Goal: Task Accomplishment & Management: Manage account settings

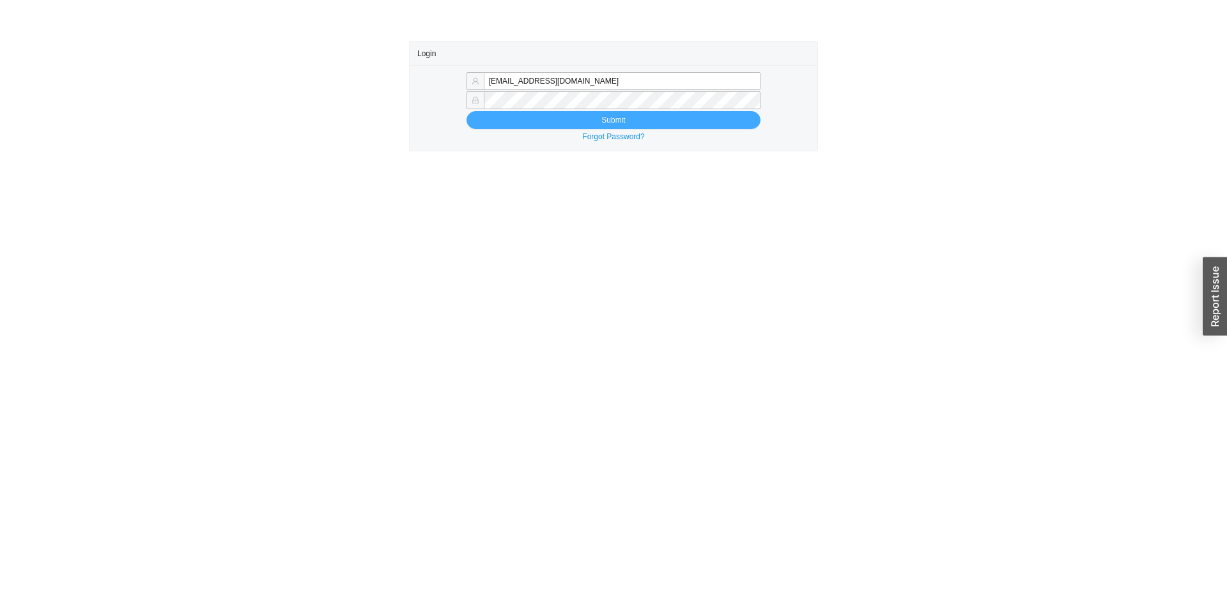
type input "[EMAIL_ADDRESS][DOMAIN_NAME]"
click at [618, 115] on span "Submit" at bounding box center [613, 120] width 24 height 13
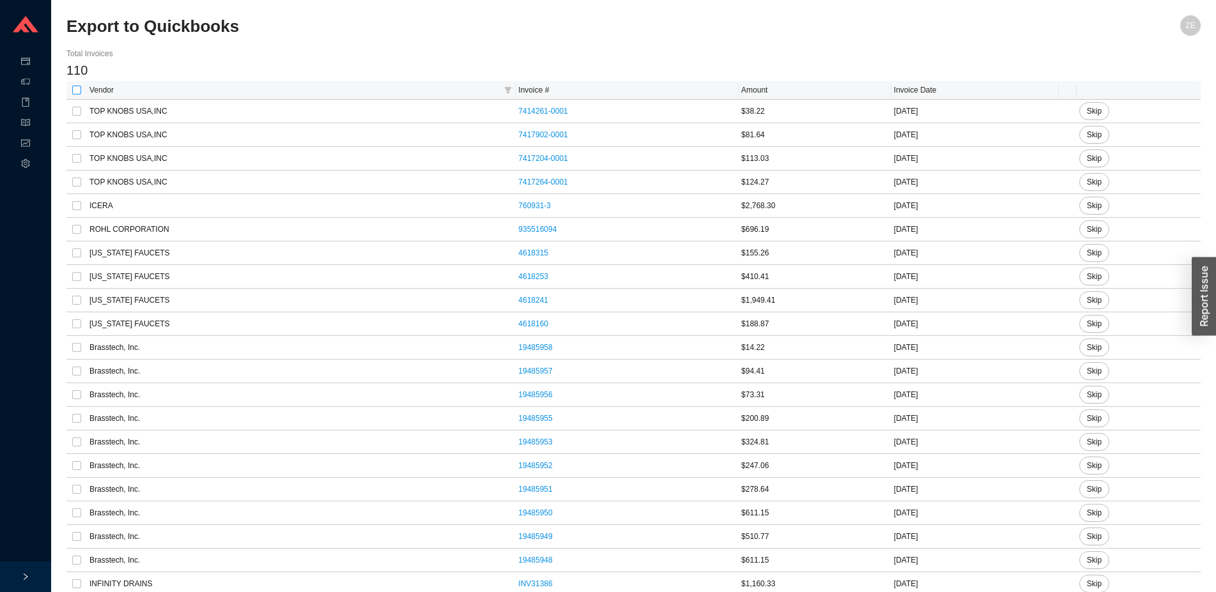
click at [77, 88] on input "checkbox" at bounding box center [76, 90] width 9 height 9
checkbox input "true"
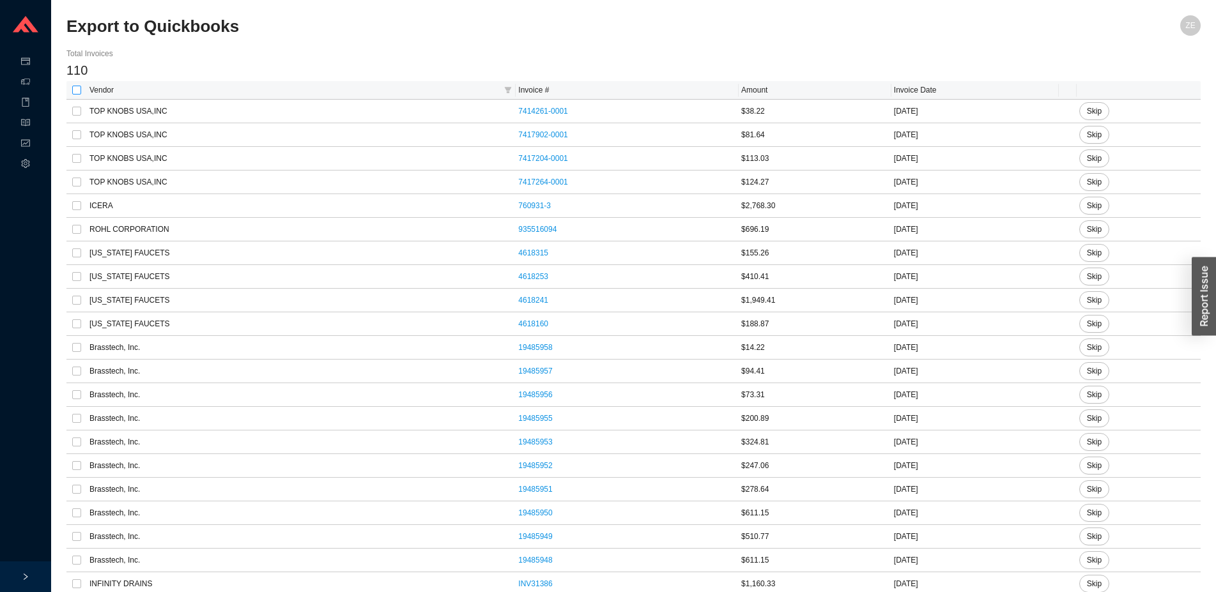
checkbox input "true"
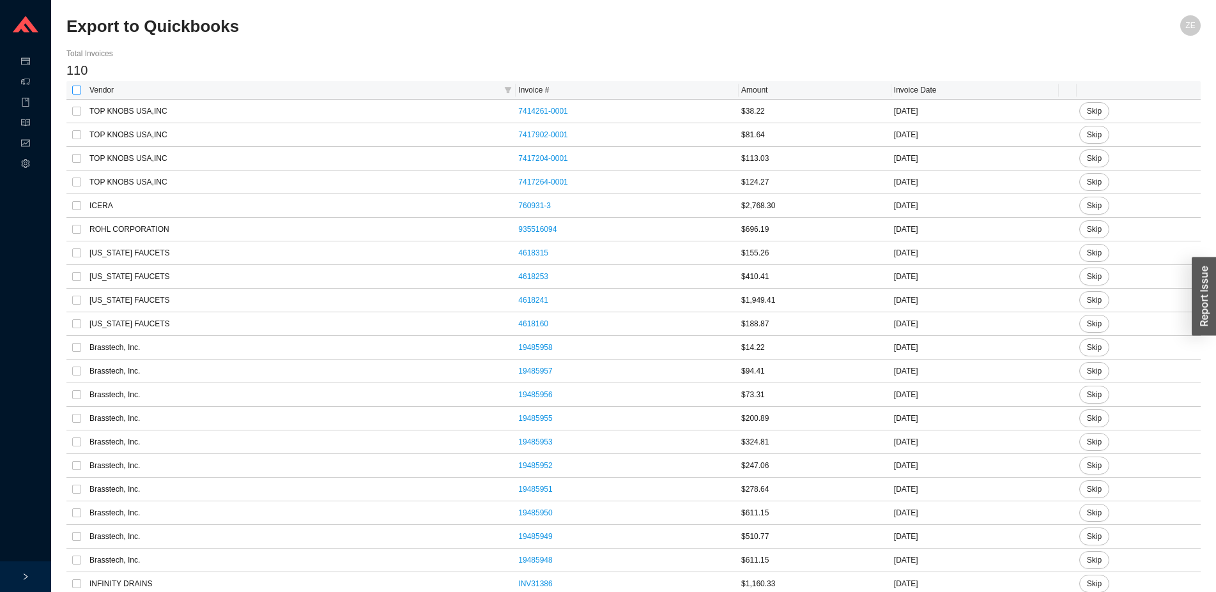
checkbox input "true"
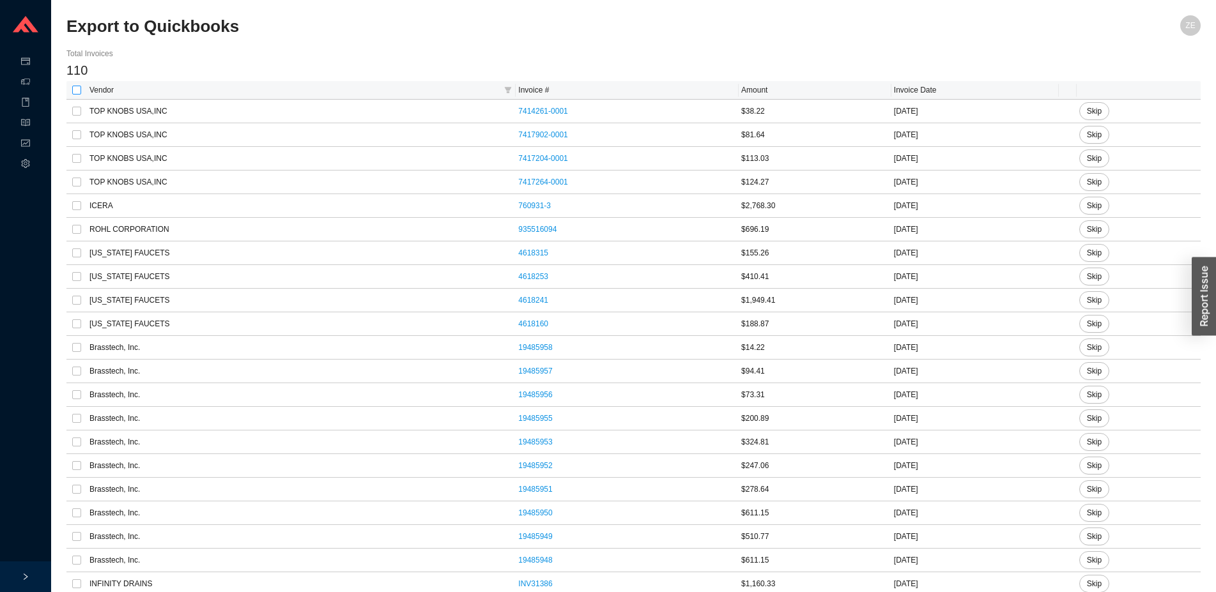
checkbox input "true"
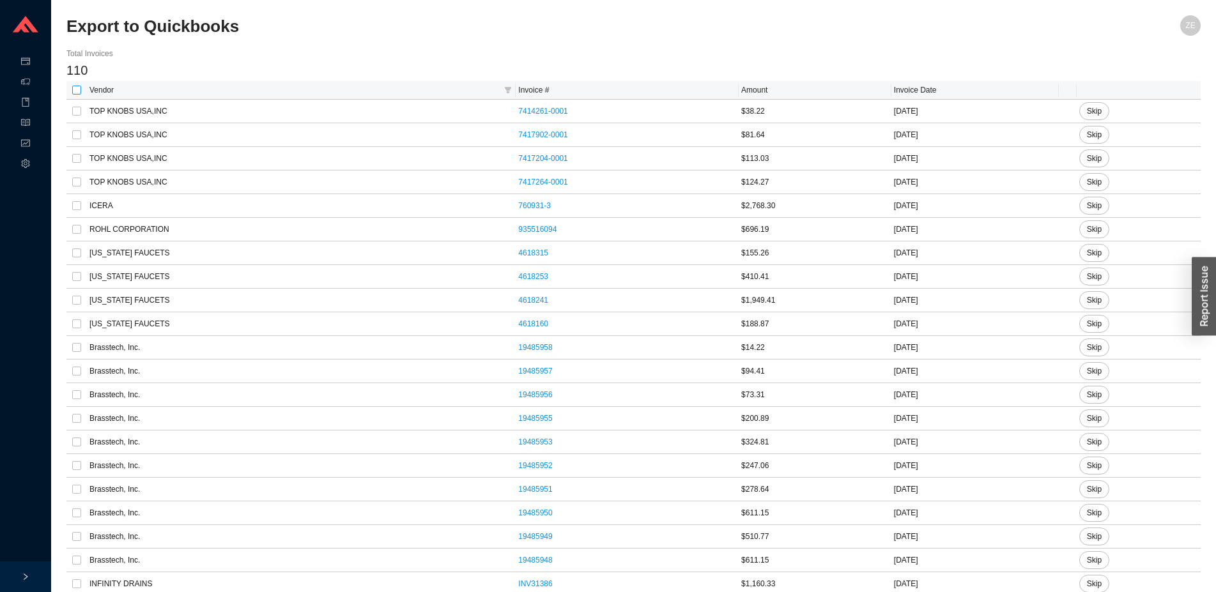
checkbox input "true"
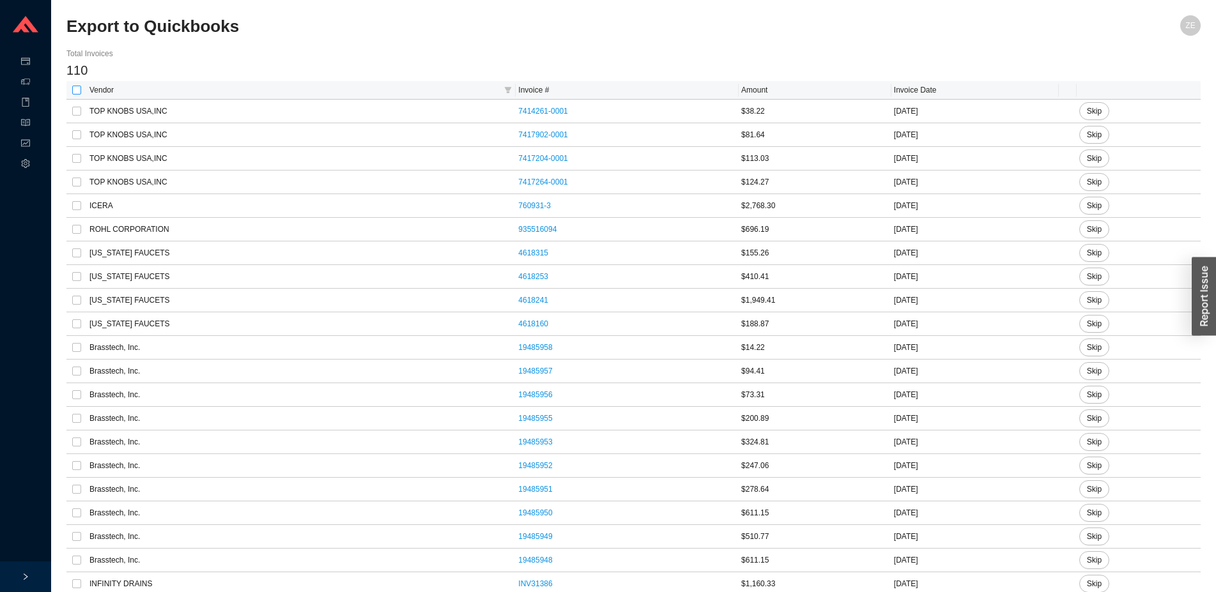
checkbox input "true"
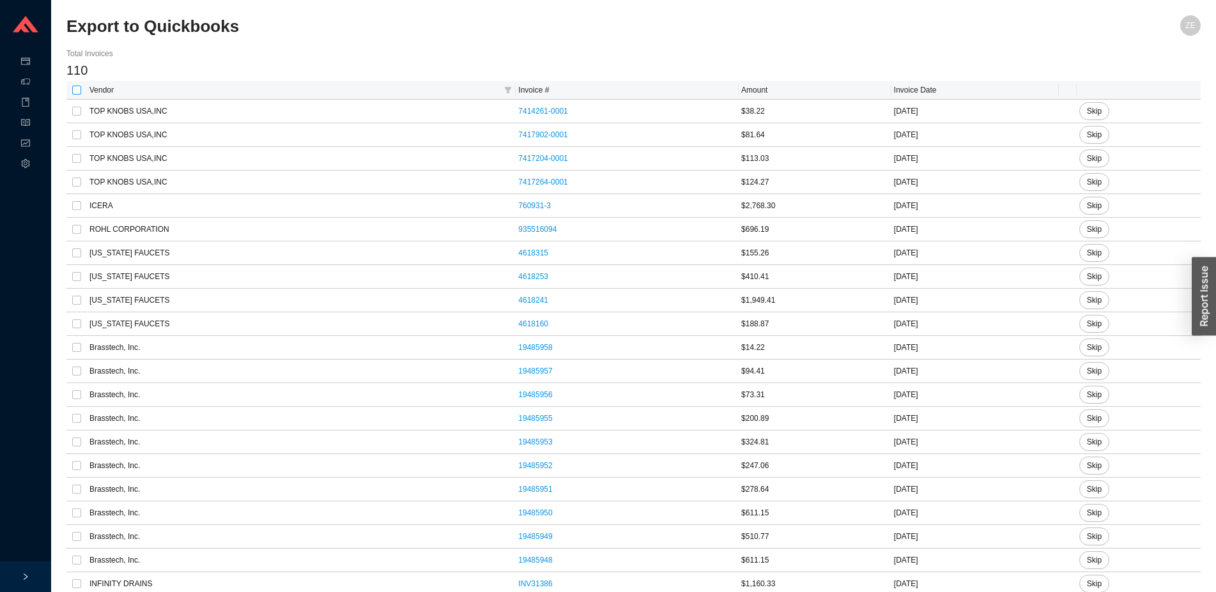
checkbox input "true"
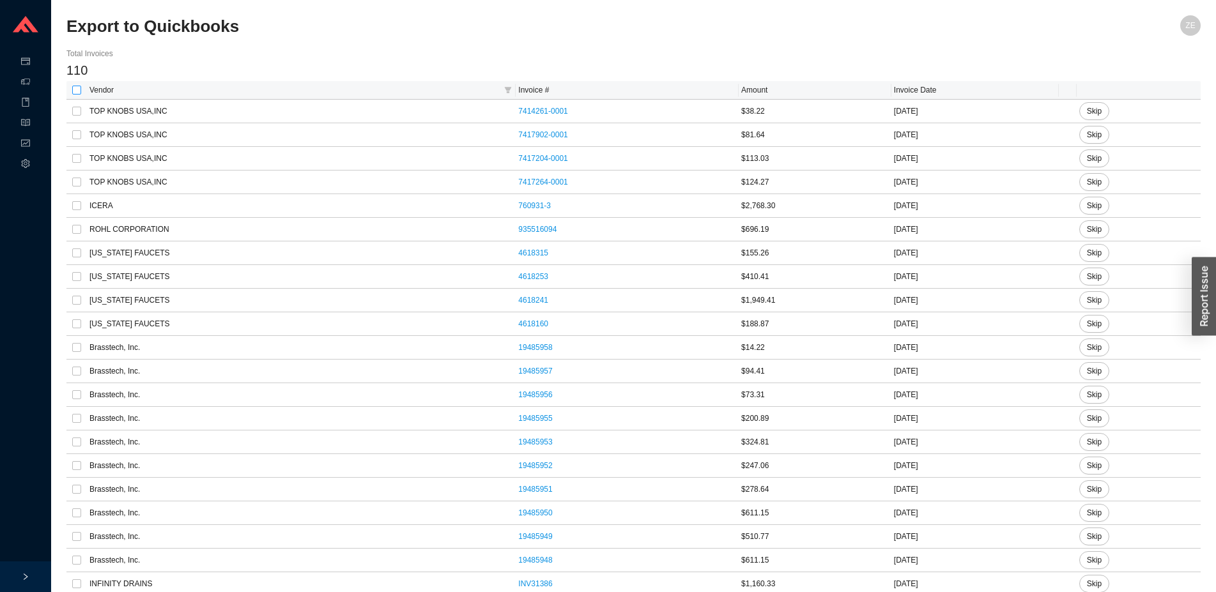
checkbox input "true"
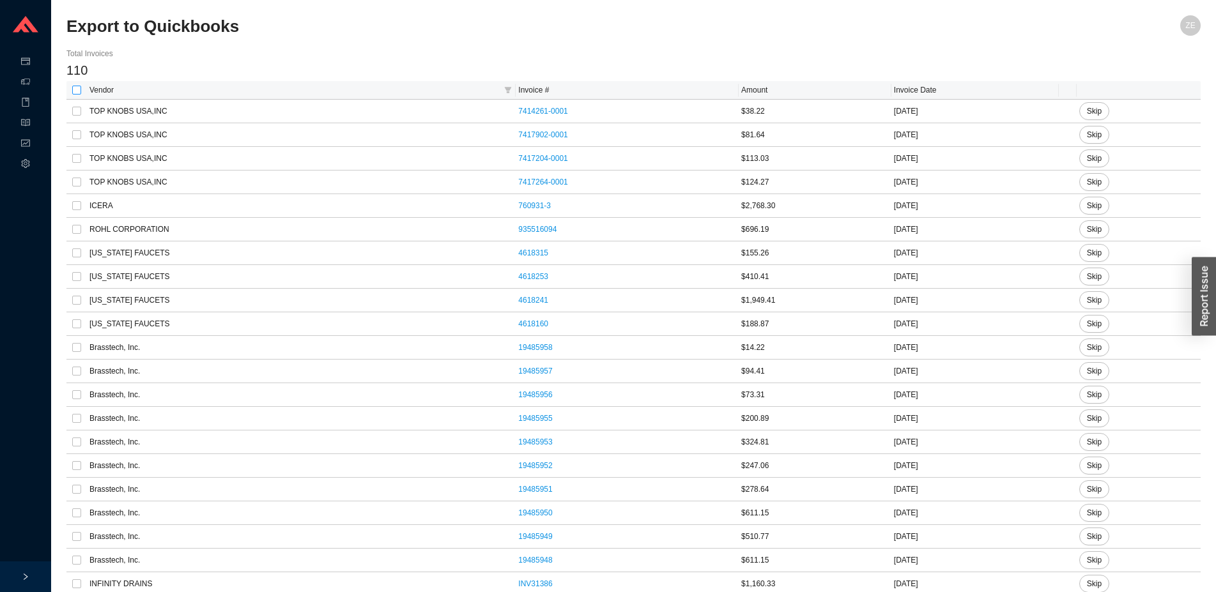
checkbox input "true"
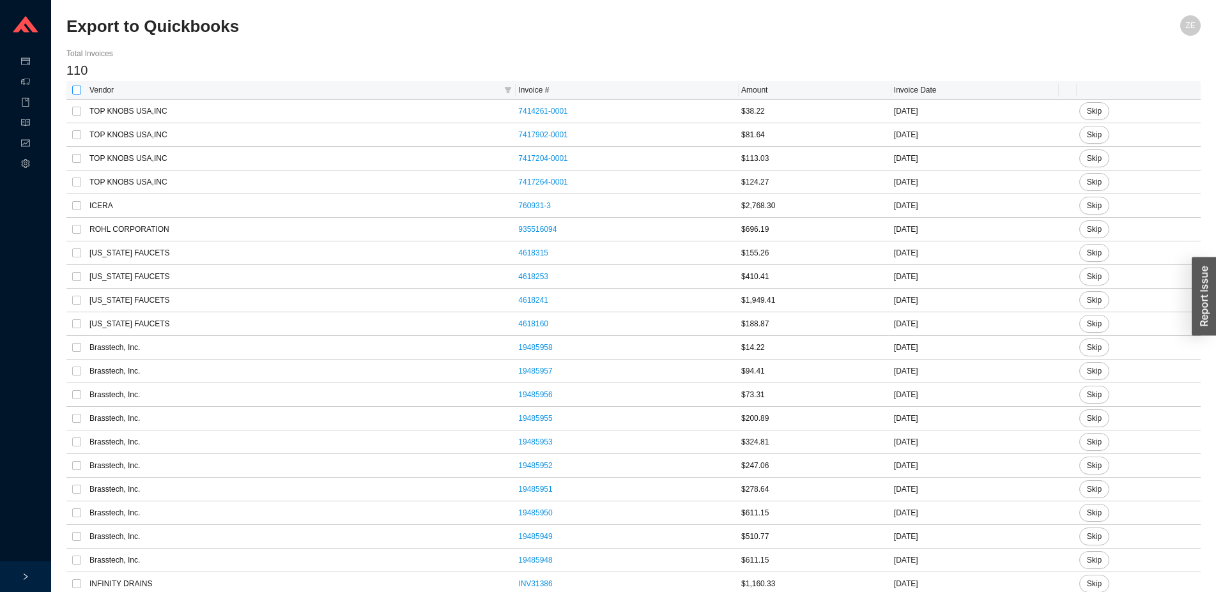
checkbox input "true"
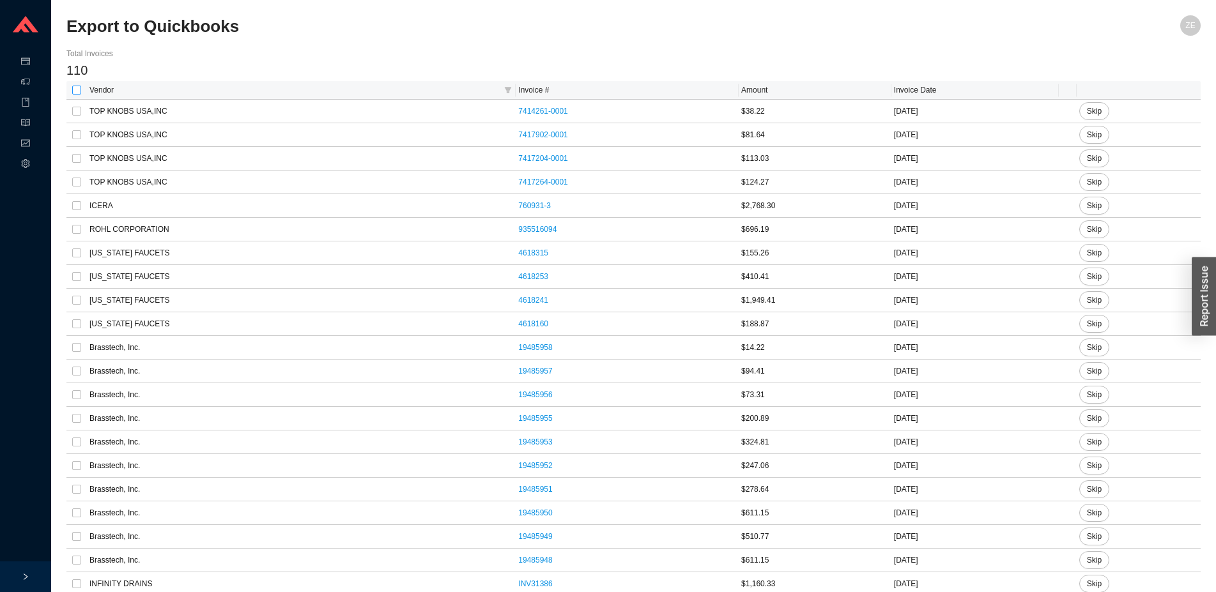
checkbox input "true"
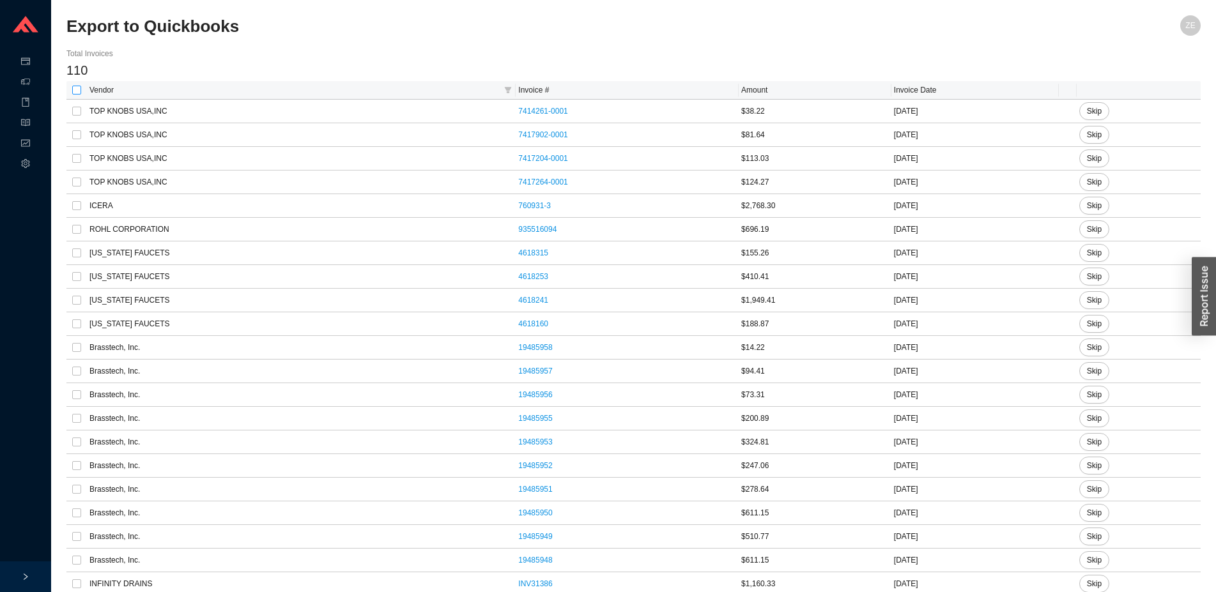
checkbox input "true"
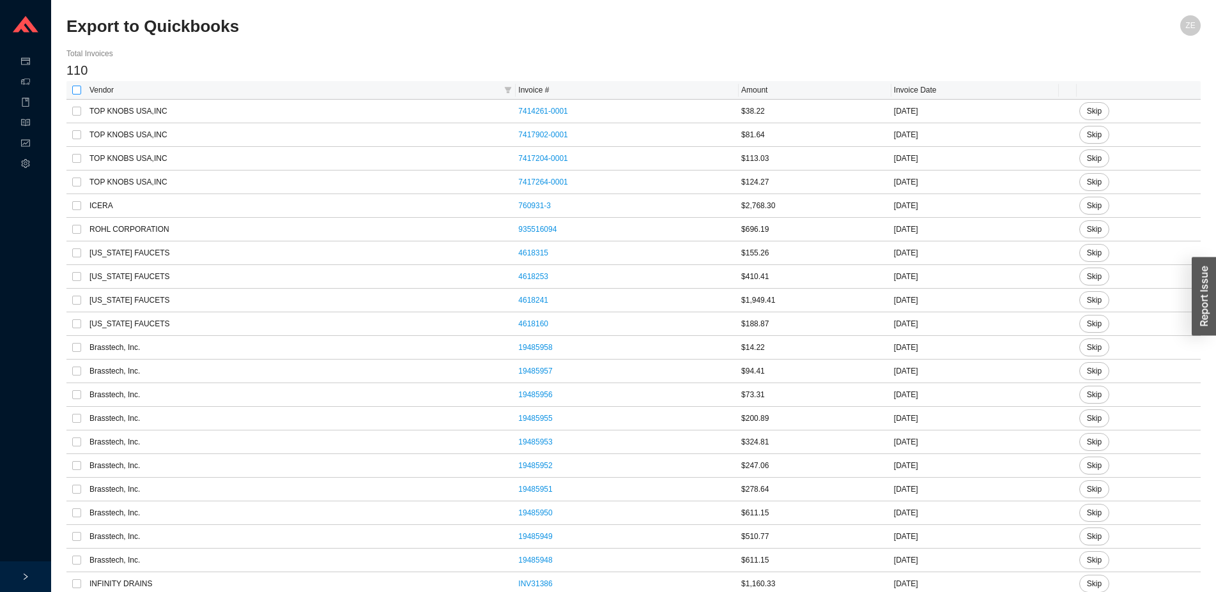
checkbox input "true"
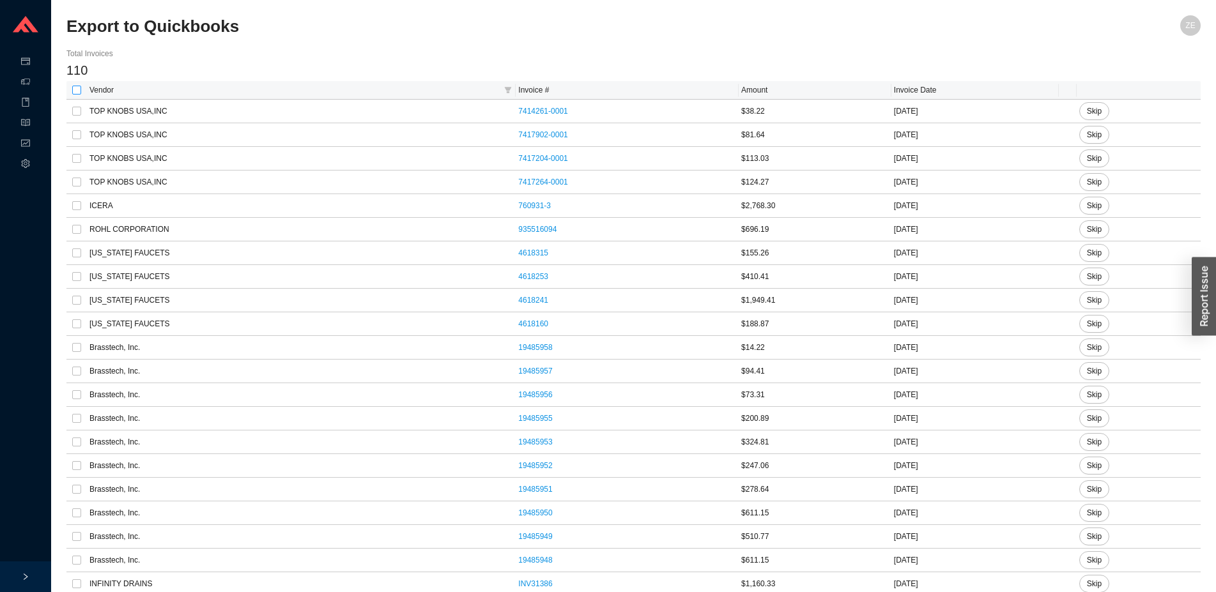
checkbox input "true"
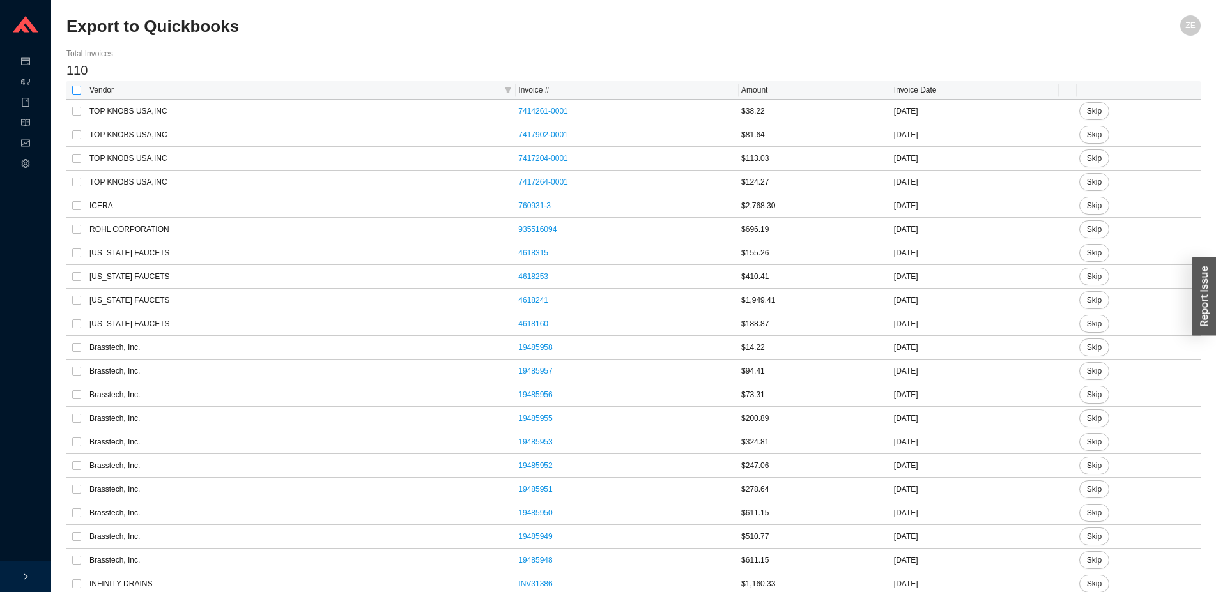
checkbox input "true"
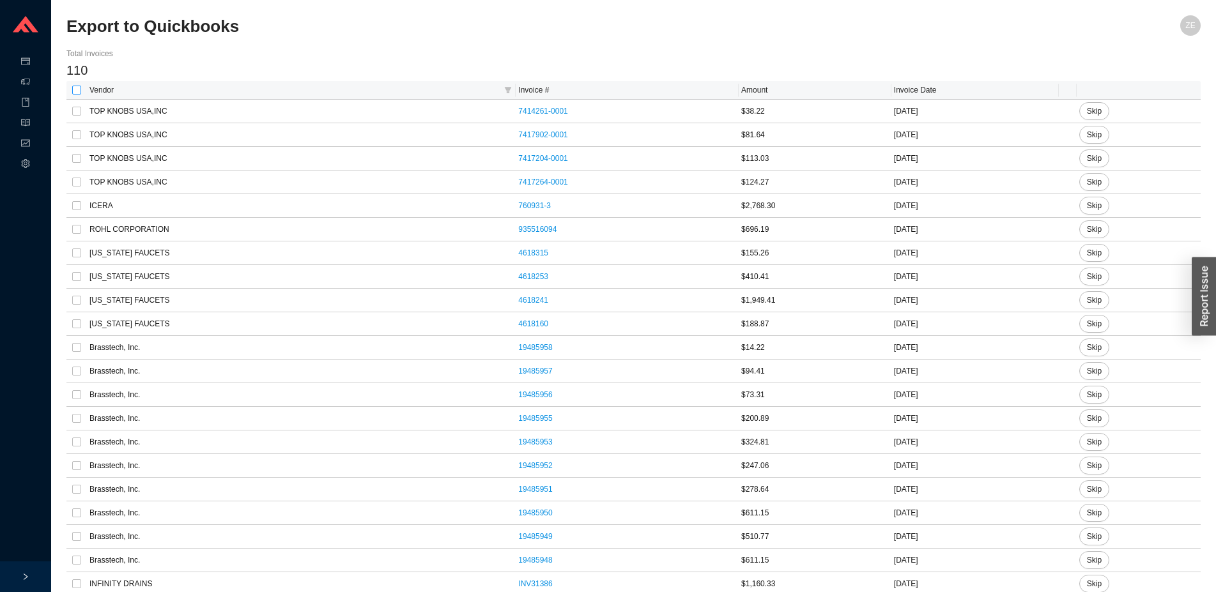
checkbox input "true"
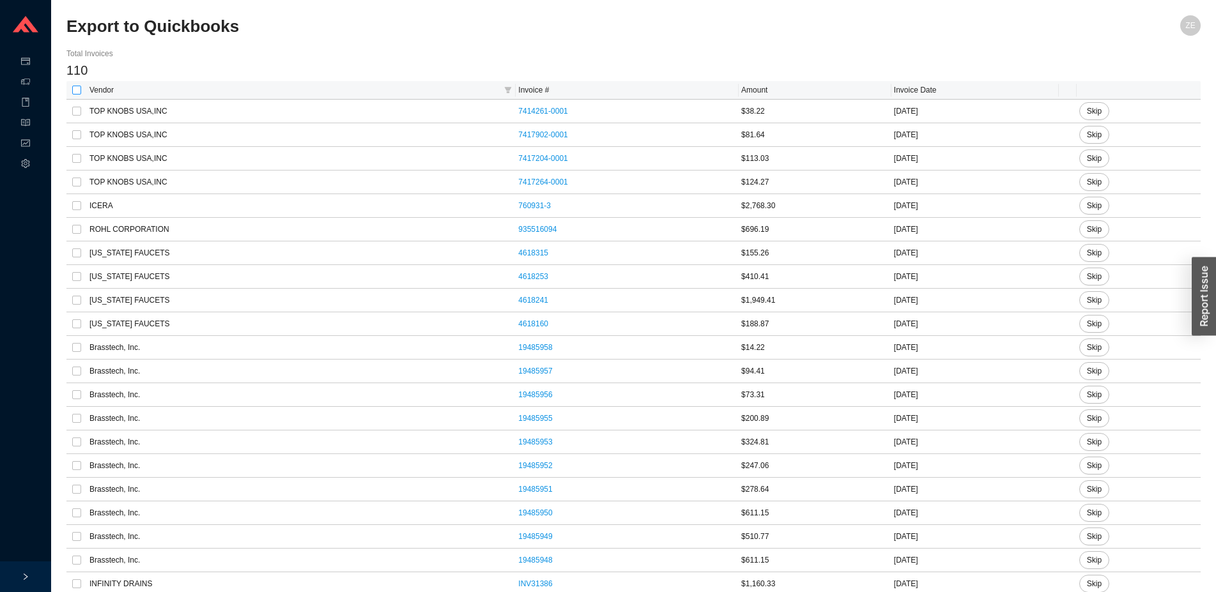
checkbox input "true"
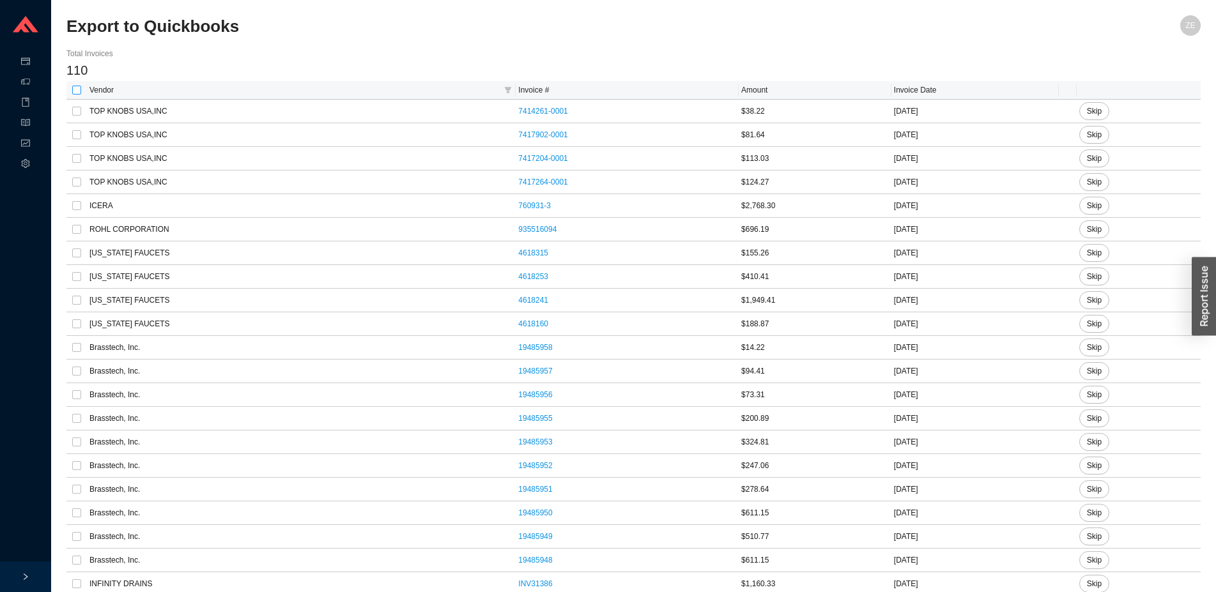
checkbox input "true"
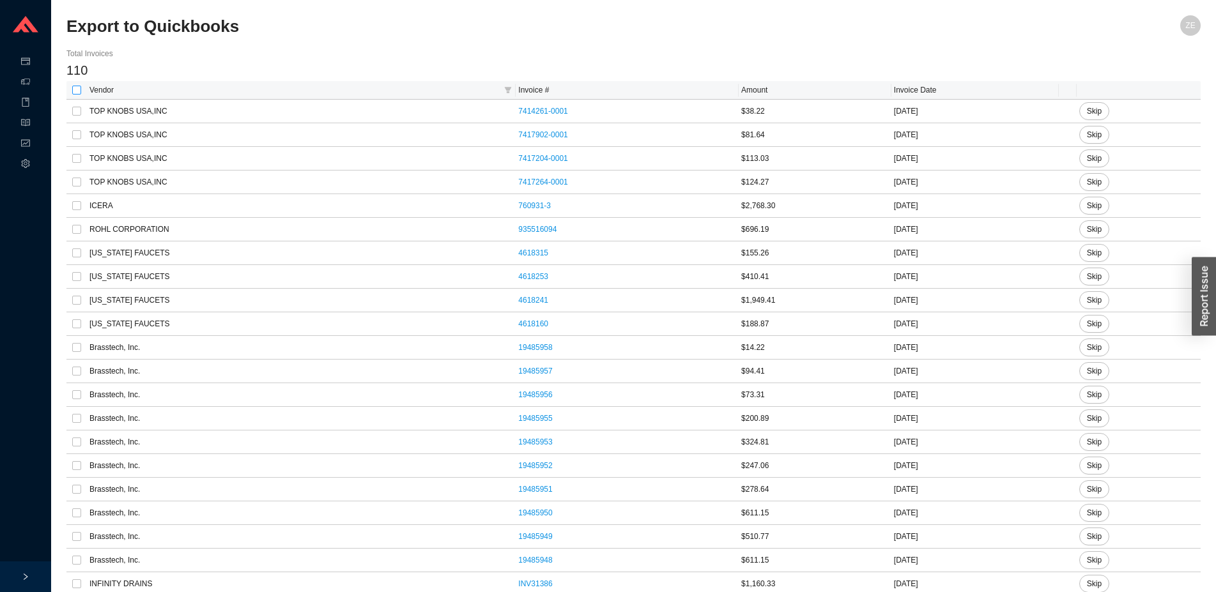
checkbox input "true"
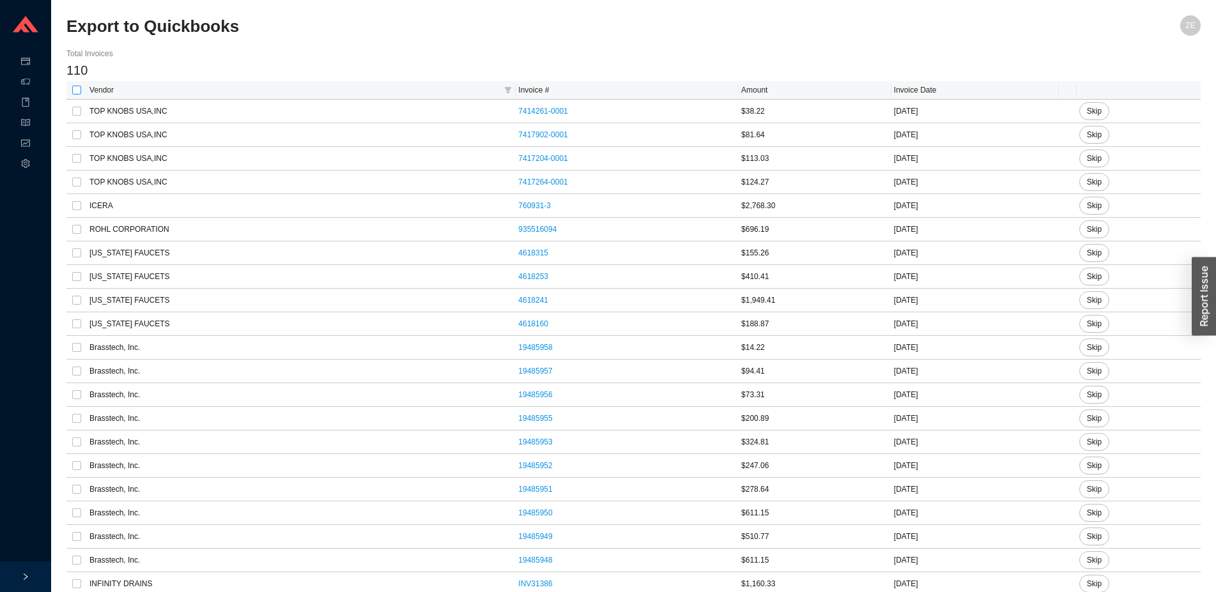
checkbox input "true"
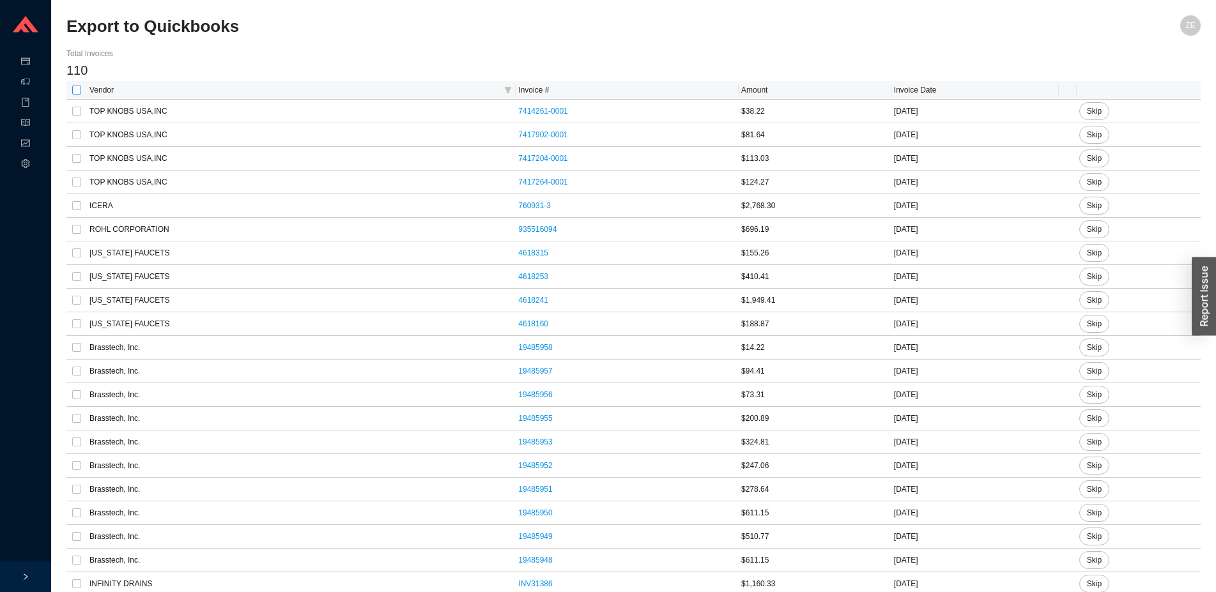
checkbox input "true"
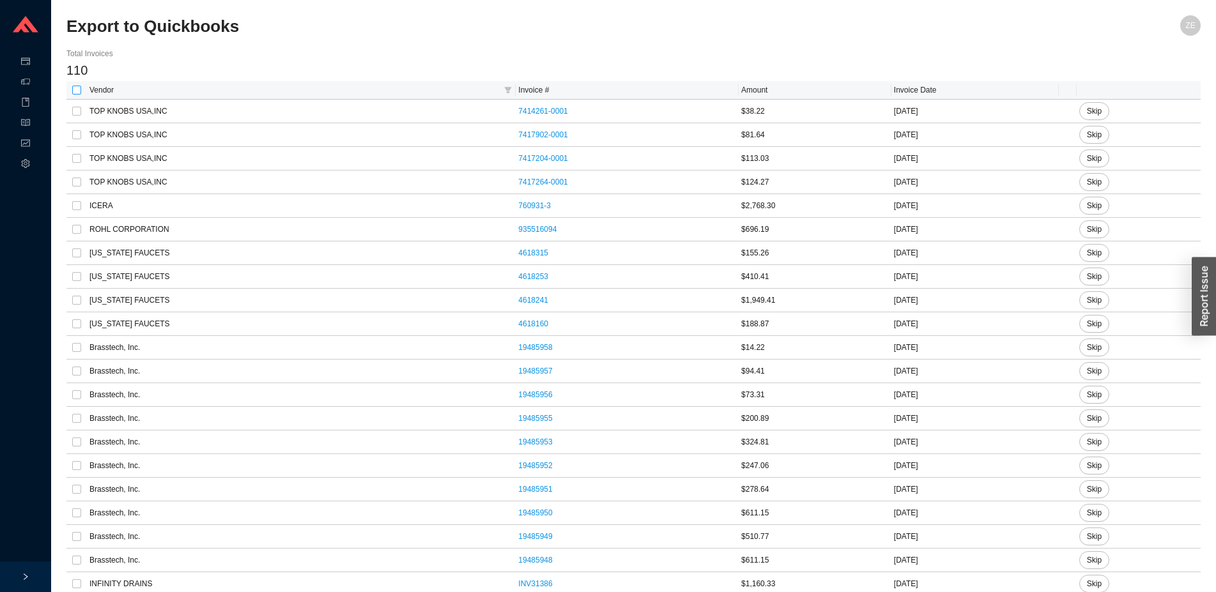
checkbox input "true"
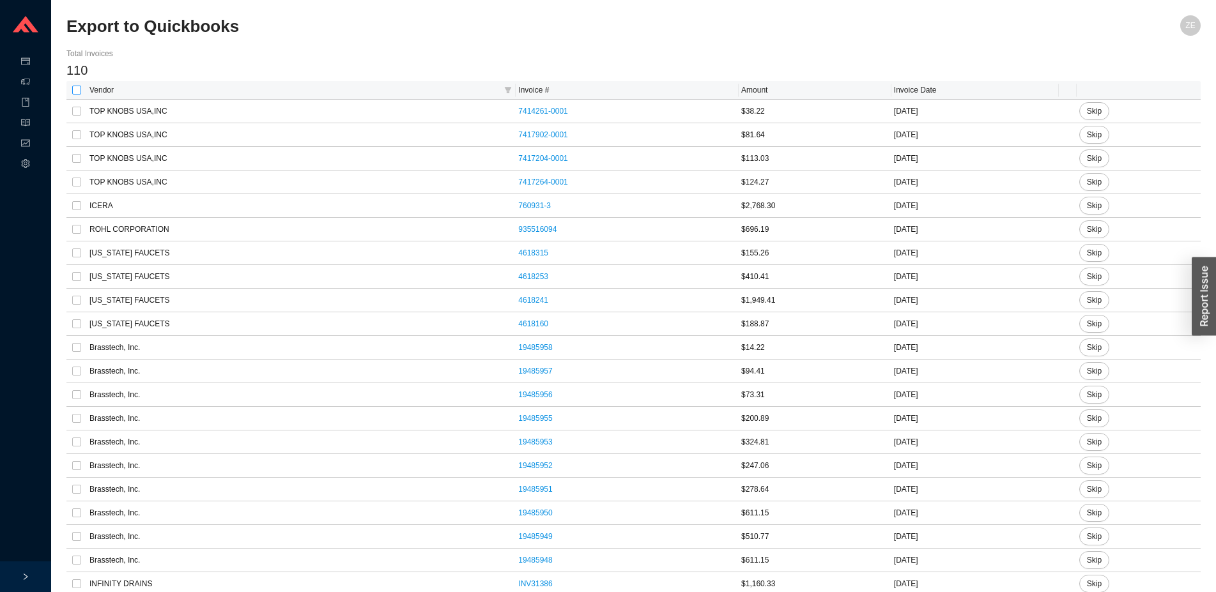
checkbox input "true"
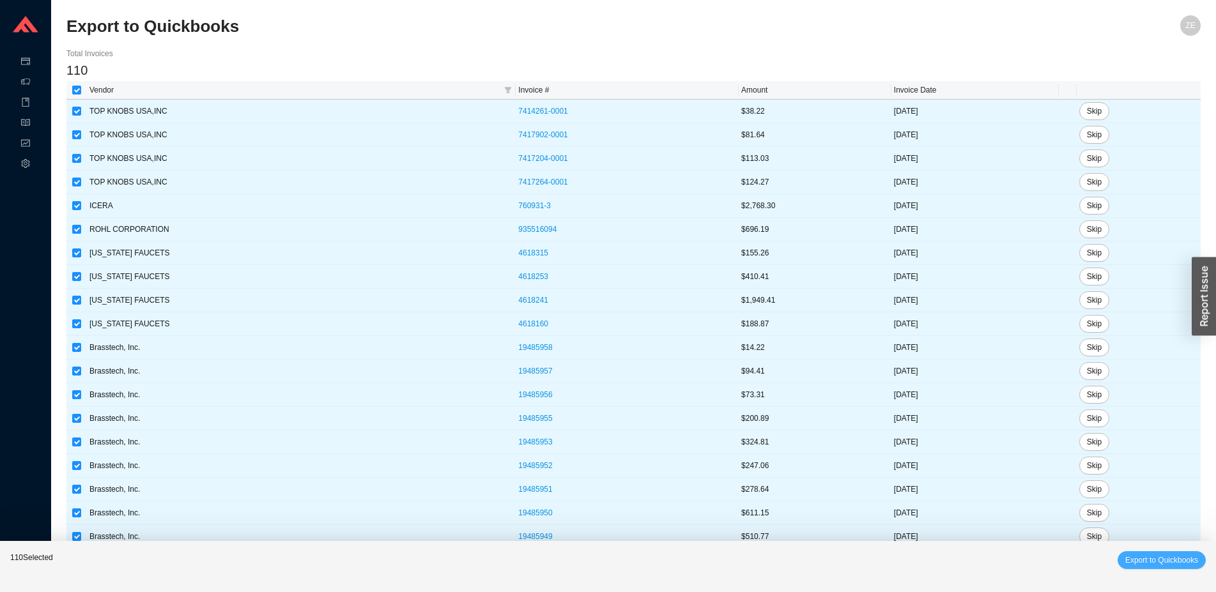
click at [1177, 561] on span "Export to Quickbooks" at bounding box center [1161, 560] width 73 height 13
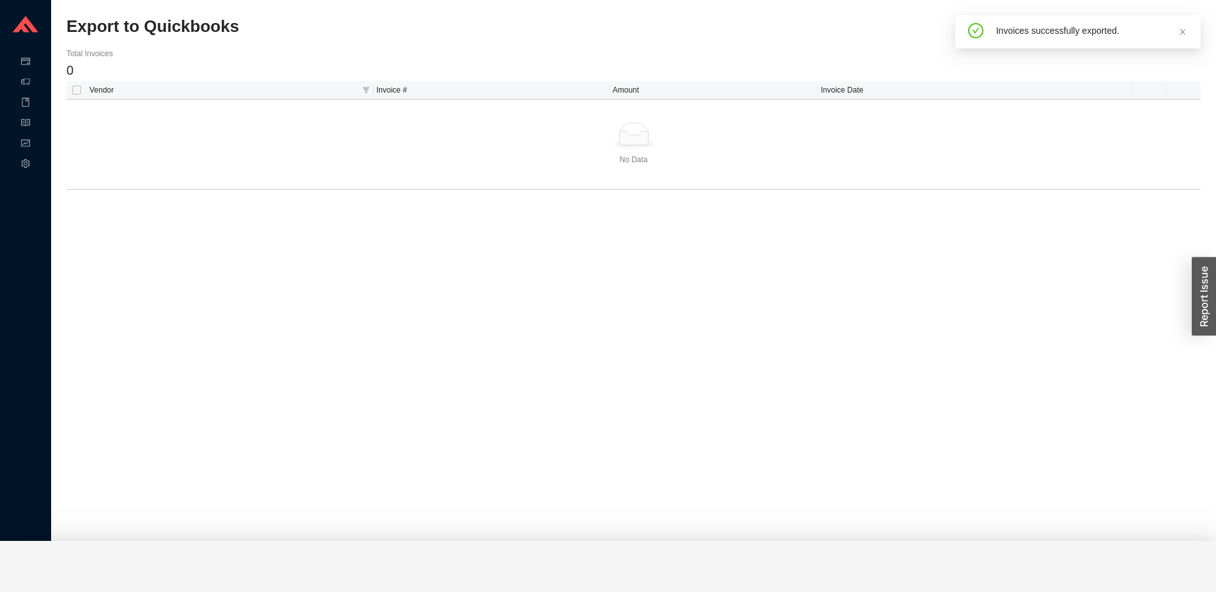
checkbox input "false"
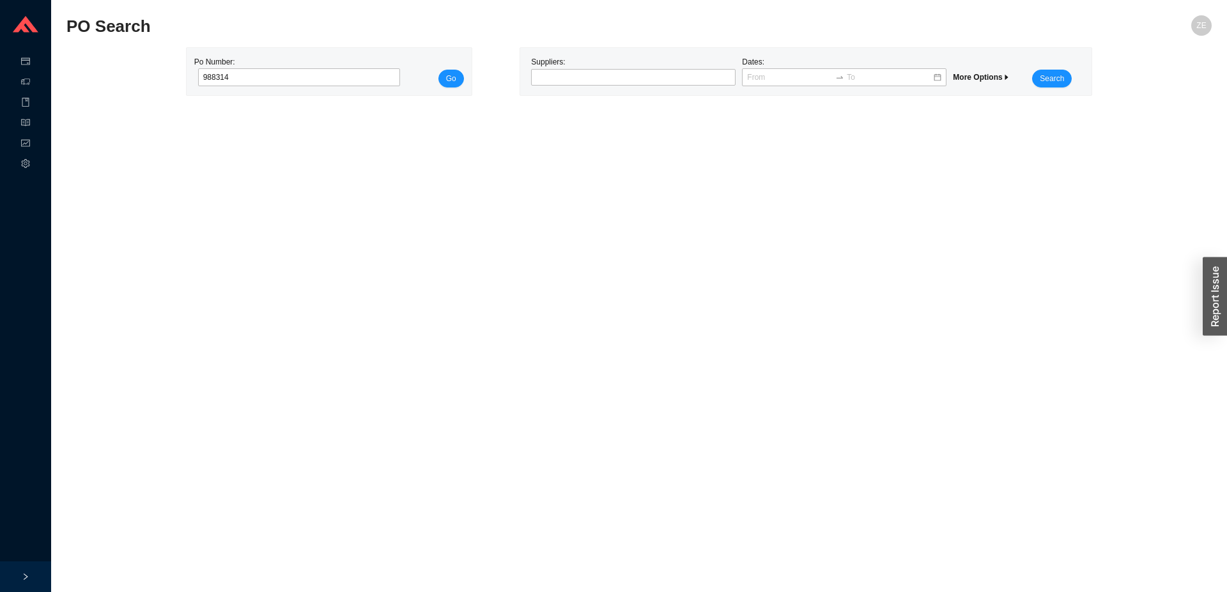
type input "988314"
click button "Go" at bounding box center [451, 79] width 26 height 18
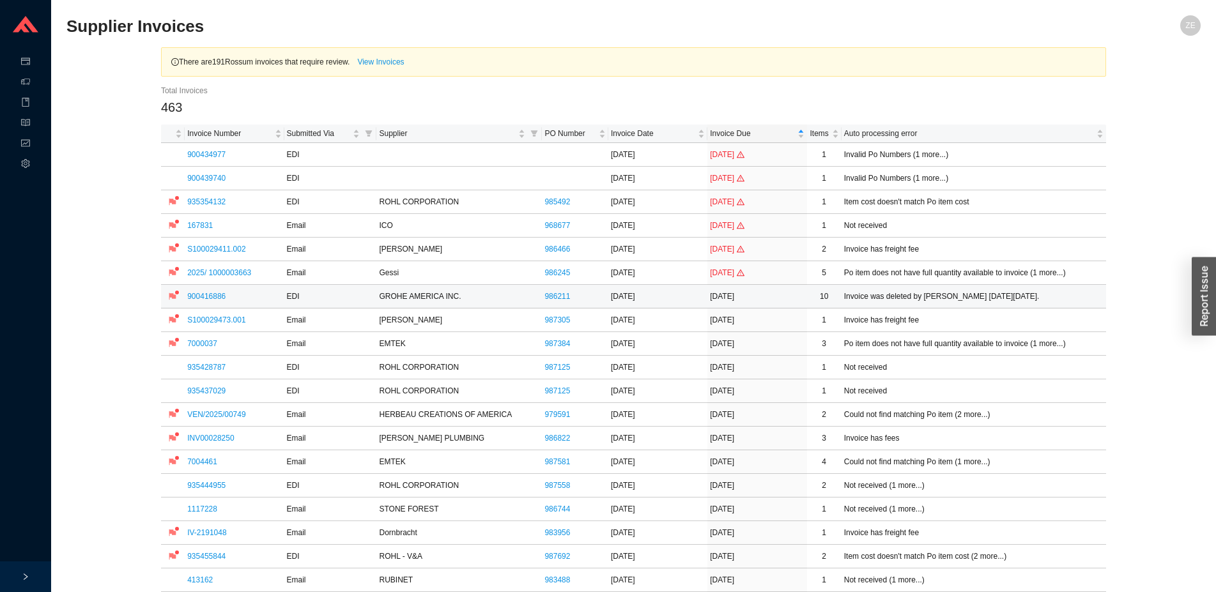
scroll to position [130, 0]
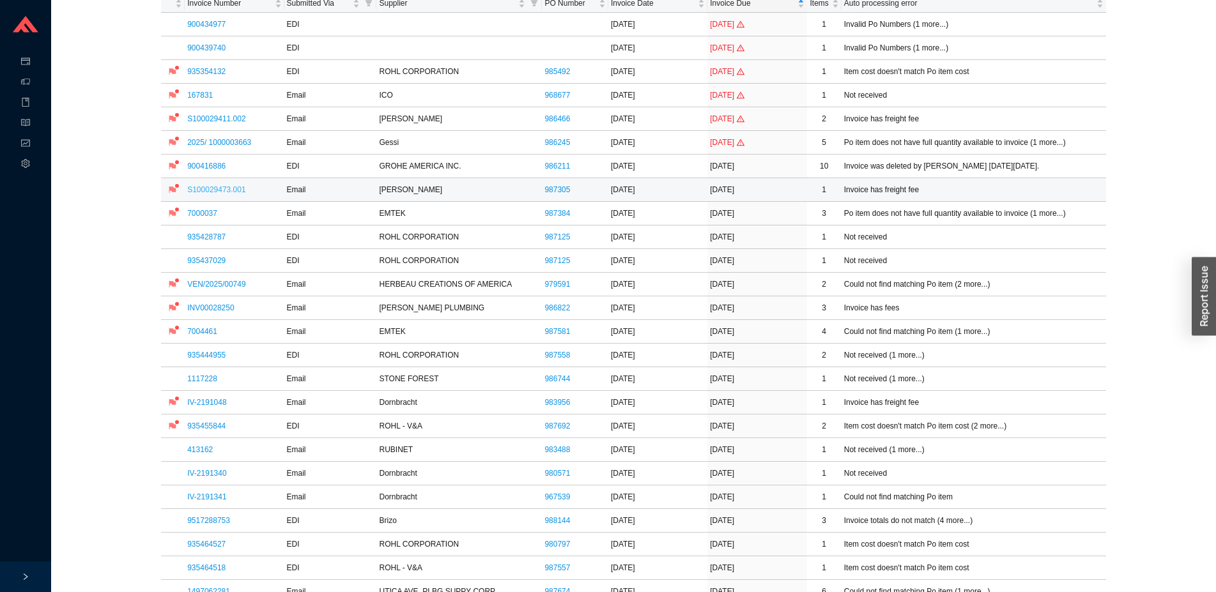
click at [220, 190] on link "S100029473.001" at bounding box center [216, 189] width 58 height 9
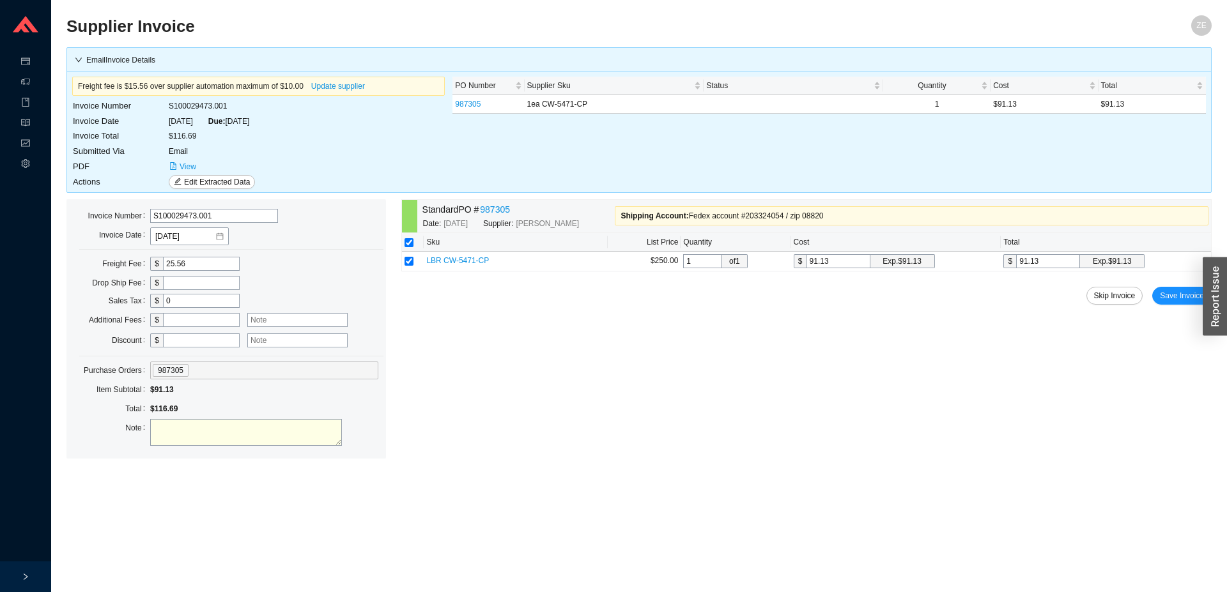
drag, startPoint x: 171, startPoint y: 434, endPoint x: 177, endPoint y: 418, distance: 17.0
click at [177, 434] on textarea at bounding box center [246, 432] width 192 height 27
type textarea "shipped on lefroy's fedex account instead of ours"
click at [1188, 298] on span "Save Invoice" at bounding box center [1181, 295] width 44 height 13
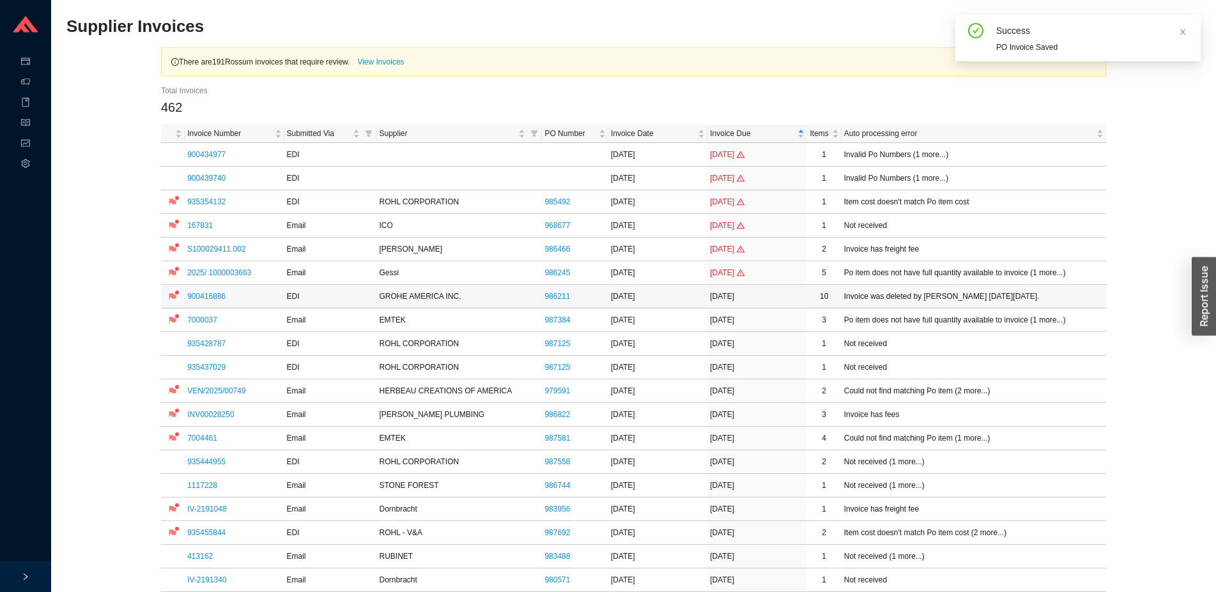
click at [208, 297] on link "900416886" at bounding box center [206, 296] width 38 height 9
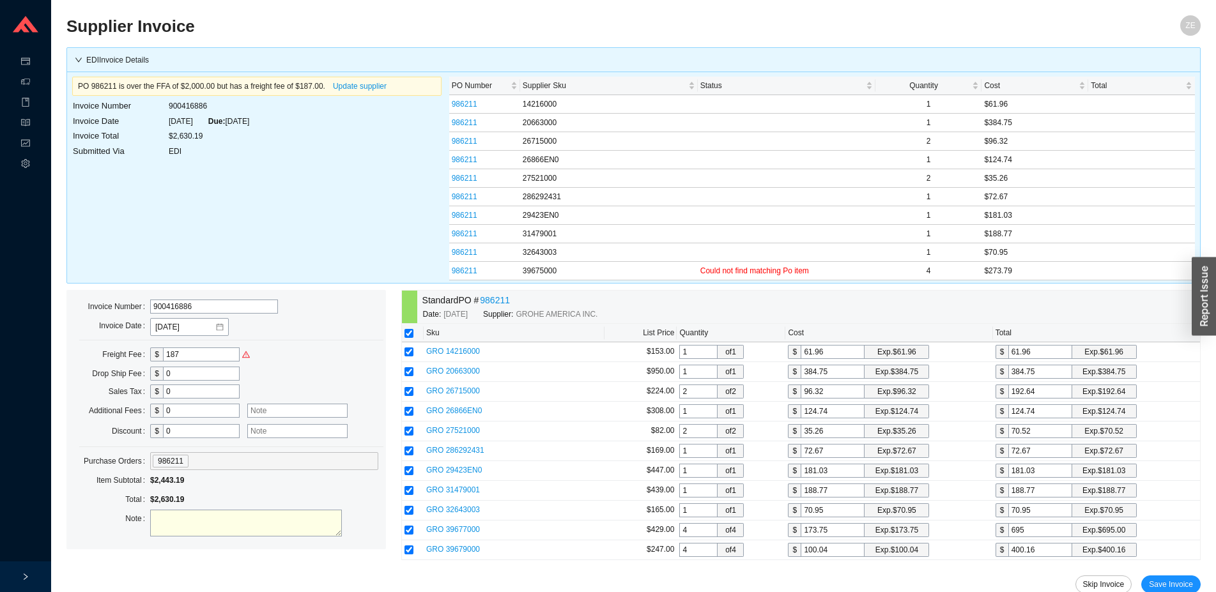
drag, startPoint x: 220, startPoint y: 356, endPoint x: 116, endPoint y: 346, distance: 104.6
click at [163, 348] on input "187" at bounding box center [201, 355] width 77 height 14
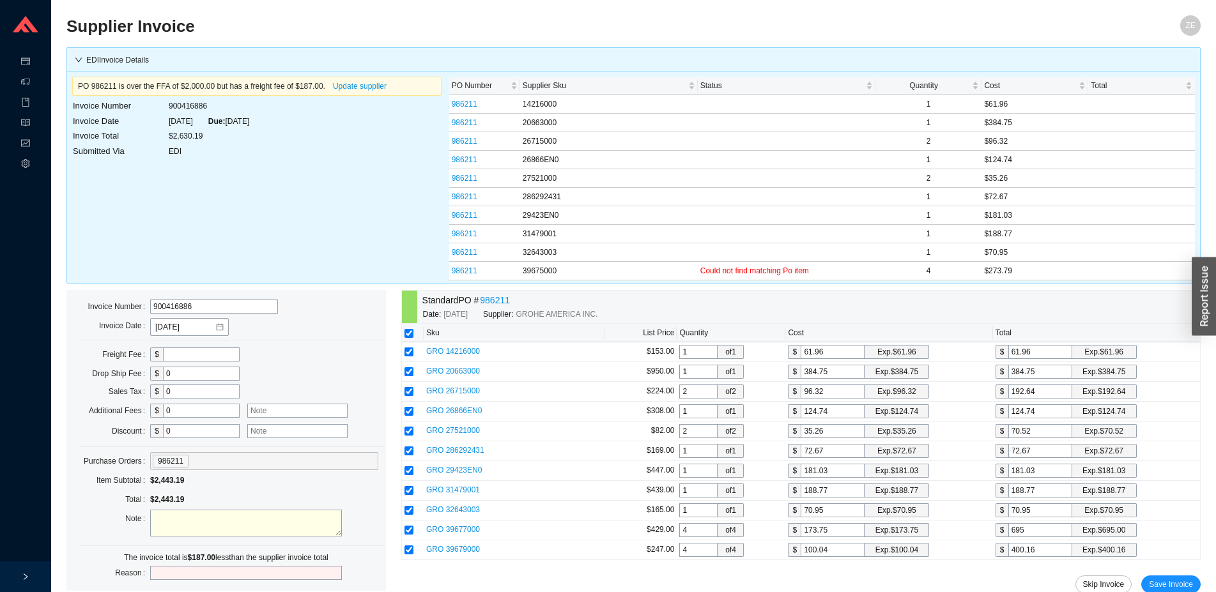
click at [212, 524] on textarea at bounding box center [246, 523] width 192 height 27
type textarea "CC- freight is error, deduct"
click at [190, 572] on input "text" at bounding box center [246, 573] width 192 height 14
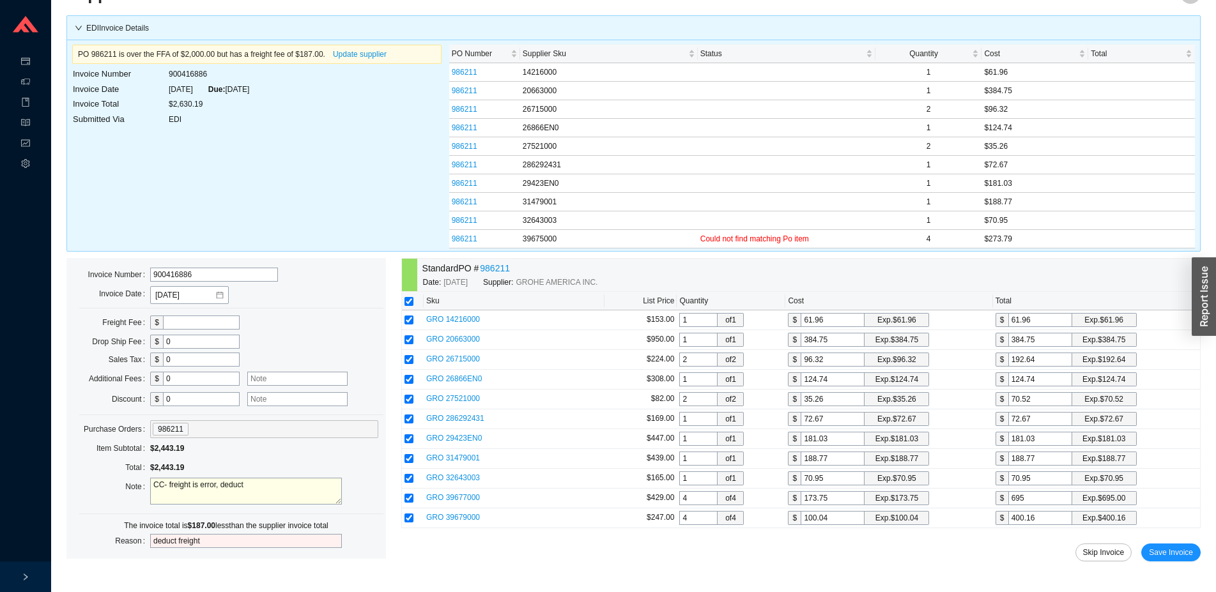
scroll to position [37, 0]
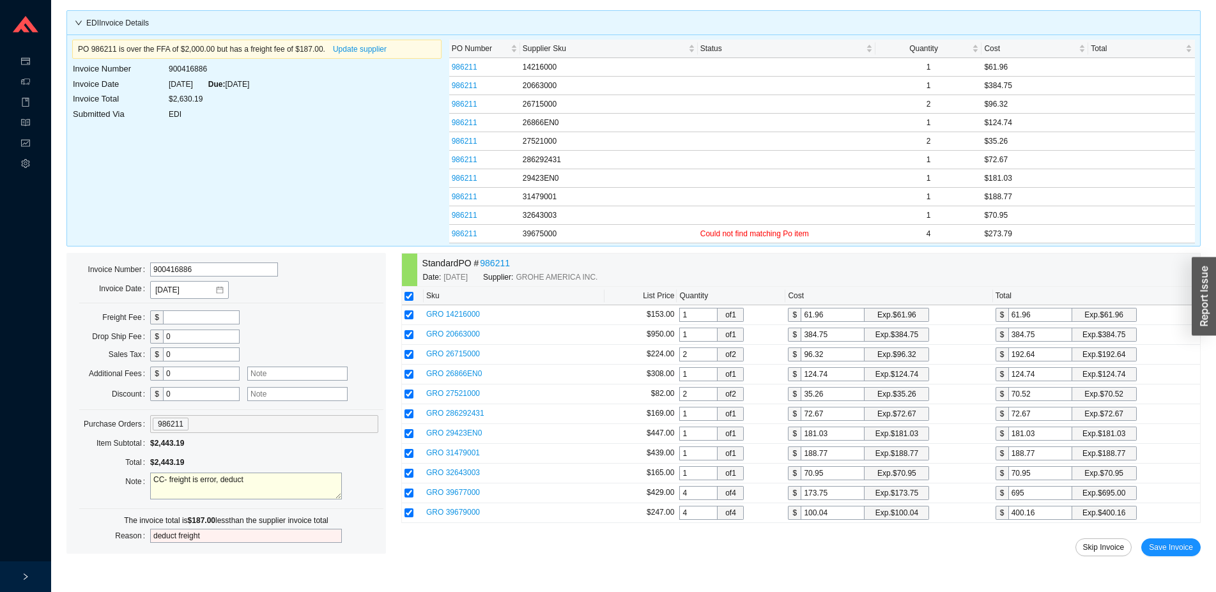
type input "deduct freight"
drag, startPoint x: 273, startPoint y: 479, endPoint x: 128, endPoint y: 475, distance: 144.4
click at [150, 475] on textarea "CC- freight is error, deduct" at bounding box center [246, 486] width 192 height 27
type textarea "deduct 187 freight (per cc, freight is an error)"
click at [1171, 550] on span "Save Invoice" at bounding box center [1171, 547] width 44 height 13
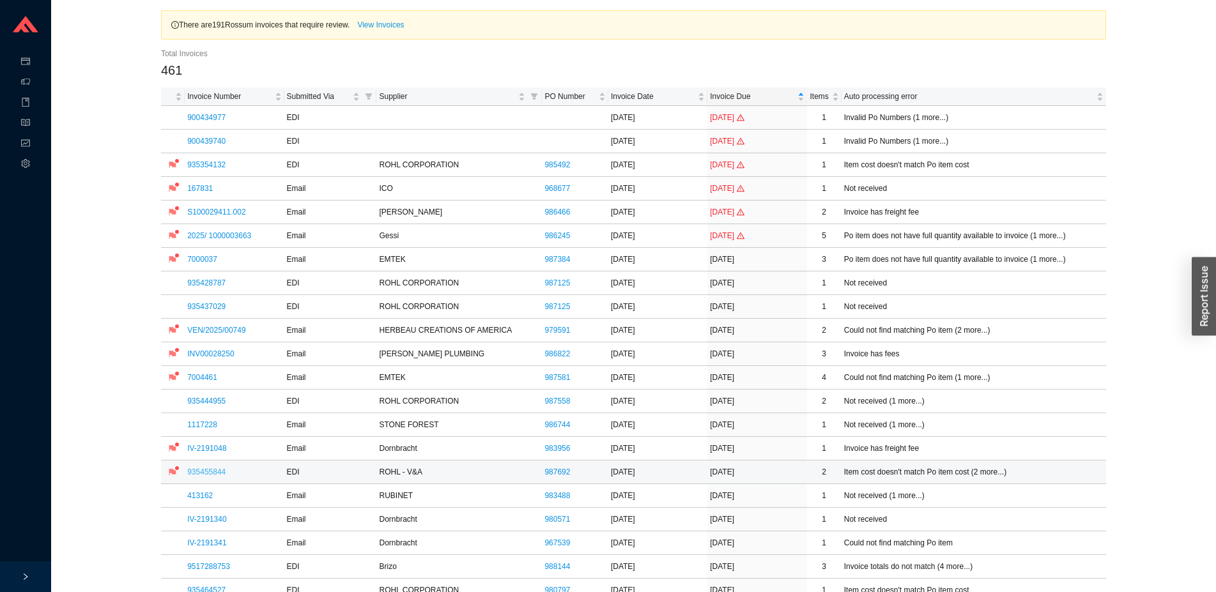
click at [213, 468] on link "935455844" at bounding box center [206, 472] width 38 height 9
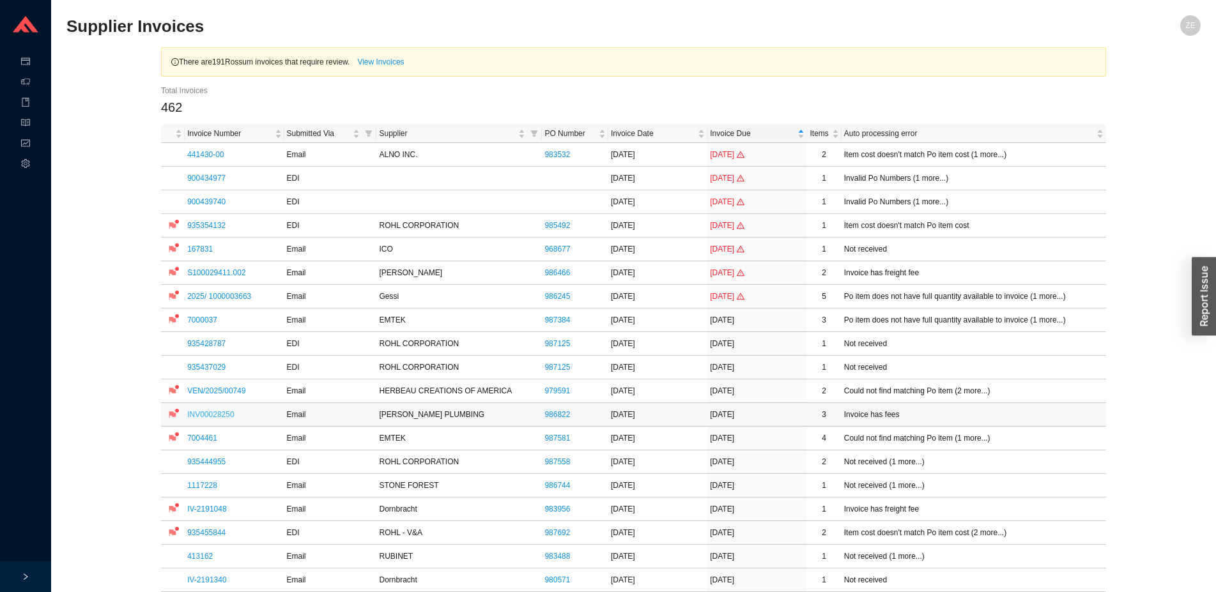
click at [207, 411] on link "INV00028250" at bounding box center [210, 414] width 47 height 9
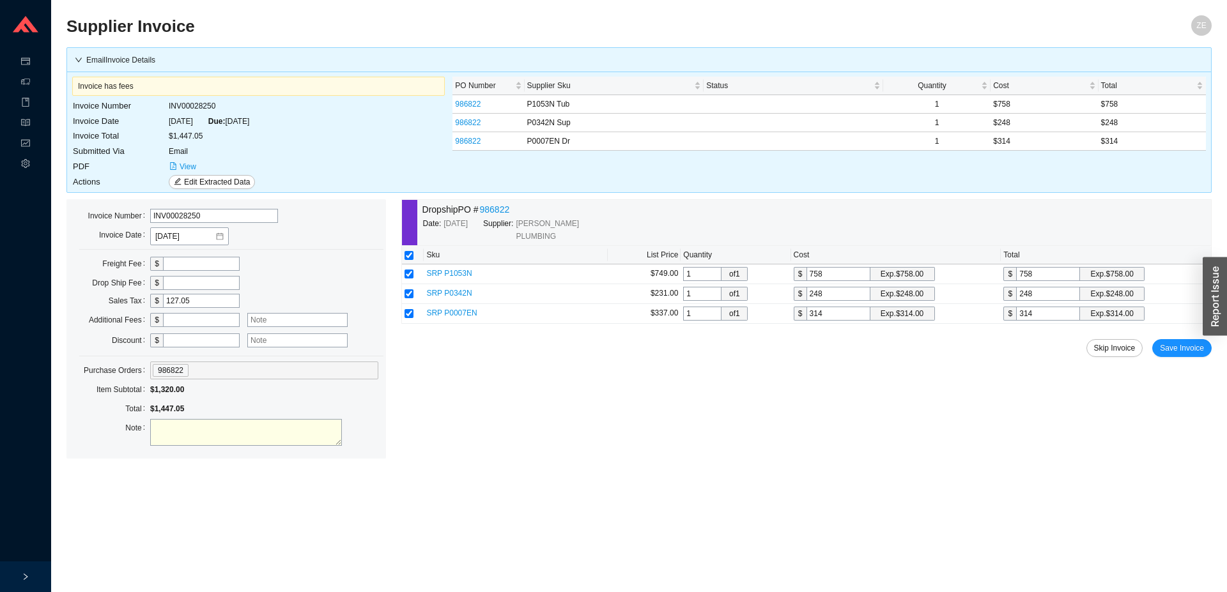
drag, startPoint x: 199, startPoint y: 300, endPoint x: 99, endPoint y: 293, distance: 99.9
click at [163, 294] on input "127.05" at bounding box center [201, 301] width 77 height 14
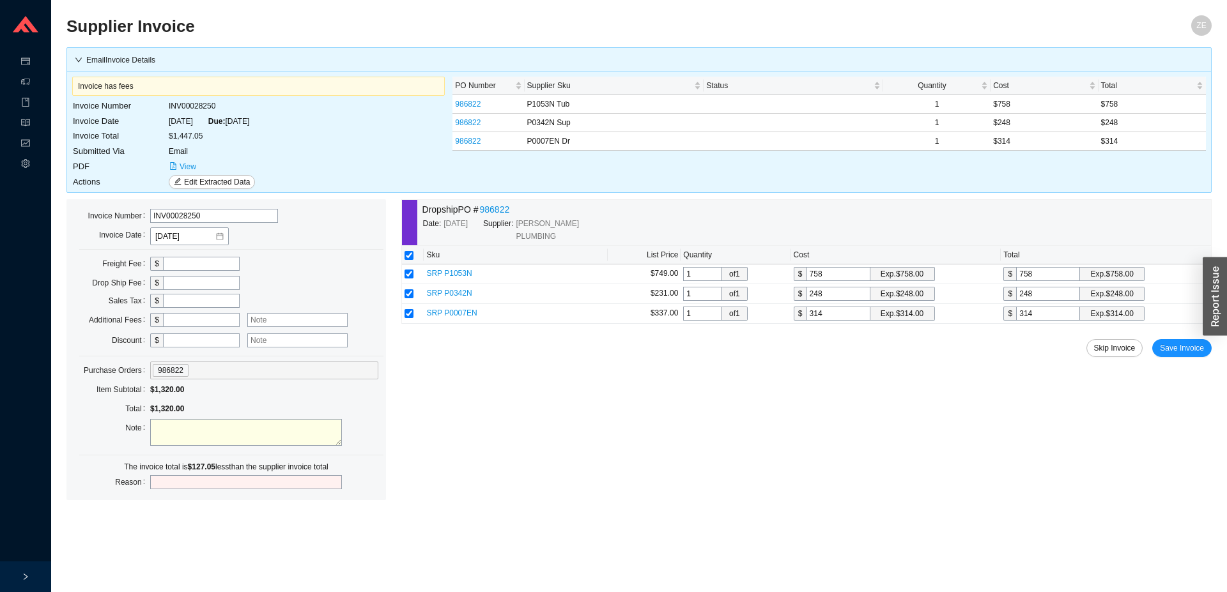
click at [203, 432] on textarea at bounding box center [246, 432] width 192 height 27
type textarea "they removed the sales tax"
type input "s"
type input "removed sales tax"
click at [1175, 342] on span "Save Invoice" at bounding box center [1181, 348] width 44 height 13
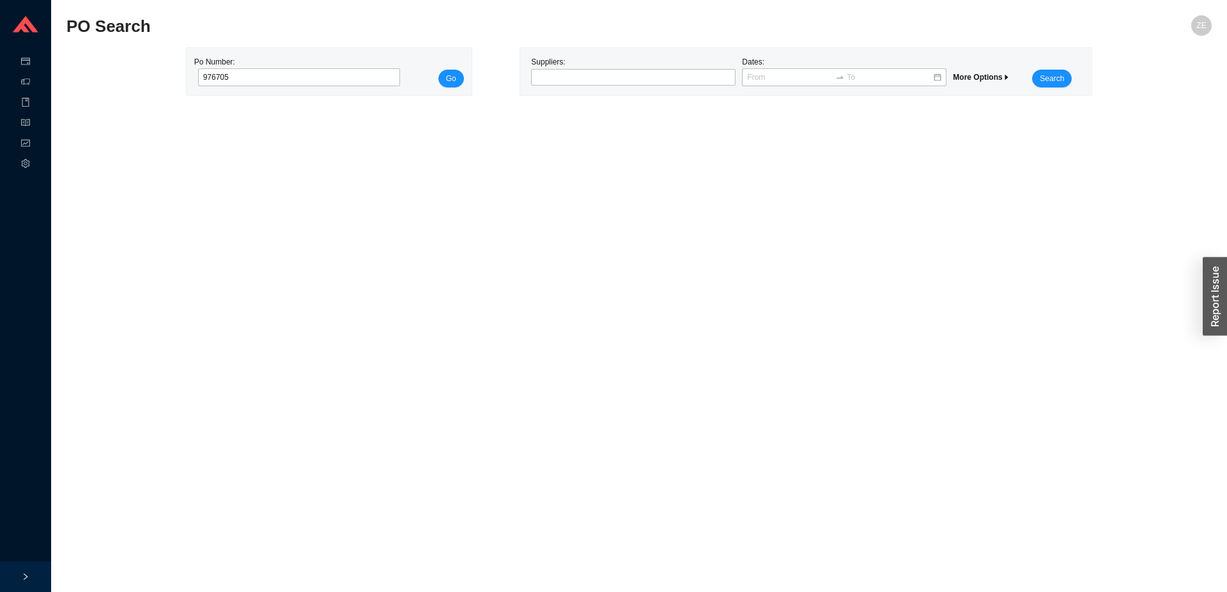
type input "976705"
click at [438, 70] on button "Go" at bounding box center [451, 79] width 26 height 18
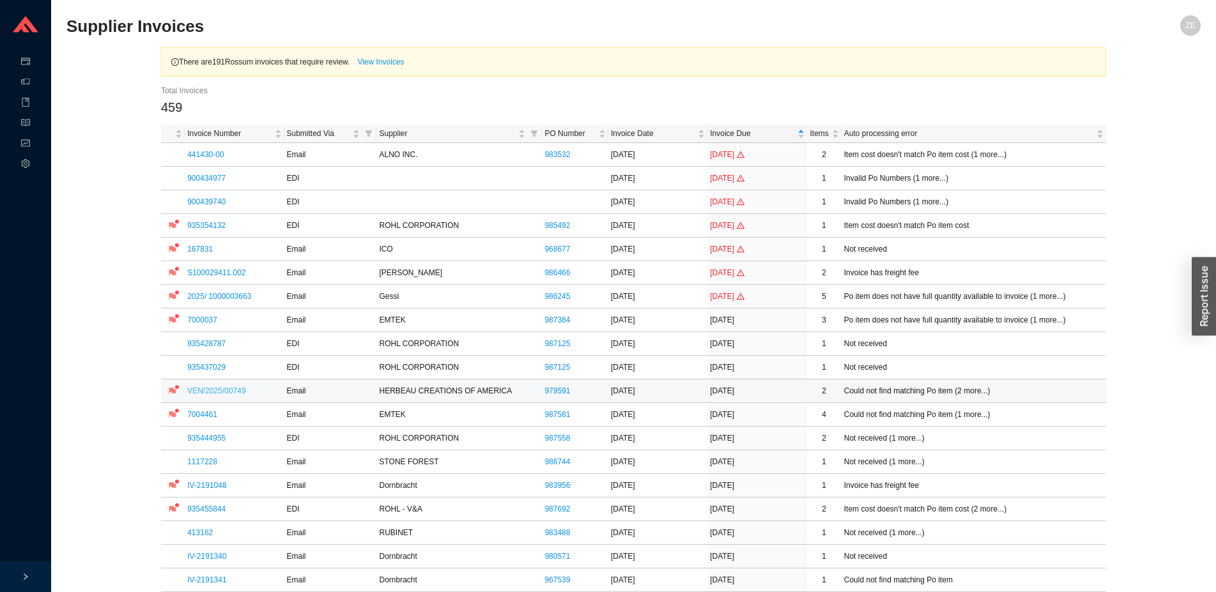
click at [230, 389] on link "VEN/2025/00749" at bounding box center [216, 390] width 58 height 9
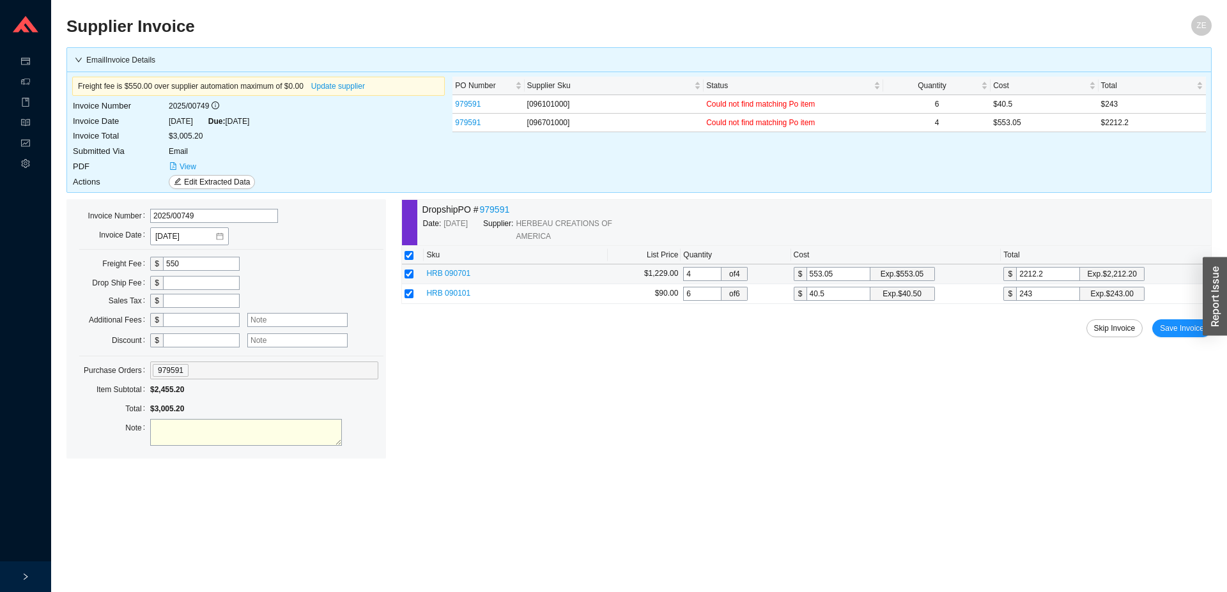
click at [454, 275] on span "HRB 090701" at bounding box center [448, 273] width 44 height 9
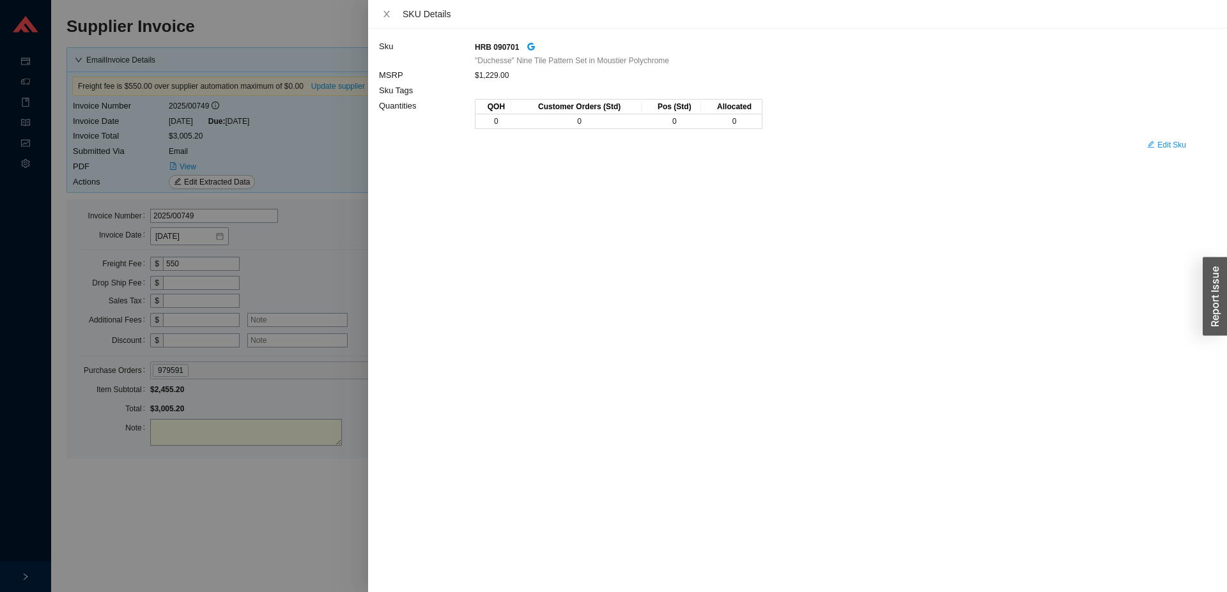
click at [378, 14] on div "SKU Details" at bounding box center [797, 14] width 859 height 29
click at [194, 500] on div at bounding box center [613, 296] width 1227 height 592
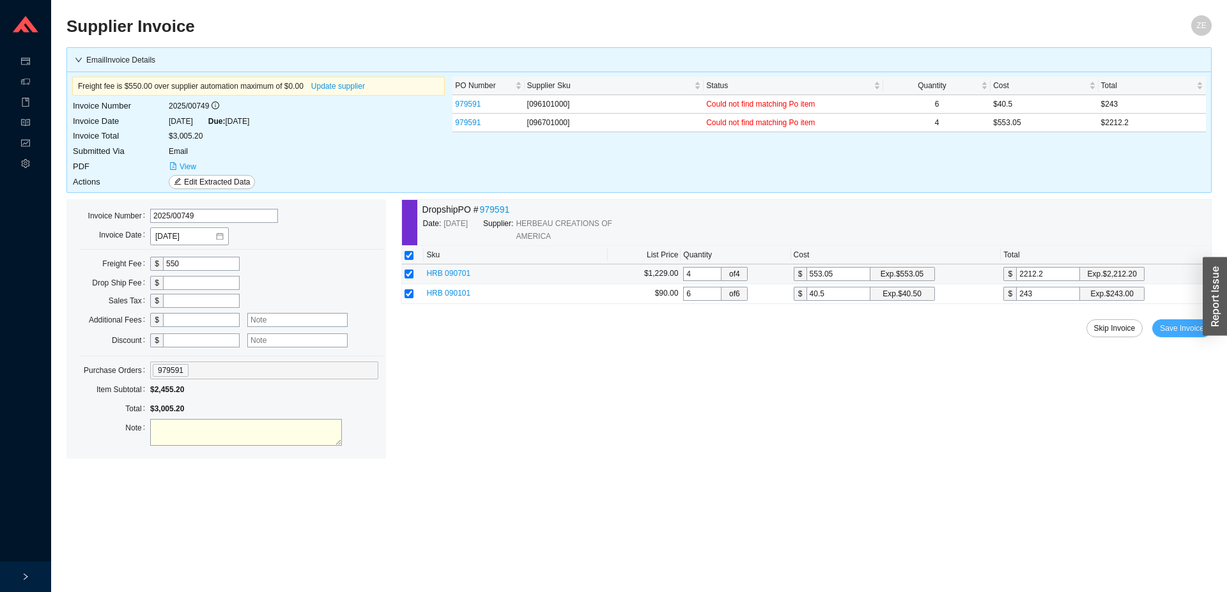
click at [1168, 329] on span "Save Invoice" at bounding box center [1181, 328] width 44 height 13
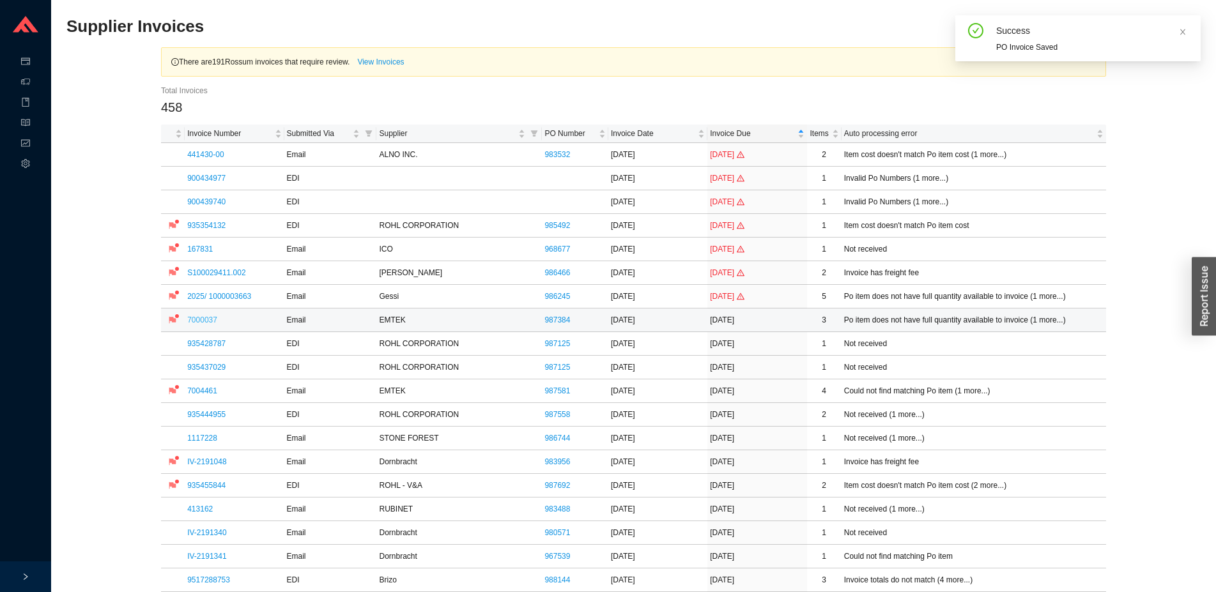
click at [195, 321] on link "7000037" at bounding box center [202, 320] width 30 height 9
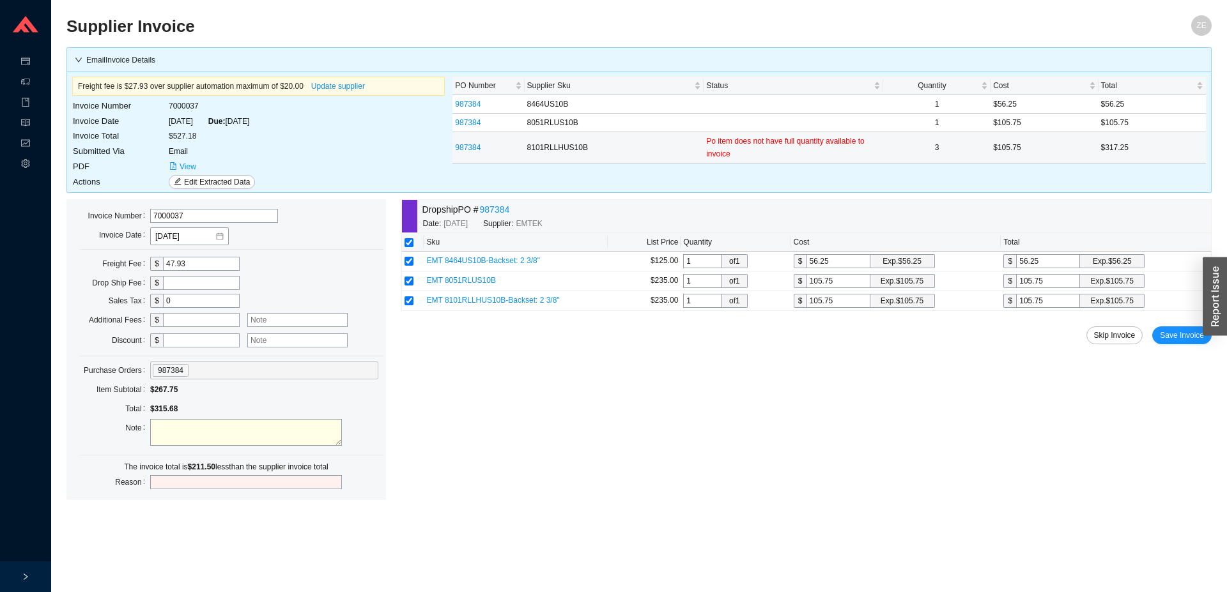
click at [544, 151] on td "8101RLLHUS10B" at bounding box center [614, 147] width 180 height 31
copy td "8101RLLHUS10B"
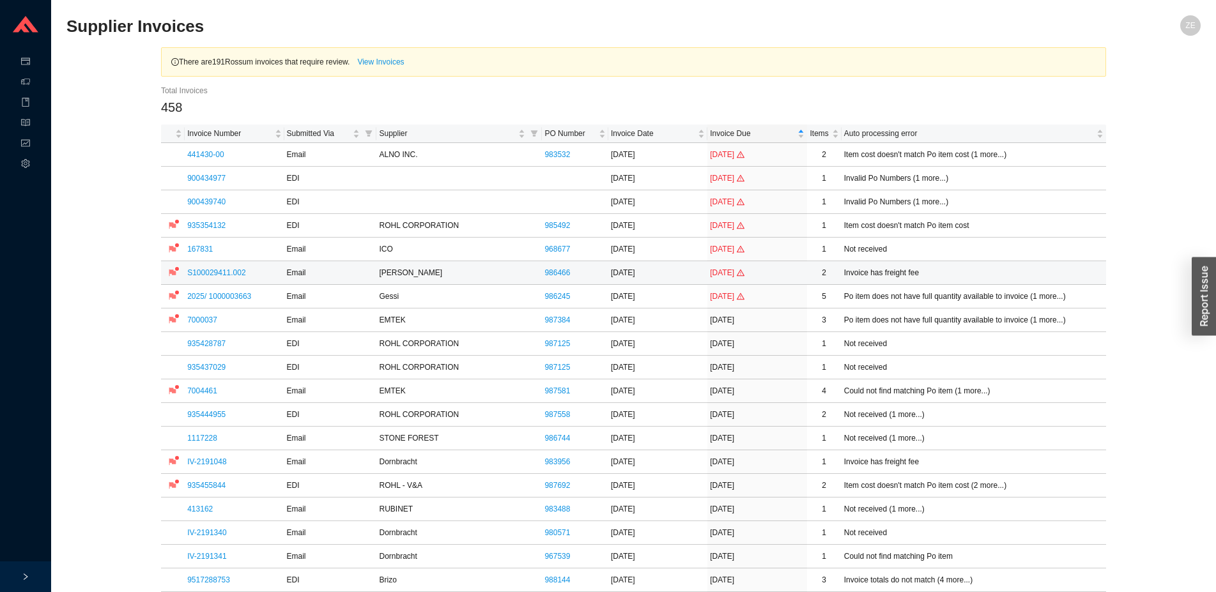
click at [184, 273] on td at bounding box center [173, 273] width 24 height 24
click at [195, 271] on link "S100029411.002" at bounding box center [216, 272] width 58 height 9
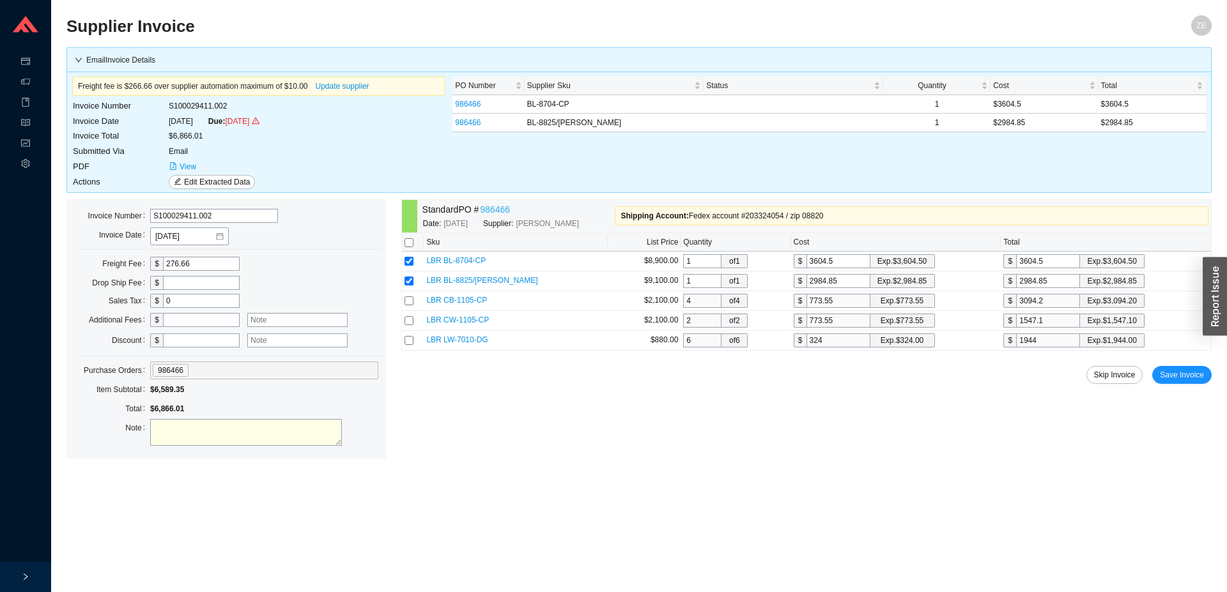
click at [494, 210] on link "986466" at bounding box center [495, 210] width 30 height 15
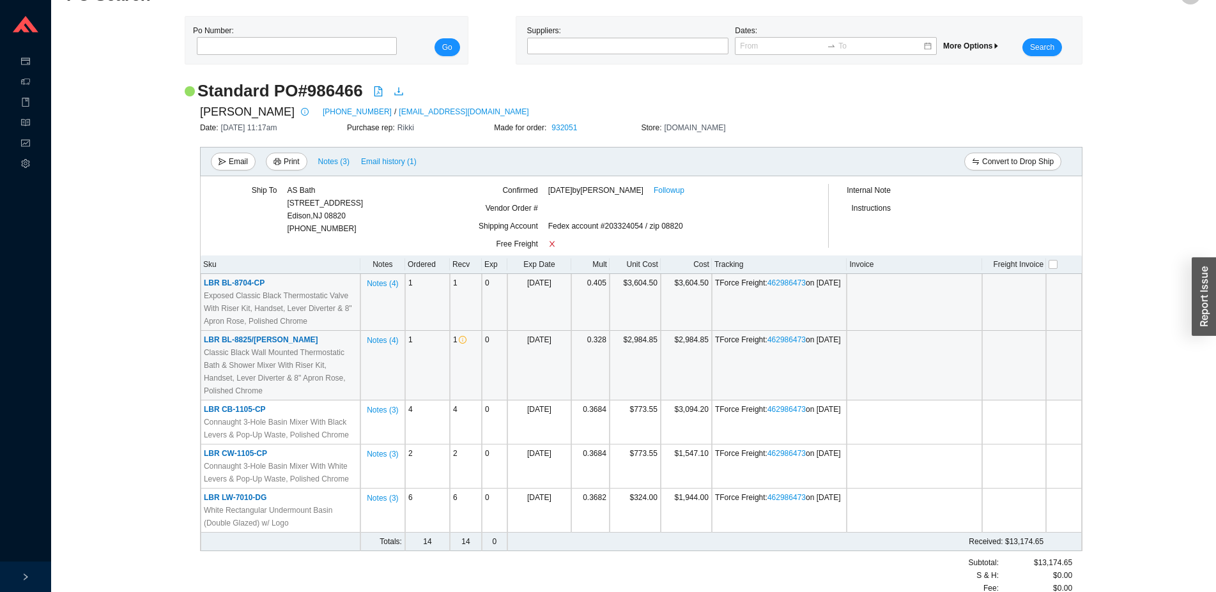
scroll to position [59, 0]
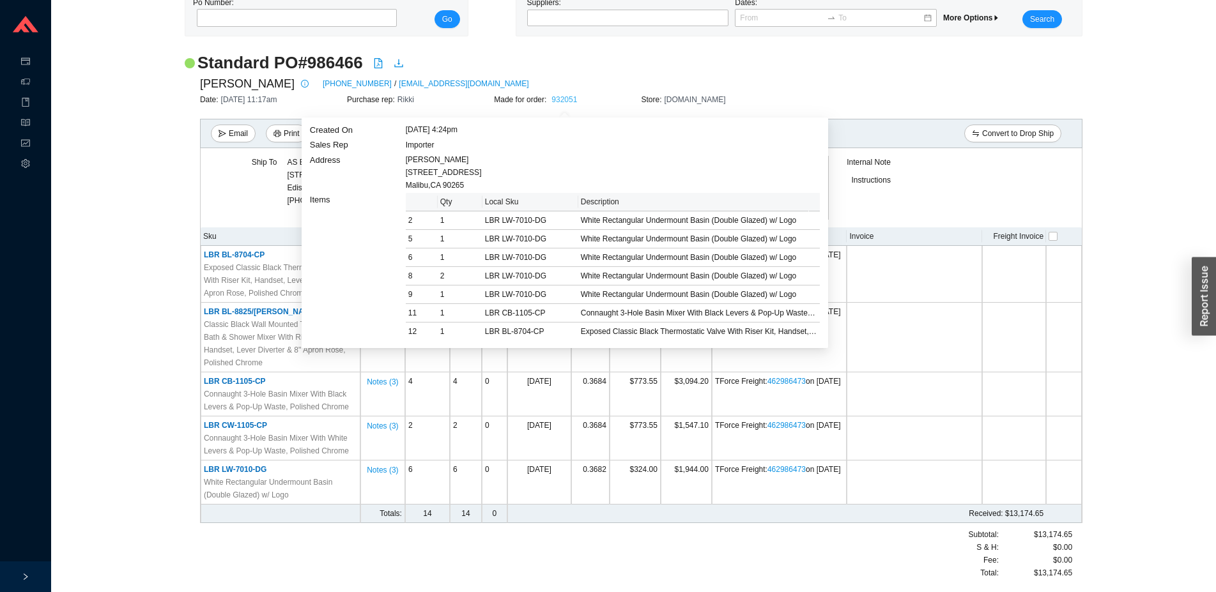
click at [561, 99] on link "932051" at bounding box center [564, 99] width 26 height 9
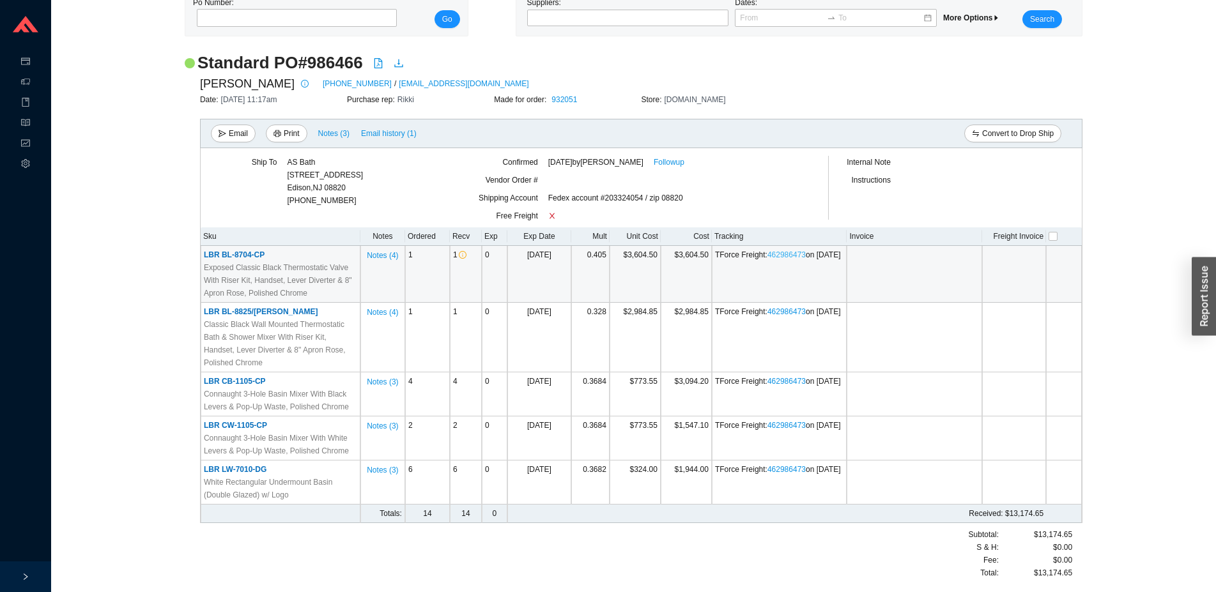
click at [782, 253] on link "462986473" at bounding box center [786, 254] width 38 height 9
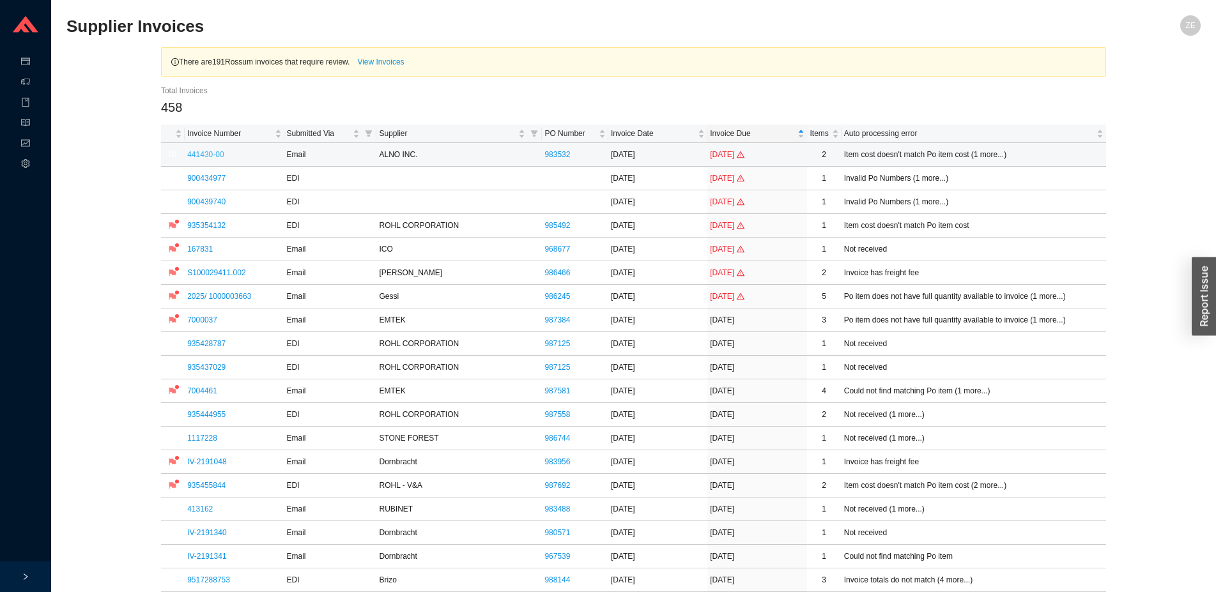
click at [204, 155] on link "441430-00" at bounding box center [205, 154] width 36 height 9
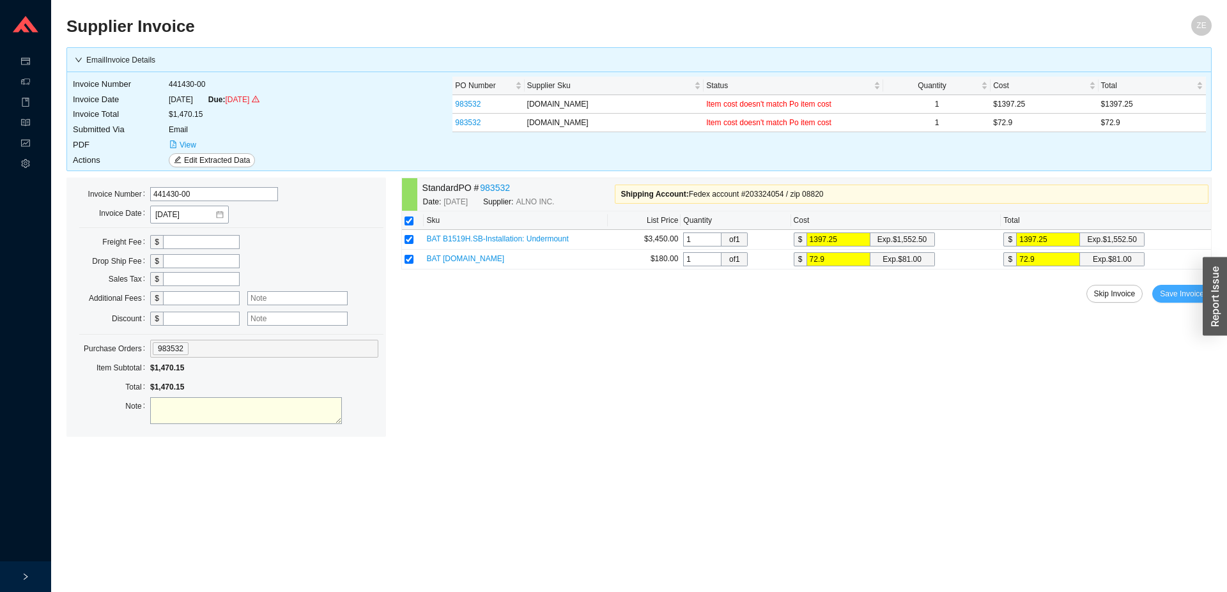
click at [1182, 289] on span "Save Invoice" at bounding box center [1181, 293] width 44 height 13
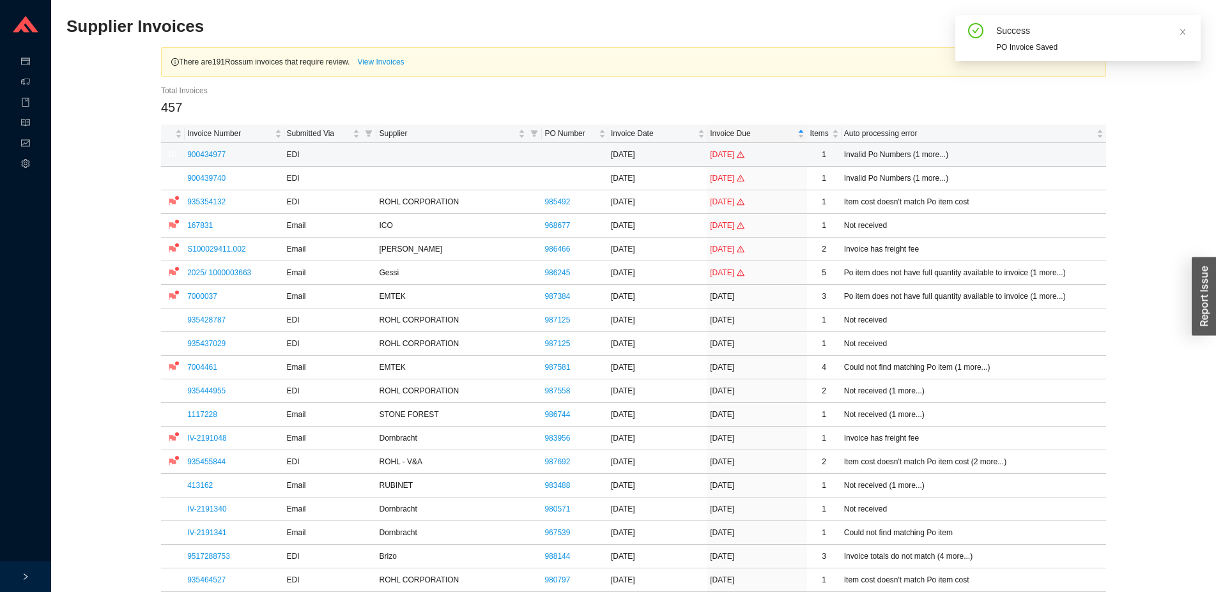
click at [211, 149] on td "900434977" at bounding box center [234, 155] width 99 height 24
click at [211, 154] on link "900434977" at bounding box center [206, 154] width 38 height 9
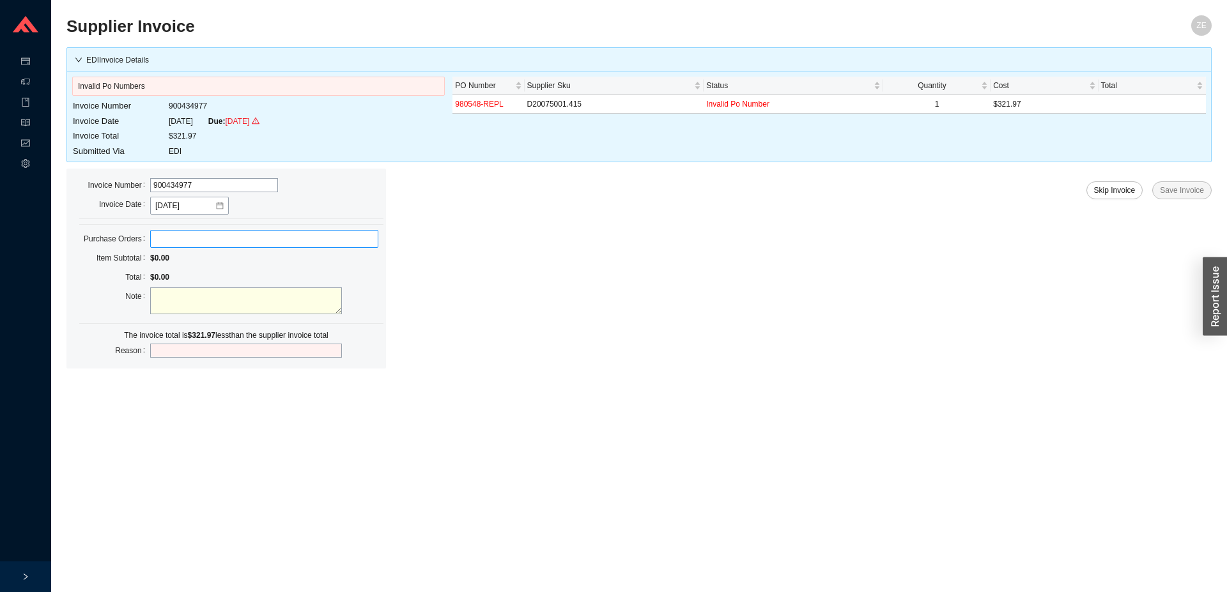
click at [210, 240] on label at bounding box center [264, 239] width 228 height 18
click at [161, 240] on input at bounding box center [156, 239] width 9 height 14
type input "980548"
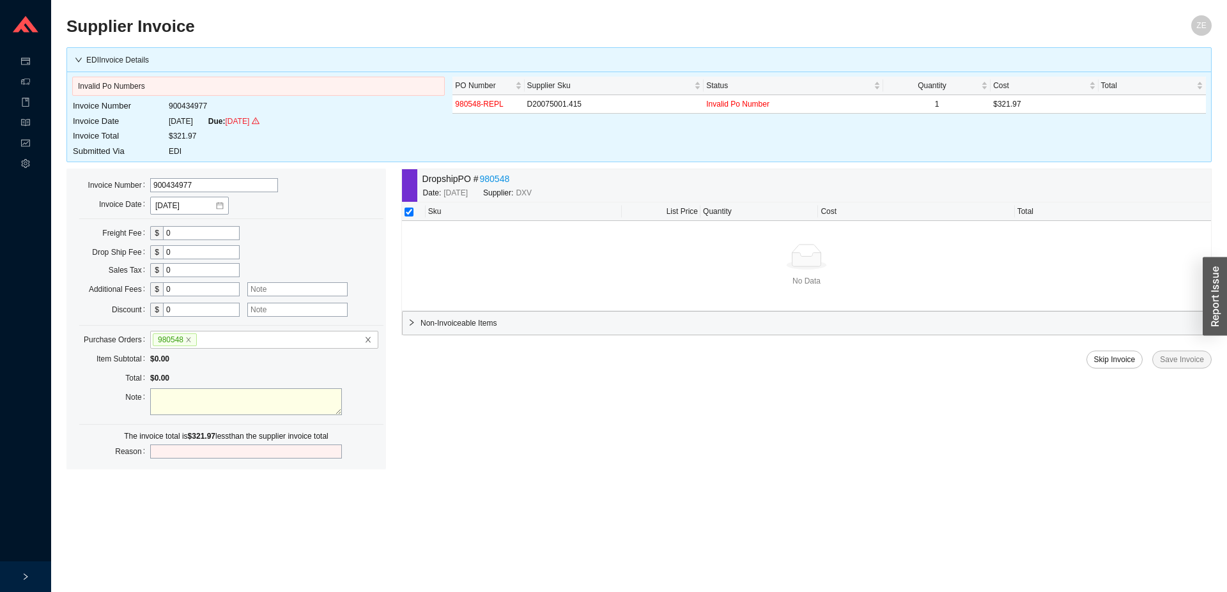
click at [185, 107] on td "900434977" at bounding box center [214, 105] width 92 height 15
copy td "900434977"
click at [492, 177] on link "980548" at bounding box center [494, 179] width 30 height 15
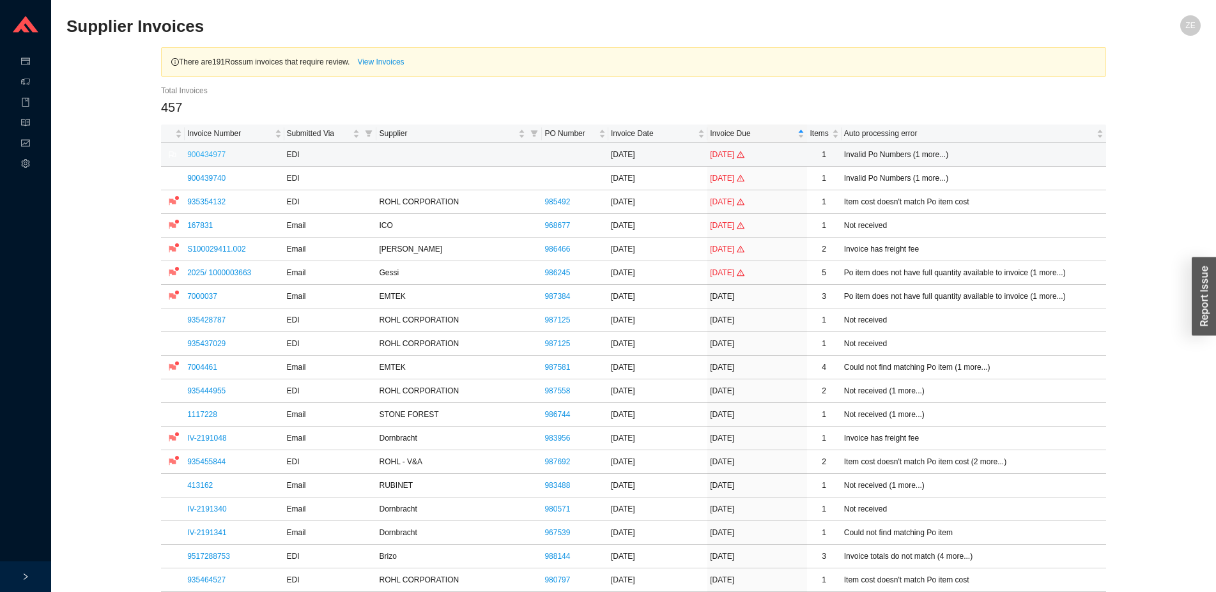
click at [208, 152] on link "900434977" at bounding box center [206, 154] width 38 height 9
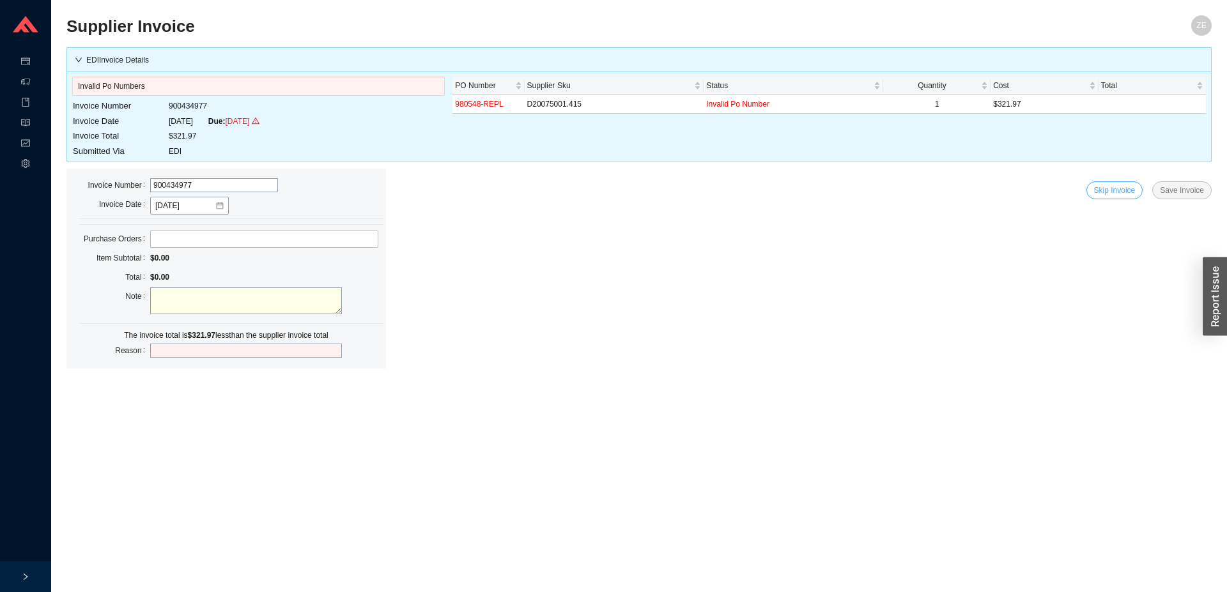
click at [1124, 190] on span "Skip Invoice" at bounding box center [1115, 190] width 42 height 13
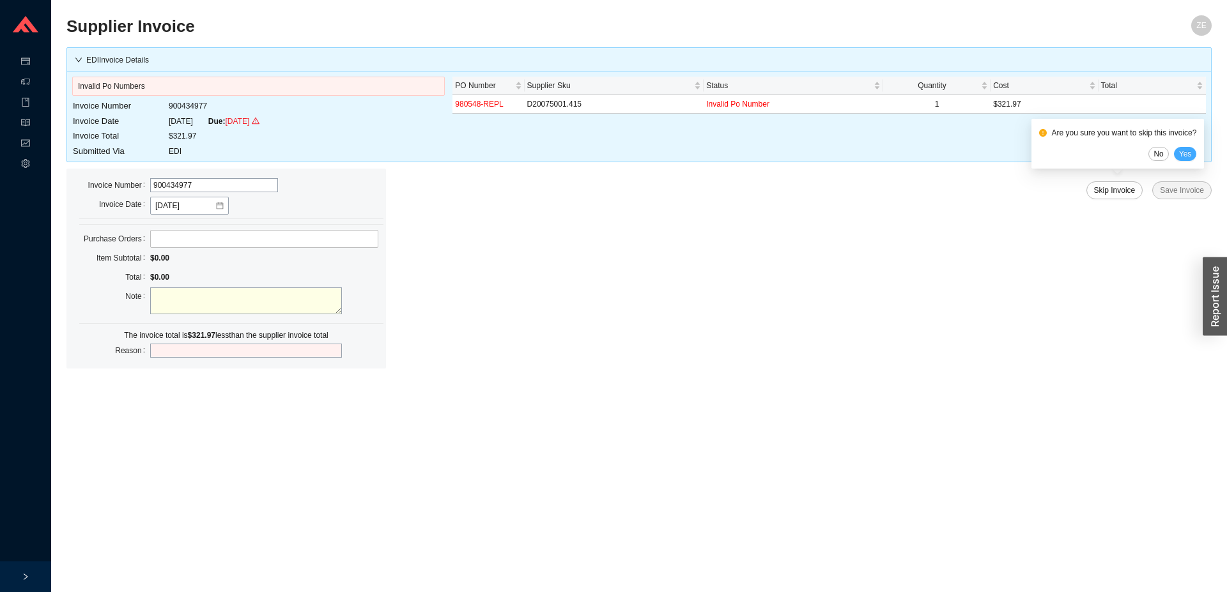
click at [1188, 148] on button "Yes" at bounding box center [1184, 154] width 23 height 14
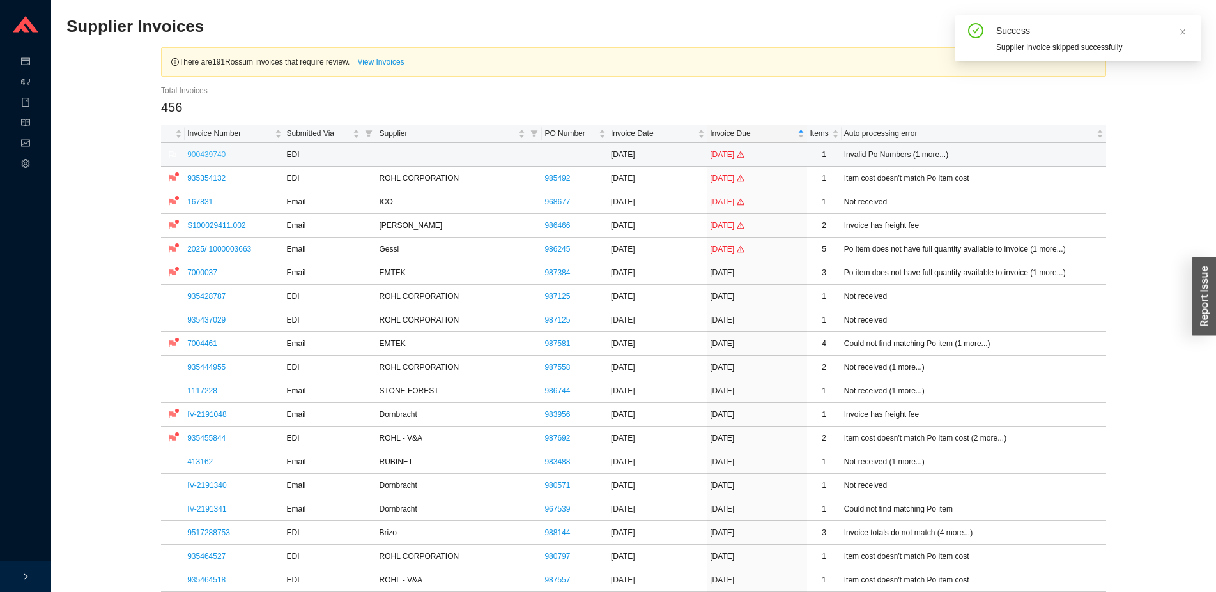
click at [205, 158] on link "900439740" at bounding box center [206, 154] width 38 height 9
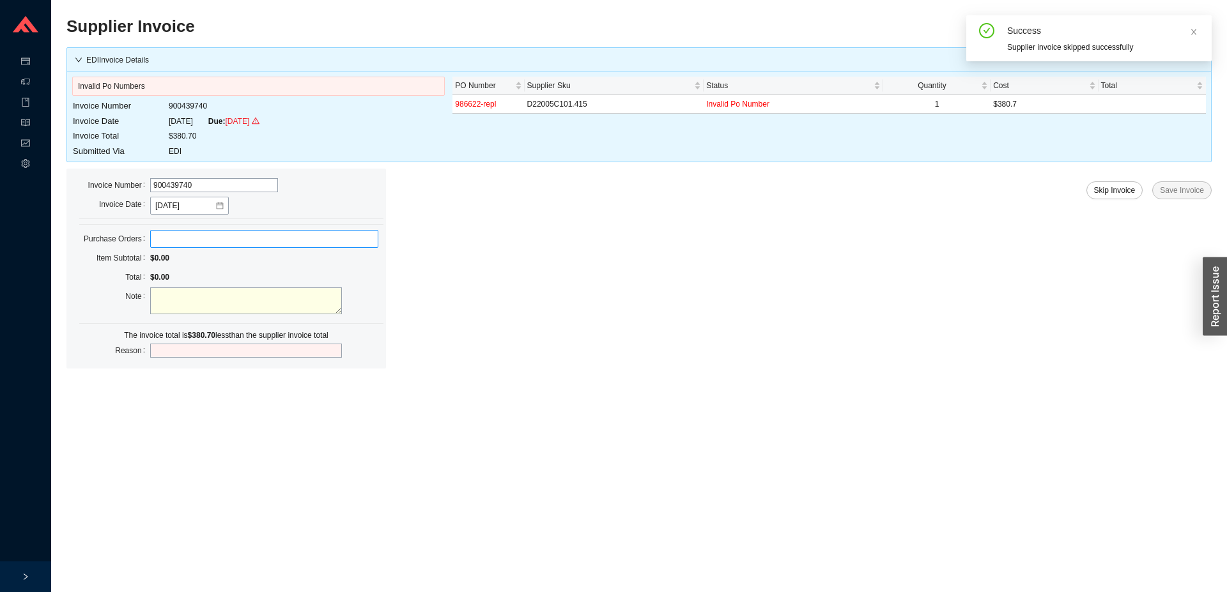
click at [178, 241] on label at bounding box center [264, 239] width 228 height 18
click at [161, 241] on input at bounding box center [156, 239] width 9 height 14
type input "986622"
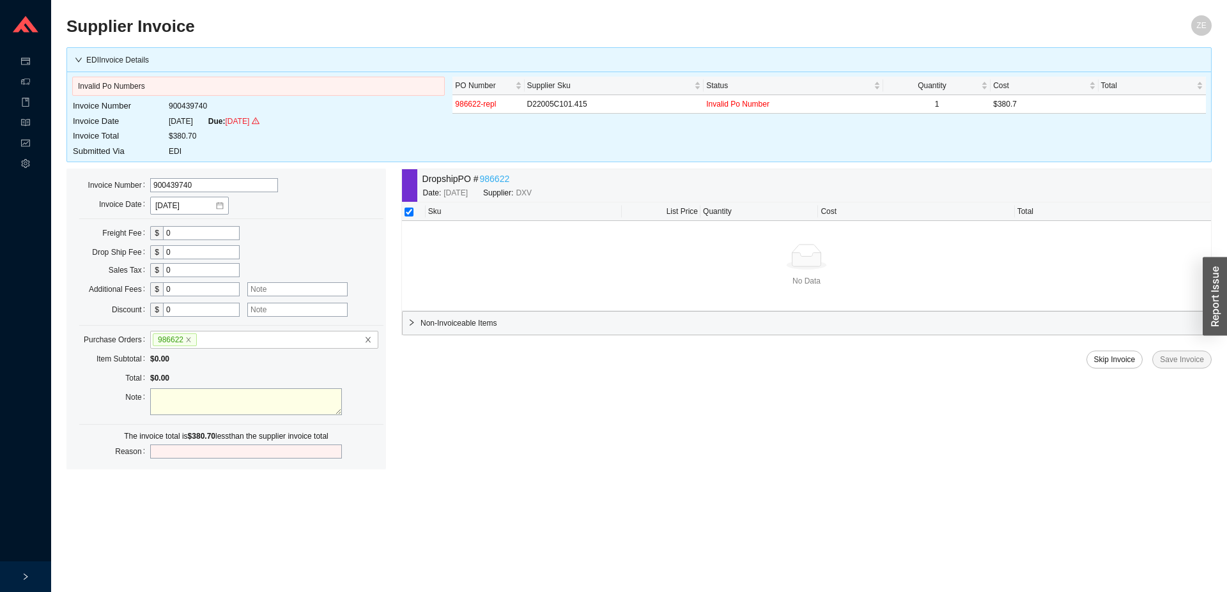
click at [500, 174] on link "986622" at bounding box center [494, 179] width 30 height 15
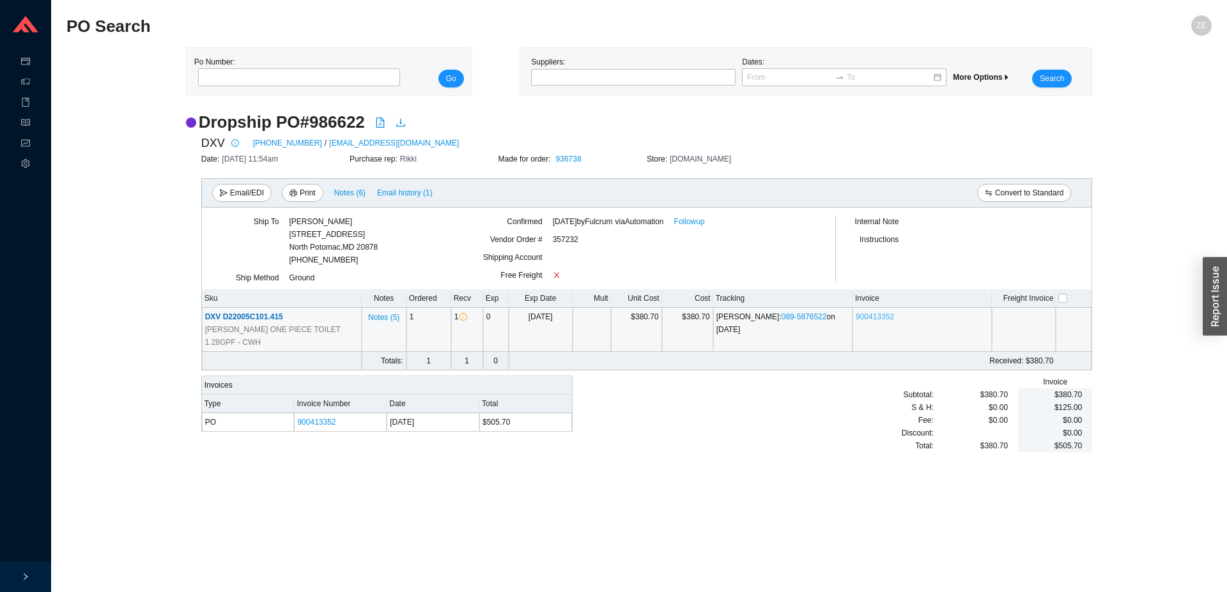
click at [883, 321] on link "900413352" at bounding box center [874, 316] width 38 height 9
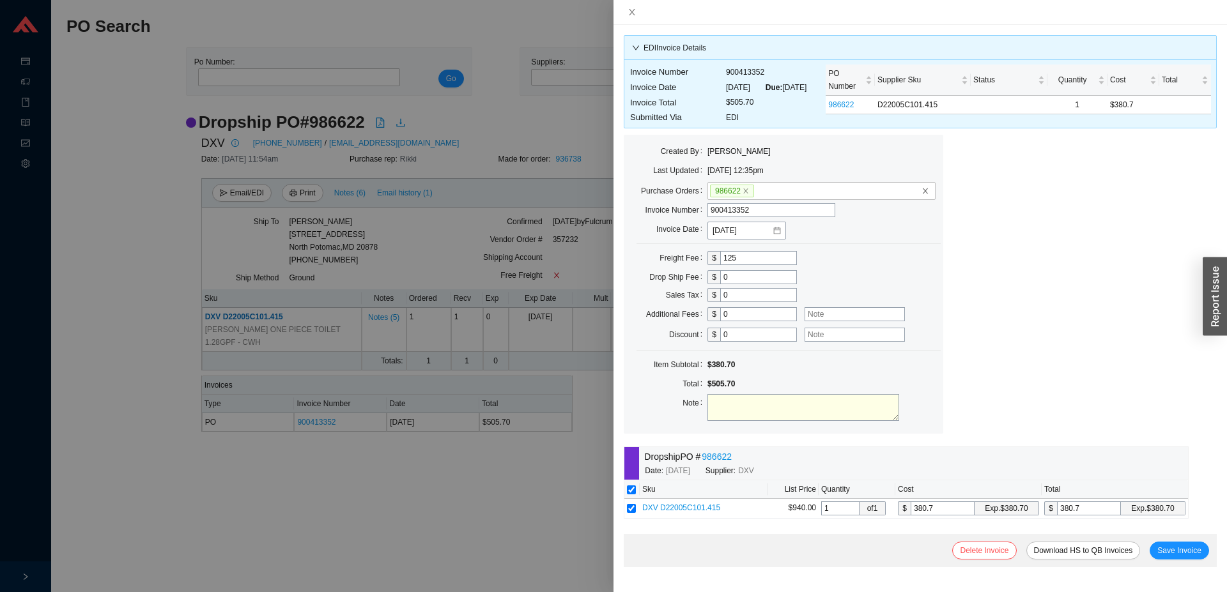
click at [544, 478] on div at bounding box center [613, 296] width 1227 height 592
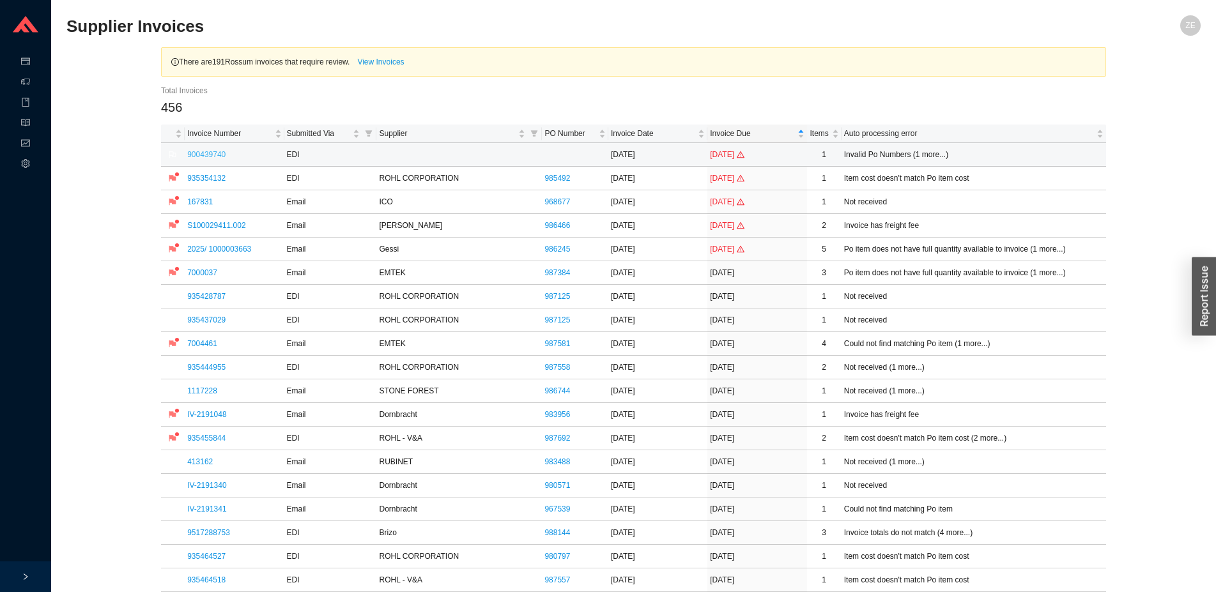
click at [220, 155] on link "900439740" at bounding box center [206, 154] width 38 height 9
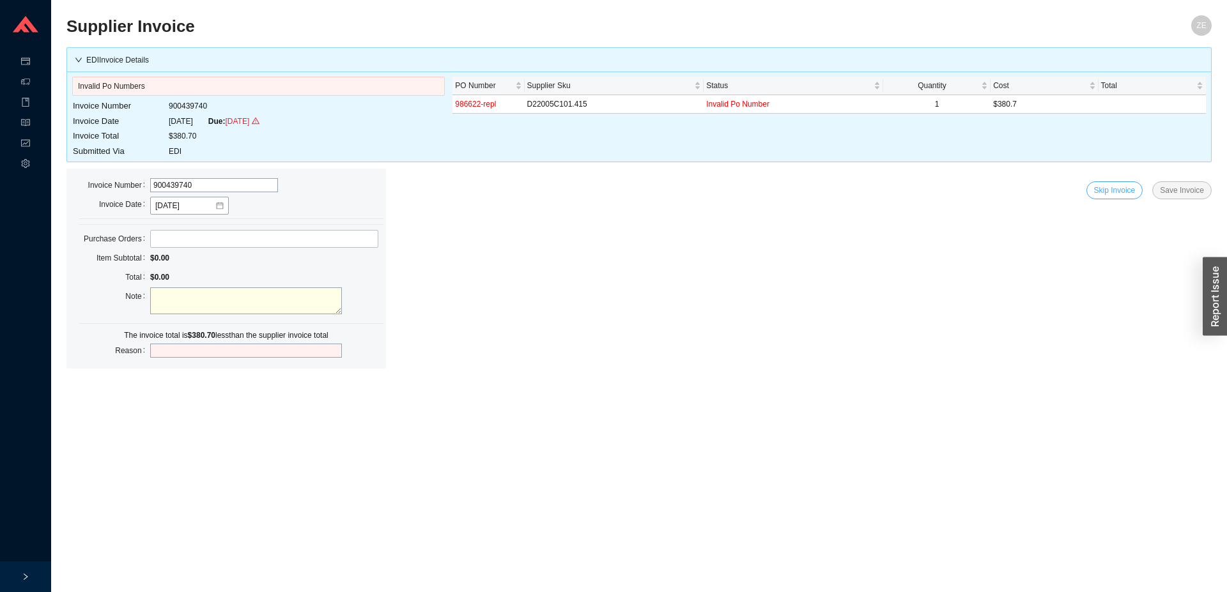
click at [1114, 190] on span "Skip Invoice" at bounding box center [1115, 190] width 42 height 13
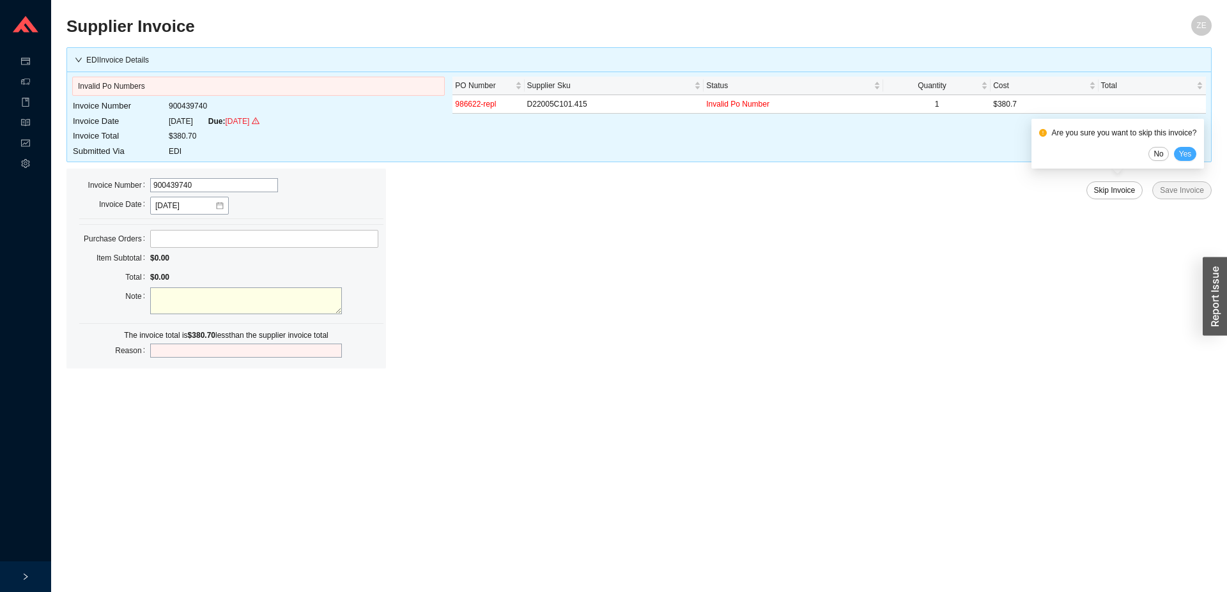
click at [1187, 152] on span "Yes" at bounding box center [1185, 154] width 13 height 13
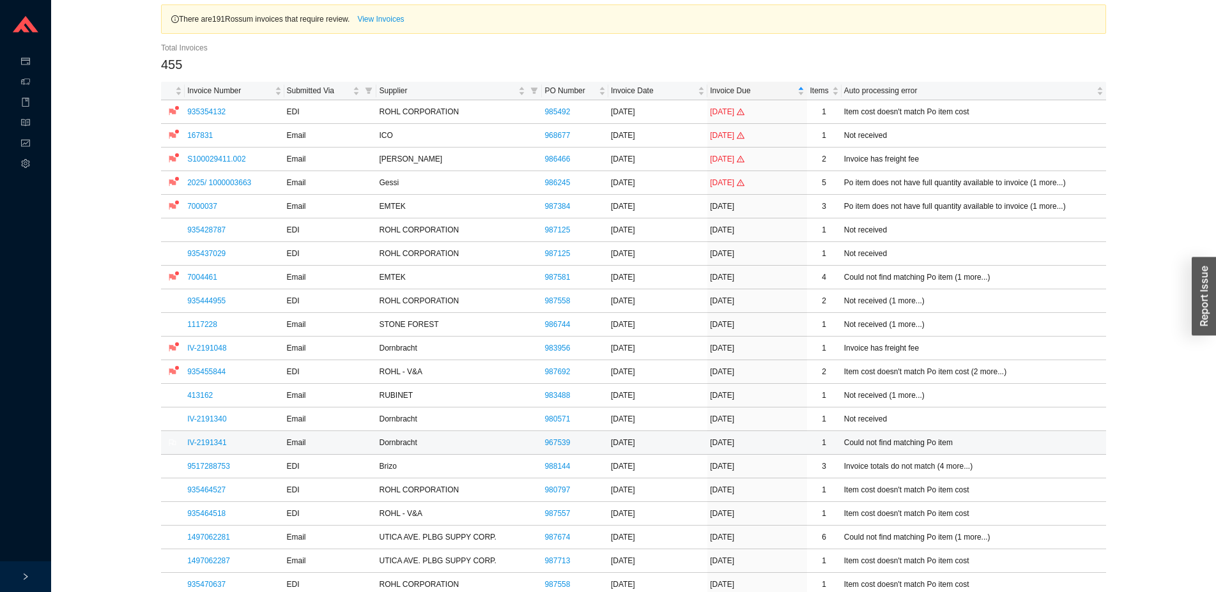
scroll to position [65, 0]
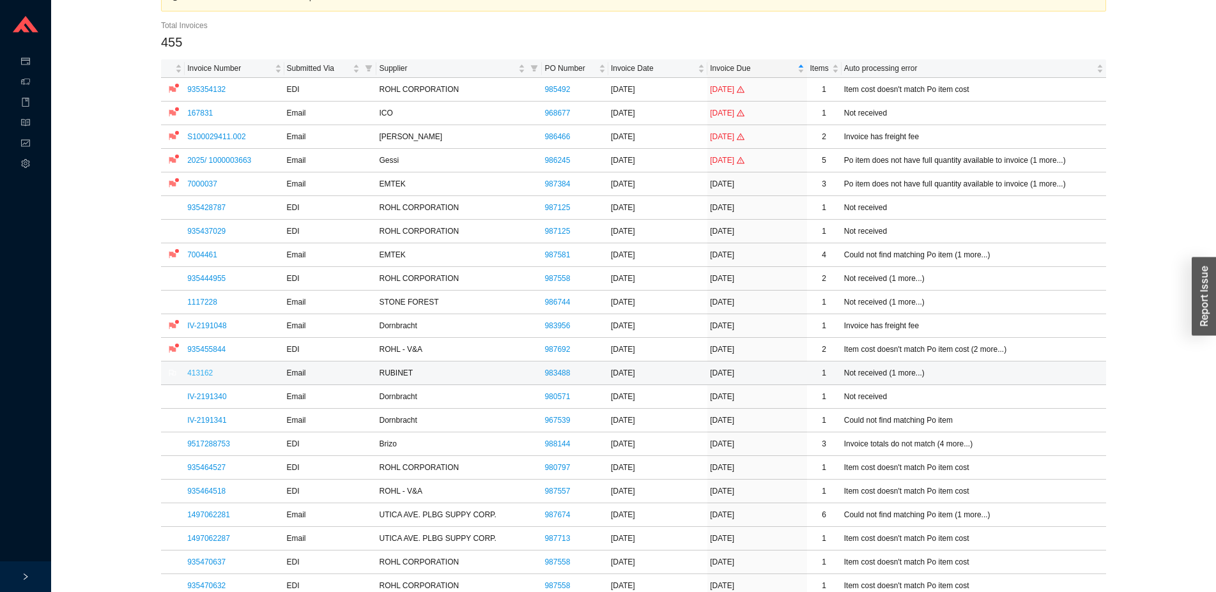
click at [195, 374] on link "413162" at bounding box center [200, 373] width 26 height 9
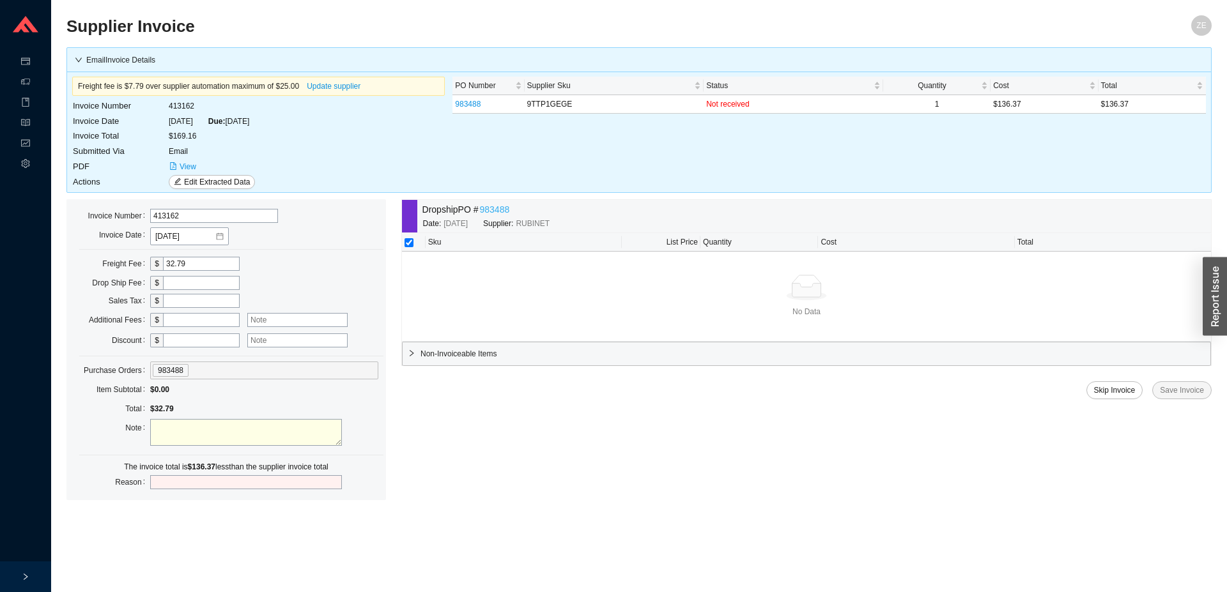
click at [498, 208] on link "983488" at bounding box center [494, 210] width 30 height 15
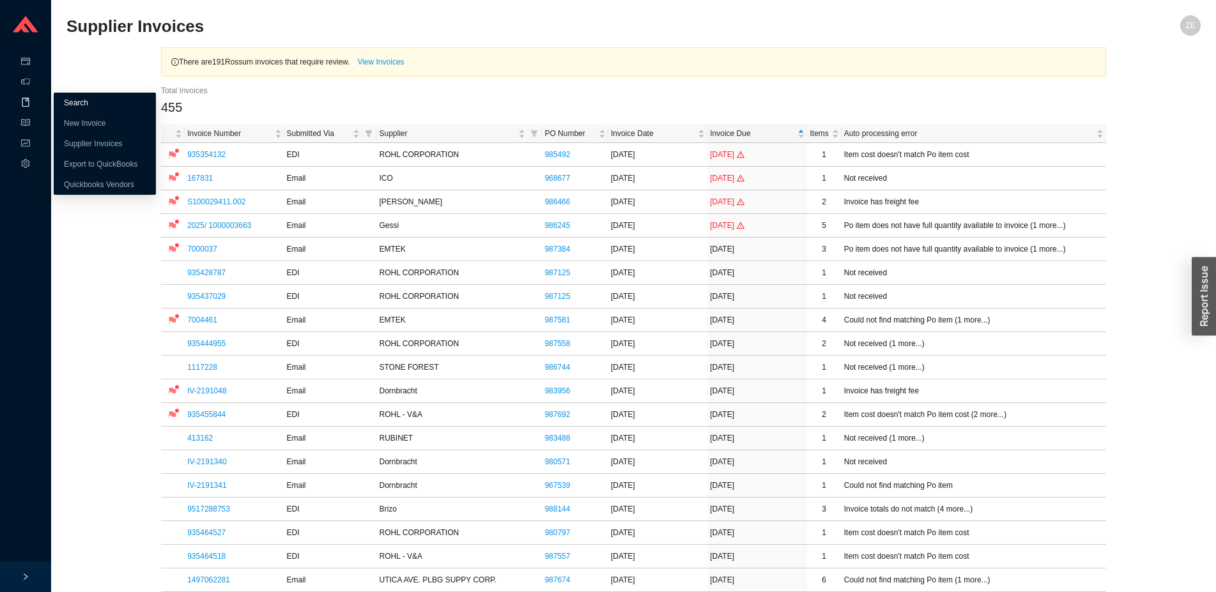
click at [79, 103] on link "Search" at bounding box center [76, 102] width 24 height 9
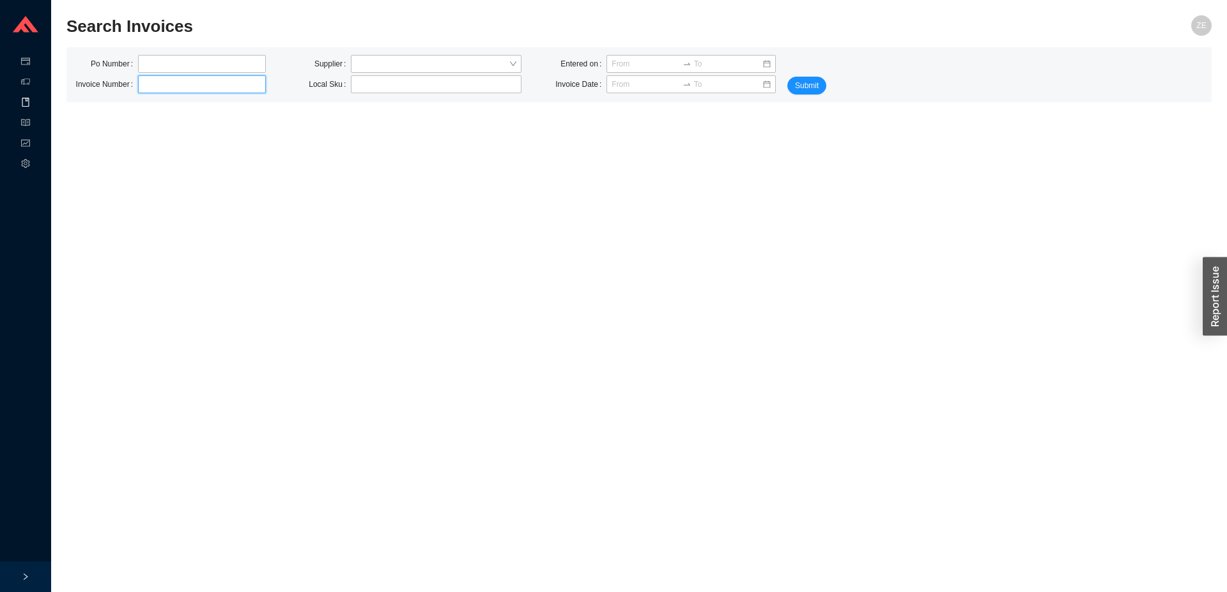
click at [176, 86] on input "text" at bounding box center [202, 84] width 128 height 18
type input "7232053-0003"
click button "Submit" at bounding box center [806, 86] width 39 height 18
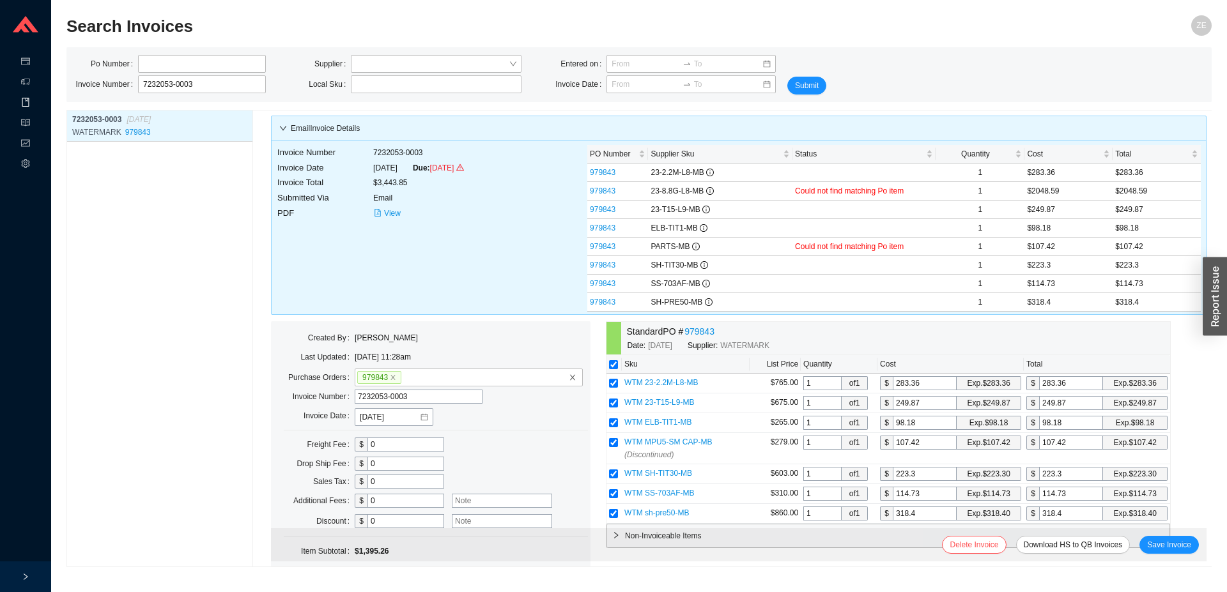
click at [79, 181] on div "7232053-0003 07/21/2025 WATERMARK 979843" at bounding box center [159, 338] width 187 height 457
drag, startPoint x: 206, startPoint y: 84, endPoint x: 72, endPoint y: 77, distance: 133.7
click at [138, 77] on input "7232053-0003" at bounding box center [202, 84] width 128 height 18
click at [160, 64] on input "tel" at bounding box center [202, 64] width 128 height 18
type input "936436"
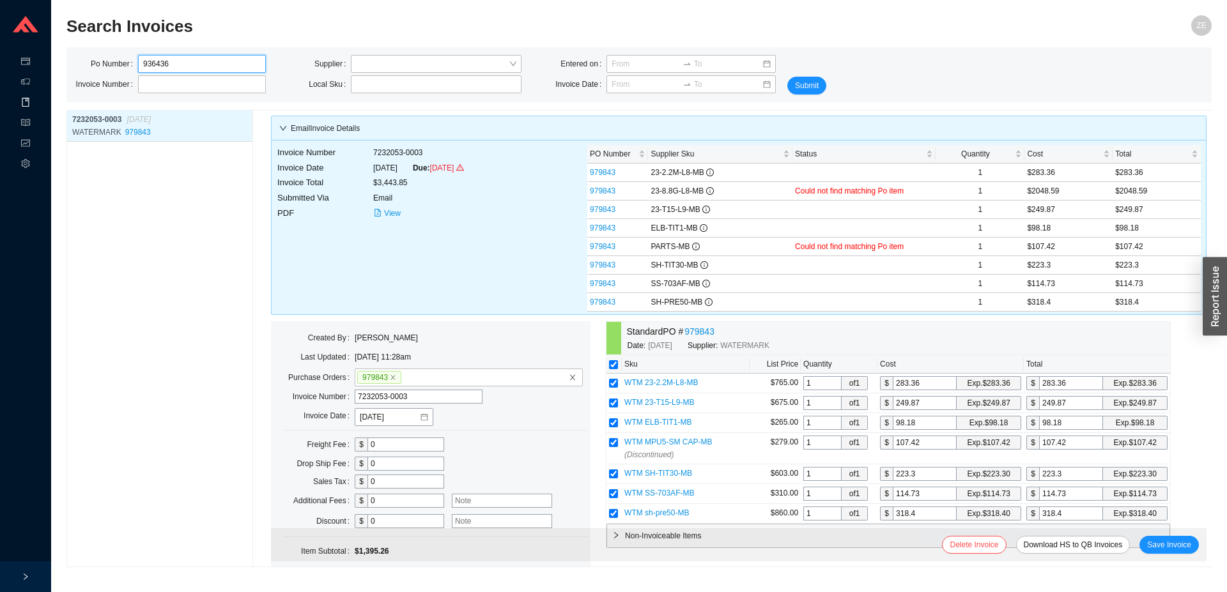
click button "Submit" at bounding box center [806, 86] width 39 height 18
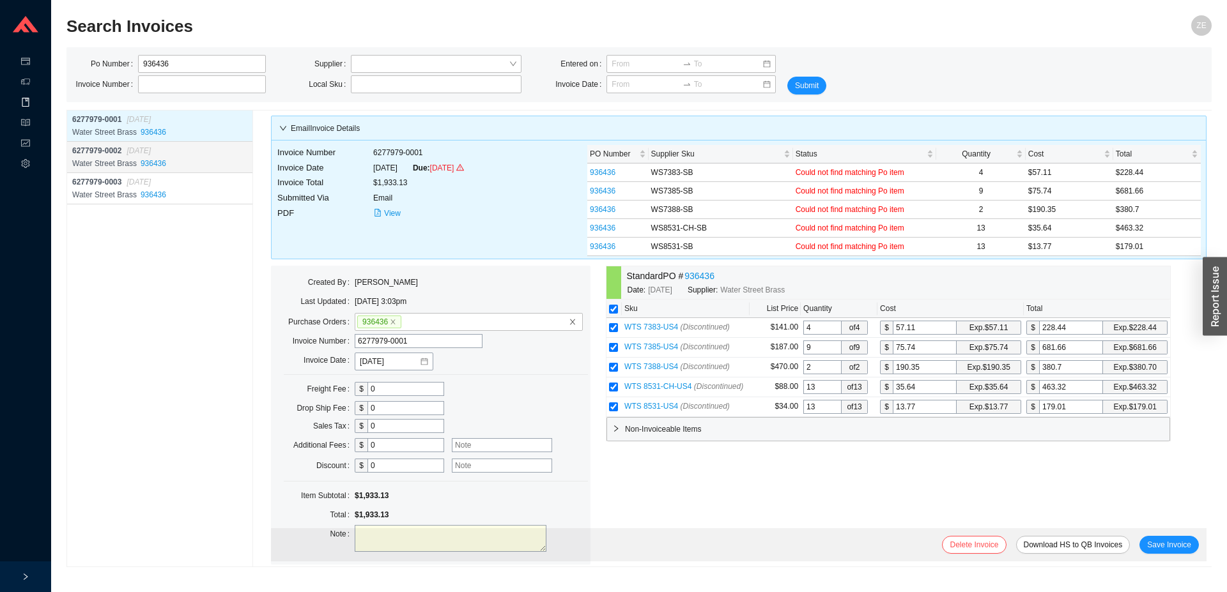
click at [112, 157] on div "6277979-0002 02/15/2024" at bounding box center [161, 150] width 178 height 13
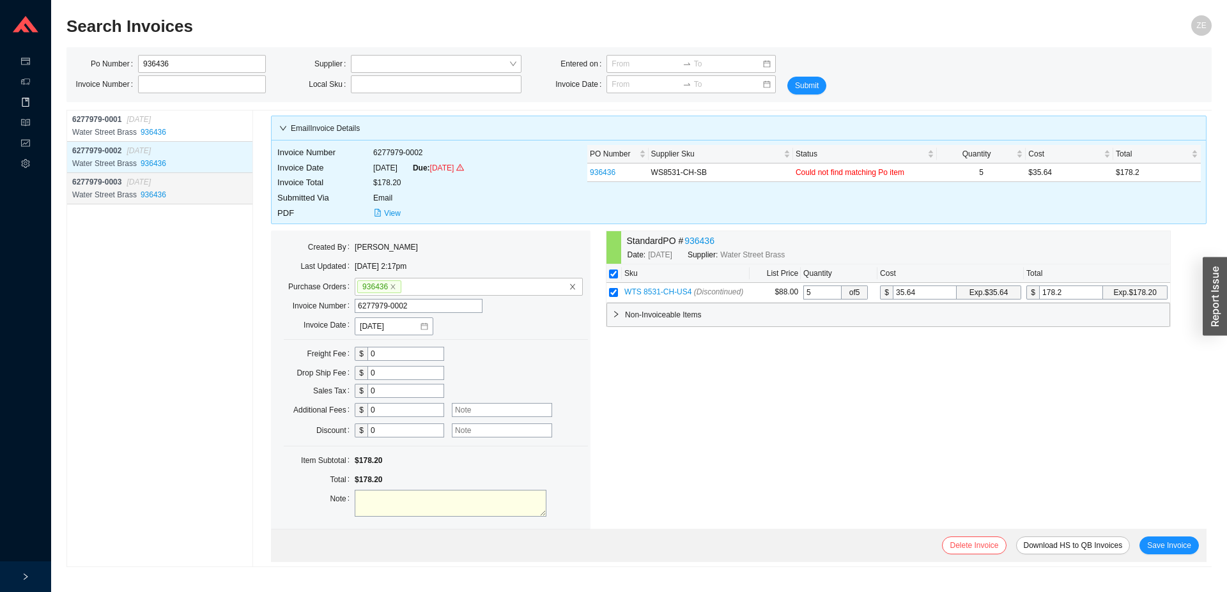
click at [116, 177] on div "6277979-0003 03/06/2024" at bounding box center [161, 182] width 178 height 13
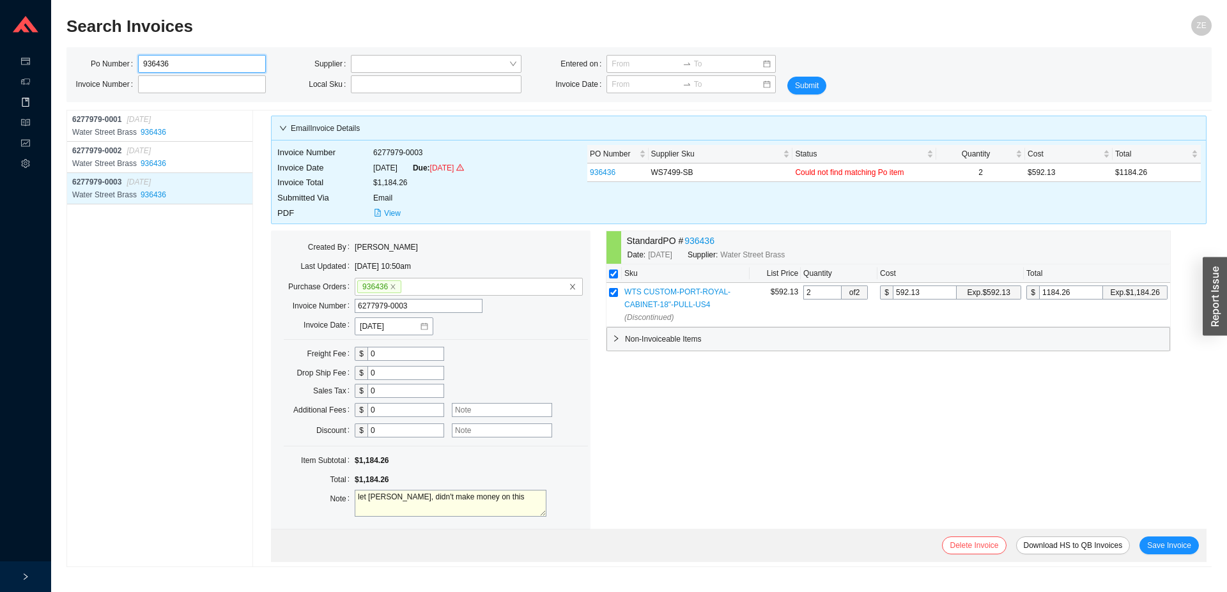
drag, startPoint x: 180, startPoint y: 64, endPoint x: 96, endPoint y: 61, distance: 84.4
click at [138, 61] on input "936436" at bounding box center [202, 64] width 128 height 18
click at [213, 85] on input "text" at bounding box center [202, 84] width 128 height 18
type input "7156744-0001"
click button "Submit" at bounding box center [806, 86] width 39 height 18
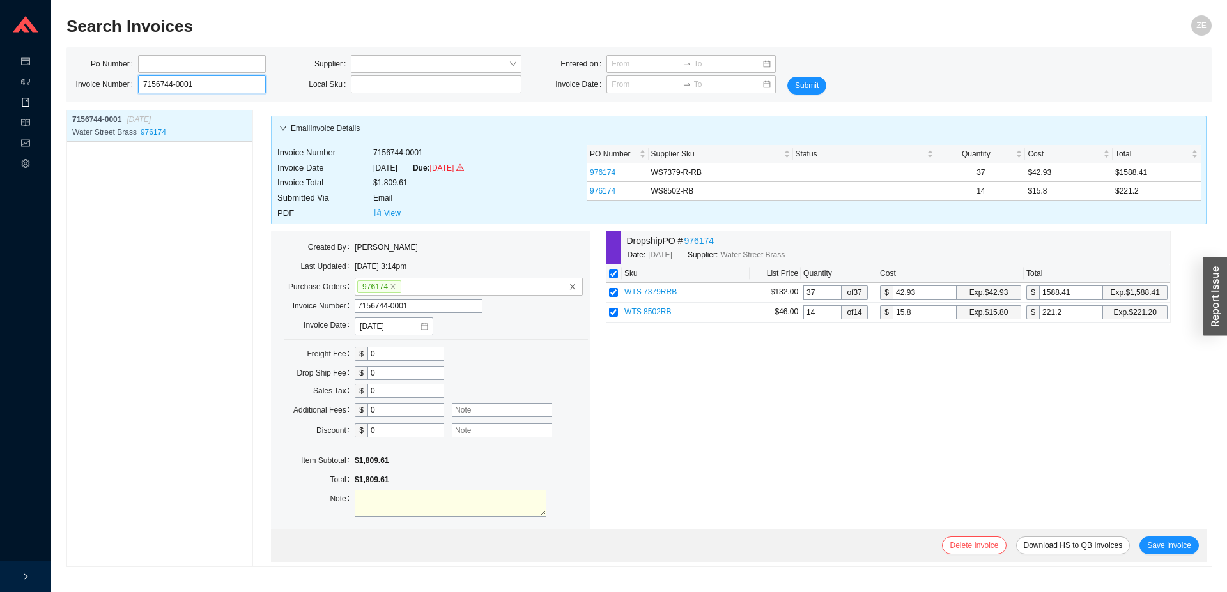
drag, startPoint x: 218, startPoint y: 87, endPoint x: 84, endPoint y: 63, distance: 136.3
click at [138, 79] on input "7156744-0001" at bounding box center [202, 84] width 128 height 18
click at [169, 63] on input "tel" at bounding box center [202, 64] width 128 height 18
type input "984691"
click button "Submit" at bounding box center [806, 86] width 39 height 18
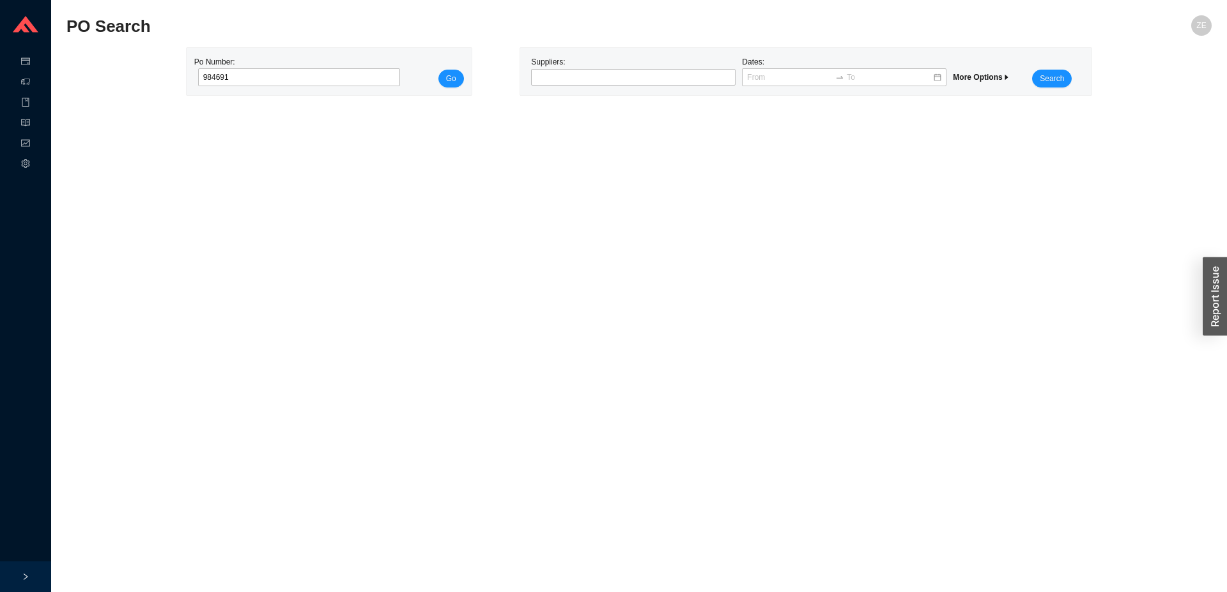
click at [438, 70] on button "Go" at bounding box center [451, 79] width 26 height 18
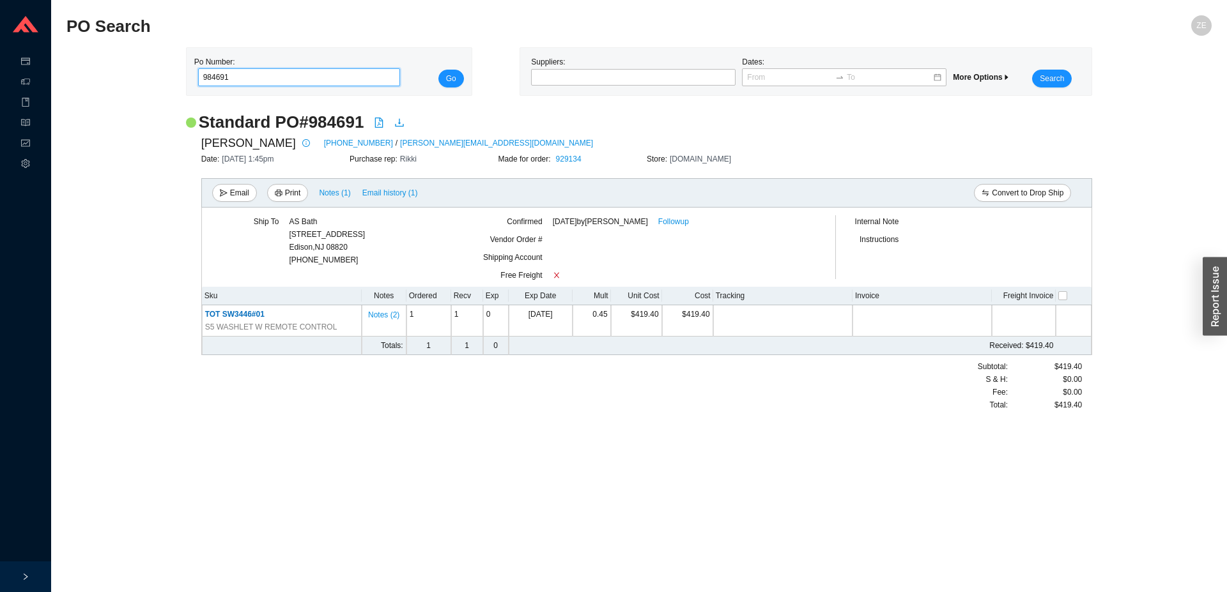
click at [203, 75] on input "984691" at bounding box center [299, 77] width 203 height 18
drag, startPoint x: 210, startPoint y: 77, endPoint x: 217, endPoint y: 76, distance: 7.1
click at [210, 77] on input "984691" at bounding box center [299, 77] width 203 height 18
click at [220, 75] on input "984691" at bounding box center [299, 77] width 203 height 18
drag, startPoint x: 225, startPoint y: 77, endPoint x: 202, endPoint y: 76, distance: 23.0
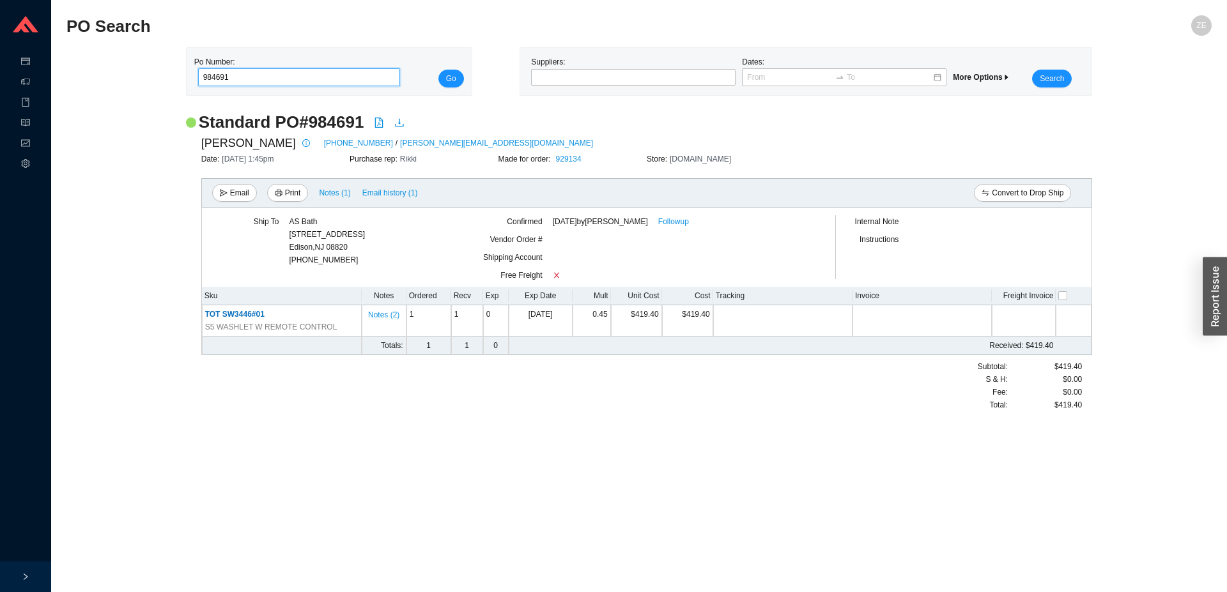
click at [204, 78] on input "984691" at bounding box center [299, 77] width 203 height 18
click at [438, 70] on button "Go" at bounding box center [451, 79] width 26 height 18
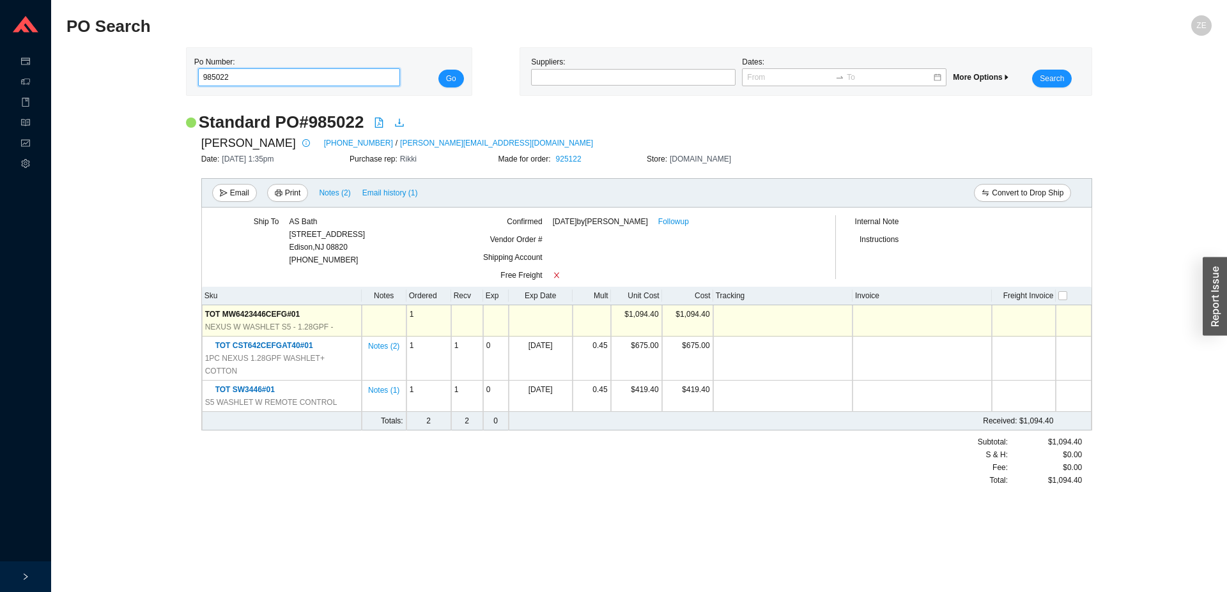
drag, startPoint x: 213, startPoint y: 77, endPoint x: 346, endPoint y: 87, distance: 132.6
click at [343, 86] on input "985022" at bounding box center [299, 77] width 203 height 18
click at [438, 70] on button "Go" at bounding box center [451, 79] width 26 height 18
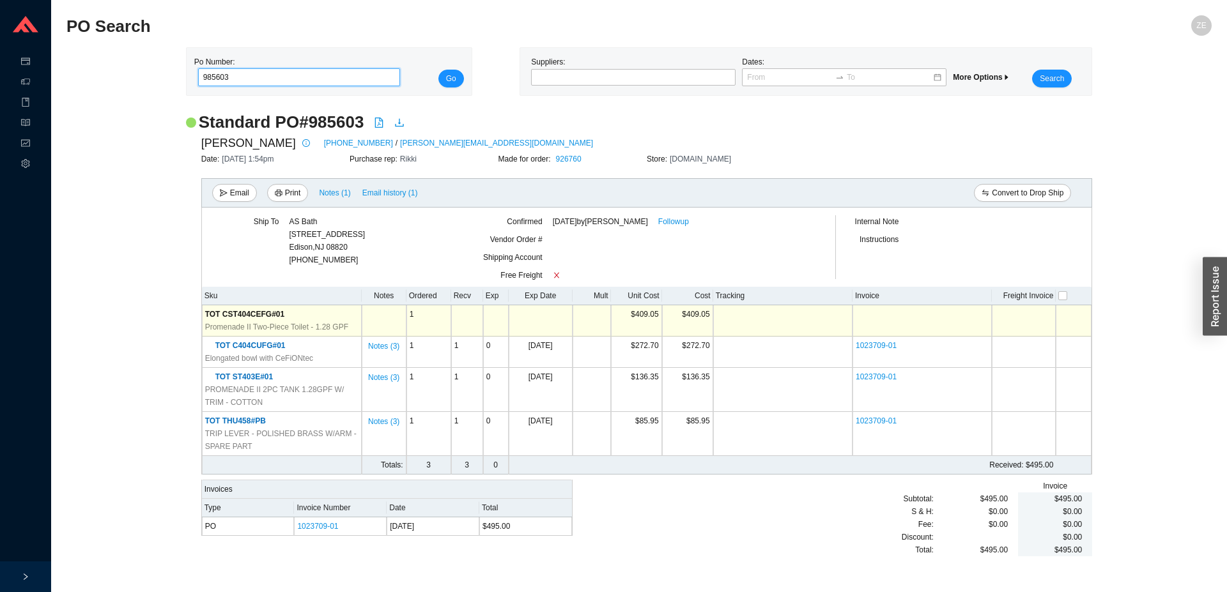
drag, startPoint x: 215, startPoint y: 79, endPoint x: 273, endPoint y: 82, distance: 58.9
click at [274, 80] on input "985603" at bounding box center [299, 77] width 203 height 18
click at [438, 70] on button "Go" at bounding box center [451, 79] width 26 height 18
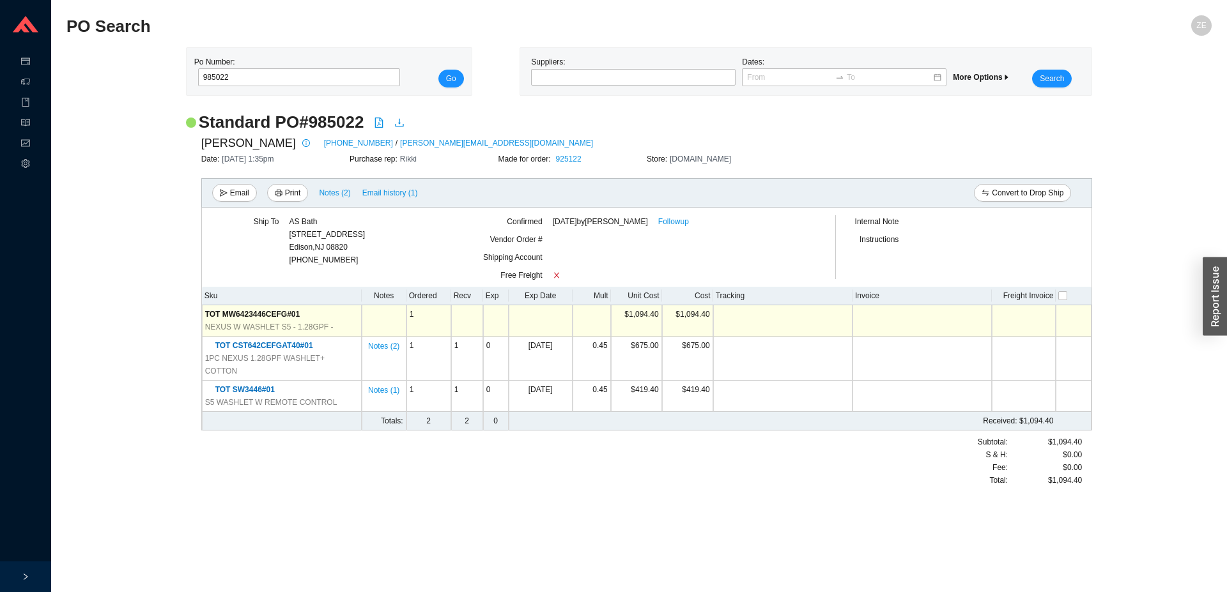
click at [107, 128] on div "Standard PO # 985022 [PERSON_NAME] [PHONE_NUMBER] / [PERSON_NAME][EMAIL_ADDRESS…" at bounding box center [638, 305] width 1145 height 388
drag, startPoint x: 257, startPoint y: 80, endPoint x: 212, endPoint y: 78, distance: 44.8
click at [212, 78] on input "985022" at bounding box center [299, 77] width 203 height 18
type input "98603"
click at [438, 70] on button "Go" at bounding box center [451, 79] width 26 height 18
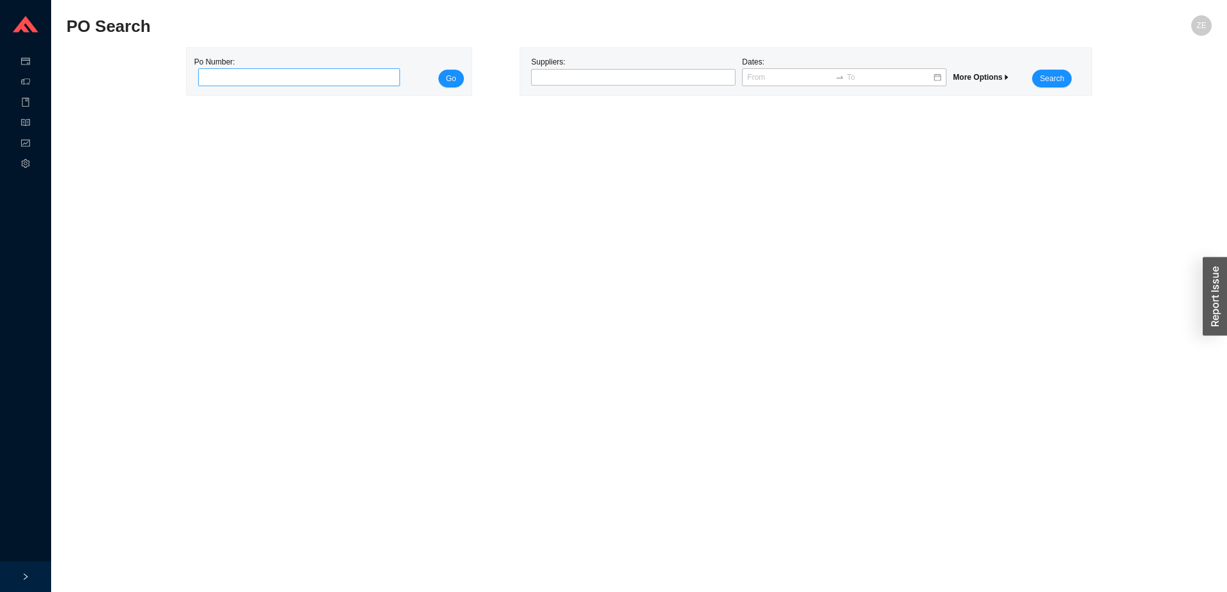
click at [209, 80] on input "tel" at bounding box center [299, 77] width 203 height 18
click at [438, 70] on button "Go" at bounding box center [451, 79] width 26 height 18
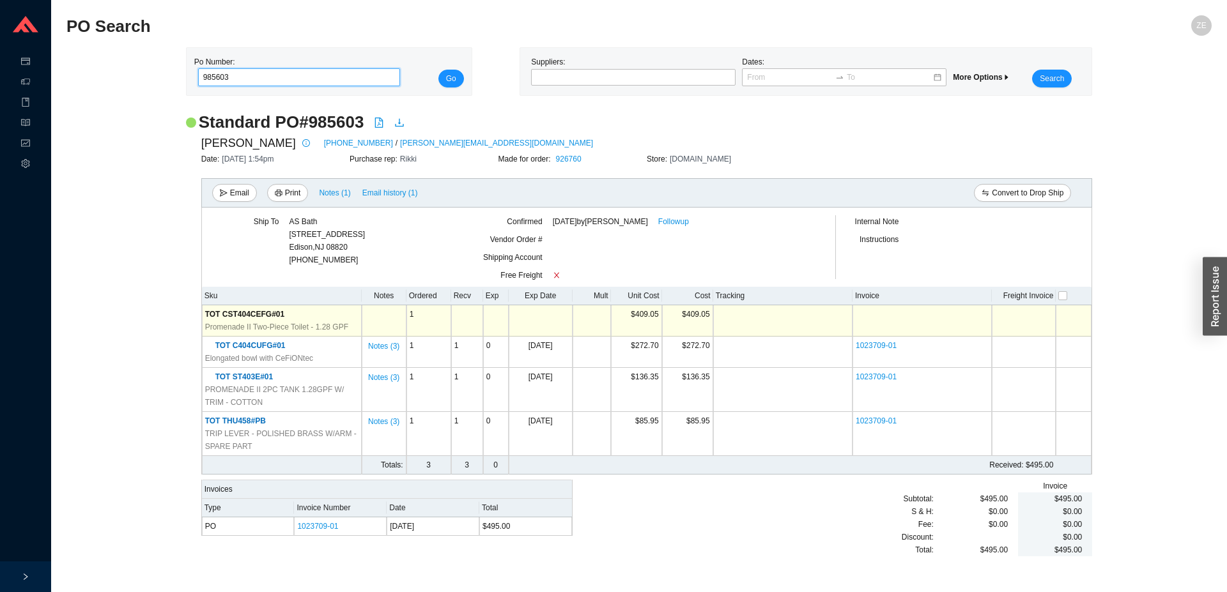
drag, startPoint x: 270, startPoint y: 72, endPoint x: 197, endPoint y: 72, distance: 73.5
click at [198, 75] on input "985603" at bounding box center [299, 77] width 203 height 18
click at [438, 70] on button "Go" at bounding box center [451, 79] width 26 height 18
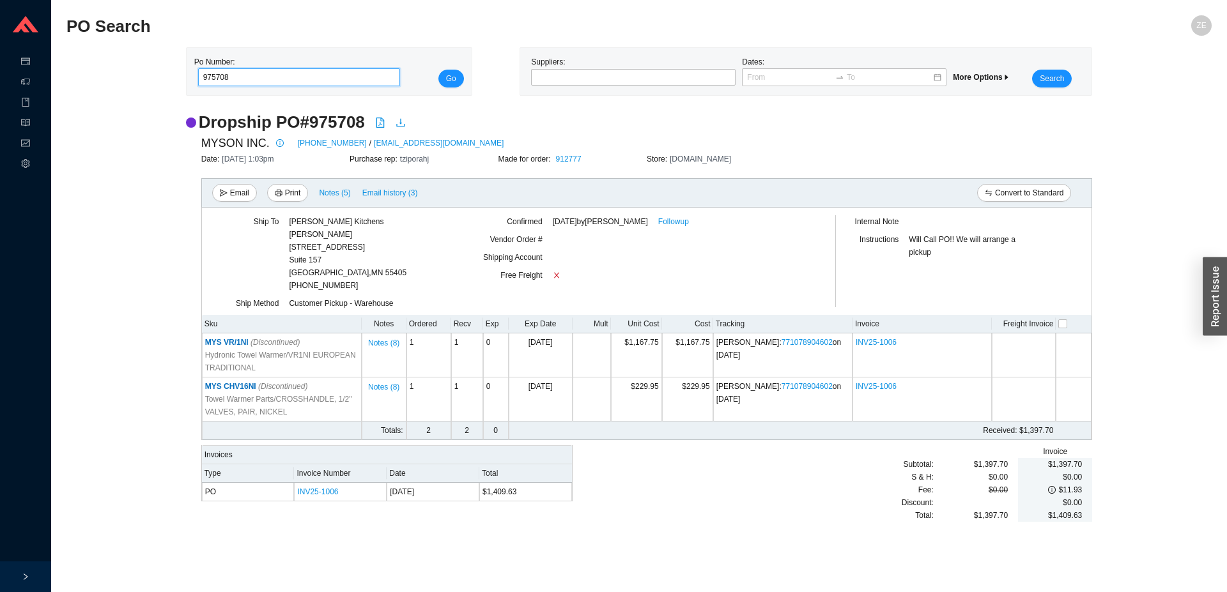
drag, startPoint x: 254, startPoint y: 77, endPoint x: 141, endPoint y: 38, distance: 119.4
click at [198, 68] on input "975708" at bounding box center [299, 77] width 203 height 18
type input "985708"
click at [438, 70] on button "Go" at bounding box center [451, 79] width 26 height 18
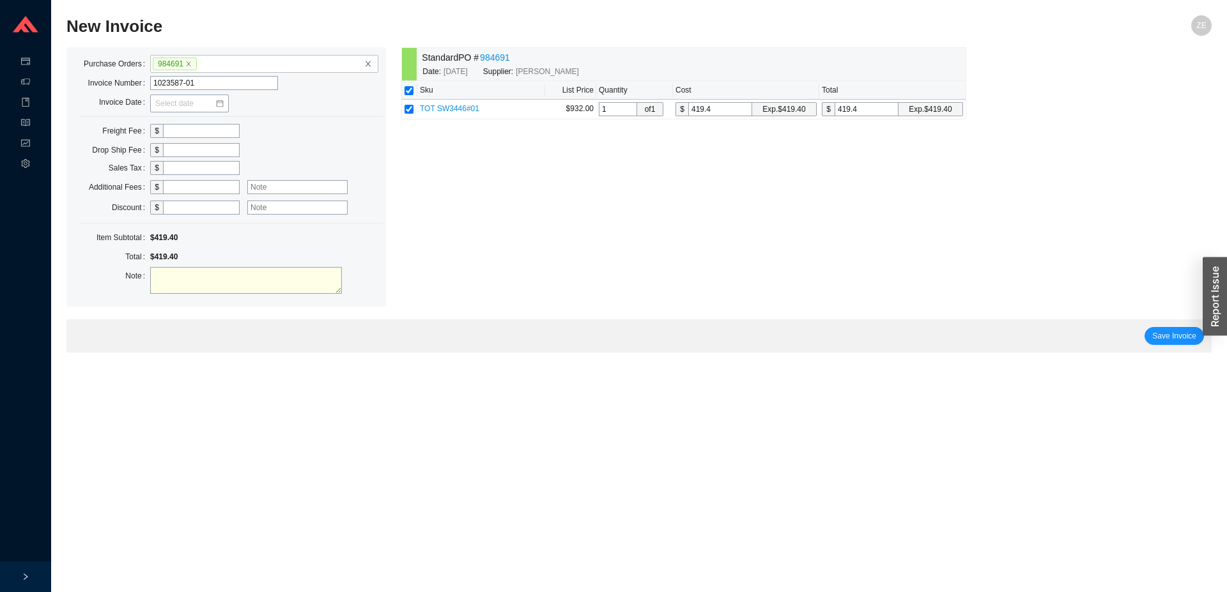
type input "1023587-01"
type input "[DATE]"
click at [1186, 333] on span "Save Invoice" at bounding box center [1174, 336] width 44 height 13
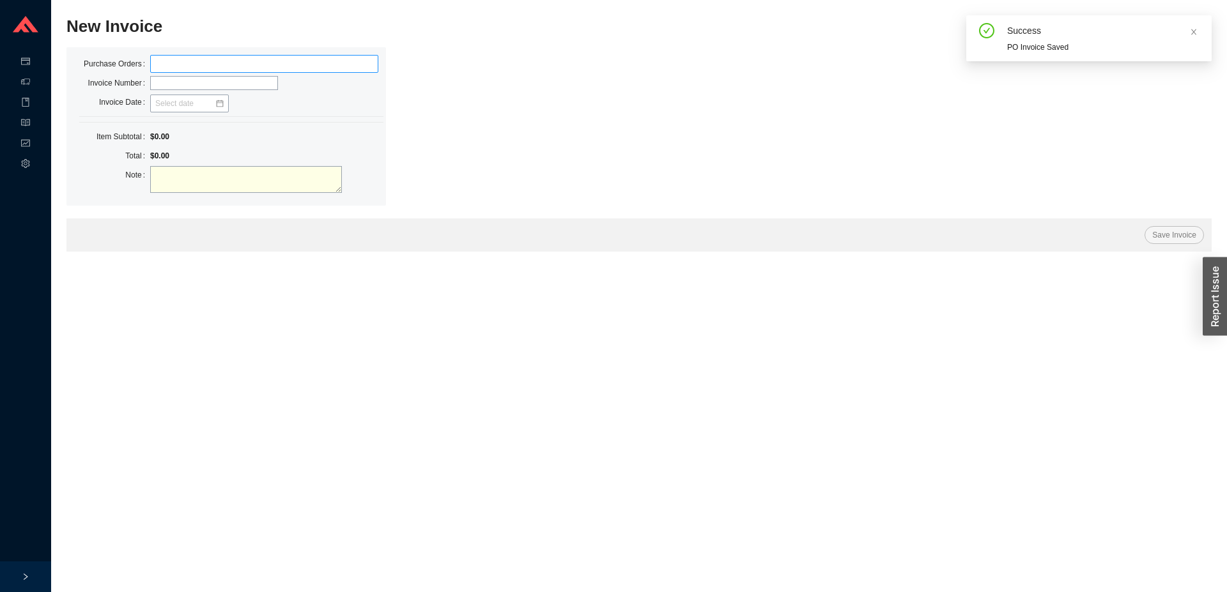
click at [208, 65] on label at bounding box center [264, 64] width 228 height 18
click at [161, 65] on input at bounding box center [156, 64] width 9 height 14
type input "985698"
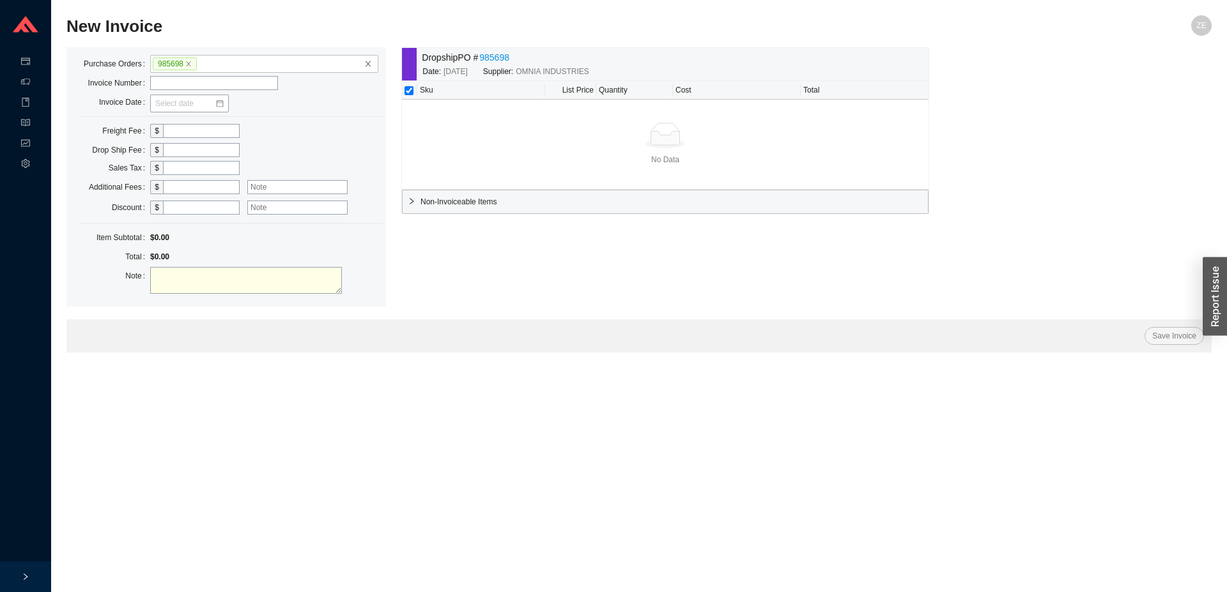
click at [466, 208] on span "Non-Invoiceable Items" at bounding box center [671, 201] width 502 height 13
click at [506, 57] on link "985698" at bounding box center [494, 57] width 30 height 15
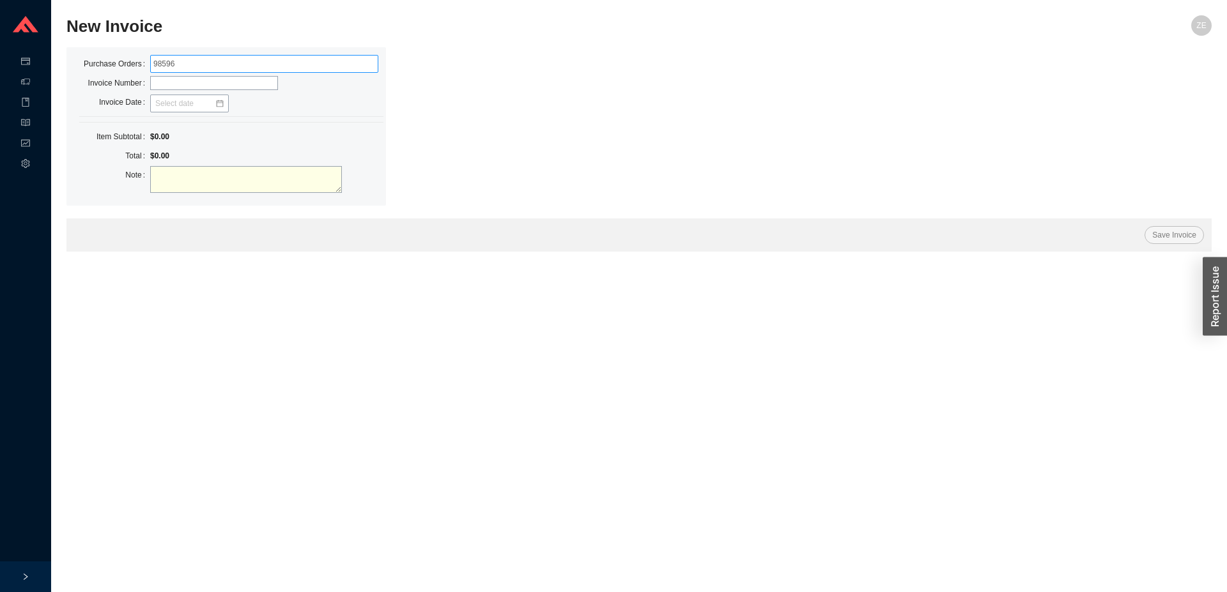
type input "985968"
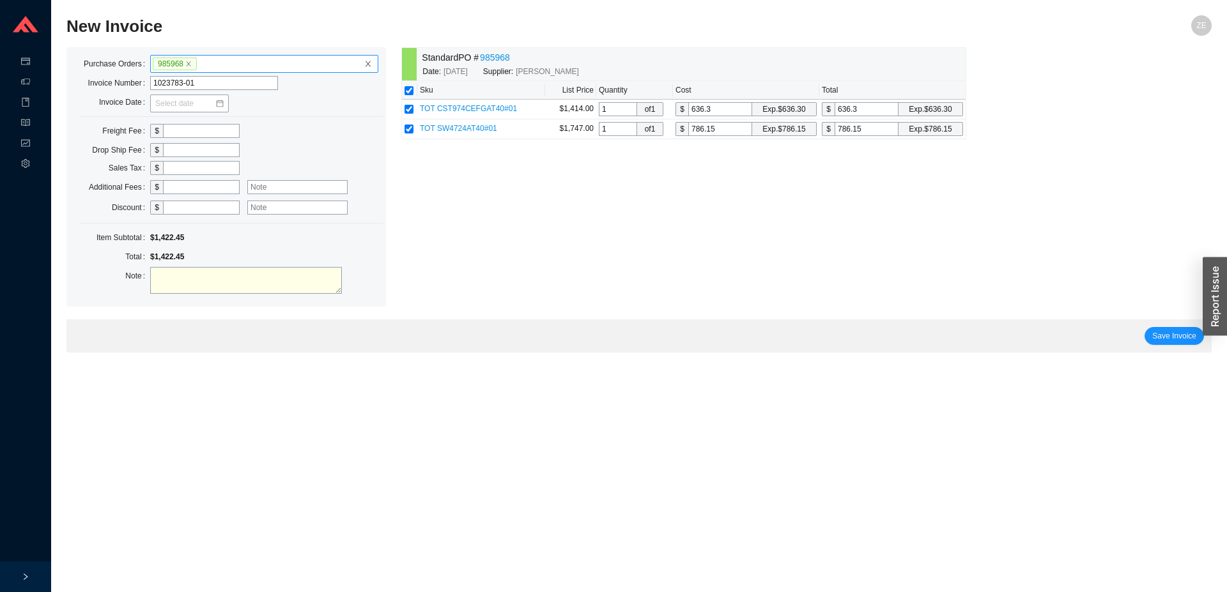
type input "1023783-01"
type input "[DATE]"
click at [1164, 332] on span "Save Invoice" at bounding box center [1174, 336] width 44 height 13
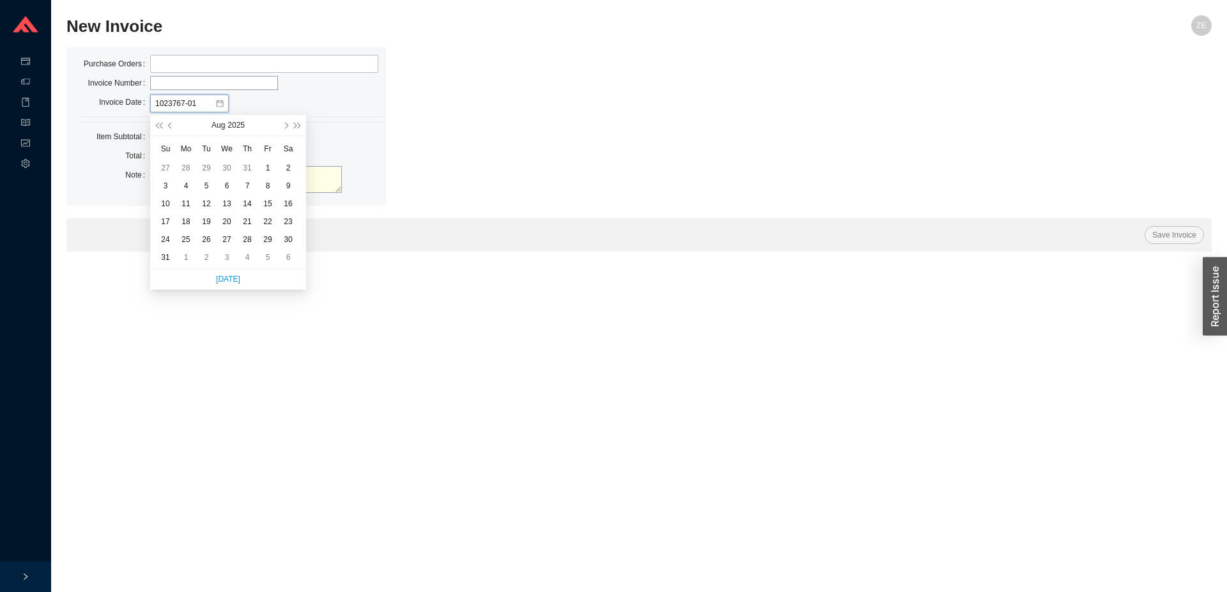
type input "1023767-01"
drag, startPoint x: 141, startPoint y: 65, endPoint x: 177, endPoint y: 65, distance: 36.4
click at [145, 65] on label "Purchase Orders" at bounding box center [117, 64] width 66 height 18
click at [177, 65] on label at bounding box center [264, 64] width 228 height 18
click at [161, 65] on input at bounding box center [156, 64] width 9 height 14
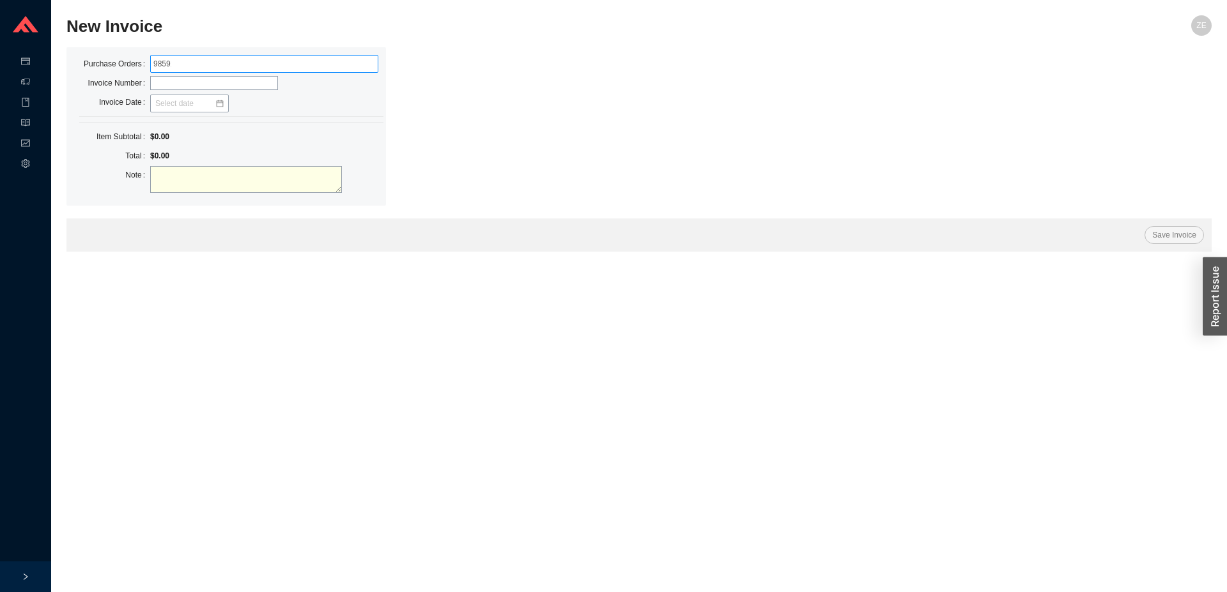
type input "985916"
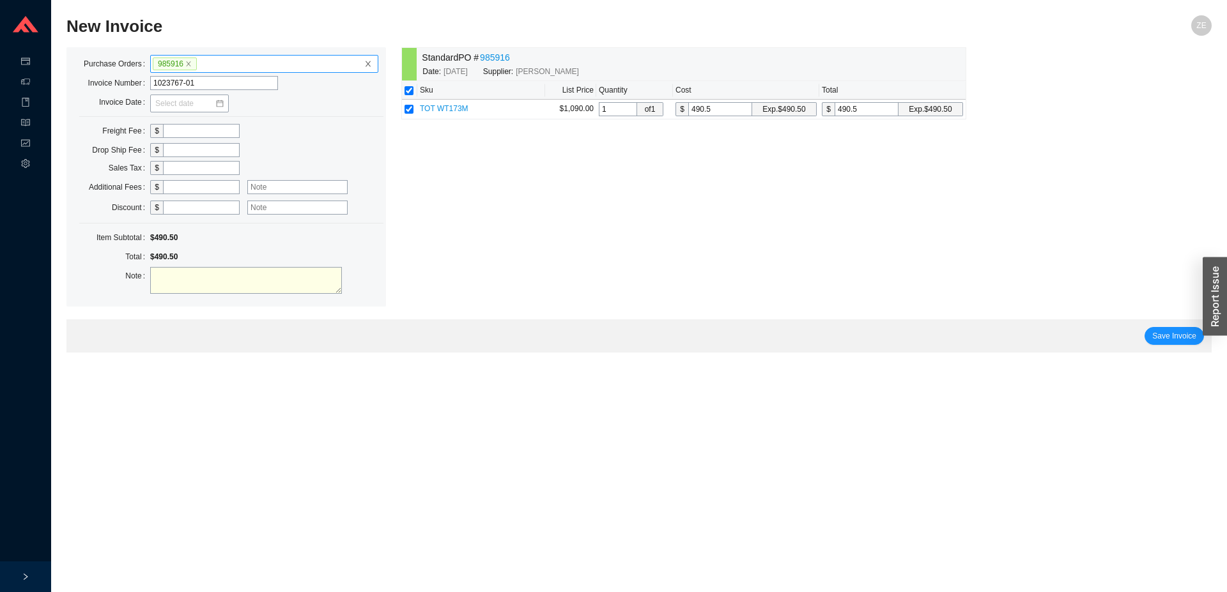
type input "1023767-01"
type input "[DATE]"
click at [1187, 333] on span "Save Invoice" at bounding box center [1174, 336] width 44 height 13
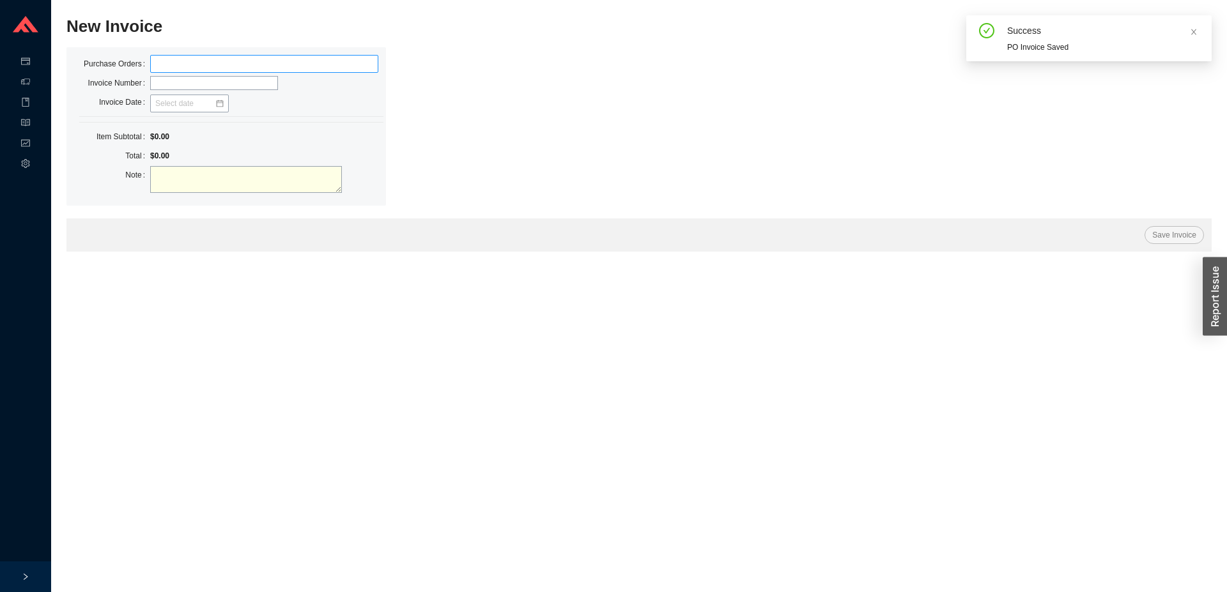
drag, startPoint x: 186, startPoint y: 50, endPoint x: 180, endPoint y: 63, distance: 14.0
click at [186, 53] on div "Purchase Orders Invoice Number Invoice Date Item Subtotal $0.00 Total $0.00 Note" at bounding box center [225, 126] width 319 height 158
click at [180, 63] on label at bounding box center [264, 64] width 228 height 18
click at [161, 63] on input at bounding box center [156, 64] width 9 height 14
type input "985022"
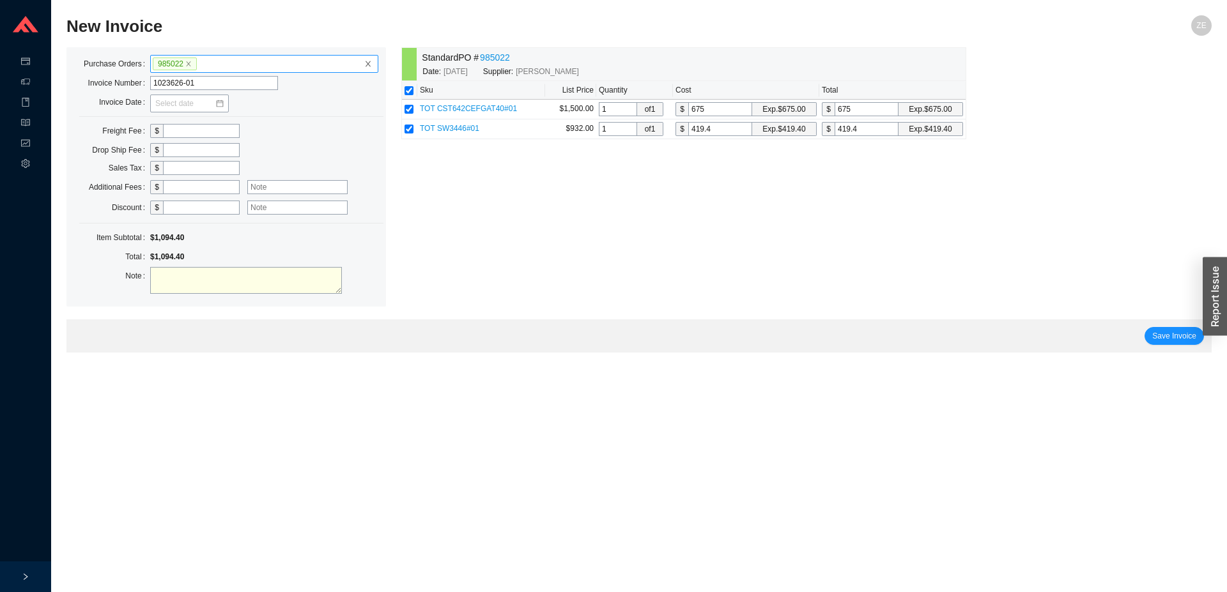
type input "1023626-01"
type input "[DATE]"
click at [1179, 334] on span "Save Invoice" at bounding box center [1174, 336] width 44 height 13
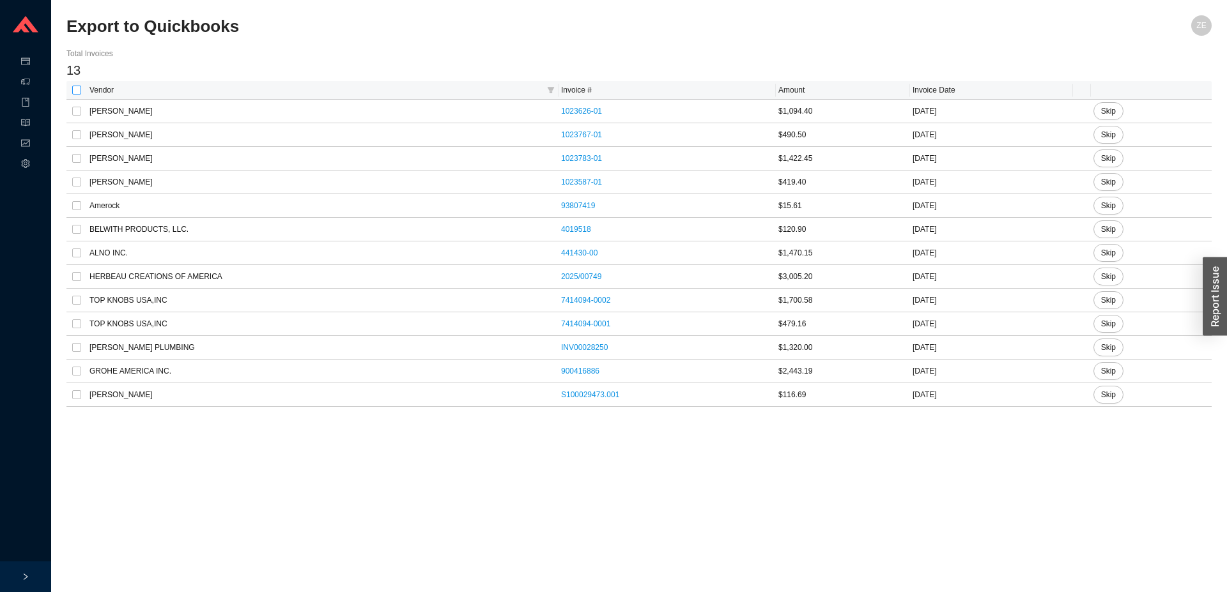
click at [74, 93] on input "checkbox" at bounding box center [76, 90] width 9 height 9
checkbox input "true"
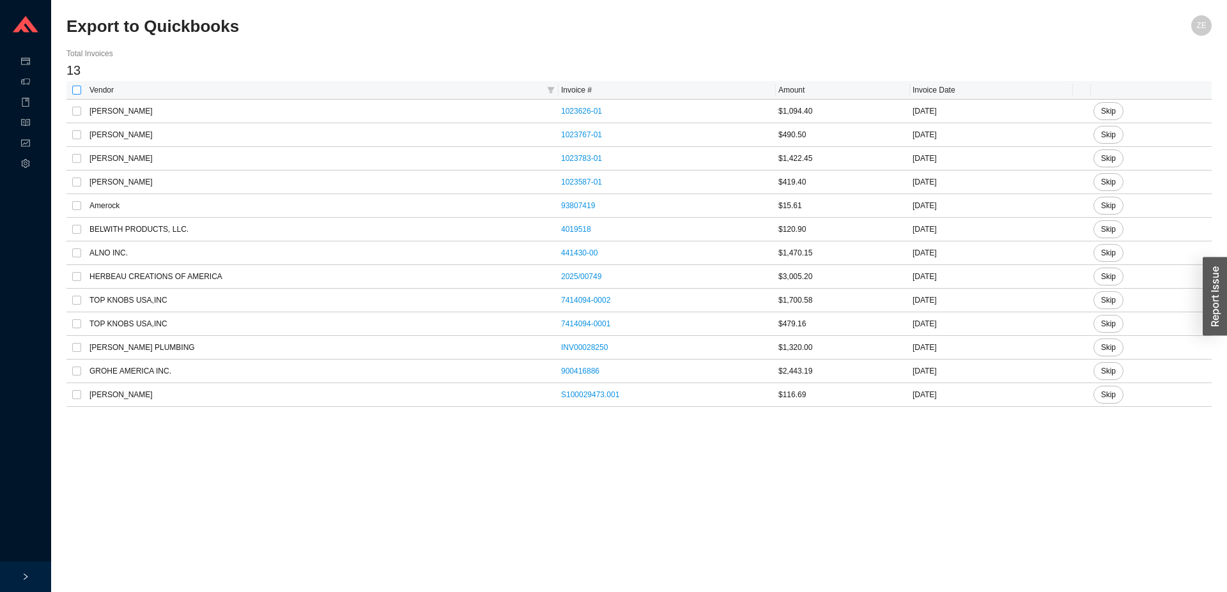
checkbox input "true"
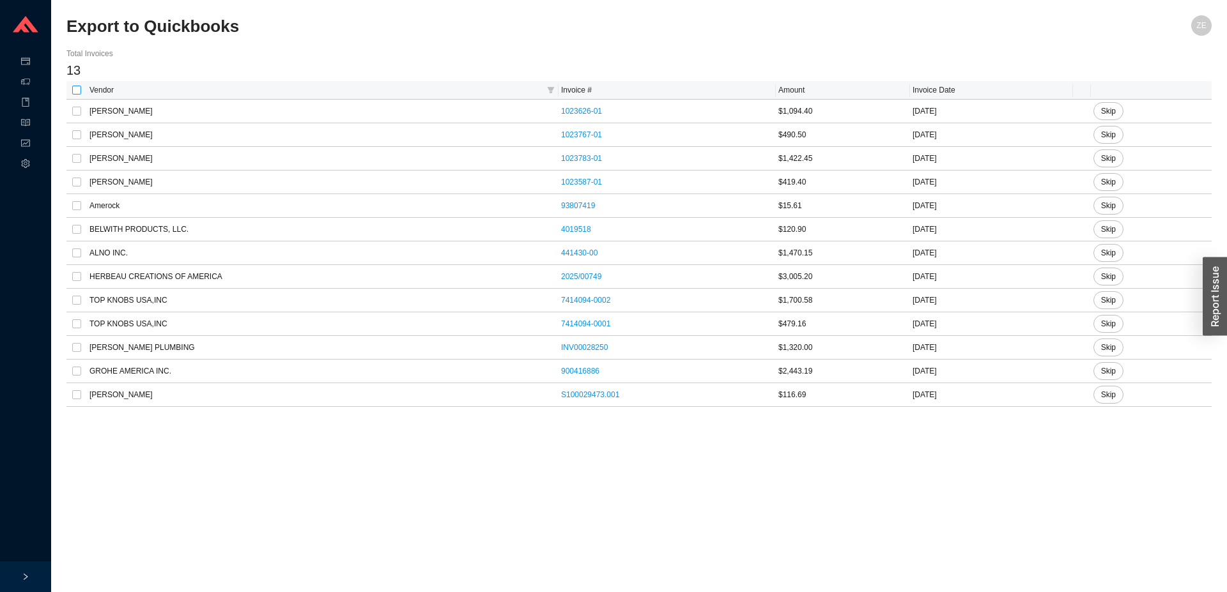
checkbox input "true"
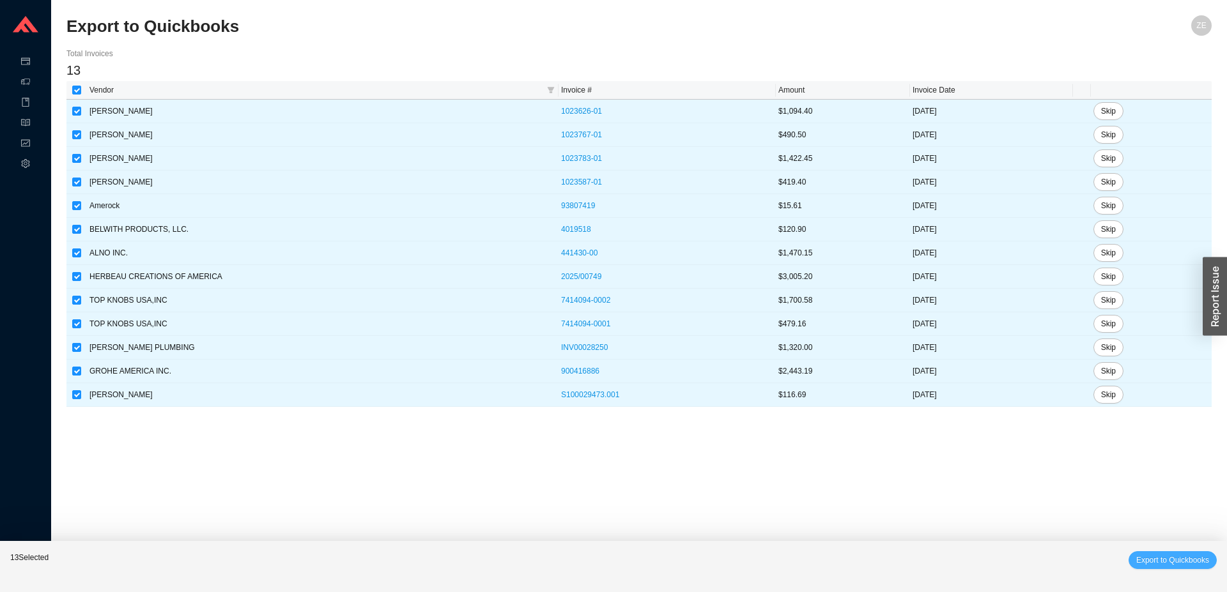
click at [1154, 560] on span "Export to Quickbooks" at bounding box center [1172, 560] width 73 height 13
checkbox input "false"
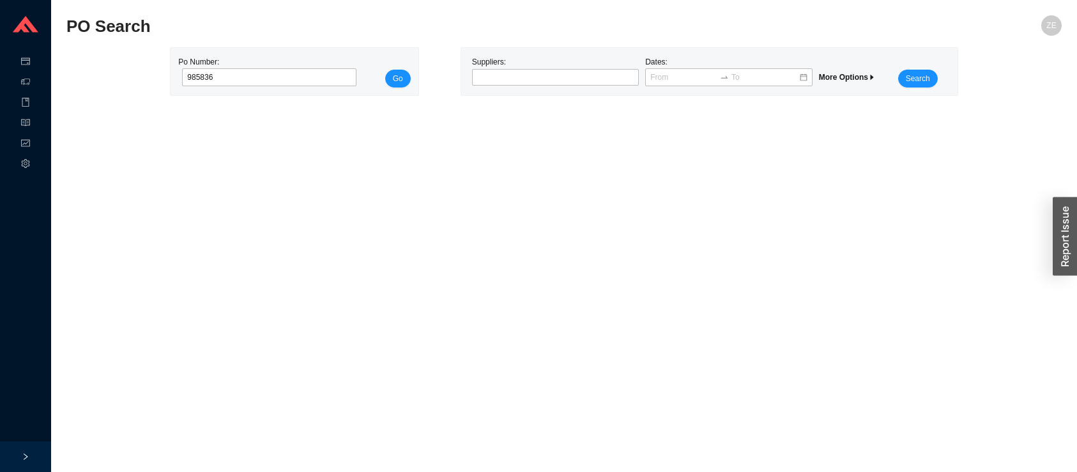
click at [385, 70] on button "Go" at bounding box center [398, 79] width 26 height 18
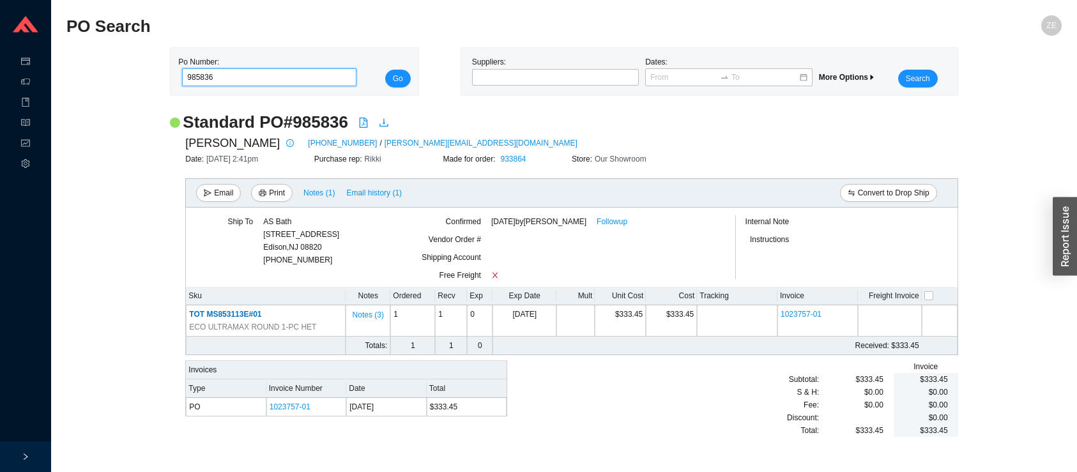
drag, startPoint x: 213, startPoint y: 80, endPoint x: 195, endPoint y: 76, distance: 17.8
click at [195, 76] on input "985836" at bounding box center [269, 77] width 174 height 18
click at [385, 70] on button "Go" at bounding box center [398, 79] width 26 height 18
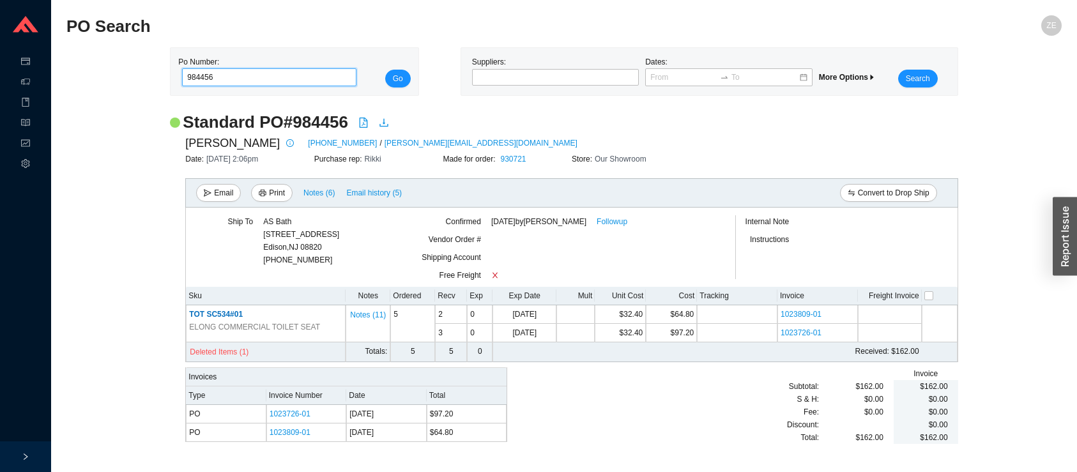
drag, startPoint x: 227, startPoint y: 76, endPoint x: 129, endPoint y: 65, distance: 98.3
click at [182, 81] on input "984456" at bounding box center [269, 77] width 174 height 18
type input "985711"
click at [385, 70] on button "Go" at bounding box center [398, 79] width 26 height 18
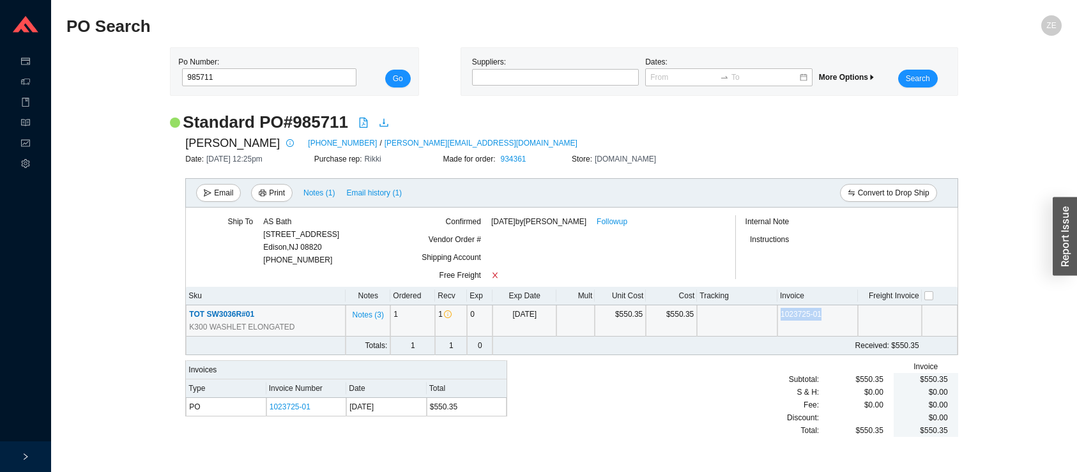
drag, startPoint x: 831, startPoint y: 315, endPoint x: 769, endPoint y: 319, distance: 62.1
click at [769, 319] on tr "TOT SW3036R#01 K300 WASHLET ELONGATED Notes ( 3 ) 1 1 0 [DATE] $550.35 $550.35 …" at bounding box center [571, 320] width 771 height 31
copy tr "1023725-01"
click at [802, 312] on link "1023725-01" at bounding box center [801, 314] width 41 height 9
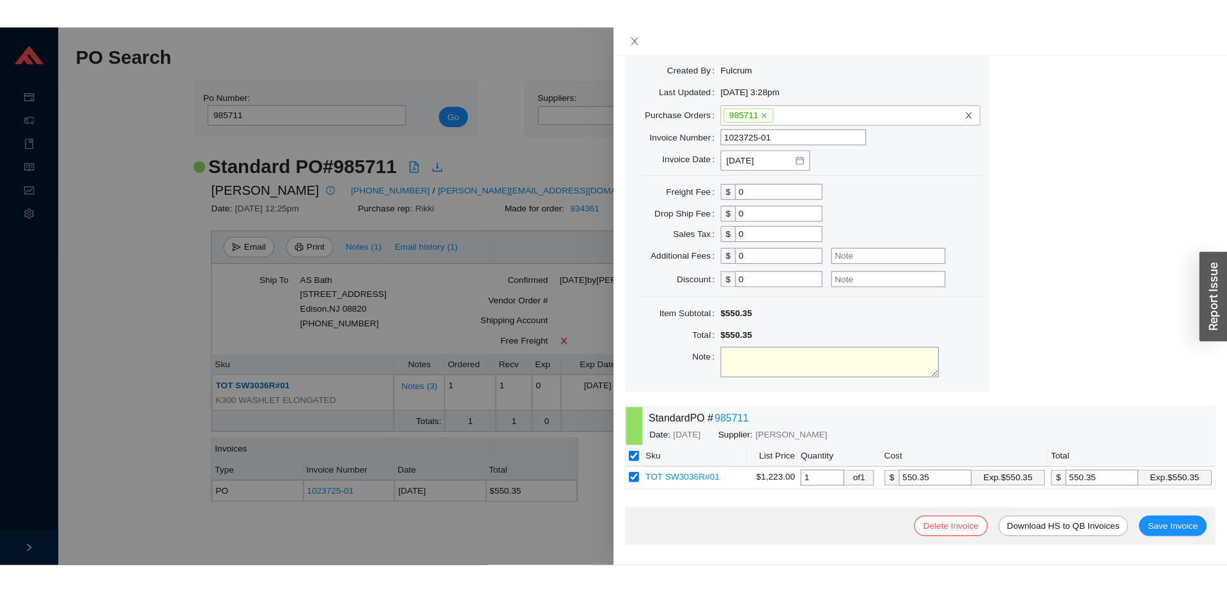
scroll to position [20, 0]
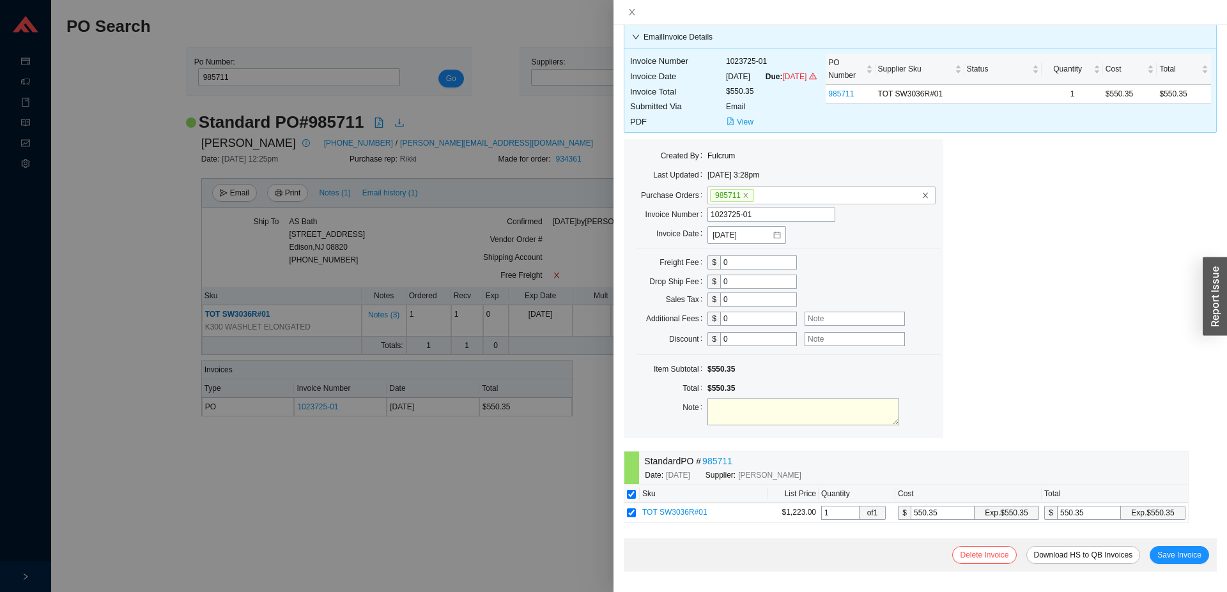
drag, startPoint x: 769, startPoint y: 213, endPoint x: 670, endPoint y: 211, distance: 99.0
click at [707, 211] on input "1023725-01" at bounding box center [771, 215] width 128 height 14
click at [738, 126] on span "View" at bounding box center [745, 122] width 17 height 13
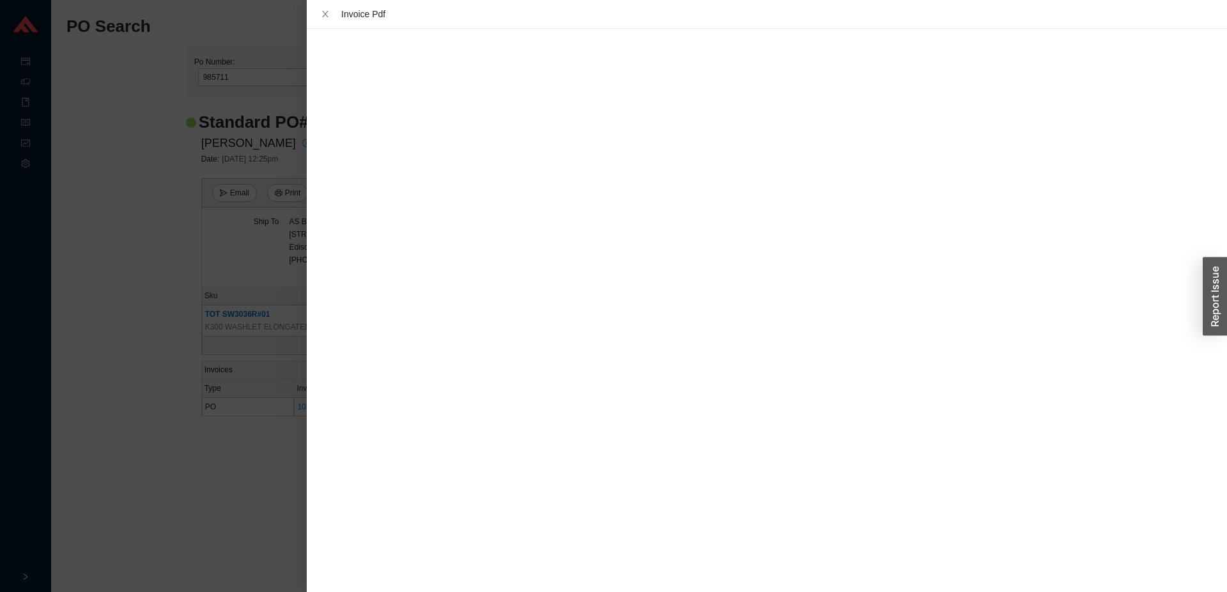
drag, startPoint x: 277, startPoint y: 467, endPoint x: 365, endPoint y: 438, distance: 92.3
click at [280, 465] on div at bounding box center [613, 296] width 1227 height 592
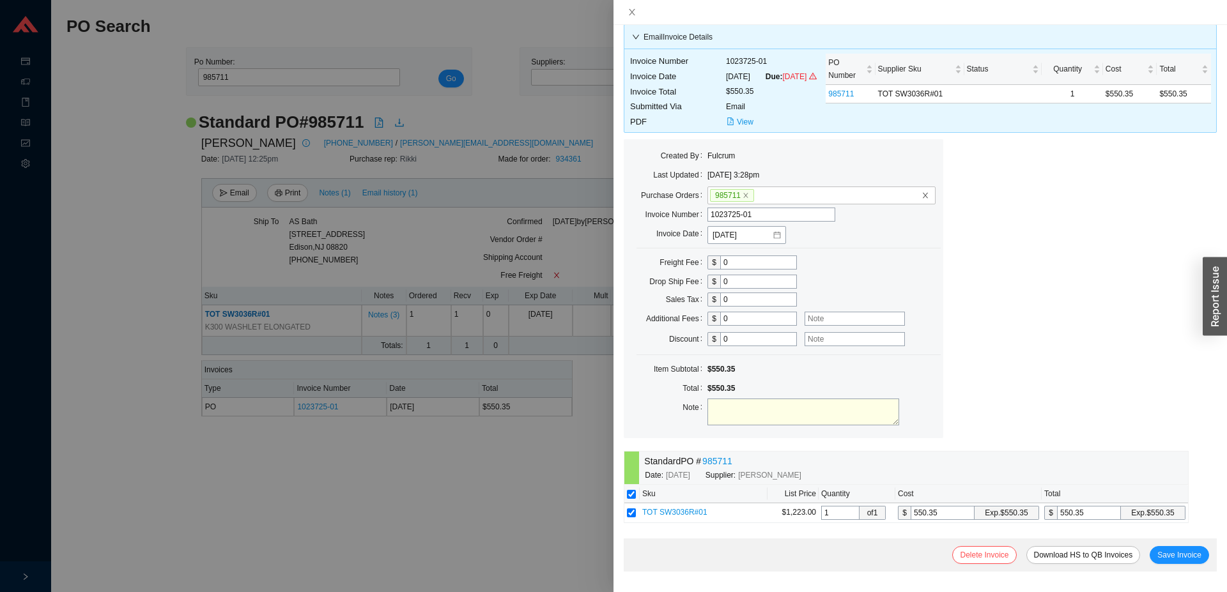
click at [423, 471] on div at bounding box center [613, 296] width 1227 height 592
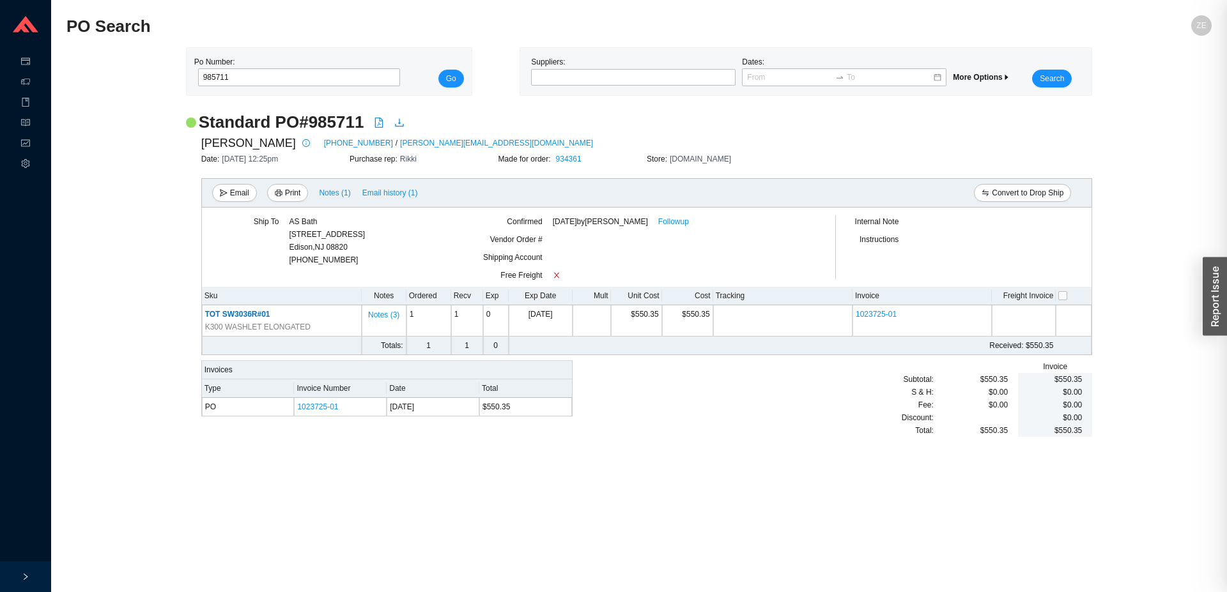
scroll to position [0, 0]
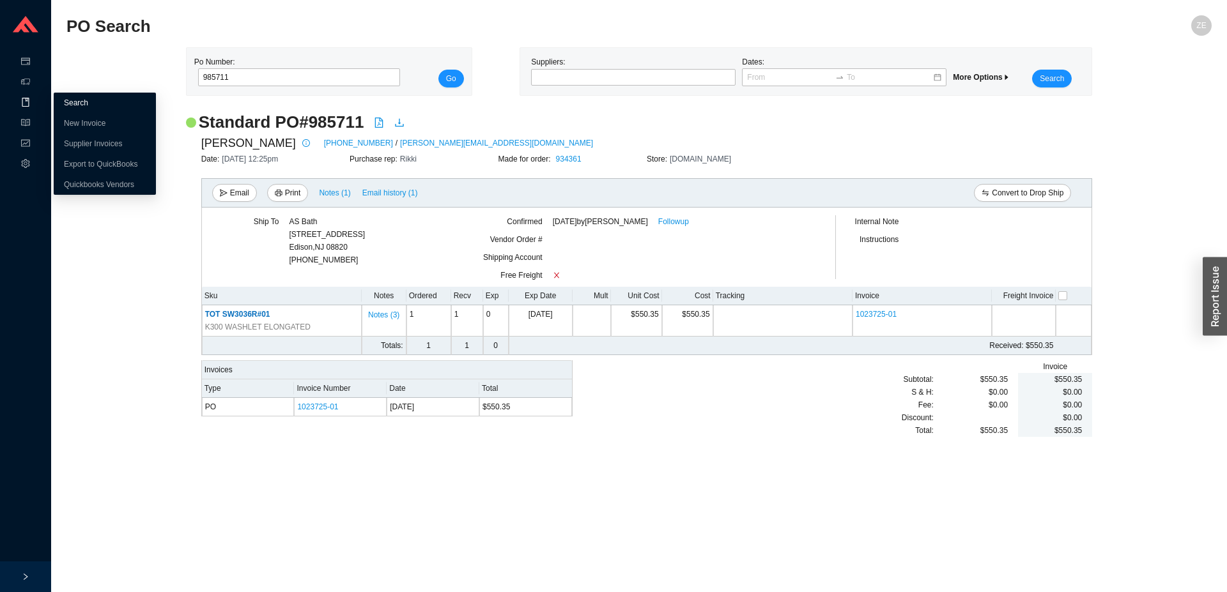
click at [86, 103] on link "Search" at bounding box center [76, 102] width 24 height 9
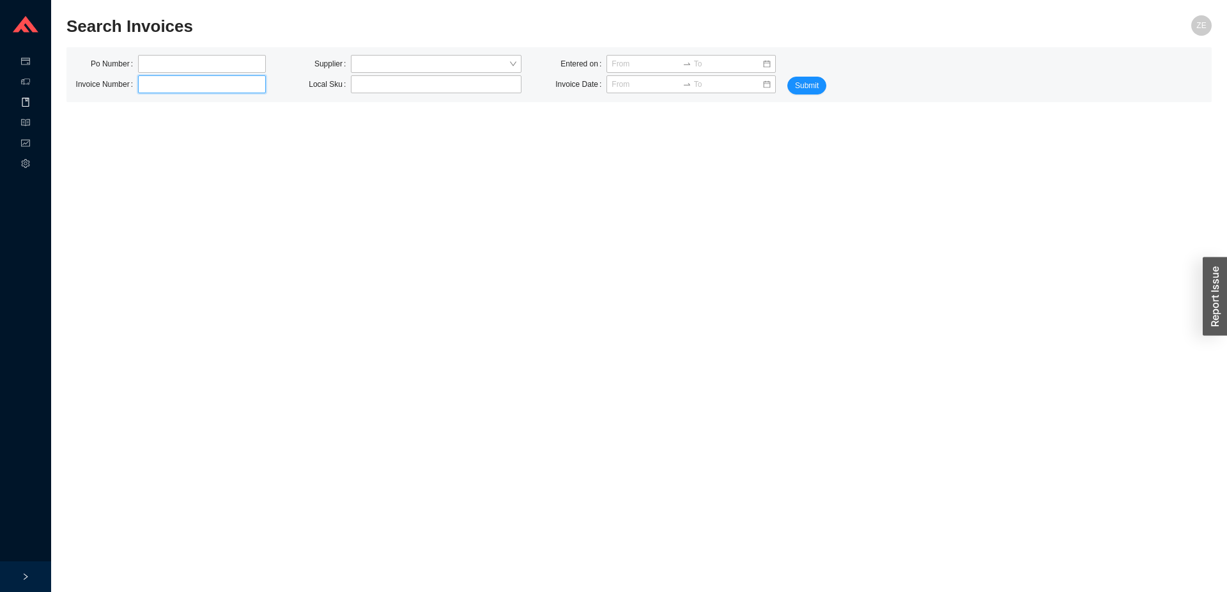
paste input "1023726-01"
type input "1023726-01"
drag, startPoint x: 141, startPoint y: 83, endPoint x: 128, endPoint y: 81, distance: 12.9
click at [130, 84] on div "Invoice Number 1023726-01" at bounding box center [170, 84] width 192 height 18
click button "Submit" at bounding box center [806, 86] width 39 height 18
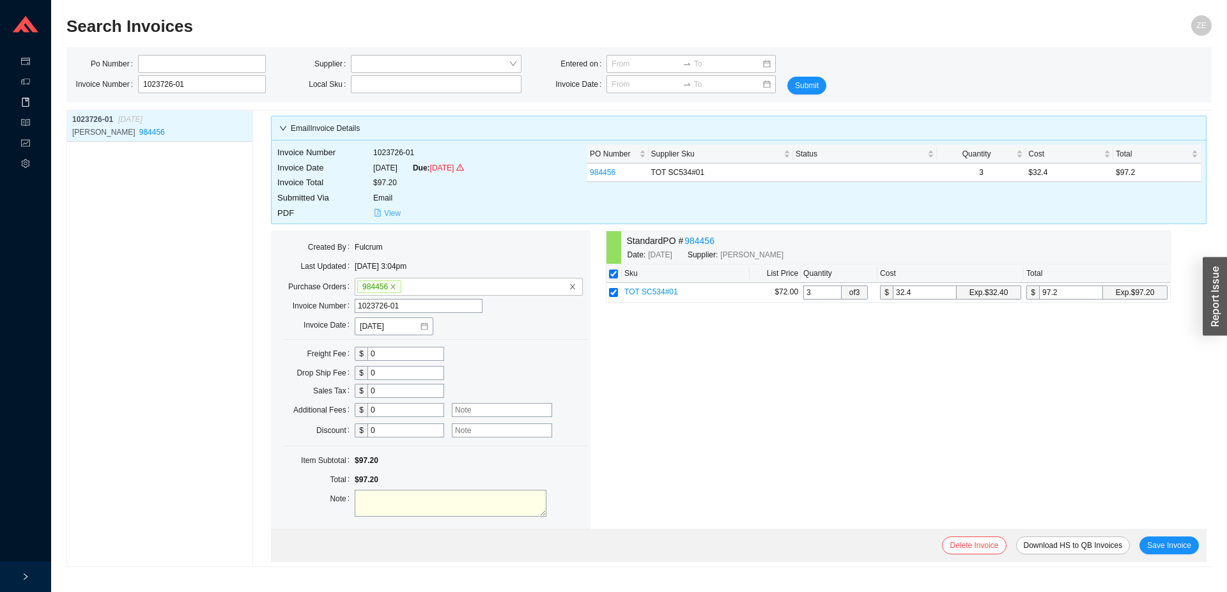
click at [385, 210] on span "View" at bounding box center [392, 213] width 17 height 13
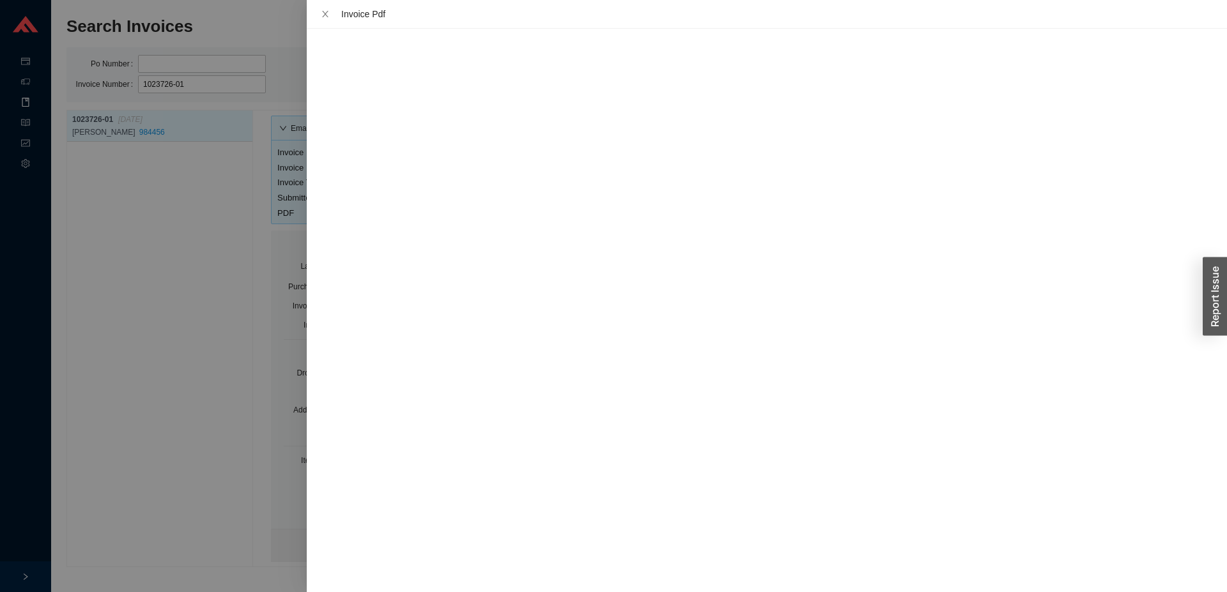
click at [275, 241] on div at bounding box center [613, 296] width 1227 height 592
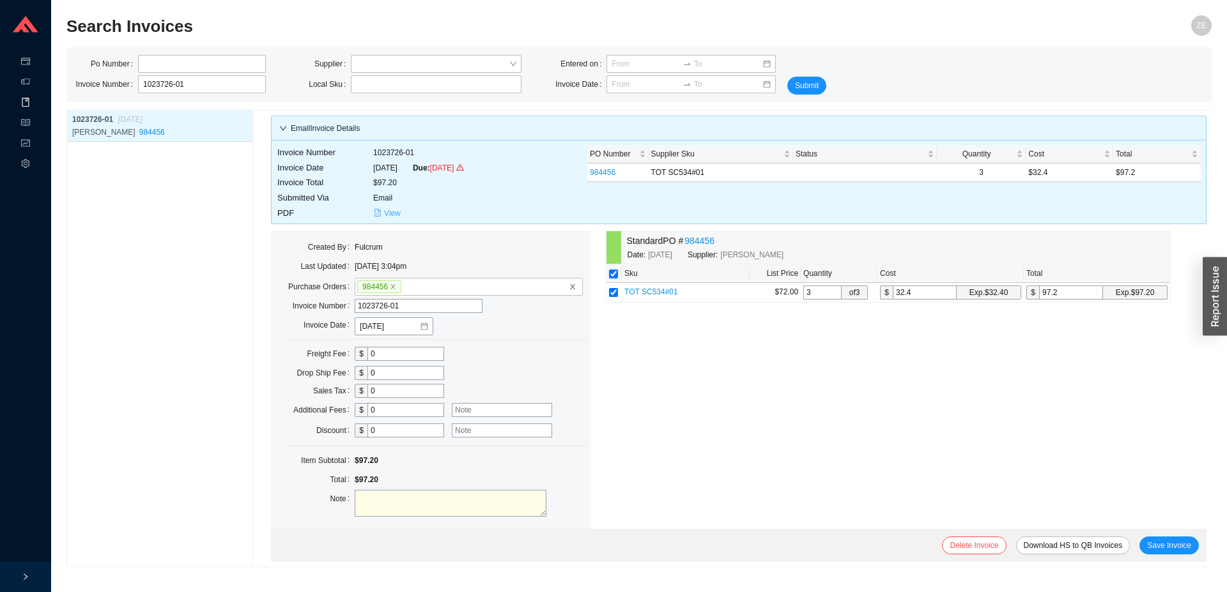
click at [392, 212] on span "View" at bounding box center [392, 213] width 17 height 13
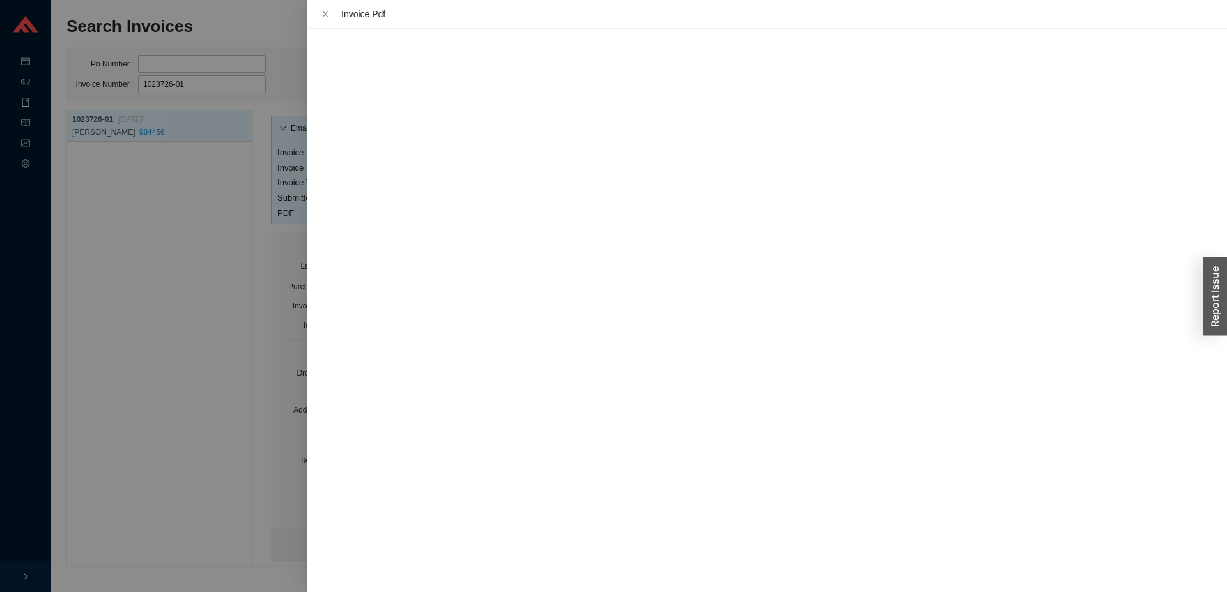
click at [95, 398] on div at bounding box center [613, 296] width 1227 height 592
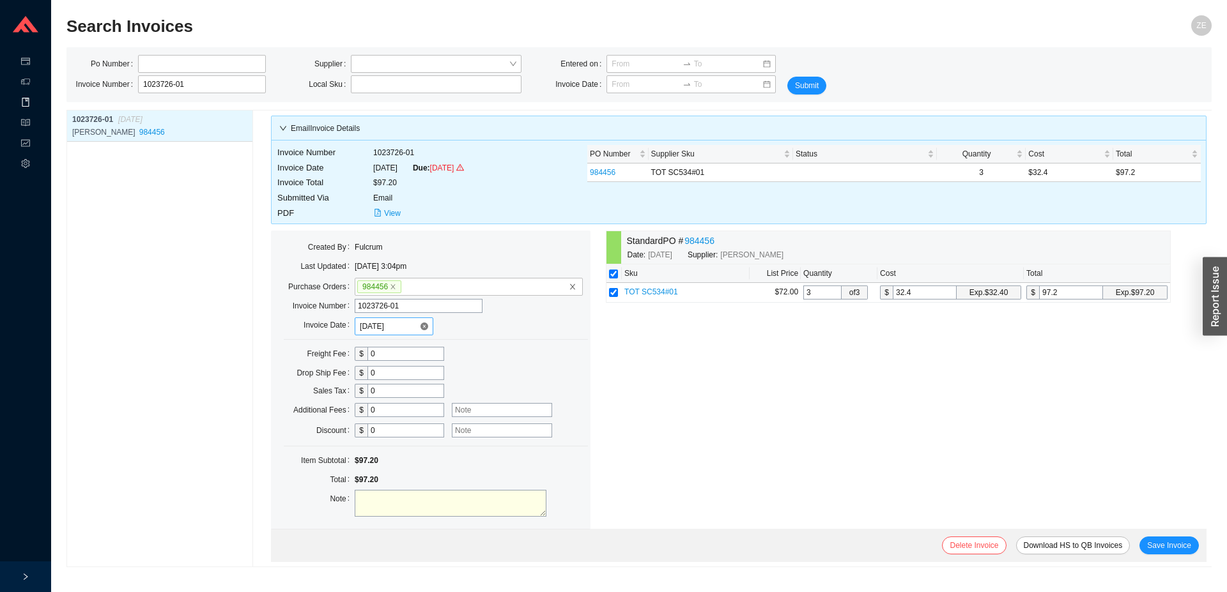
click at [400, 325] on input "[DATE]" at bounding box center [389, 326] width 59 height 13
click at [820, 356] on div "Standard PO # 984456 Date: [DATE] Supplier: [PERSON_NAME] Sku List Price Quanti…" at bounding box center [888, 387] width 565 height 312
click at [139, 194] on div "1023726-01 [DATE] [PERSON_NAME] 984456" at bounding box center [159, 338] width 187 height 457
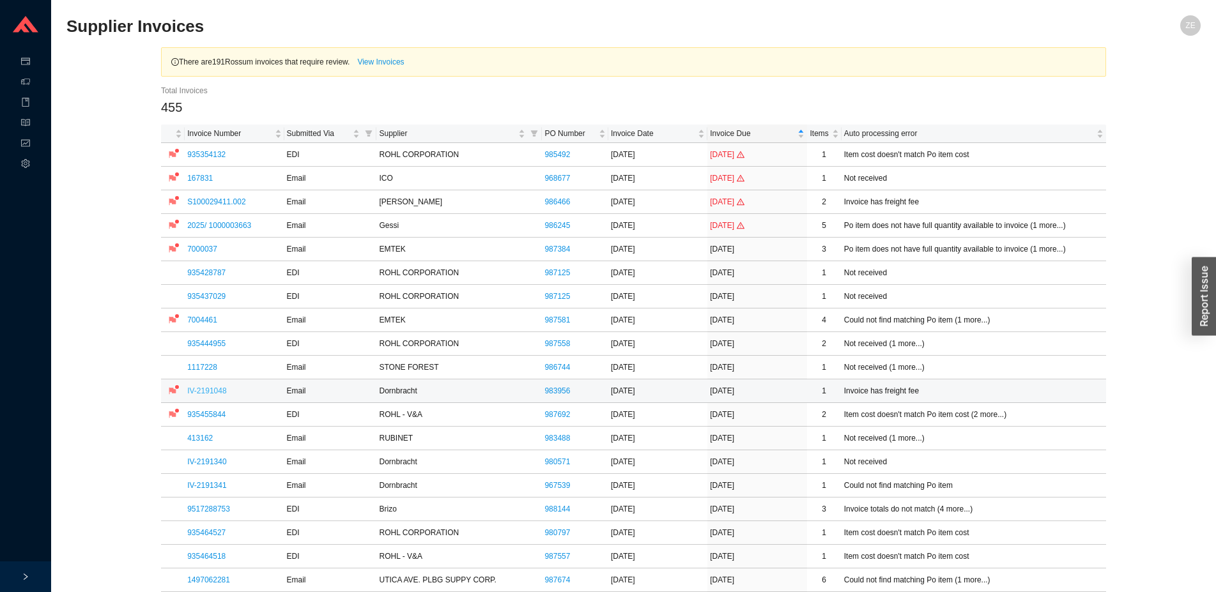
click at [203, 394] on link "IV-2191048" at bounding box center [206, 390] width 39 height 9
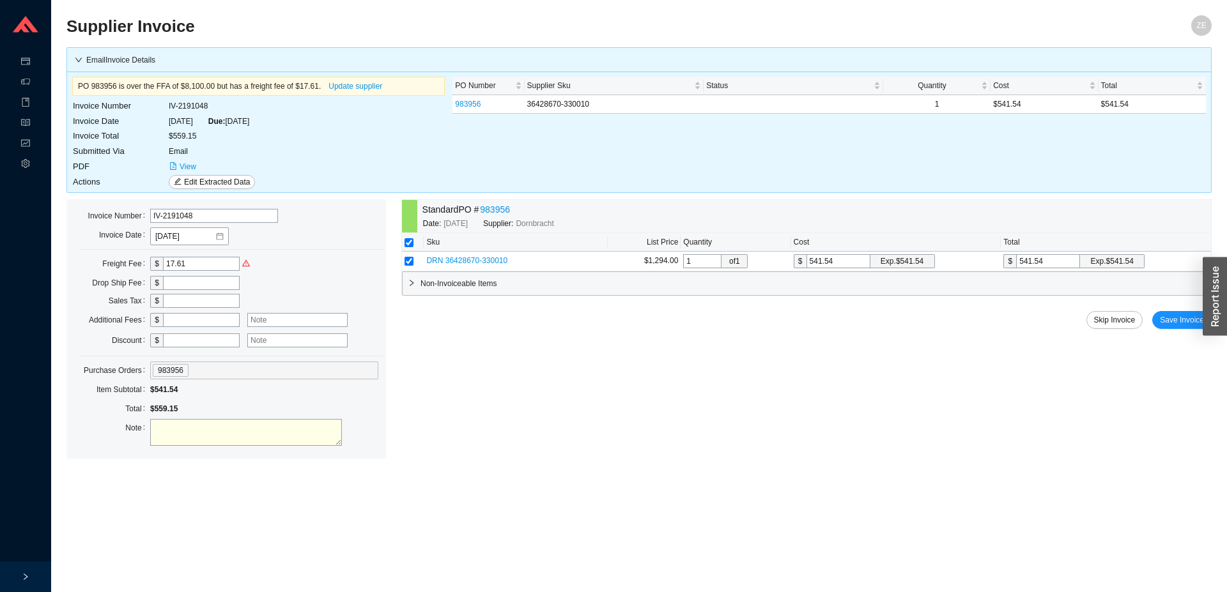
drag, startPoint x: 194, startPoint y: 264, endPoint x: 57, endPoint y: 248, distance: 137.0
click at [163, 257] on input "17.61" at bounding box center [201, 264] width 77 height 14
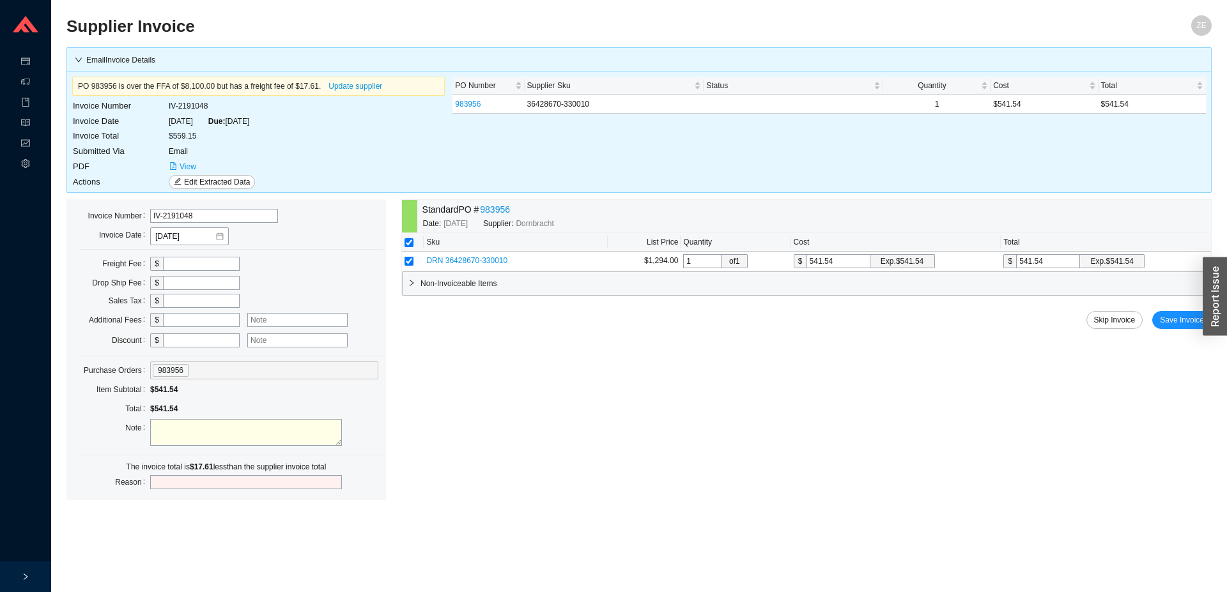
drag, startPoint x: 164, startPoint y: 434, endPoint x: 185, endPoint y: 414, distance: 28.5
click at [164, 434] on textarea at bounding box center [246, 432] width 192 height 27
type textarea "got freight credit"
click at [226, 318] on input "text" at bounding box center [201, 320] width 77 height 14
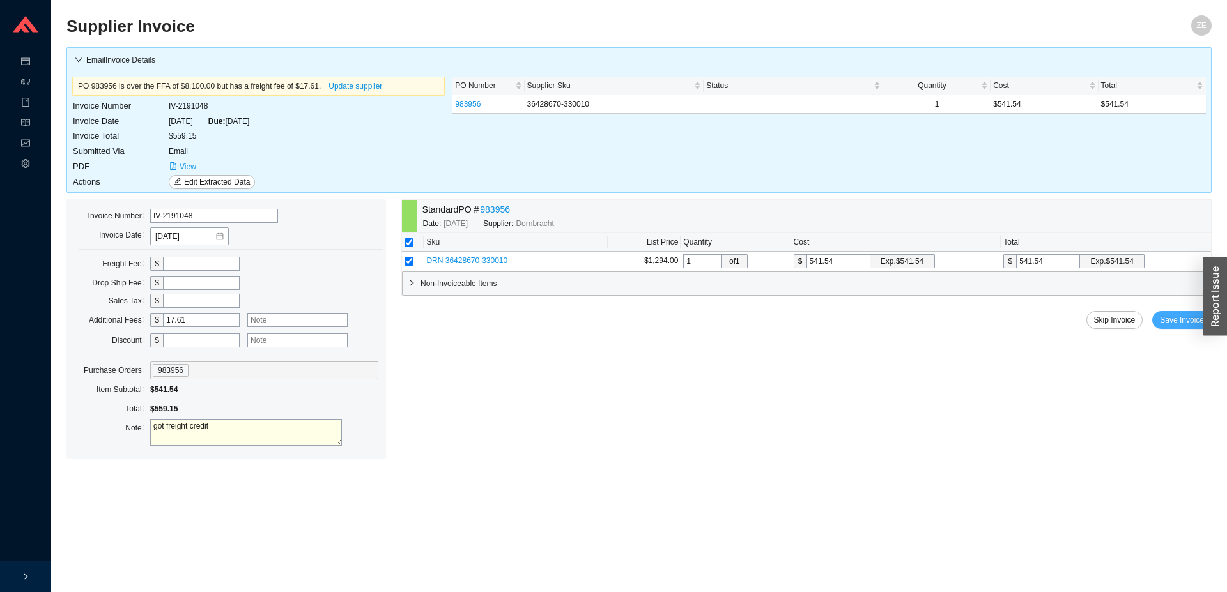
type input "17.61"
click at [1172, 316] on span "Save Invoice" at bounding box center [1181, 320] width 44 height 13
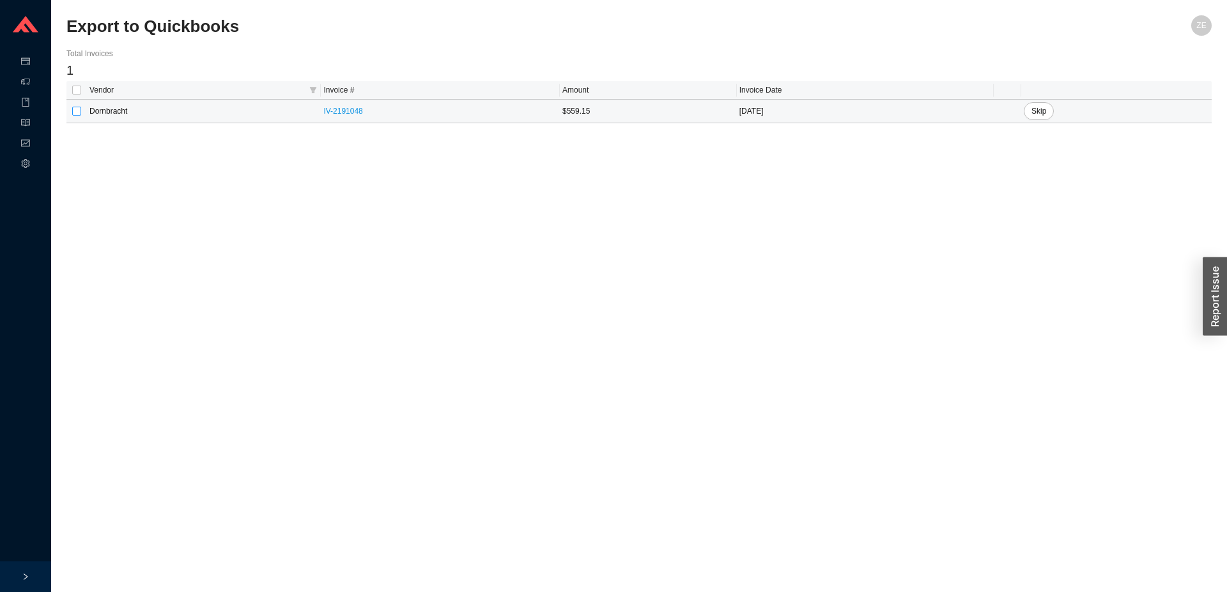
click at [80, 114] on input "checkbox" at bounding box center [76, 111] width 9 height 9
checkbox input "true"
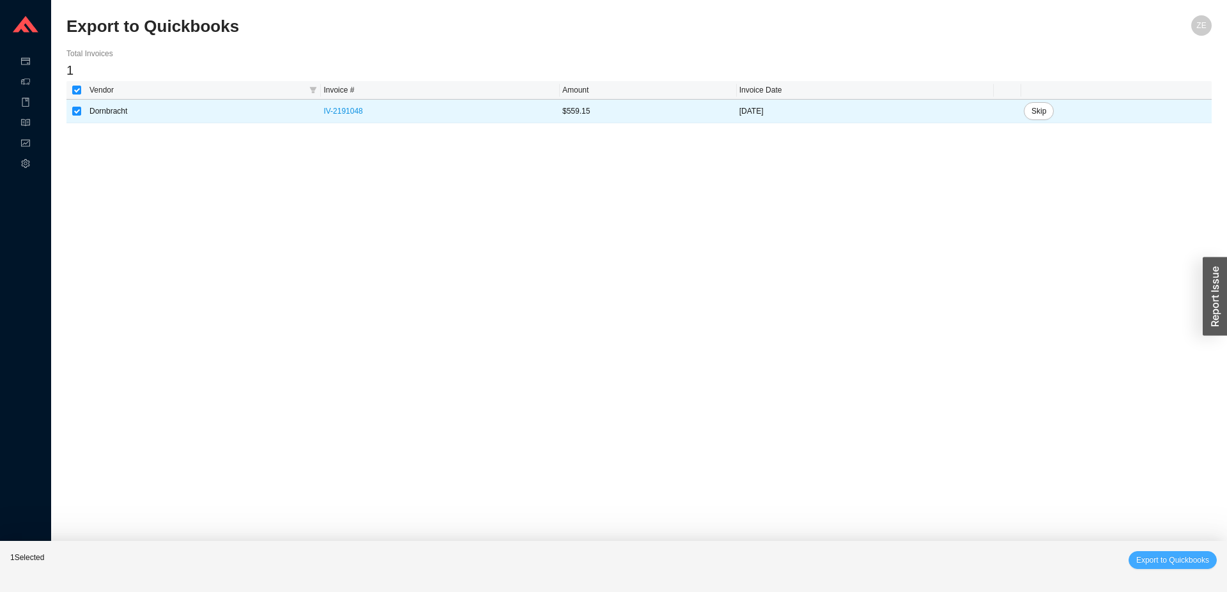
click at [1177, 565] on span "Export to Quickbooks" at bounding box center [1172, 560] width 73 height 13
checkbox input "false"
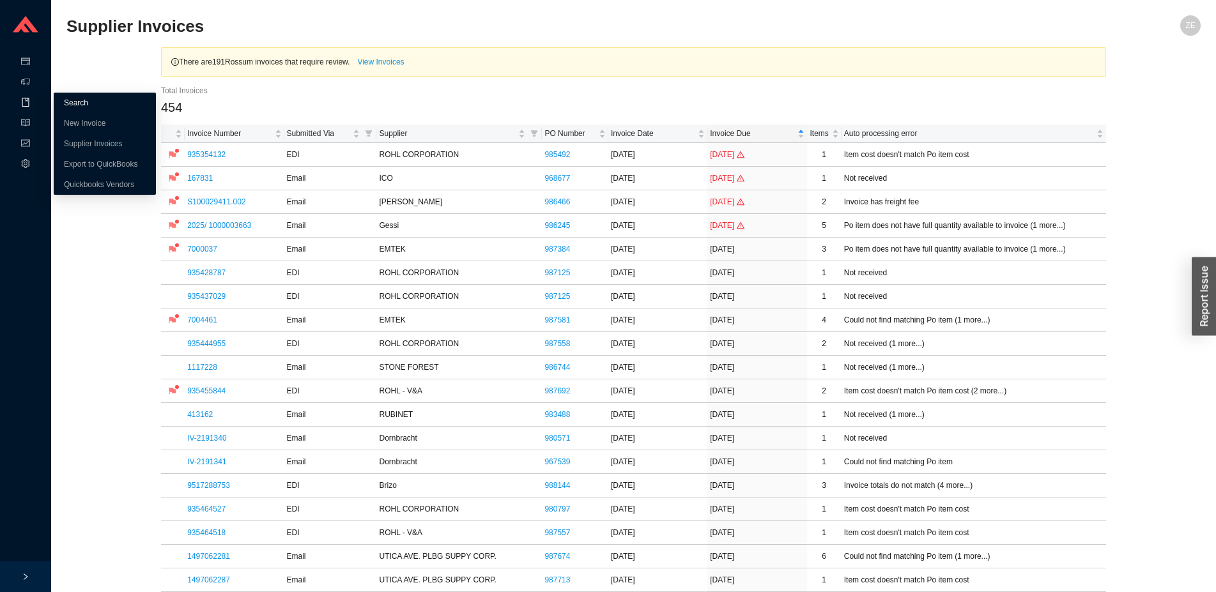
click at [64, 101] on link "Search" at bounding box center [76, 102] width 24 height 9
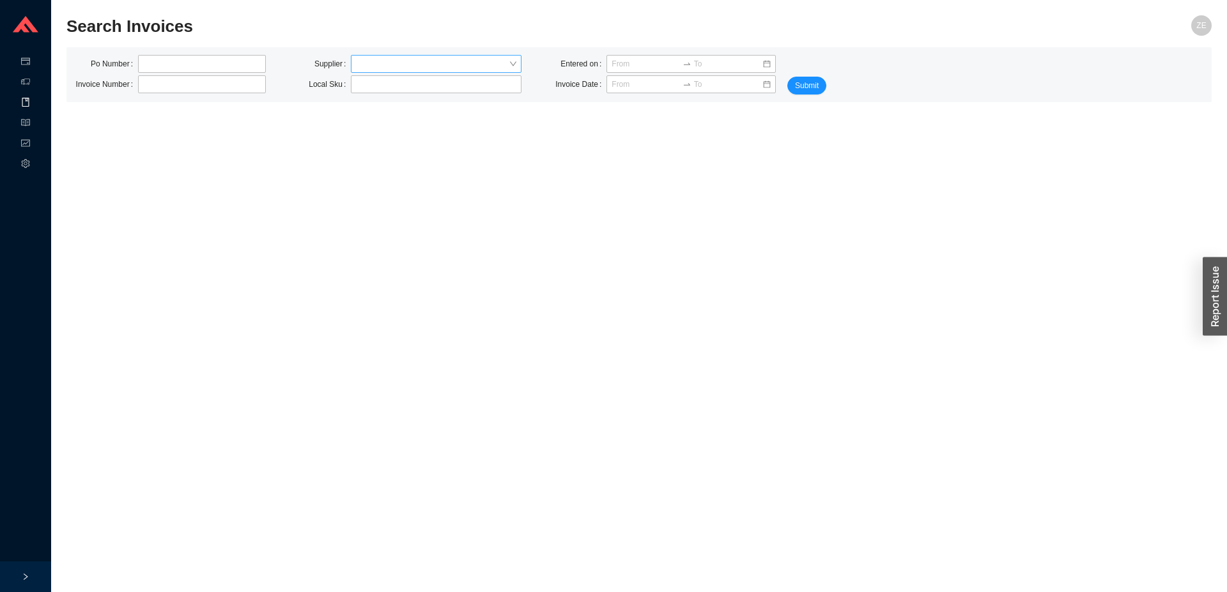
click at [398, 66] on input "search" at bounding box center [432, 64] width 153 height 17
type input "c"
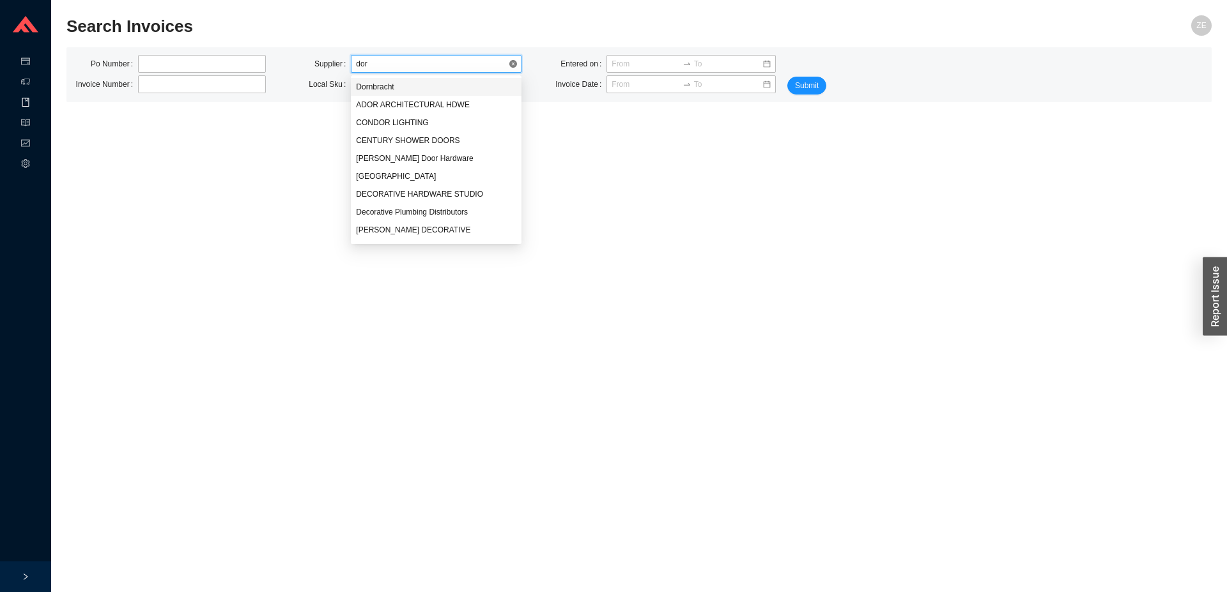
type input "dorn"
click at [418, 86] on div "Dornbracht" at bounding box center [436, 86] width 160 height 11
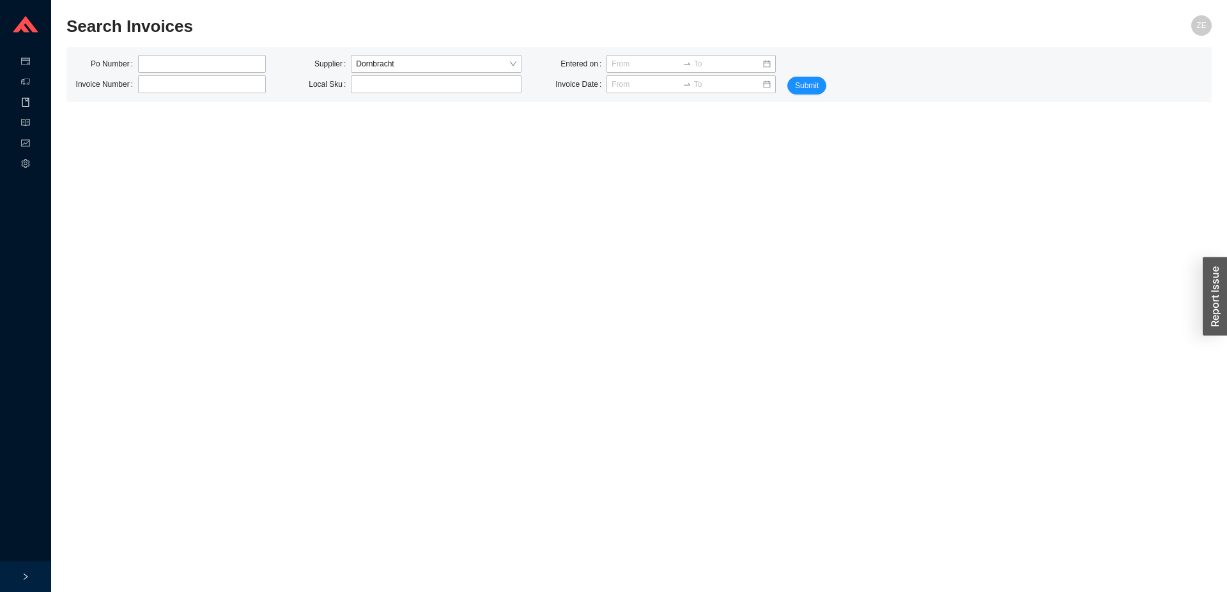
click at [146, 203] on div "Po Number Invoice Number Supplier Dornbracht Local Sku Entered on Invoice Date …" at bounding box center [638, 313] width 1145 height 533
click at [173, 43] on div "Search Invoices" at bounding box center [495, 30] width 859 height 31
click at [169, 63] on input "tel" at bounding box center [202, 64] width 128 height 18
type input "983956"
click button "Submit" at bounding box center [806, 86] width 39 height 18
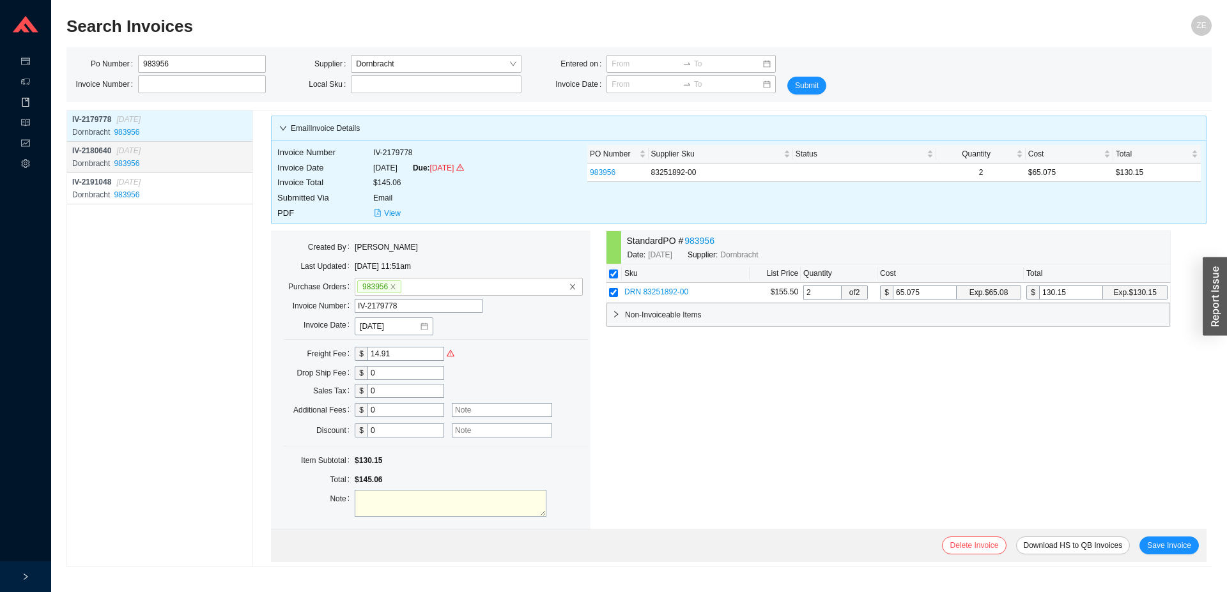
click at [180, 164] on div "Dornbracht 983956" at bounding box center [161, 163] width 178 height 13
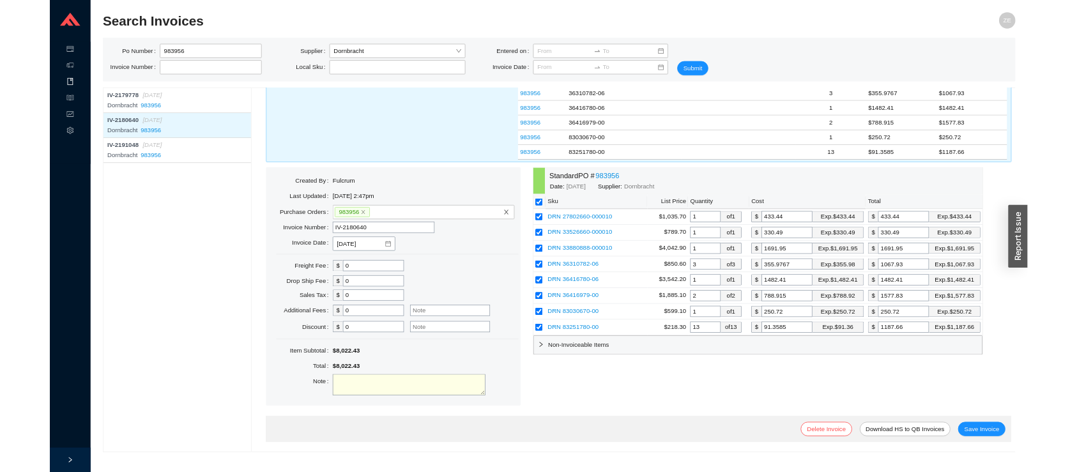
scroll to position [112, 0]
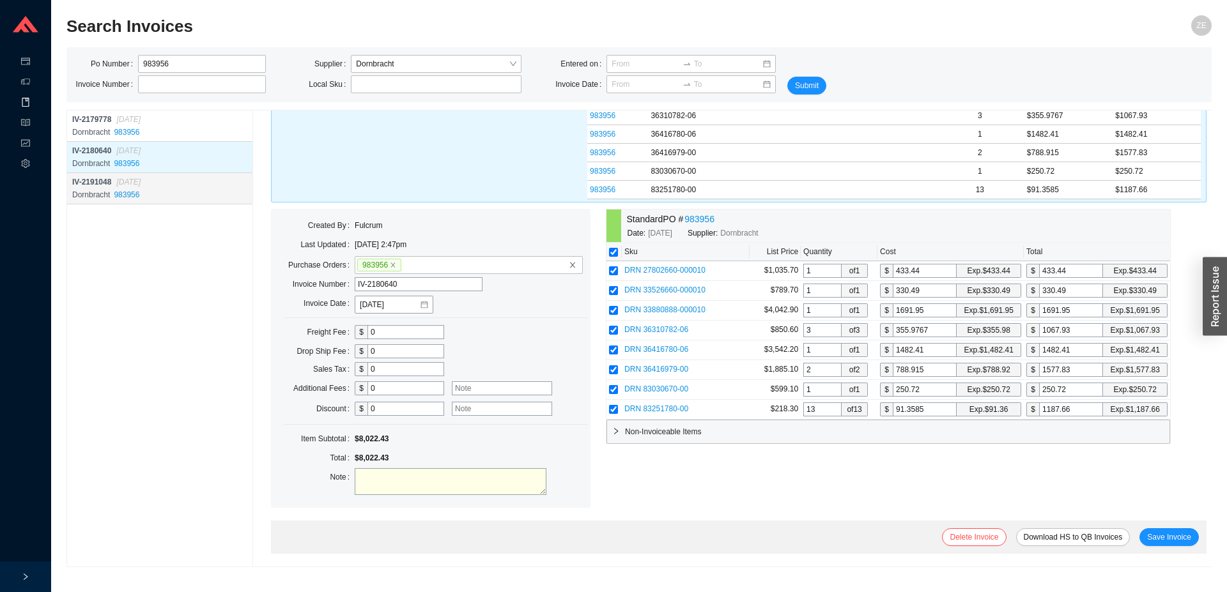
click at [187, 187] on div "IV-2191048 09/10/2025" at bounding box center [161, 182] width 178 height 13
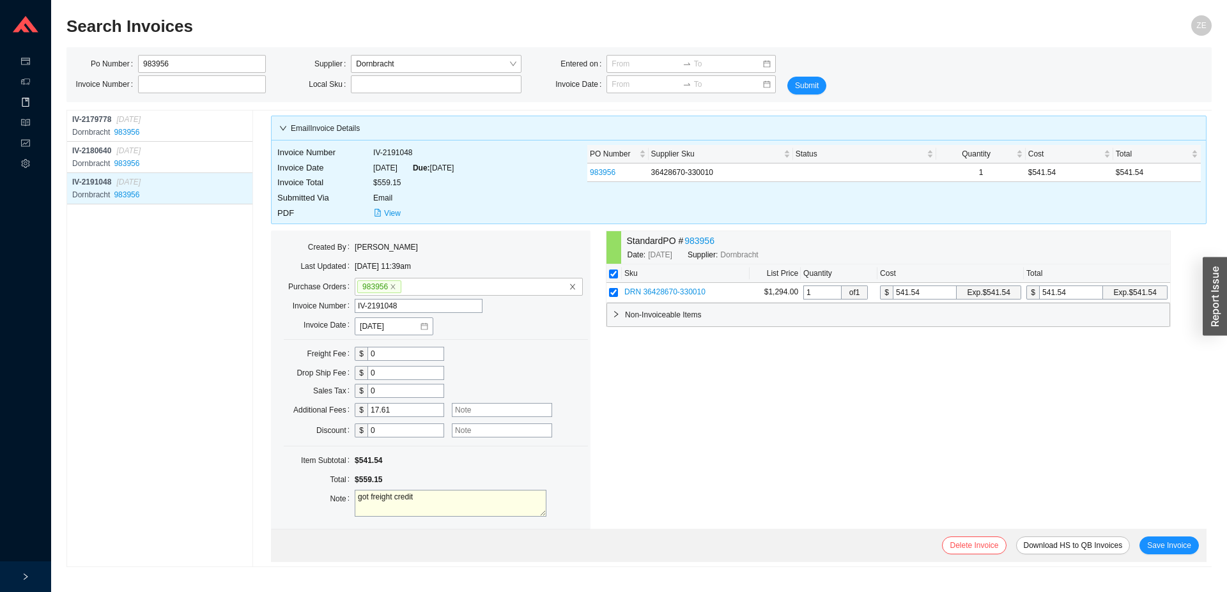
drag, startPoint x: 324, startPoint y: 399, endPoint x: 300, endPoint y: 398, distance: 23.7
click at [367, 403] on input "17.61" at bounding box center [405, 410] width 77 height 14
click at [1152, 540] on span "Save Invoice" at bounding box center [1169, 545] width 44 height 13
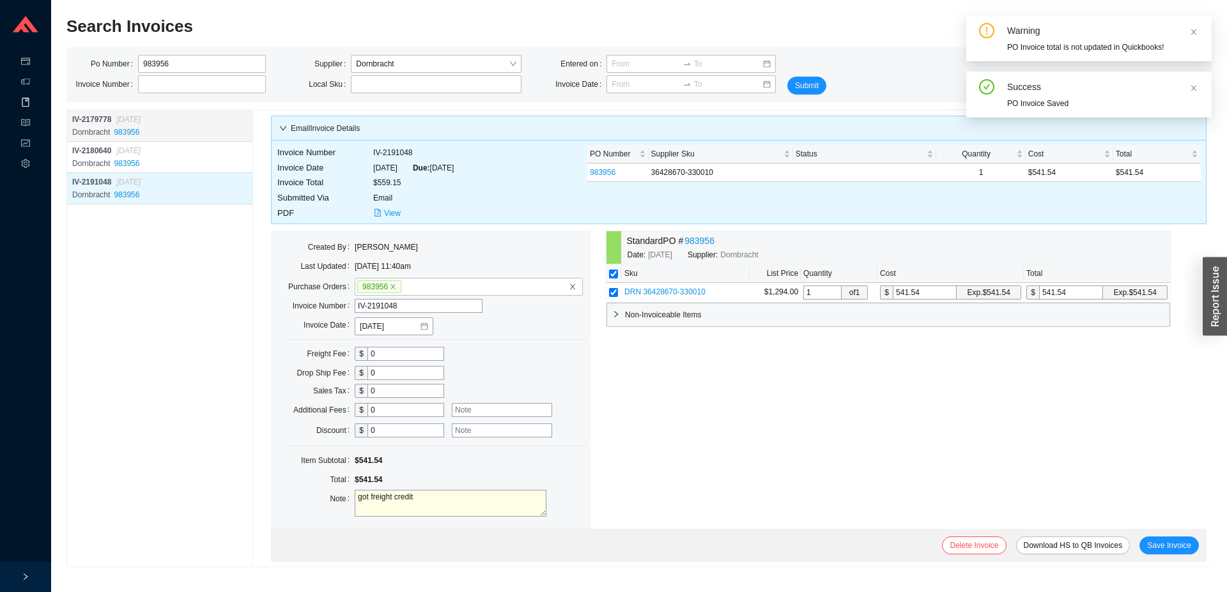
click at [164, 126] on div "Dornbracht 983956" at bounding box center [161, 132] width 178 height 13
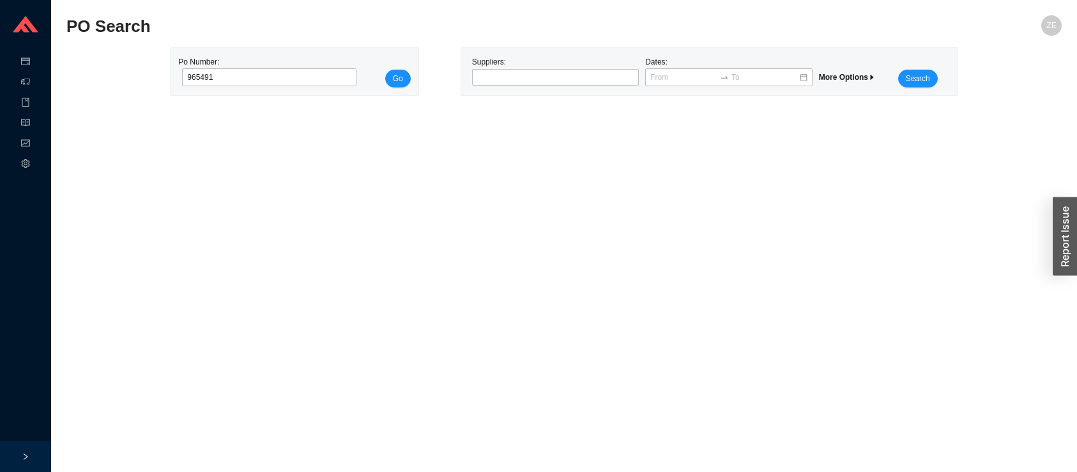
type input "965491"
click at [385, 70] on button "Go" at bounding box center [398, 79] width 26 height 18
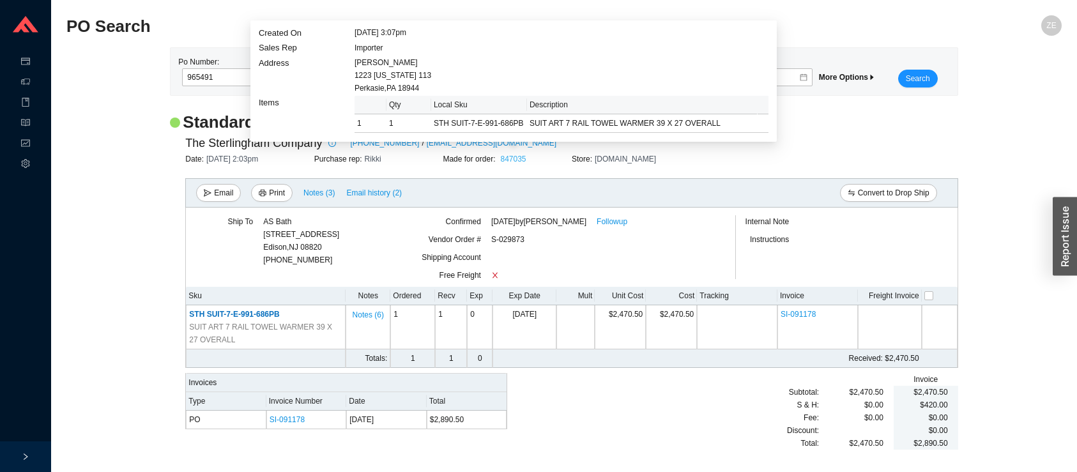
click at [512, 158] on link "847035" at bounding box center [513, 159] width 26 height 9
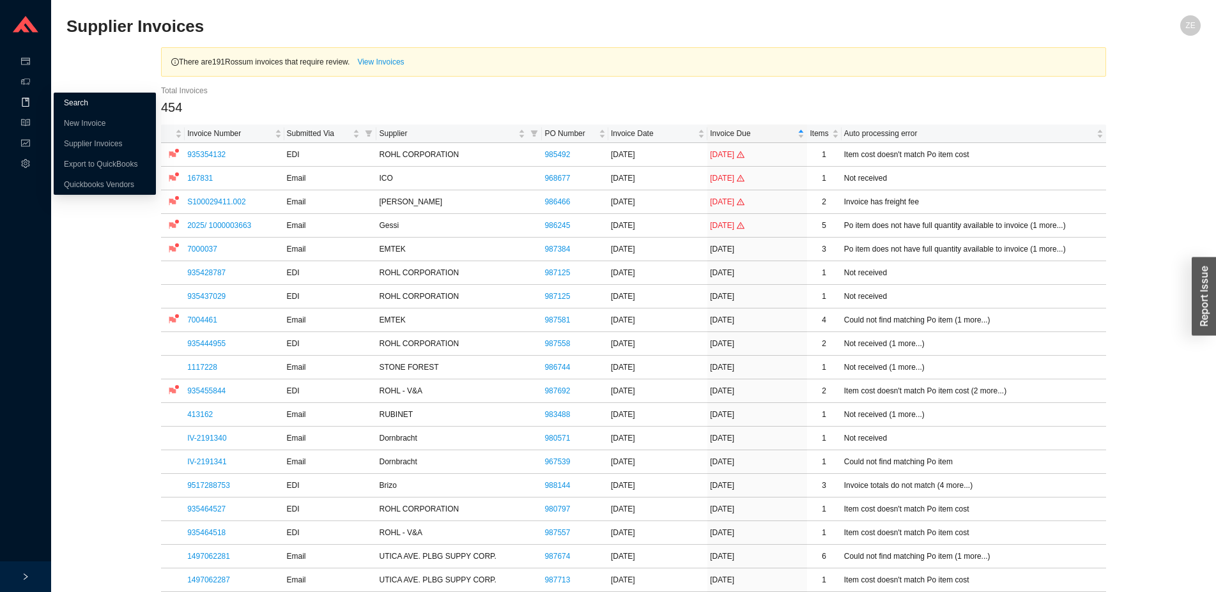
click at [81, 102] on link "Search" at bounding box center [76, 102] width 24 height 9
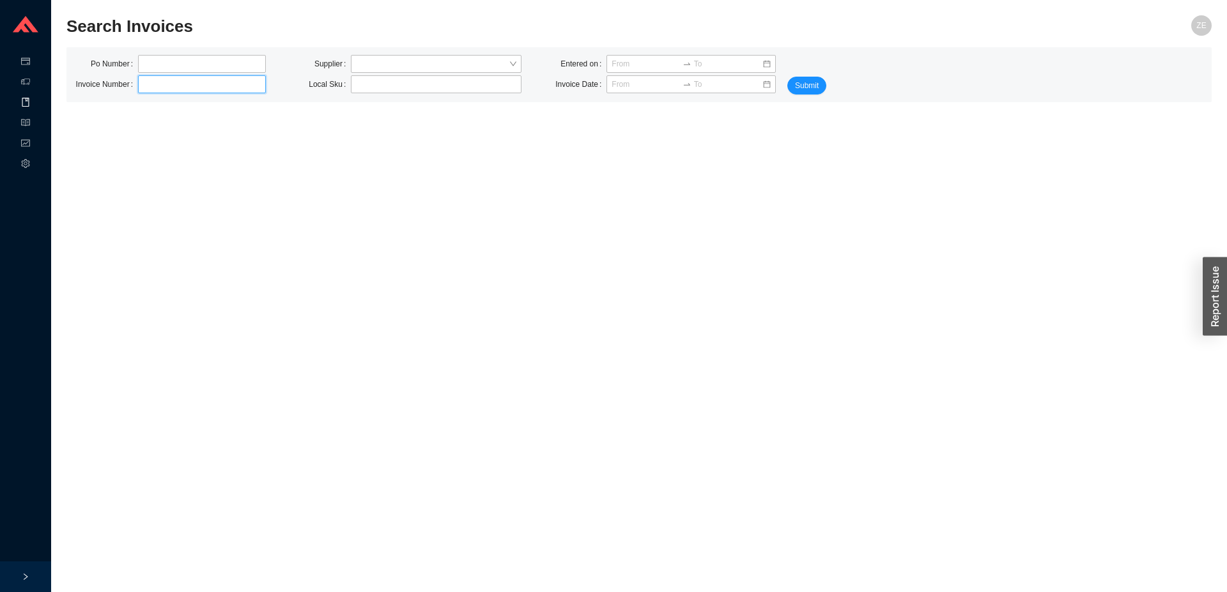
paste input "4926490639"
type input "4926490639"
click button "Submit" at bounding box center [806, 86] width 39 height 18
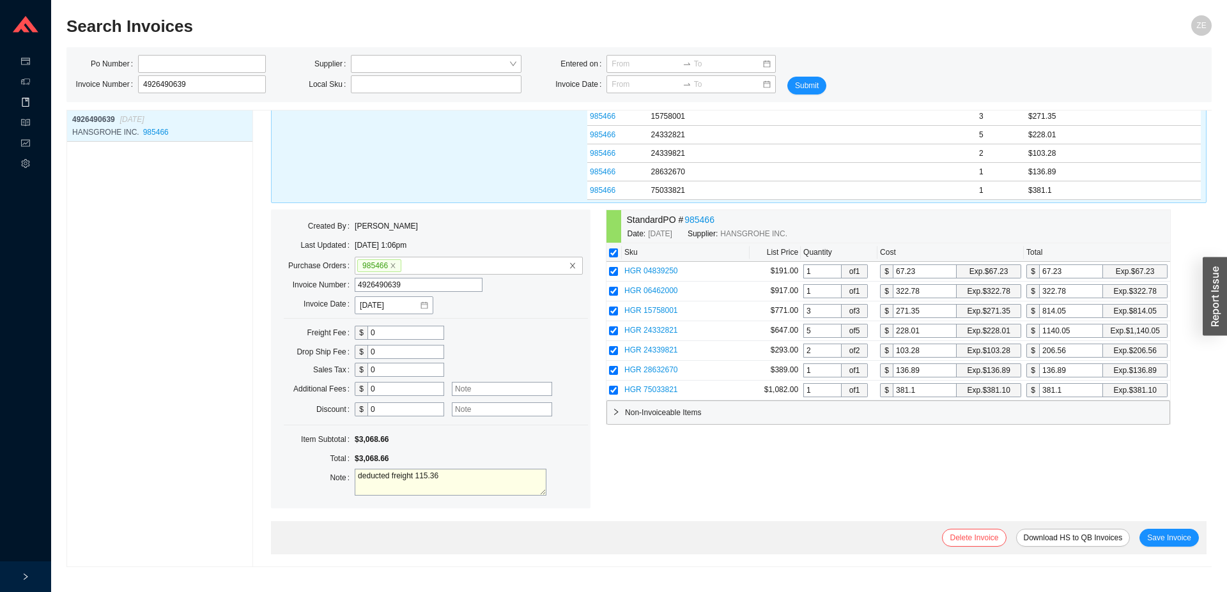
scroll to position [94, 0]
drag, startPoint x: 203, startPoint y: 87, endPoint x: 72, endPoint y: 80, distance: 131.1
click at [138, 80] on input "4926490639" at bounding box center [202, 84] width 128 height 18
type input "4926491476"
click button "Submit" at bounding box center [806, 86] width 39 height 18
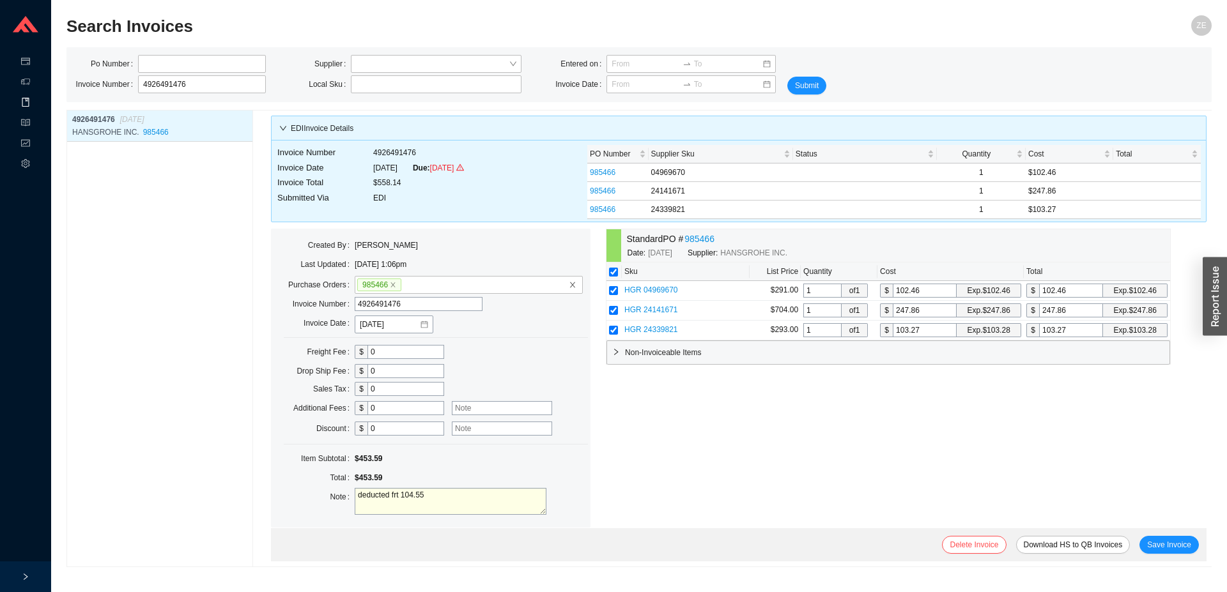
click at [470, 502] on textarea "deducted frt 104.55" at bounding box center [451, 501] width 192 height 27
drag, startPoint x: 485, startPoint y: 494, endPoint x: 245, endPoint y: 491, distance: 239.6
click at [355, 493] on textarea "deducted frt 104.55, got credit" at bounding box center [451, 501] width 192 height 27
type textarea "got freight credit 104.55"
click at [1163, 544] on span "Save Invoice" at bounding box center [1169, 545] width 44 height 13
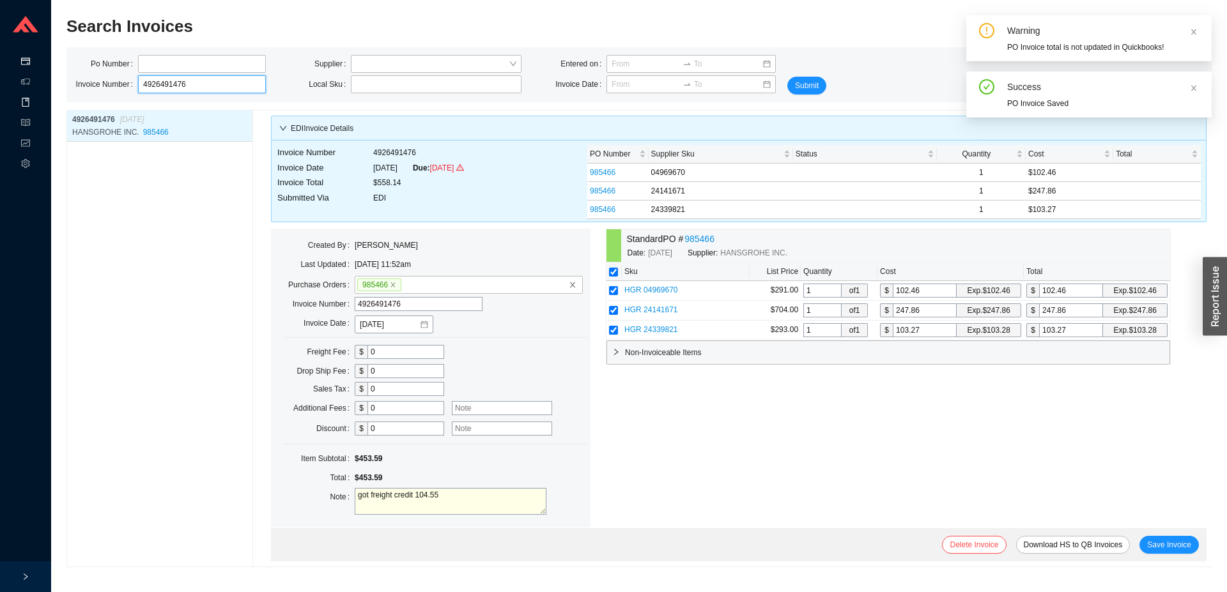
drag, startPoint x: 199, startPoint y: 87, endPoint x: 22, endPoint y: 66, distance: 178.2
click at [138, 75] on input "4926491476" at bounding box center [202, 84] width 128 height 18
click at [174, 56] on input "tel" at bounding box center [202, 64] width 128 height 18
type input "985466"
click button "Submit" at bounding box center [806, 86] width 39 height 18
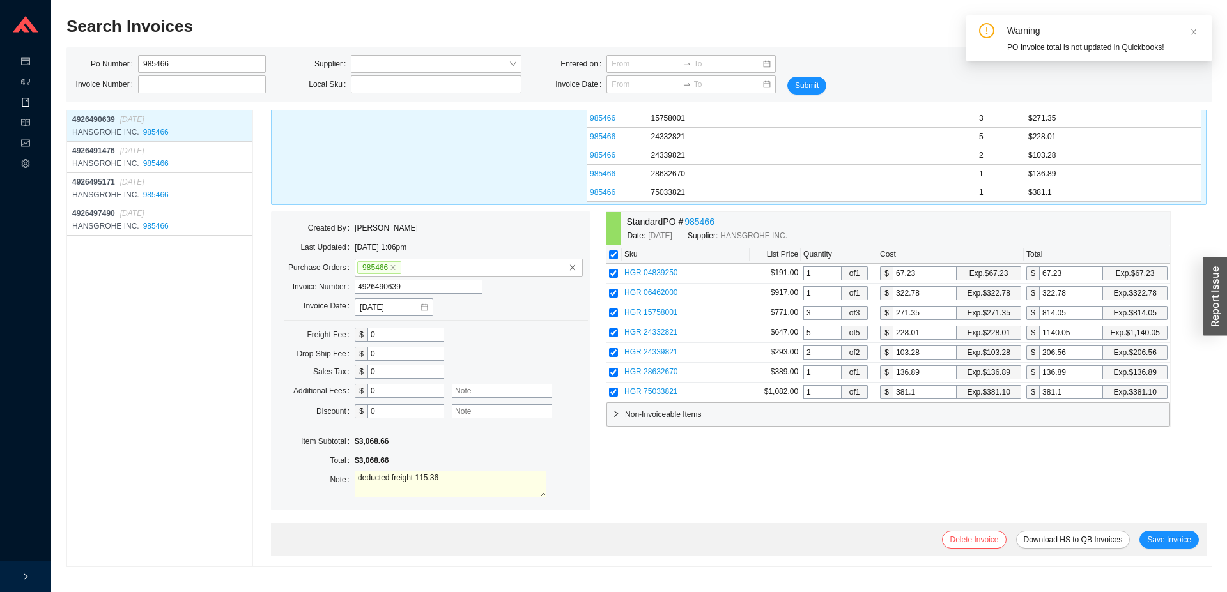
scroll to position [94, 0]
click at [173, 159] on div "HANSGROHE INC. 985466" at bounding box center [161, 163] width 178 height 13
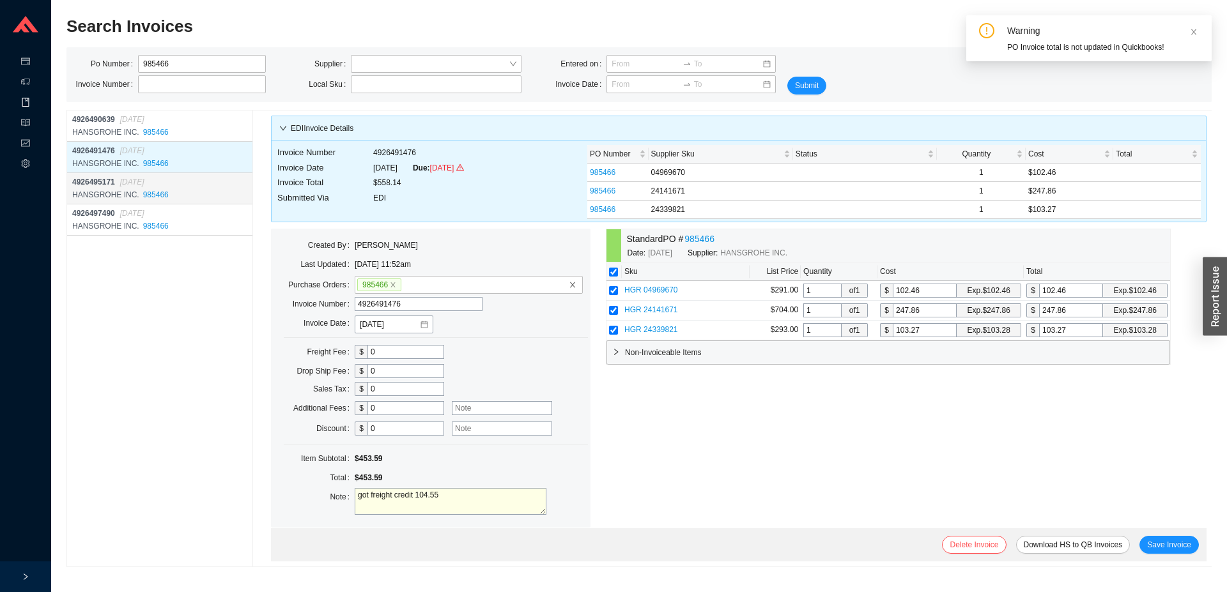
click at [183, 184] on div "4926495171 08/28/2025" at bounding box center [161, 182] width 178 height 13
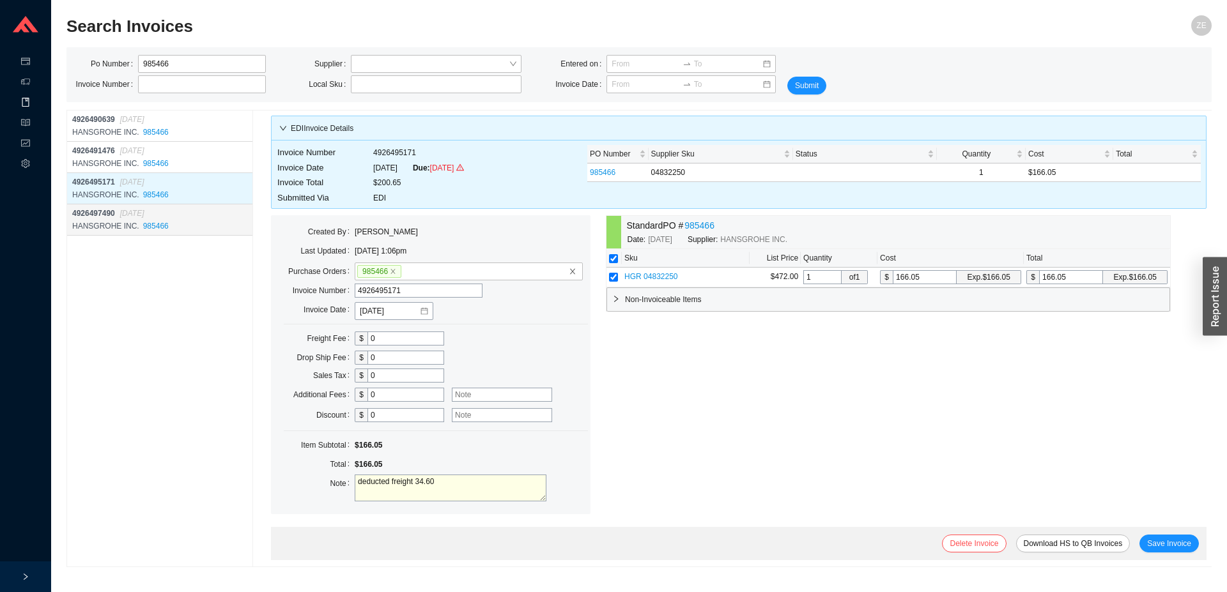
click at [183, 210] on div "4926497490 09/08/2025" at bounding box center [161, 213] width 178 height 13
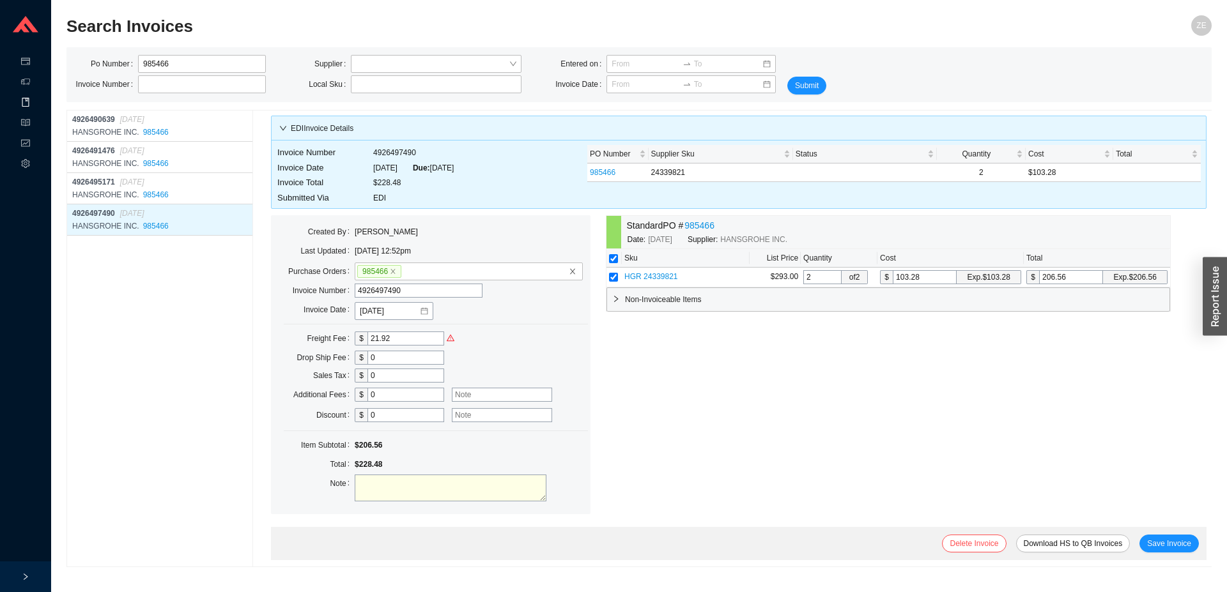
click at [439, 489] on textarea at bounding box center [451, 488] width 192 height 27
drag, startPoint x: 414, startPoint y: 339, endPoint x: 303, endPoint y: 337, distance: 110.5
click at [367, 337] on input "21.92" at bounding box center [405, 339] width 77 height 14
click at [377, 491] on textarea at bounding box center [451, 488] width 192 height 27
type textarea "got freight credit 21.92"
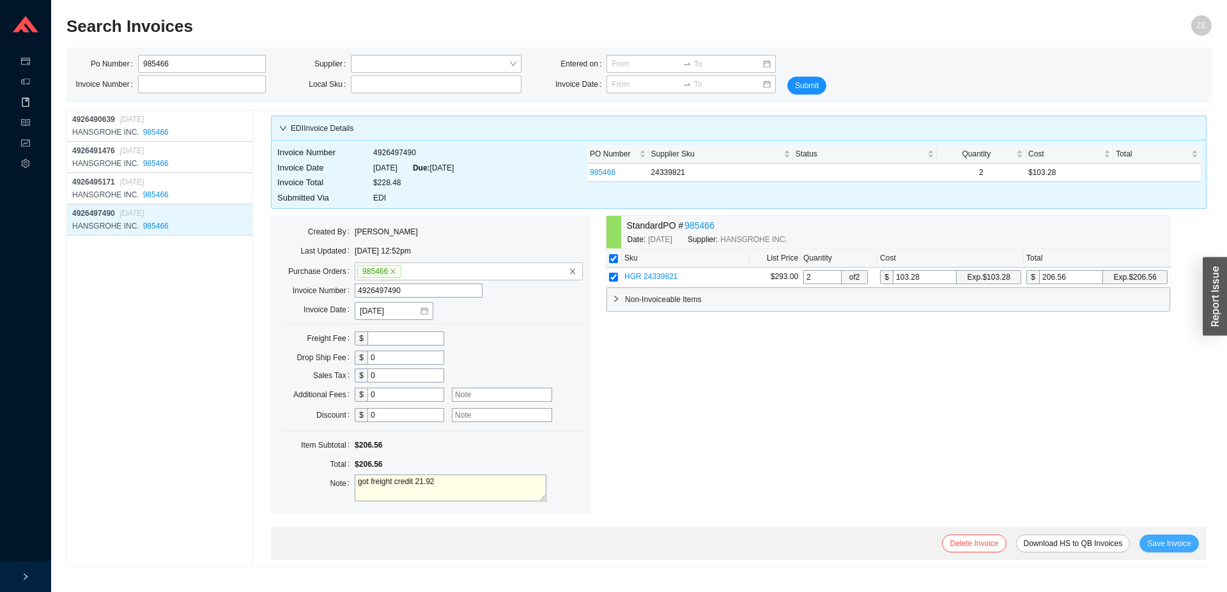
click at [1152, 537] on span "Save Invoice" at bounding box center [1169, 543] width 44 height 13
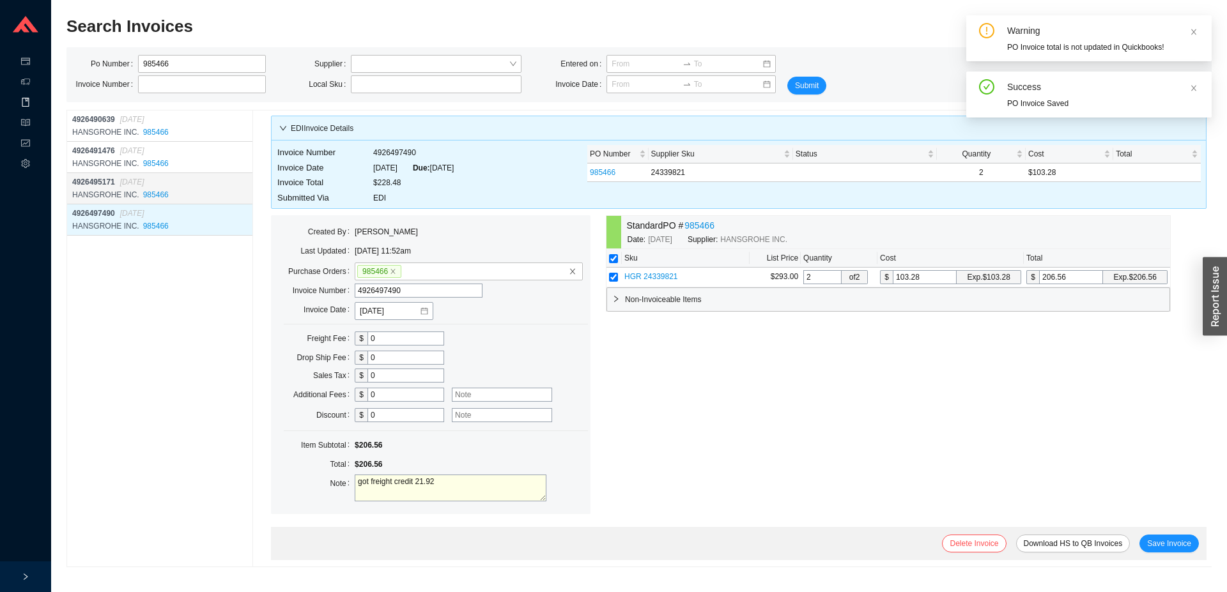
click at [191, 183] on div "4926495171 08/28/2025" at bounding box center [161, 182] width 178 height 13
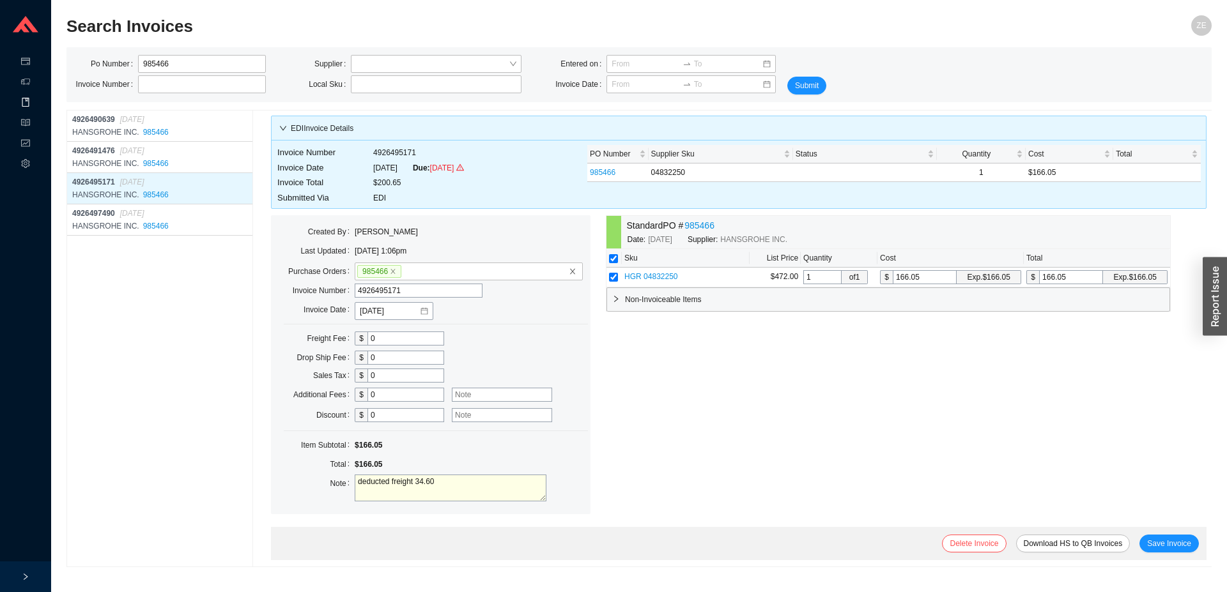
click at [455, 483] on textarea "deducted freight 34.60" at bounding box center [451, 488] width 192 height 27
type textarea "deducted freight 34.60, got credit"
click at [1029, 485] on div "Standard PO # 985466 Date: 8/15/2025 Supplier: HANSGROHE INC. Sku List Price Qu…" at bounding box center [888, 371] width 565 height 312
click at [1181, 540] on button "Save Invoice" at bounding box center [1168, 544] width 59 height 18
click at [392, 151] on td "4926495171" at bounding box center [418, 152] width 92 height 15
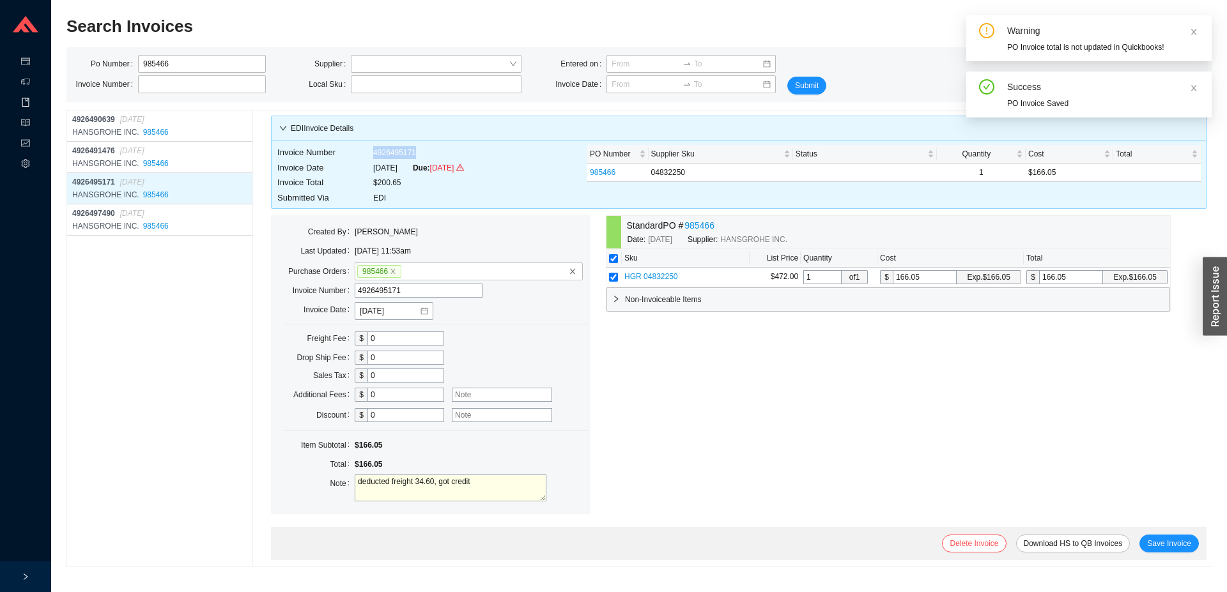
click at [392, 151] on td "4926495171" at bounding box center [418, 152] width 92 height 15
copy td "4926495171"
drag, startPoint x: 432, startPoint y: 483, endPoint x: 294, endPoint y: 472, distance: 137.8
click at [355, 475] on textarea "deducted freight 34.60, got credit" at bounding box center [451, 488] width 192 height 27
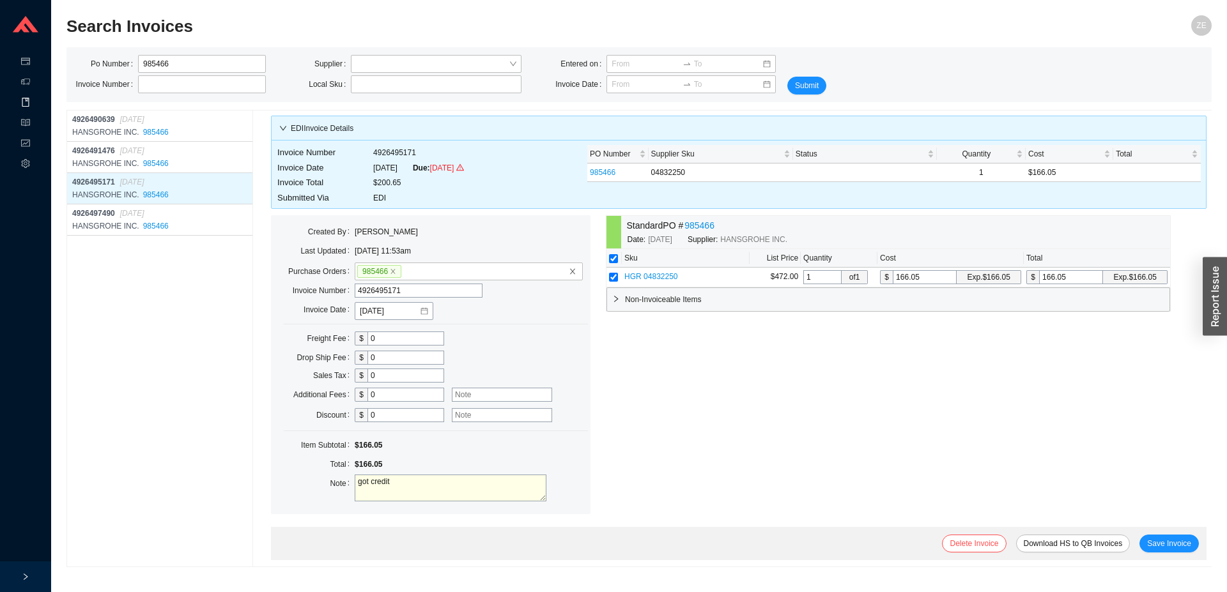
drag, startPoint x: 395, startPoint y: 482, endPoint x: 302, endPoint y: 480, distance: 93.3
click at [355, 480] on textarea "got credit" at bounding box center [451, 488] width 192 height 27
type textarea "got freight credit 34.60"
click at [1170, 541] on span "Save Invoice" at bounding box center [1169, 543] width 44 height 13
click at [194, 222] on div "HANSGROHE INC. 985466" at bounding box center [161, 226] width 178 height 13
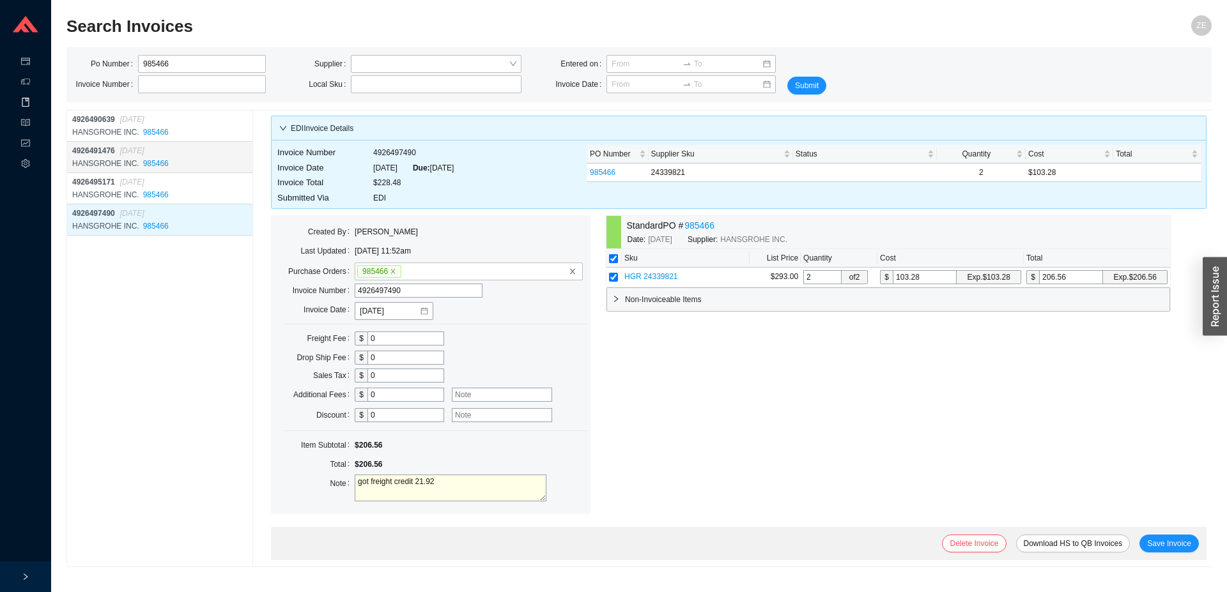
click at [195, 155] on div "4926491476 08/19/2025" at bounding box center [161, 150] width 178 height 13
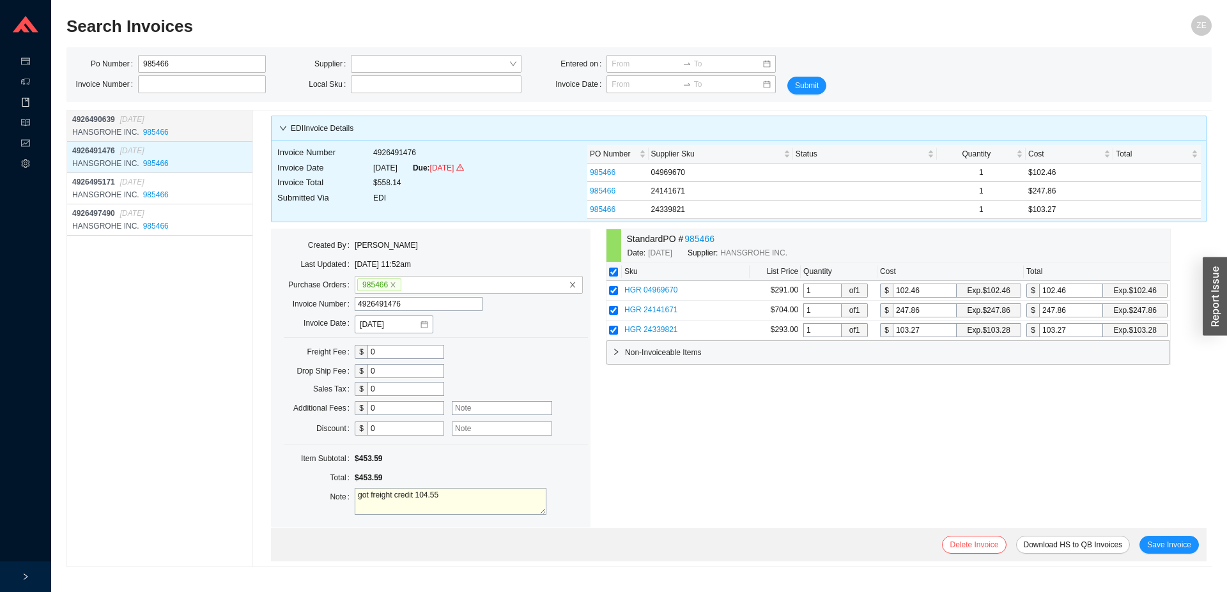
click at [203, 119] on div "4926490639 08/17/2025" at bounding box center [161, 119] width 178 height 13
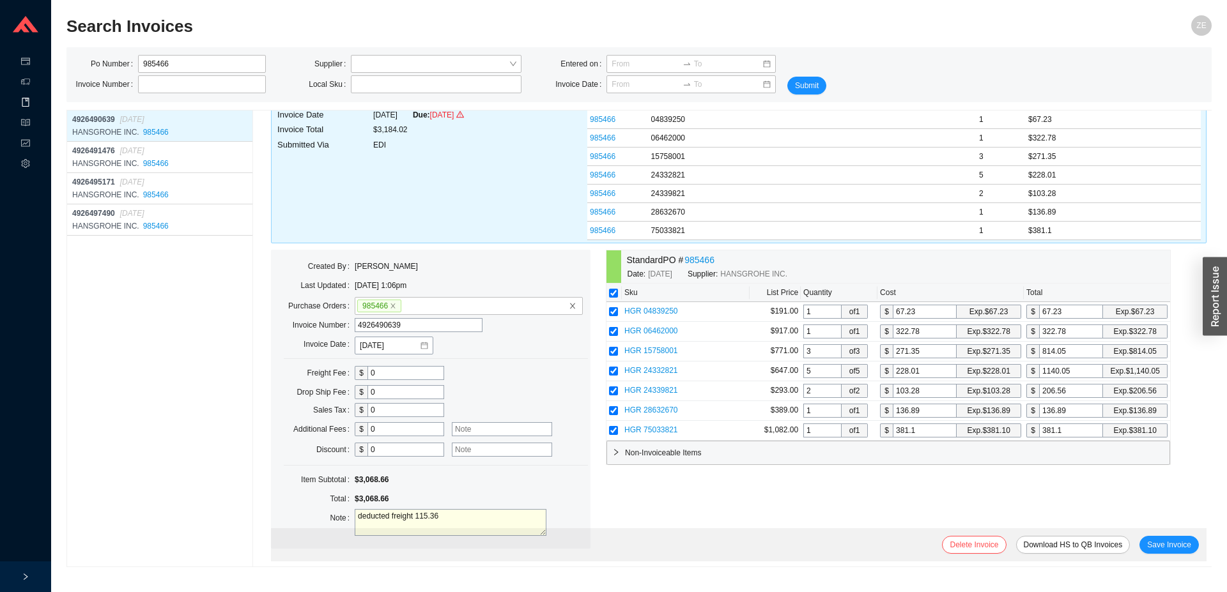
scroll to position [94, 0]
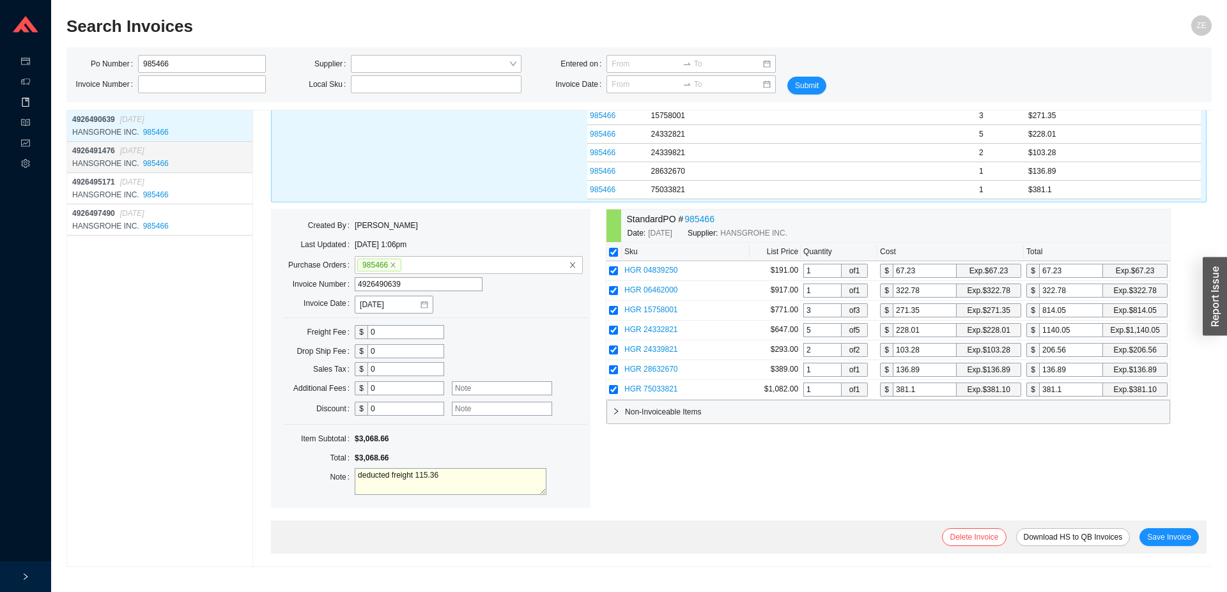
click at [176, 157] on div "4926491476 08/19/2025" at bounding box center [161, 150] width 178 height 13
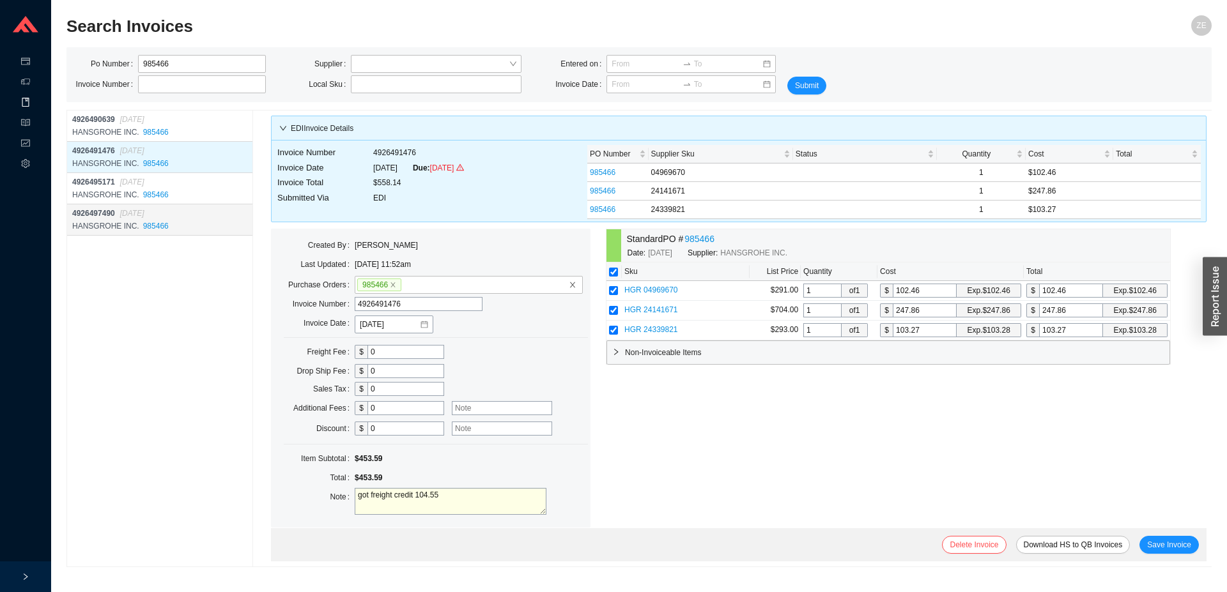
click at [184, 210] on div "4926497490 09/08/2025" at bounding box center [161, 213] width 178 height 13
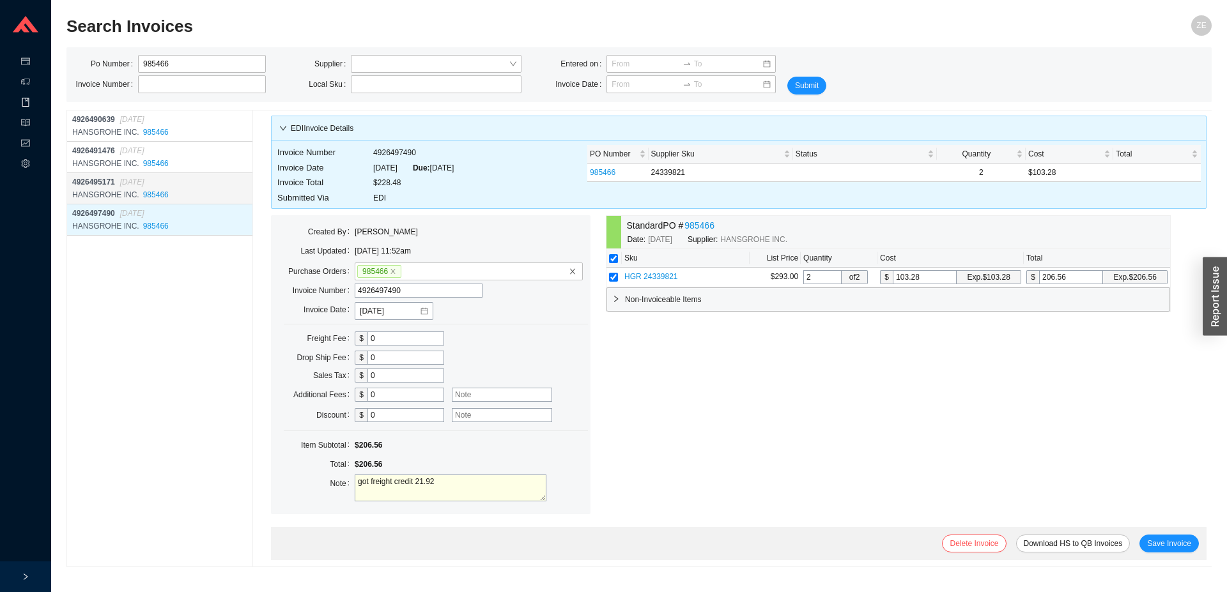
click at [185, 200] on div "HANSGROHE INC. 985466" at bounding box center [161, 194] width 178 height 13
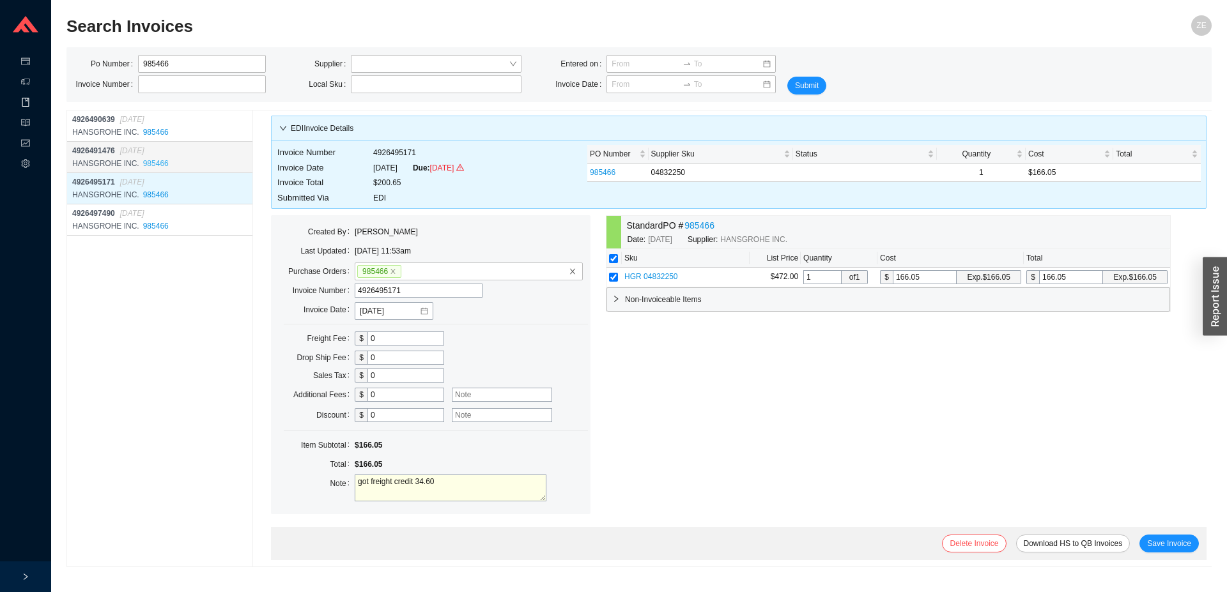
click at [143, 162] on link "985466" at bounding box center [156, 163] width 26 height 9
click at [192, 155] on div "4926491476 08/19/2025" at bounding box center [161, 150] width 178 height 13
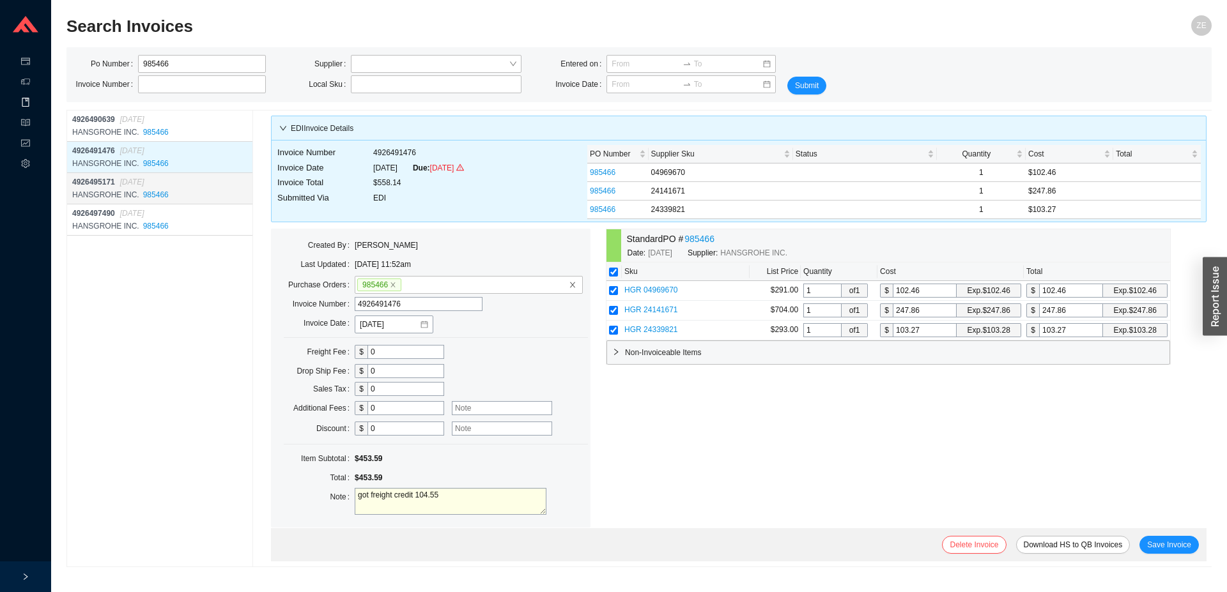
click at [231, 191] on div "HANSGROHE INC. 985466" at bounding box center [161, 194] width 178 height 13
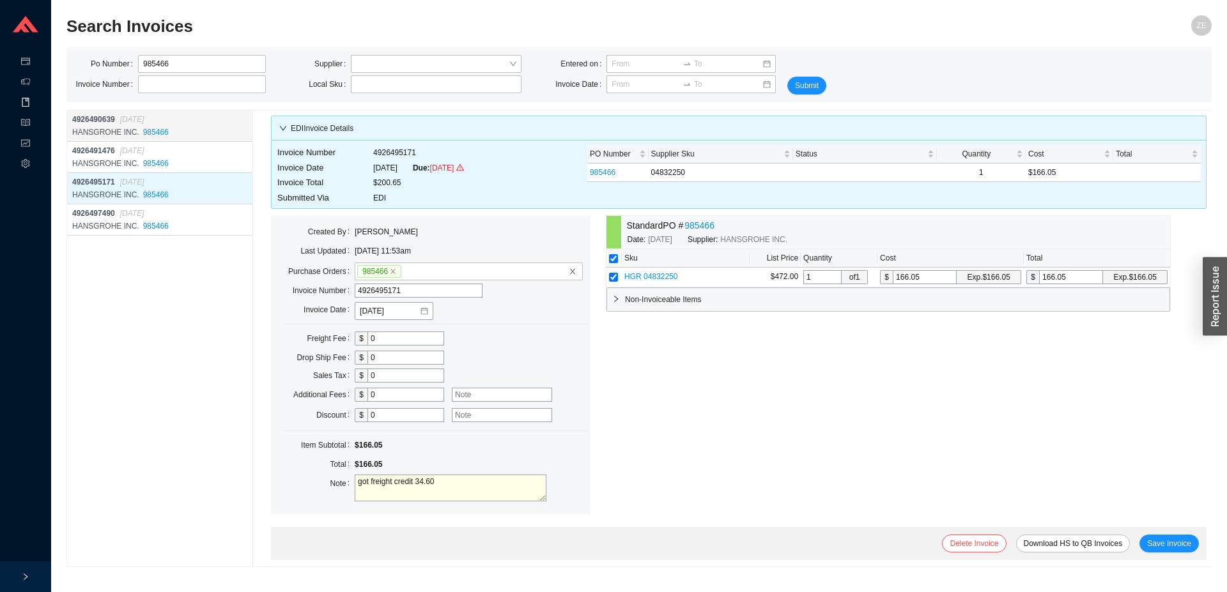
click at [206, 122] on div "4926490639 08/17/2025" at bounding box center [161, 119] width 178 height 13
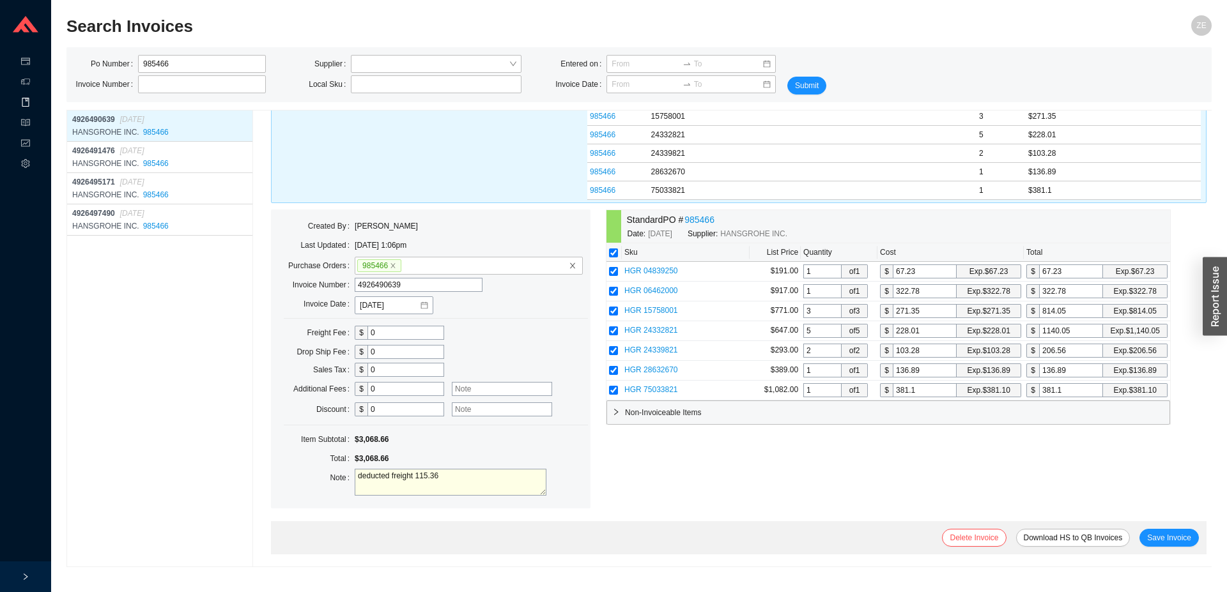
scroll to position [94, 0]
click at [485, 474] on textarea "deducted freight 115.36" at bounding box center [451, 481] width 192 height 27
type textarea "d"
type textarea "got freight credit 115.36"
click at [1158, 539] on span "Save Invoice" at bounding box center [1169, 537] width 44 height 13
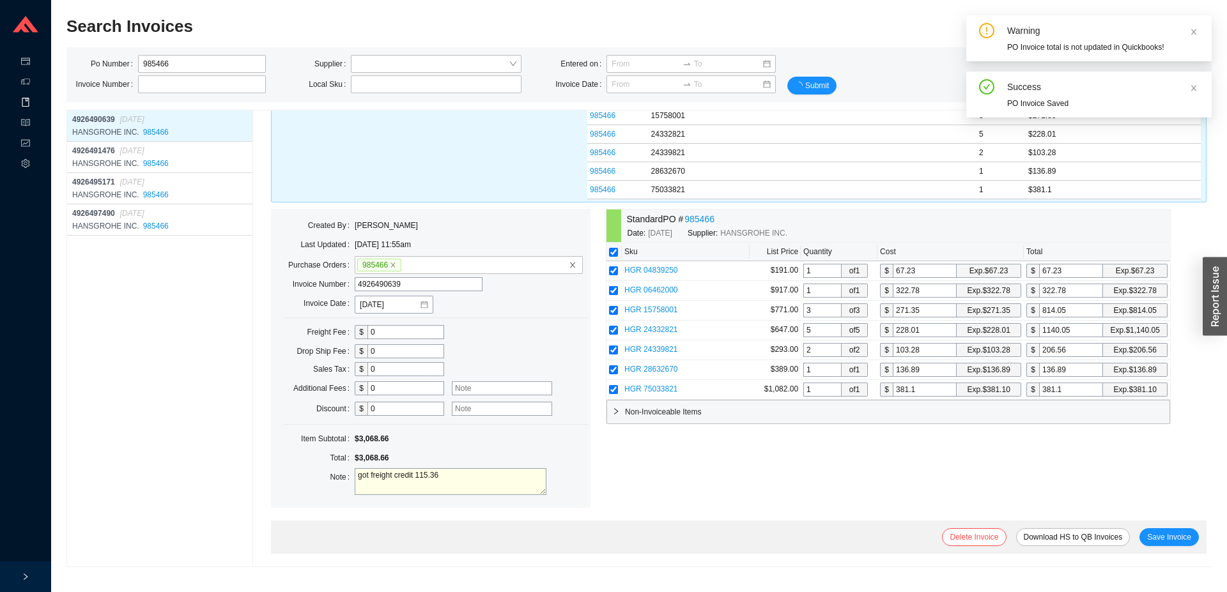
scroll to position [0, 0]
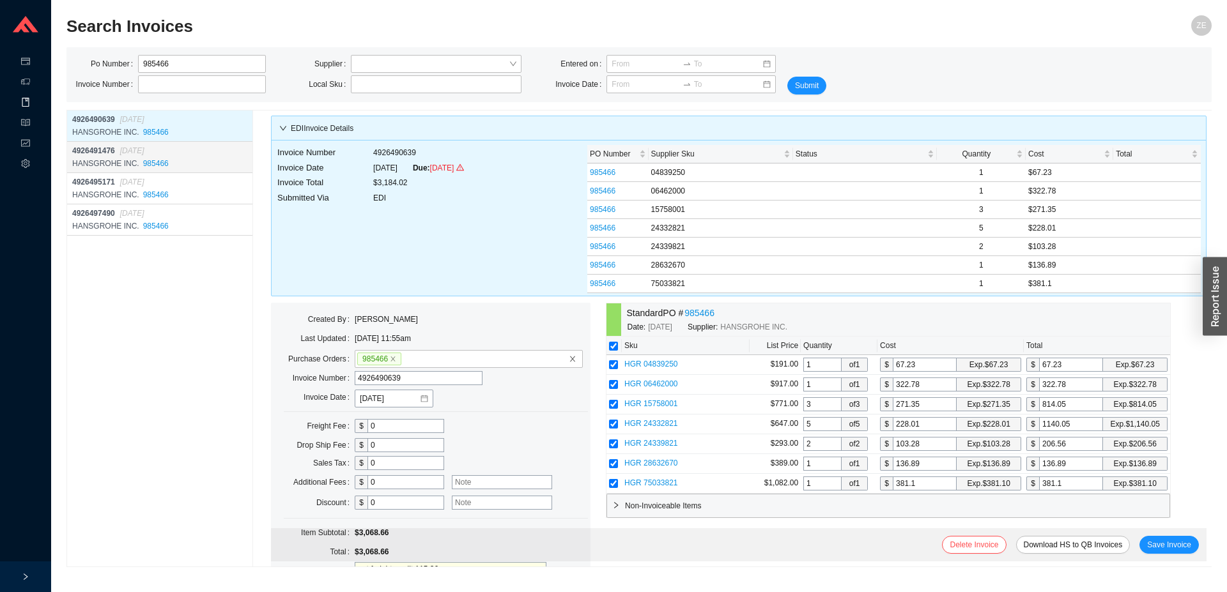
click at [204, 150] on div "4926491476 08/19/2025" at bounding box center [161, 150] width 178 height 13
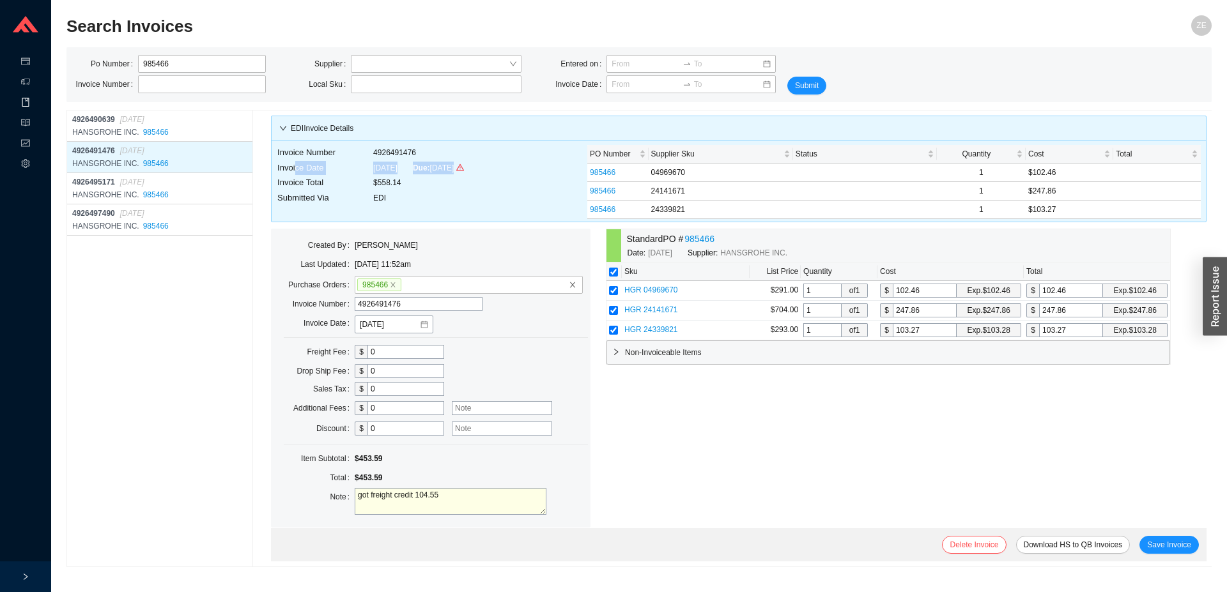
drag, startPoint x: 287, startPoint y: 181, endPoint x: 306, endPoint y: 154, distance: 32.6
click at [306, 154] on tbody "Invoice Number 4926491476 Invoice Date 8/20/2025 Due: 09/19/2025 Invoice Total …" at bounding box center [371, 175] width 188 height 61
click at [114, 121] on span "4926490639" at bounding box center [93, 119] width 43 height 9
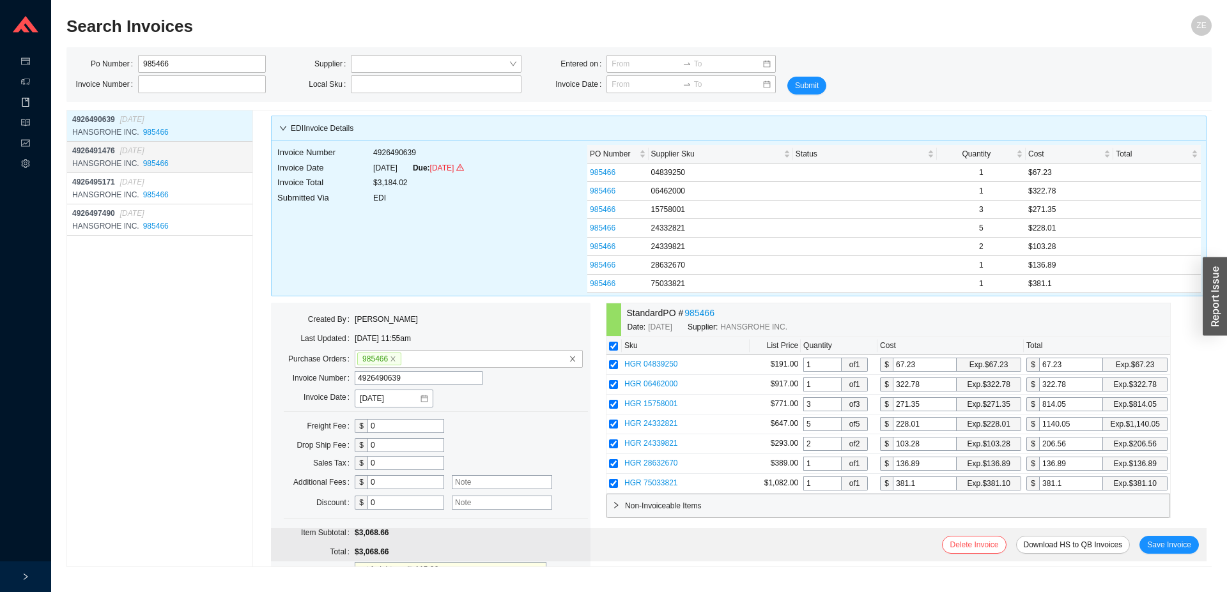
click at [120, 154] on div "4926491476 08/19/2025" at bounding box center [161, 150] width 178 height 13
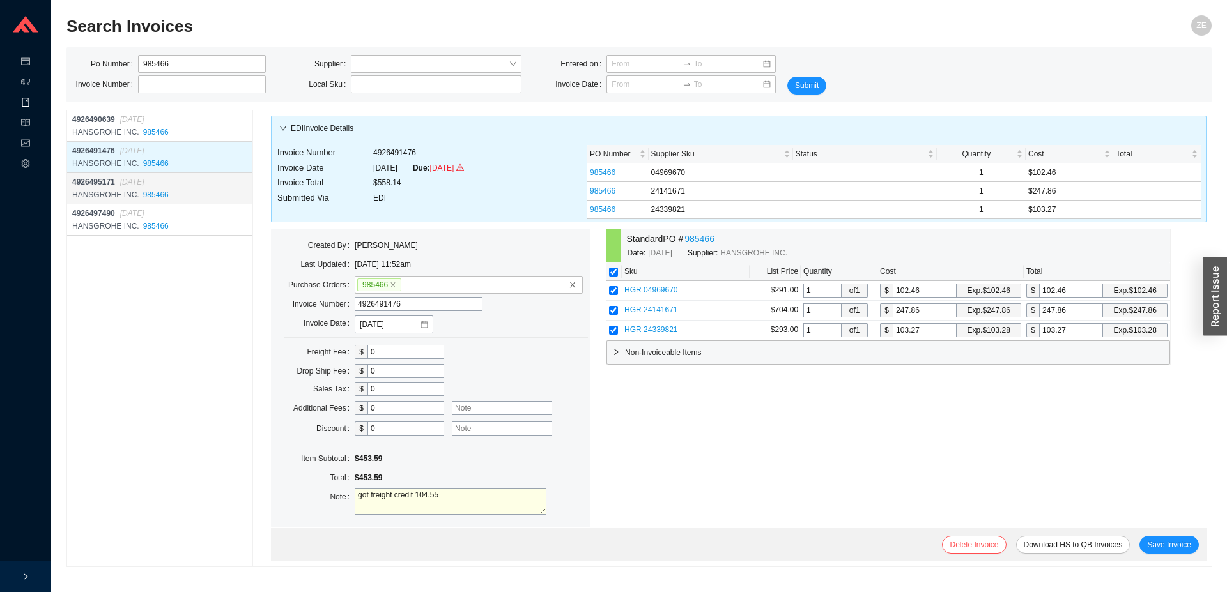
click at [118, 186] on div "4926495171 08/28/2025" at bounding box center [161, 182] width 178 height 13
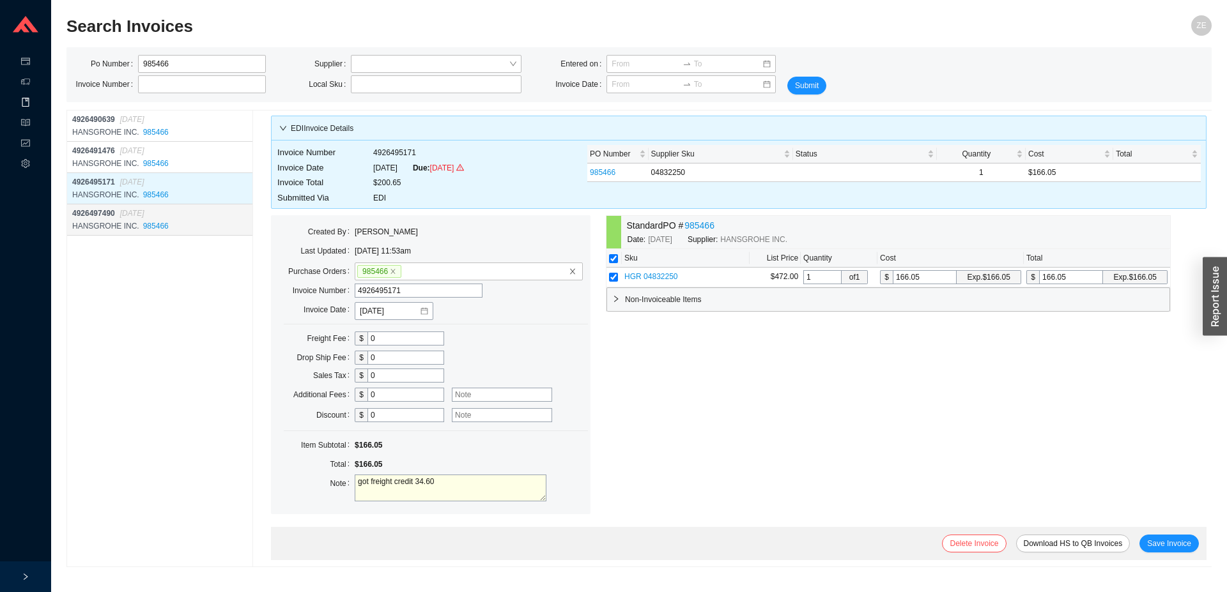
click at [109, 217] on span "4926497490" at bounding box center [93, 213] width 43 height 9
click at [190, 187] on div "4926495171 08/28/2025" at bounding box center [161, 182] width 178 height 13
click at [218, 157] on div "4926491476 08/19/2025" at bounding box center [161, 150] width 178 height 13
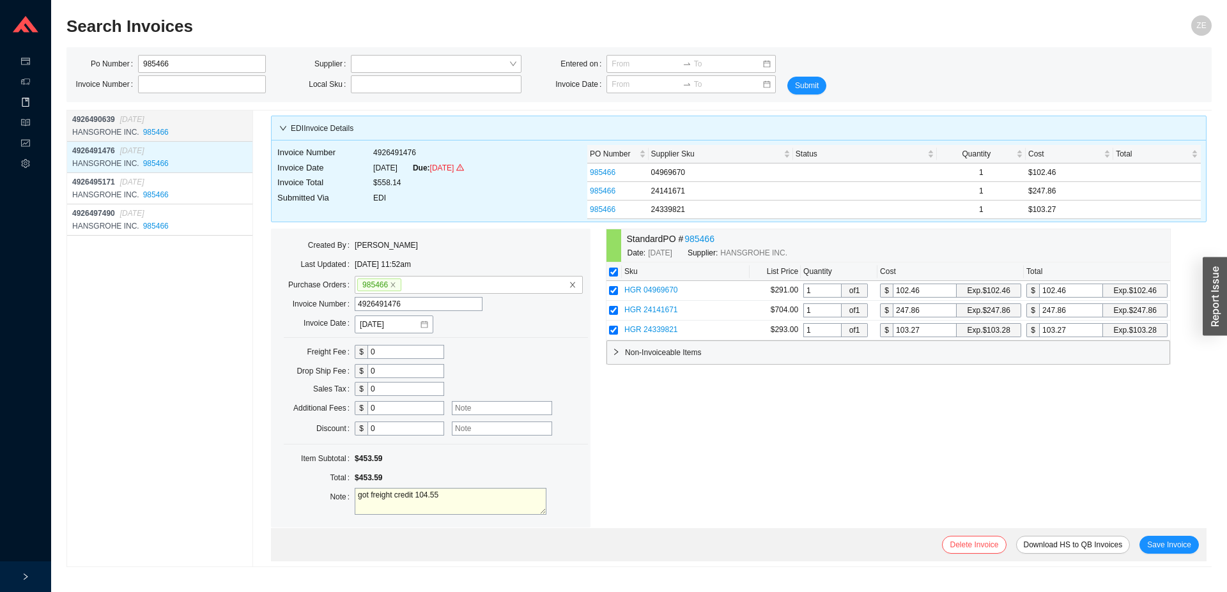
click at [214, 118] on div "4926490639 08/17/2025" at bounding box center [161, 119] width 178 height 13
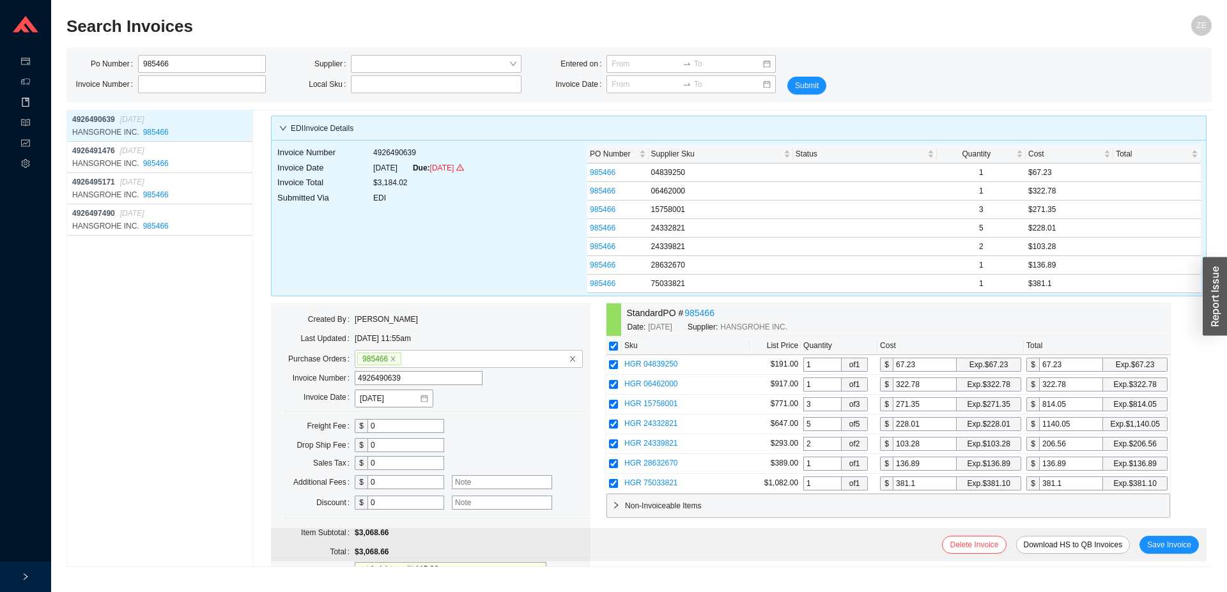
scroll to position [94, 0]
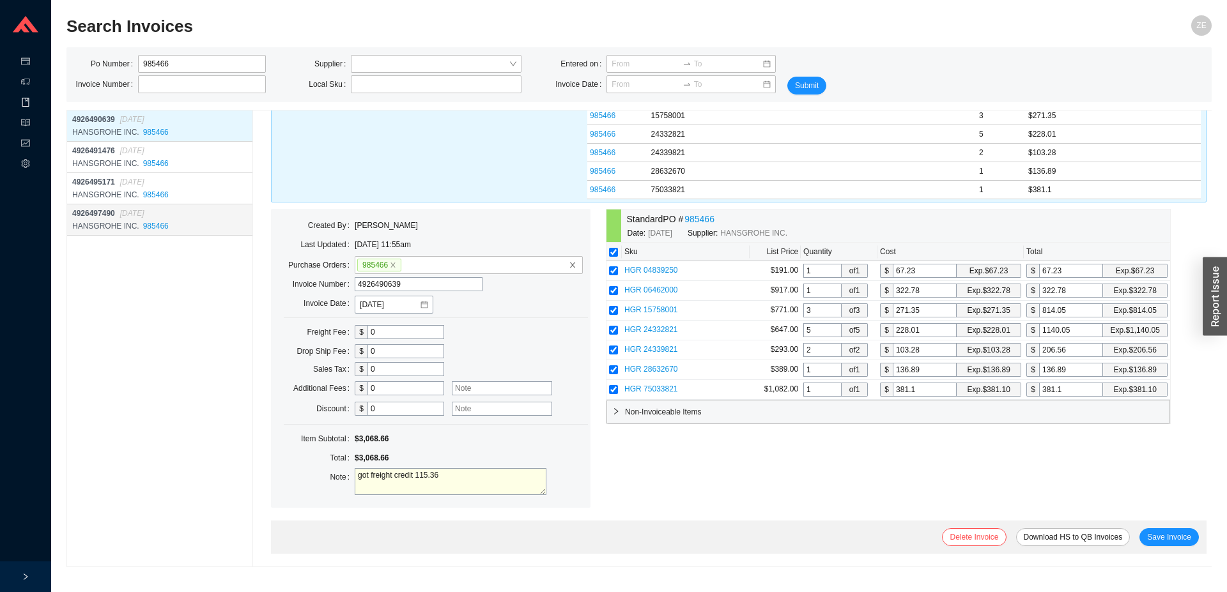
click at [201, 213] on div "4926497490 09/08/2025" at bounding box center [161, 213] width 178 height 13
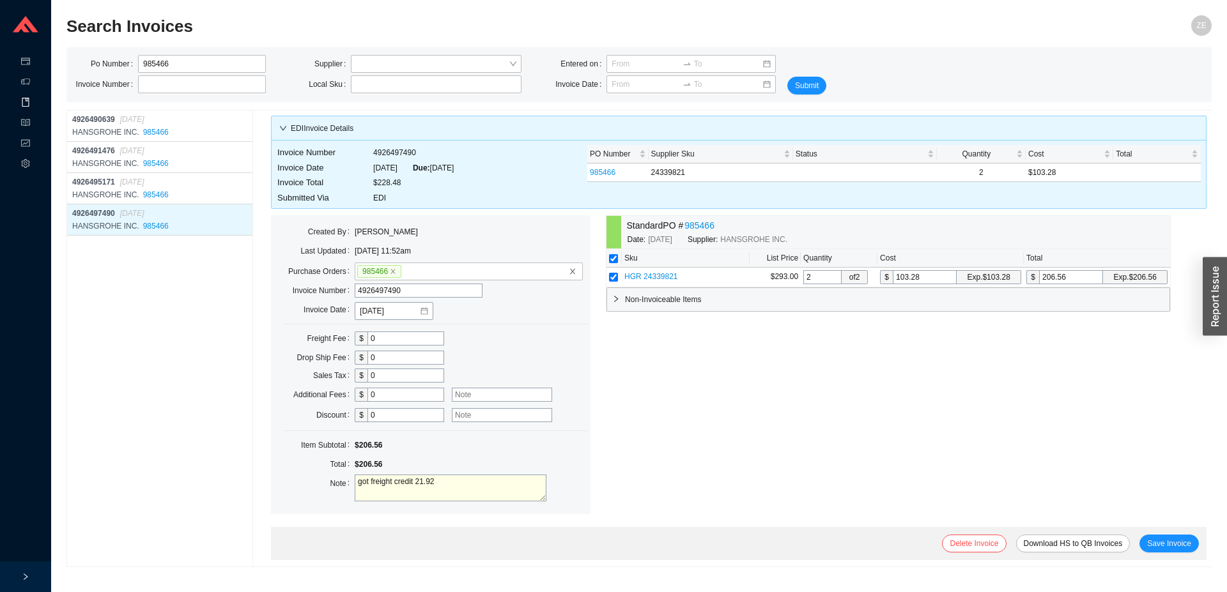
drag, startPoint x: 103, startPoint y: 259, endPoint x: 103, endPoint y: 252, distance: 7.0
click at [103, 253] on div "4926490639 08/17/2025 HANSGROHE INC. 985466 4926491476 08/19/2025 HANSGROHE INC…" at bounding box center [159, 338] width 187 height 457
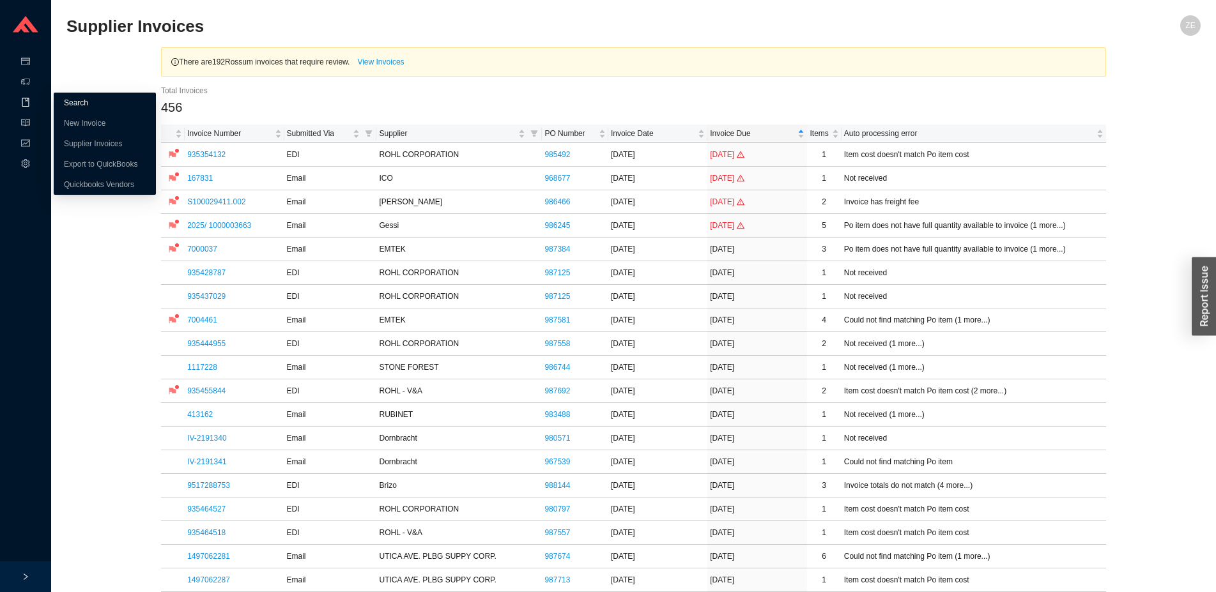
click at [80, 105] on link "Search" at bounding box center [76, 102] width 24 height 9
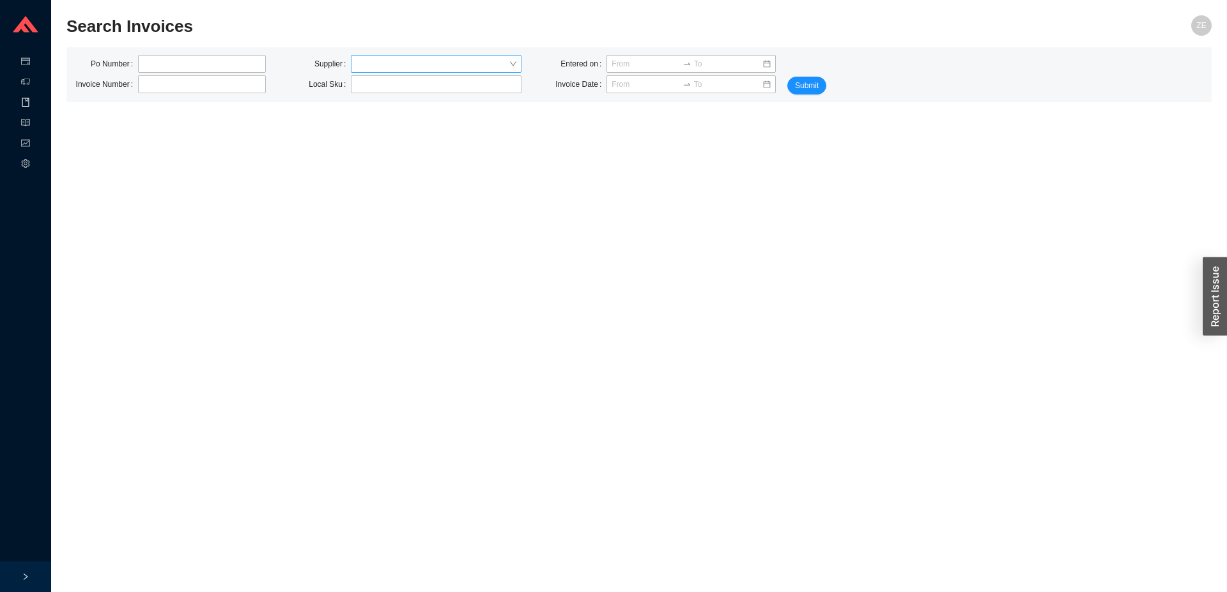
click at [390, 66] on input "search" at bounding box center [432, 64] width 153 height 17
type input "bemma"
click at [808, 88] on span "Submit" at bounding box center [807, 85] width 24 height 13
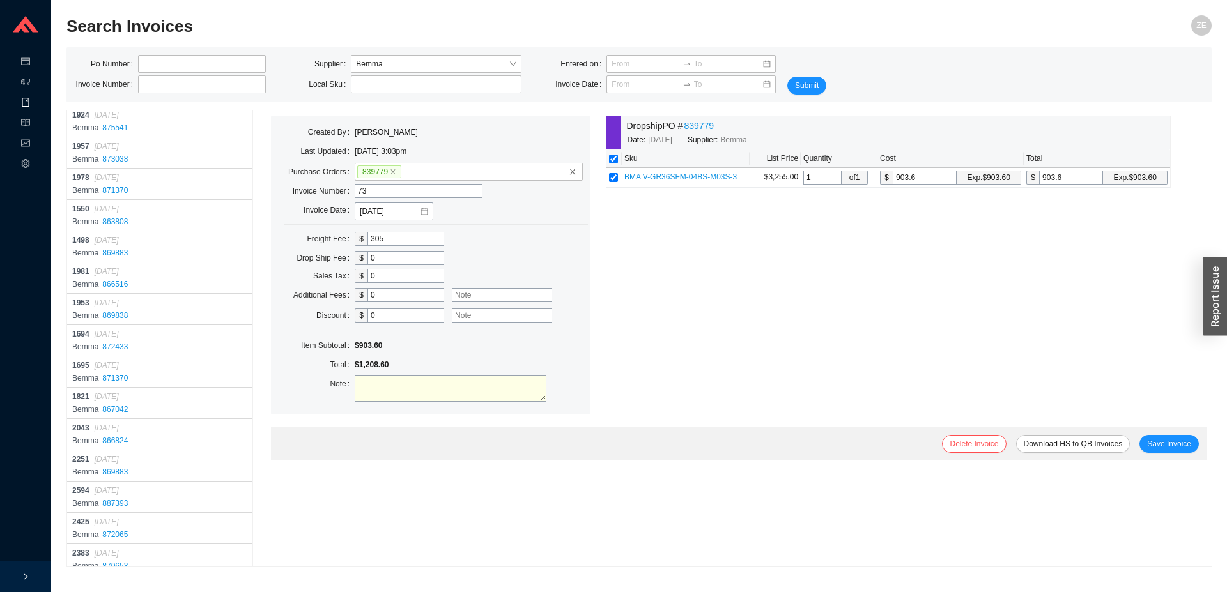
scroll to position [10562, 0]
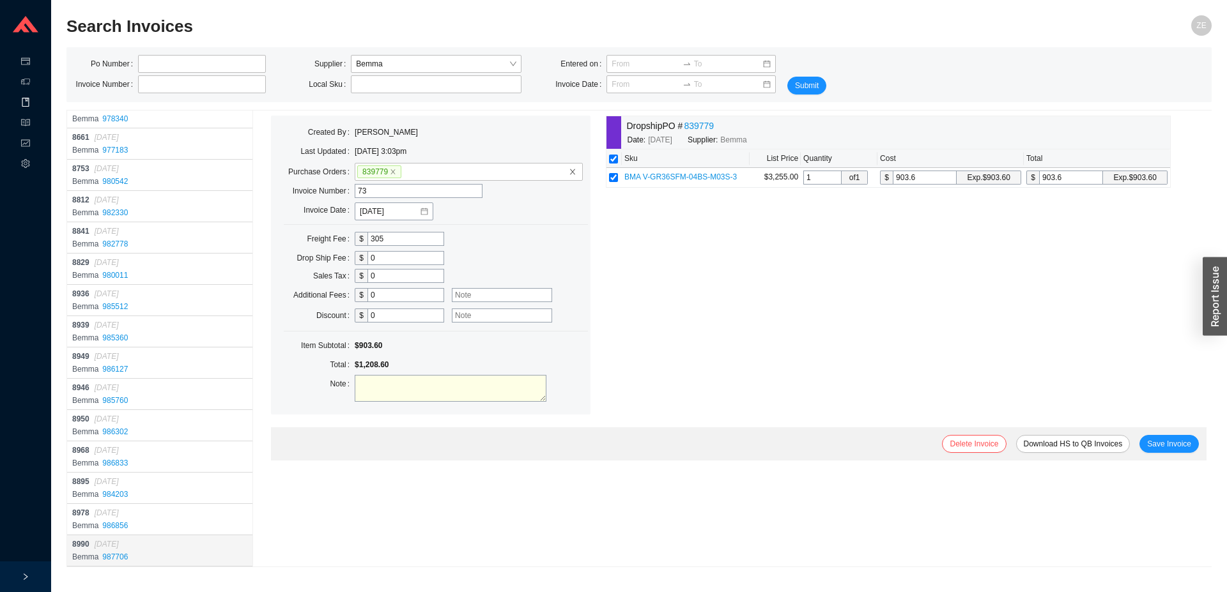
click at [141, 549] on div "8990 [DATE]" at bounding box center [161, 544] width 178 height 13
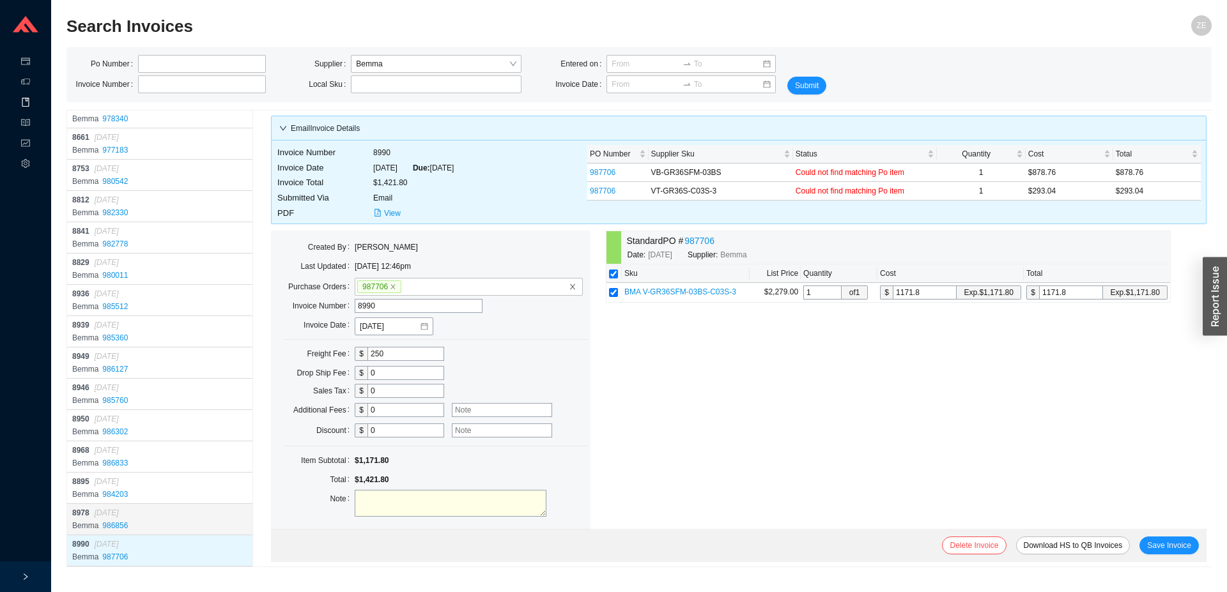
click at [195, 515] on div "8978 [DATE]" at bounding box center [161, 513] width 178 height 13
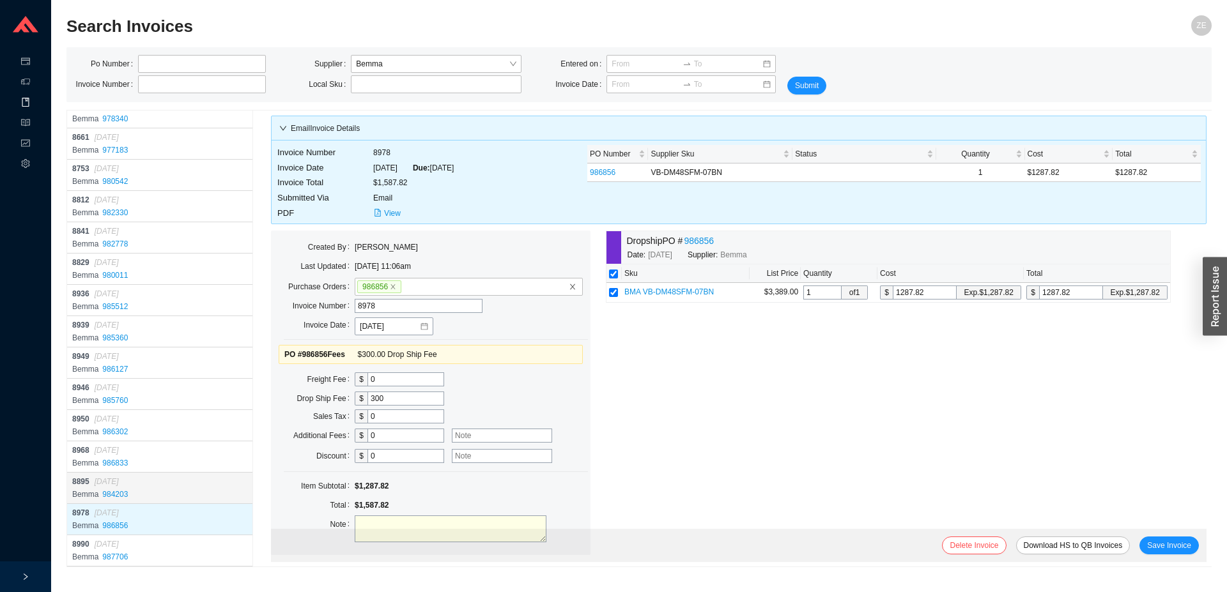
click at [201, 484] on div "8895 [DATE]" at bounding box center [161, 481] width 178 height 13
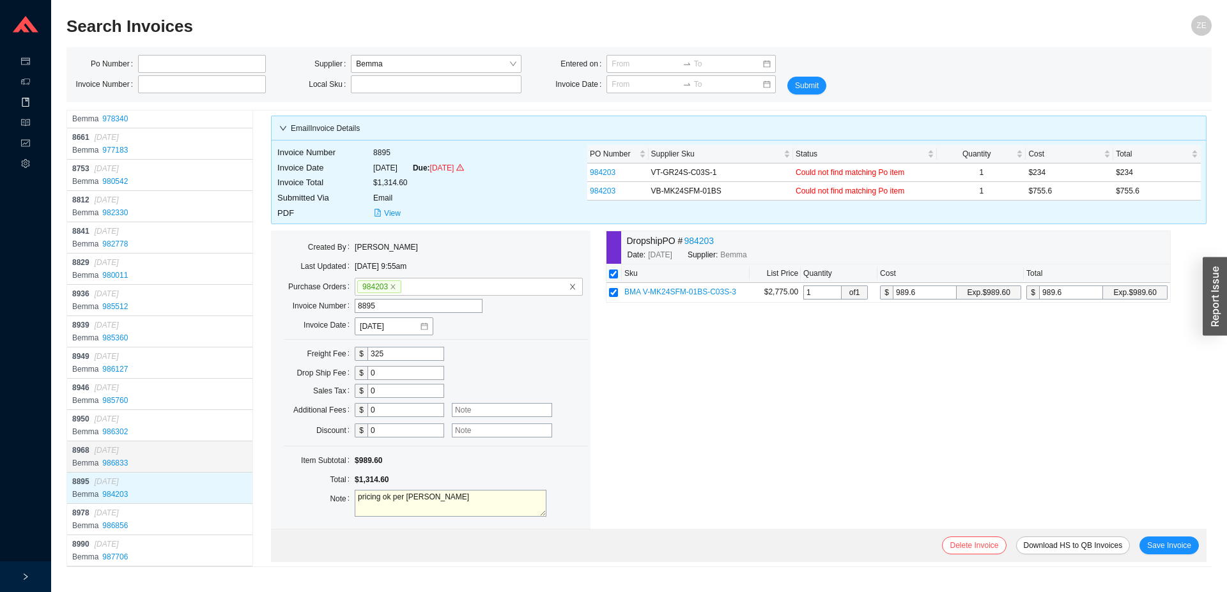
click at [191, 450] on div "8968 [DATE]" at bounding box center [161, 450] width 178 height 13
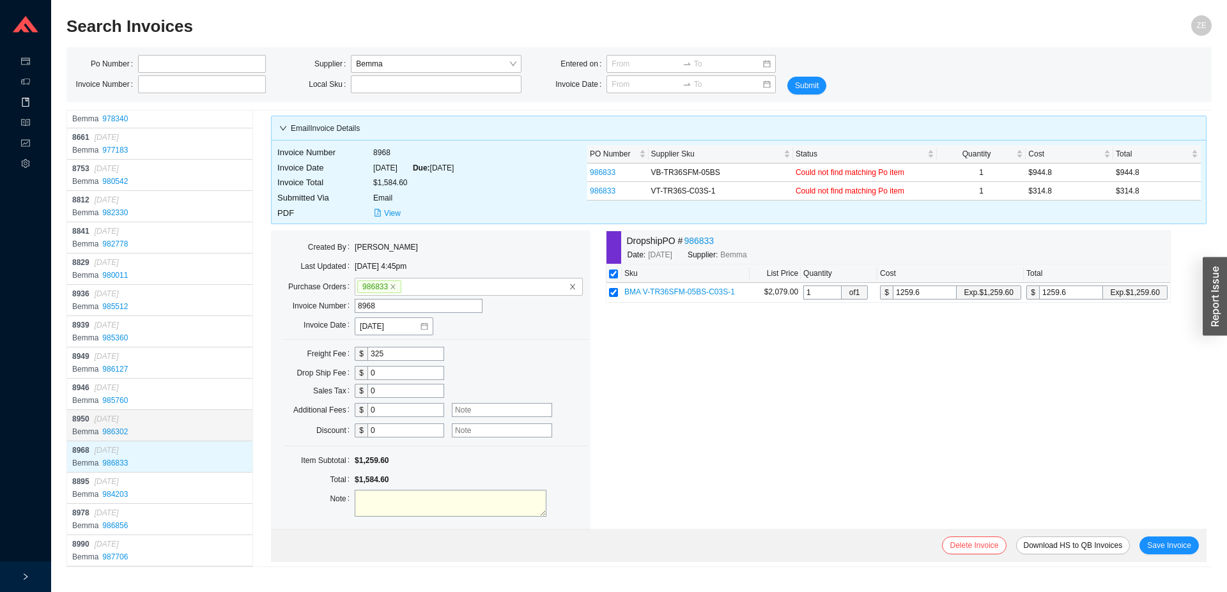
click at [200, 428] on div "Bemma 986302" at bounding box center [161, 431] width 178 height 13
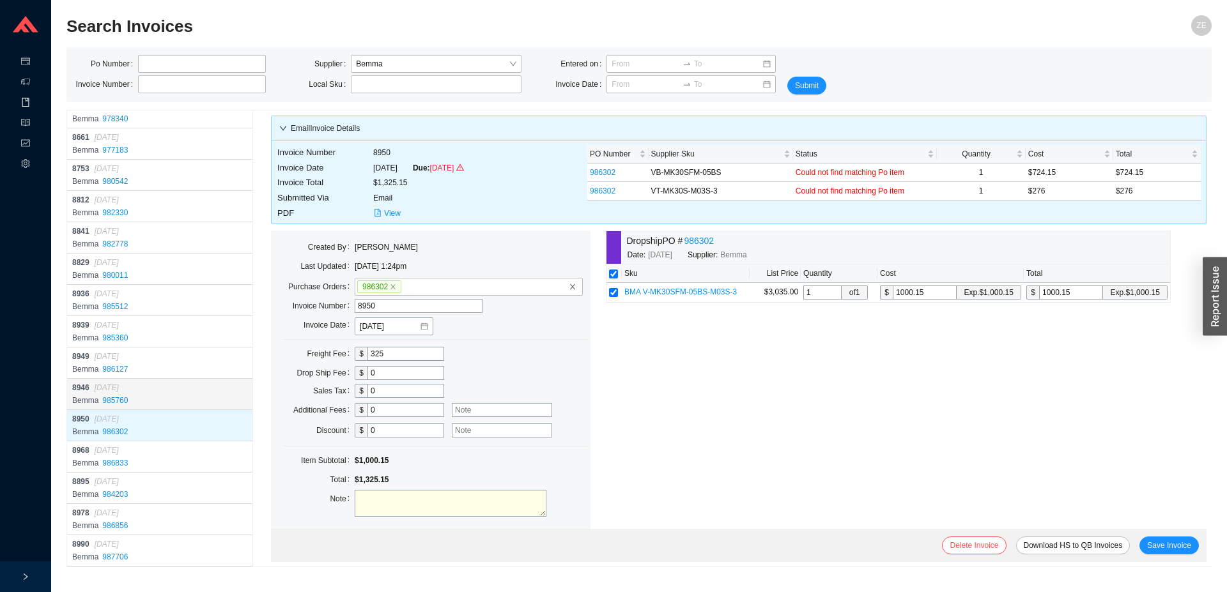
click at [147, 387] on div "8946 [DATE]" at bounding box center [161, 387] width 178 height 13
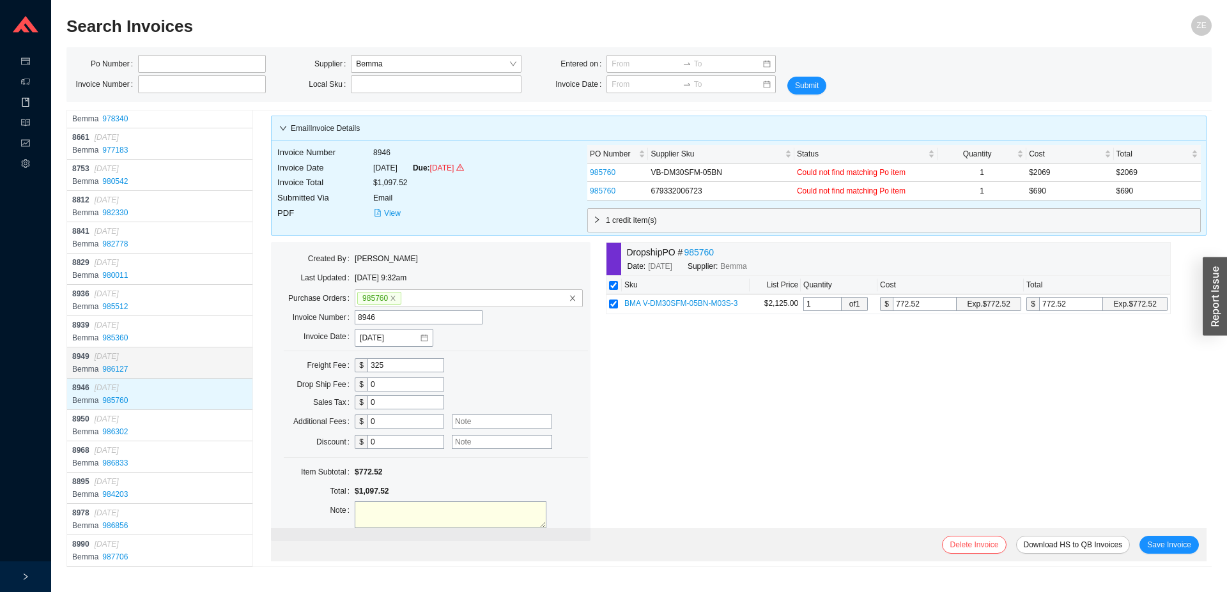
click at [158, 357] on div "8949 [DATE]" at bounding box center [161, 356] width 178 height 13
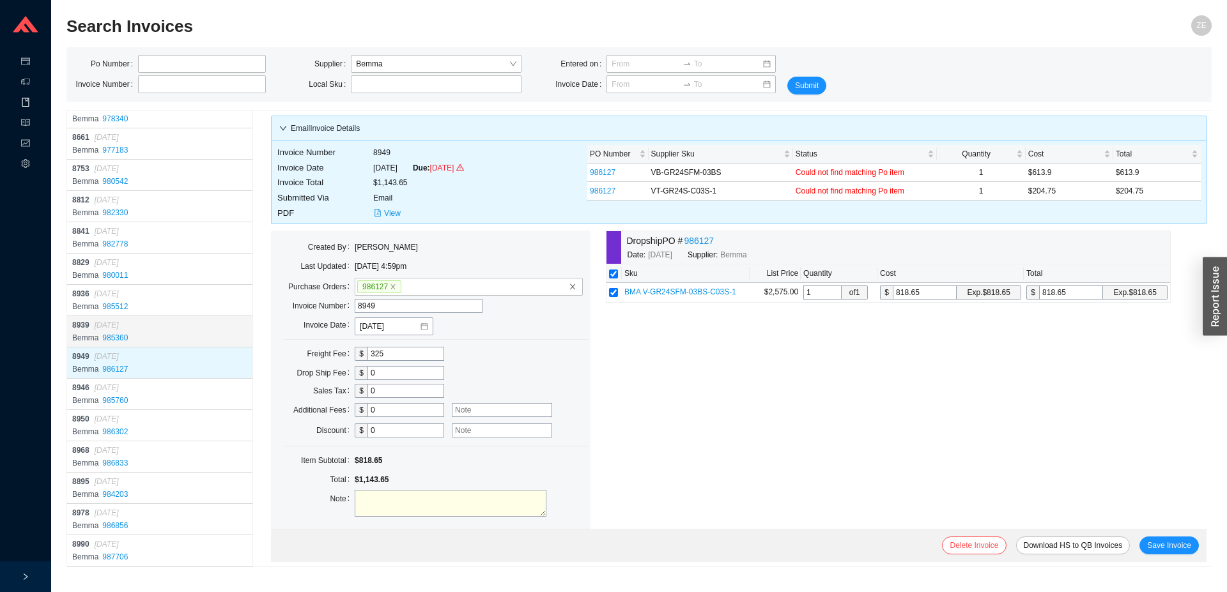
click at [137, 324] on div "8939 [DATE]" at bounding box center [161, 325] width 178 height 13
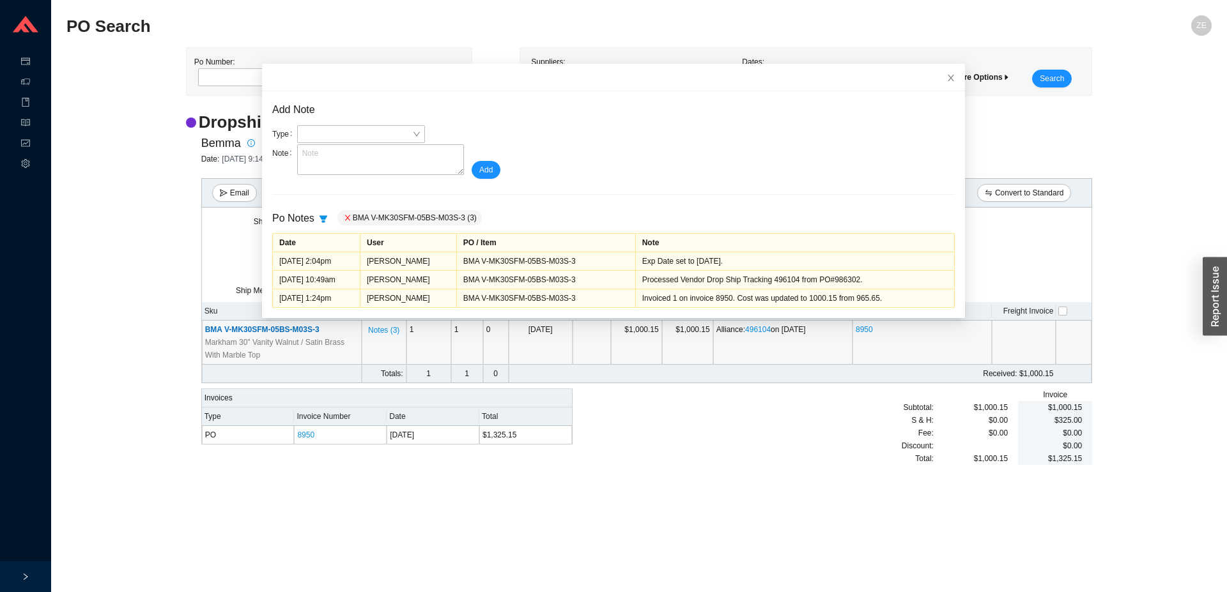
click at [839, 301] on div "Invoiced 1 on invoice 8950. Cost was updated to 1000.15 from 965.65." at bounding box center [794, 298] width 305 height 13
click at [946, 76] on icon "close" at bounding box center [950, 77] width 9 height 9
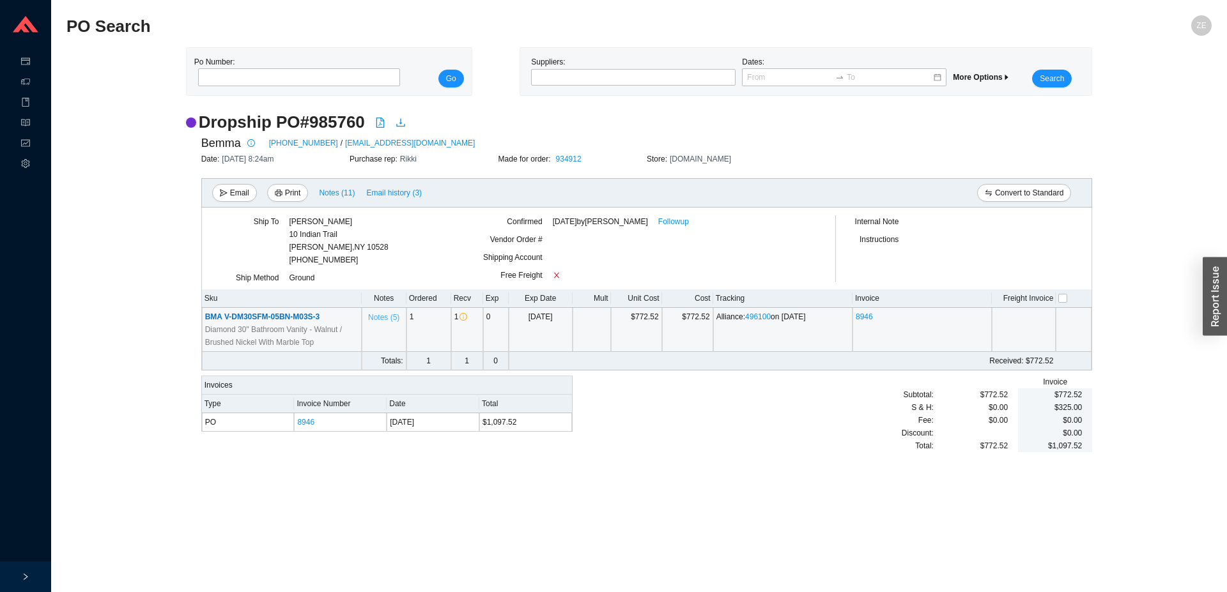
click at [388, 317] on span "Notes ( 5 )" at bounding box center [383, 317] width 31 height 13
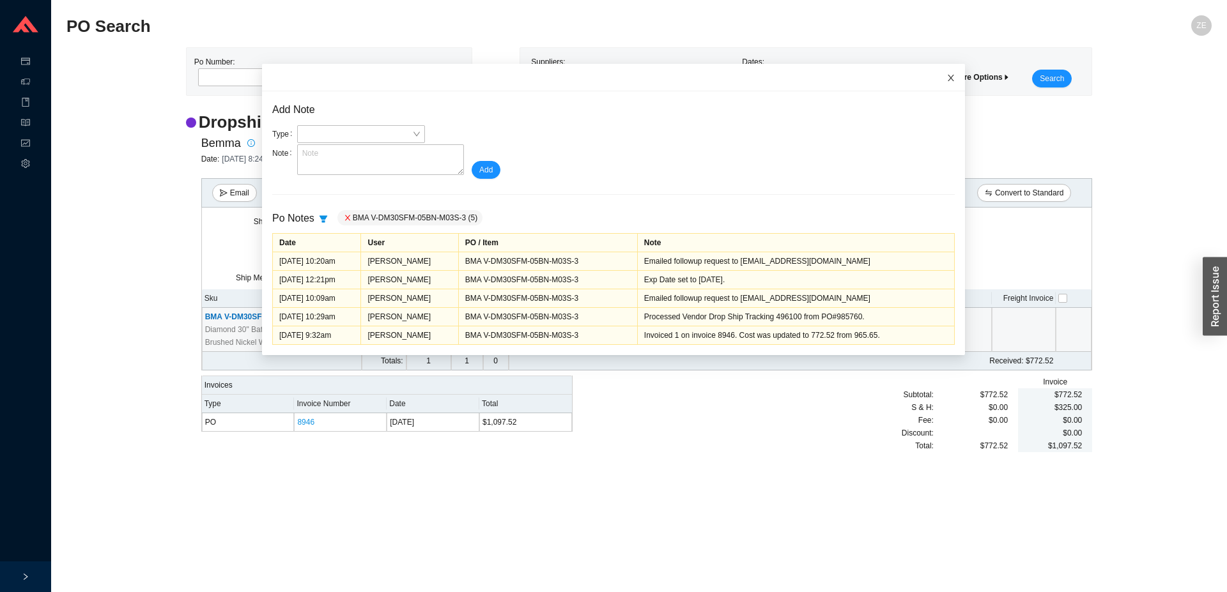
click at [946, 80] on icon "close" at bounding box center [950, 77] width 9 height 9
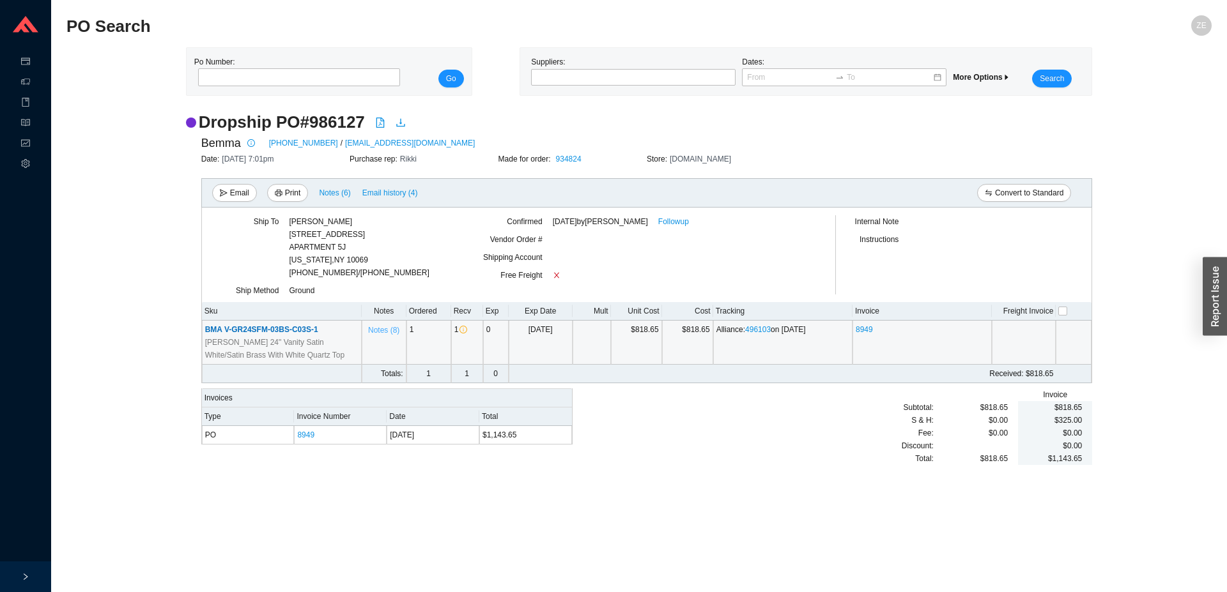
click at [386, 329] on span "Notes ( 8 )" at bounding box center [383, 330] width 31 height 13
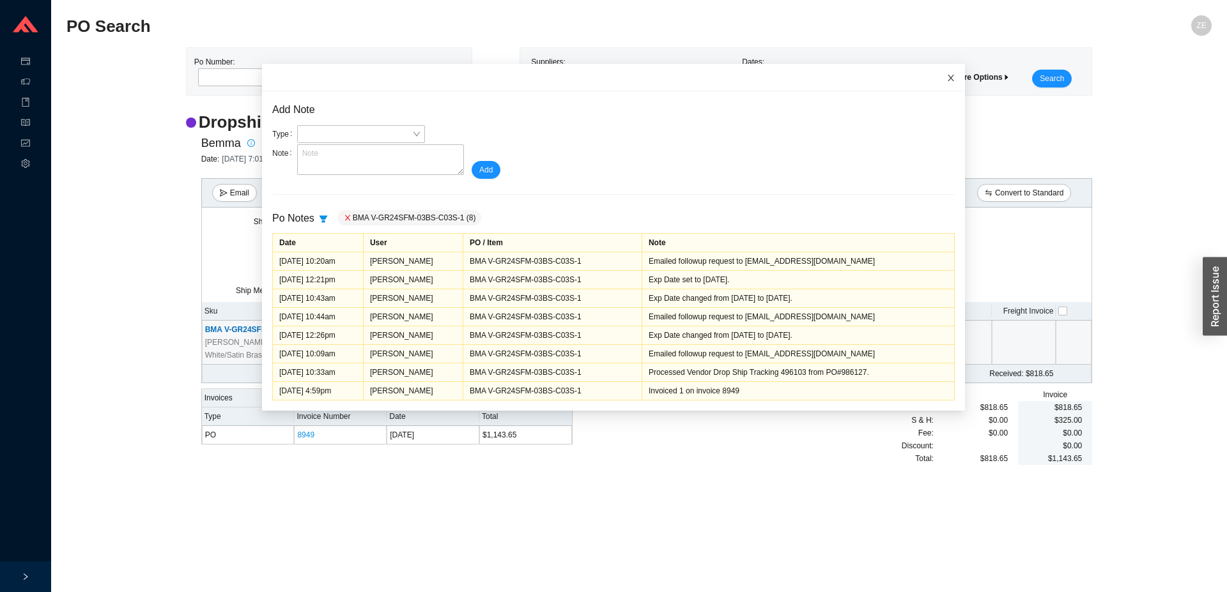
click at [946, 79] on icon "close" at bounding box center [950, 77] width 9 height 9
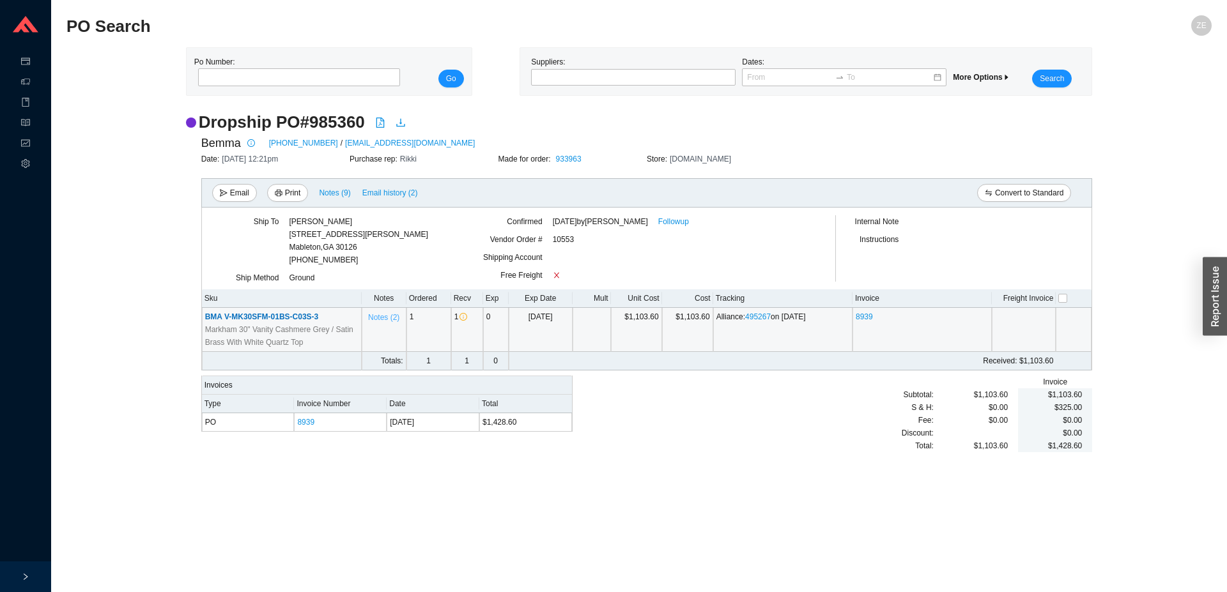
click at [386, 315] on span "Notes ( 2 )" at bounding box center [383, 317] width 31 height 13
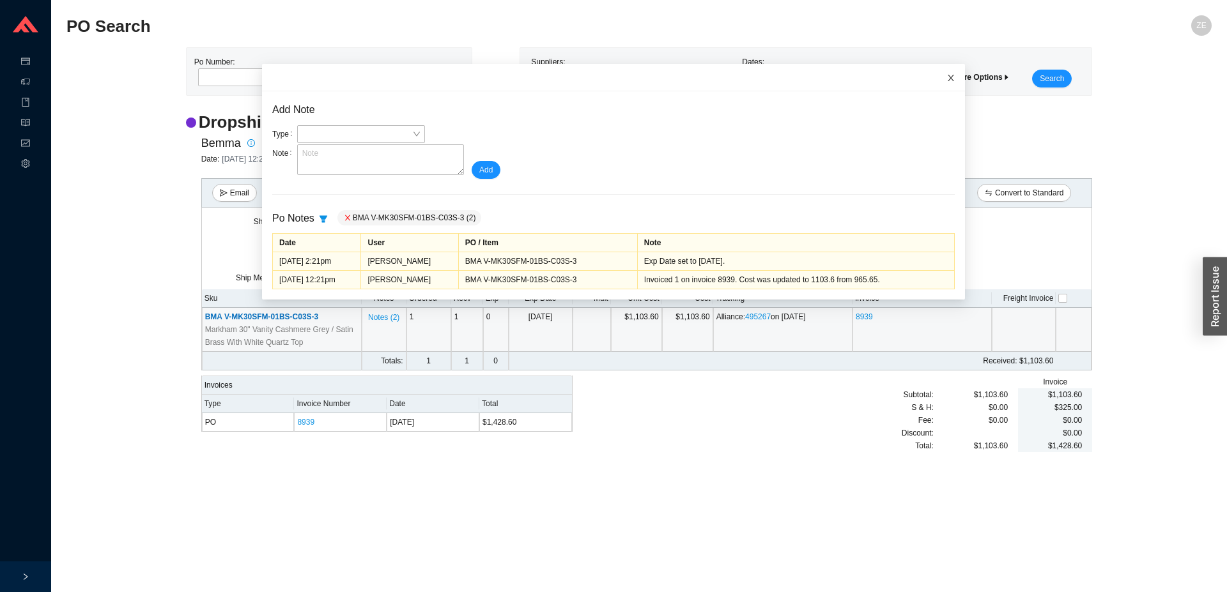
click at [946, 78] on icon "close" at bounding box center [950, 77] width 9 height 9
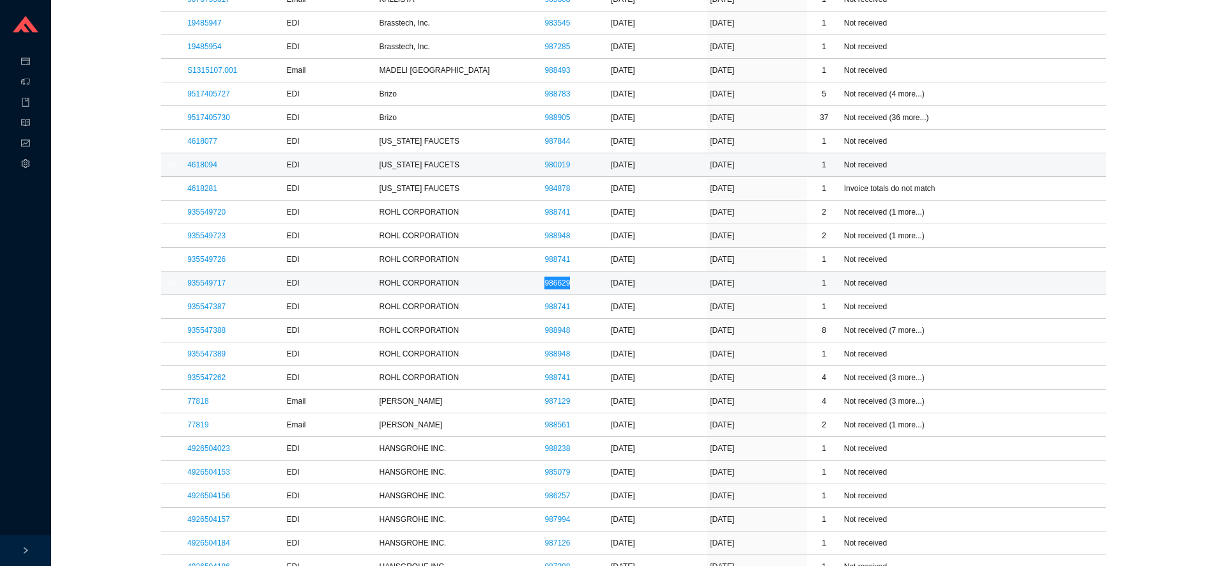
scroll to position [10271, 0]
click at [211, 286] on link "935549717" at bounding box center [206, 283] width 38 height 9
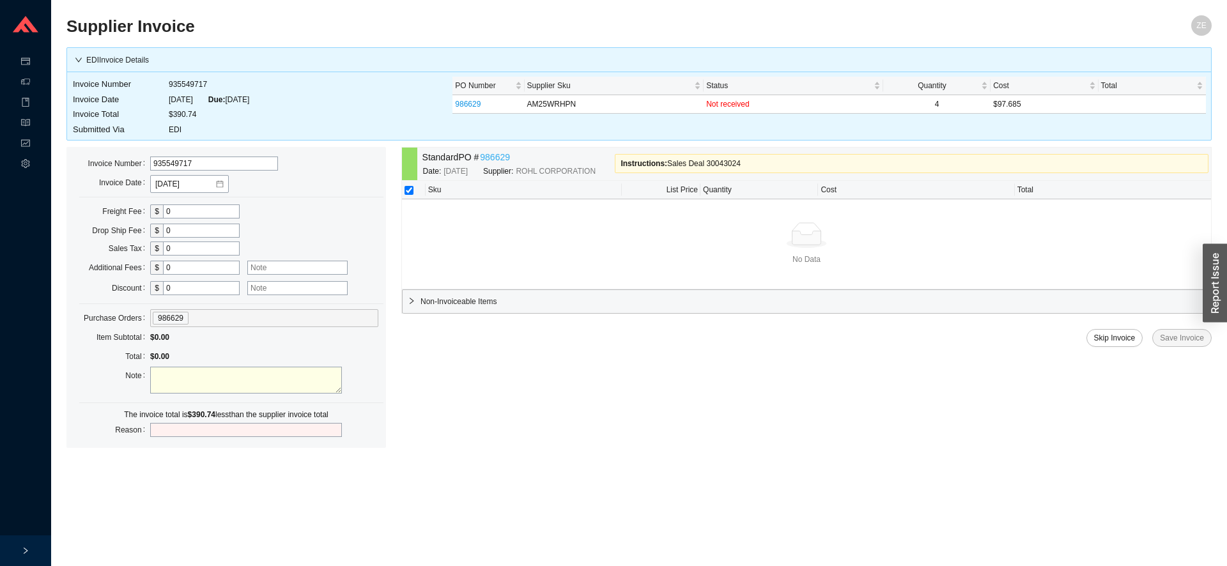
click at [493, 158] on link "986629" at bounding box center [495, 157] width 30 height 15
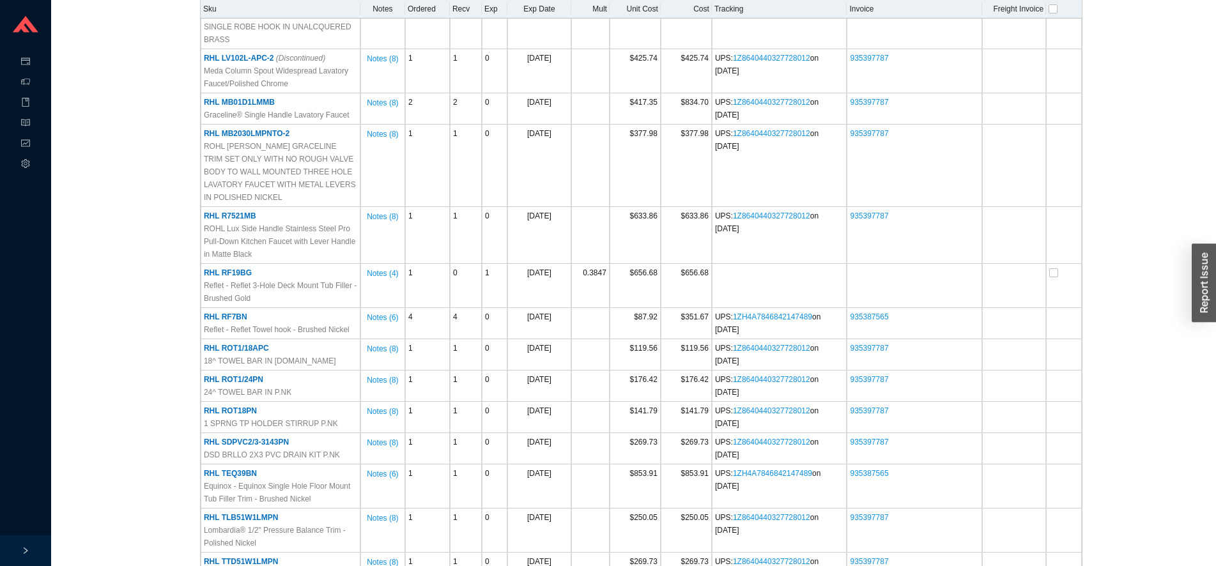
scroll to position [1043, 0]
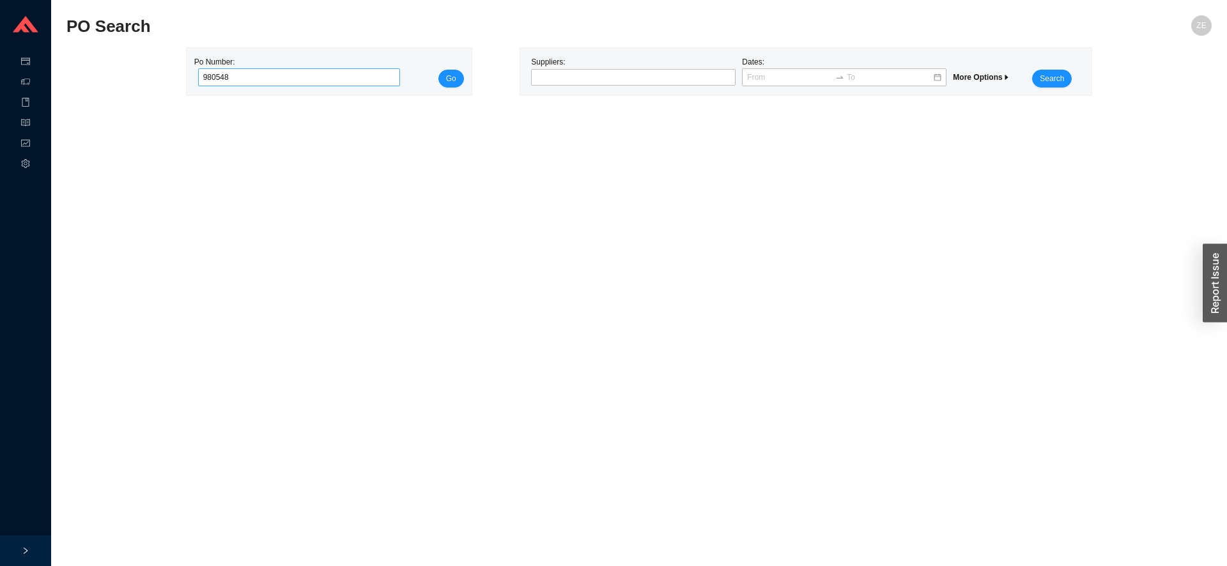
click at [438, 70] on button "Go" at bounding box center [451, 79] width 26 height 18
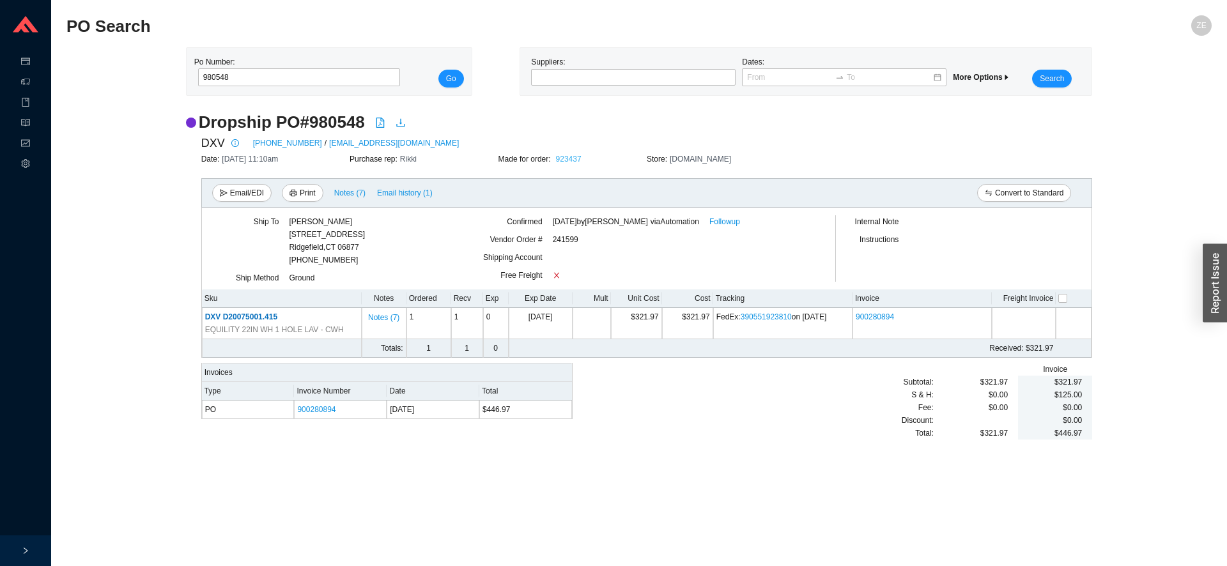
click at [563, 157] on link "923437" at bounding box center [569, 159] width 26 height 9
drag, startPoint x: 245, startPoint y: 72, endPoint x: 146, endPoint y: 70, distance: 99.0
click at [198, 72] on input "980548" at bounding box center [299, 77] width 203 height 18
type input "986622"
click at [438, 70] on button "Go" at bounding box center [451, 79] width 26 height 18
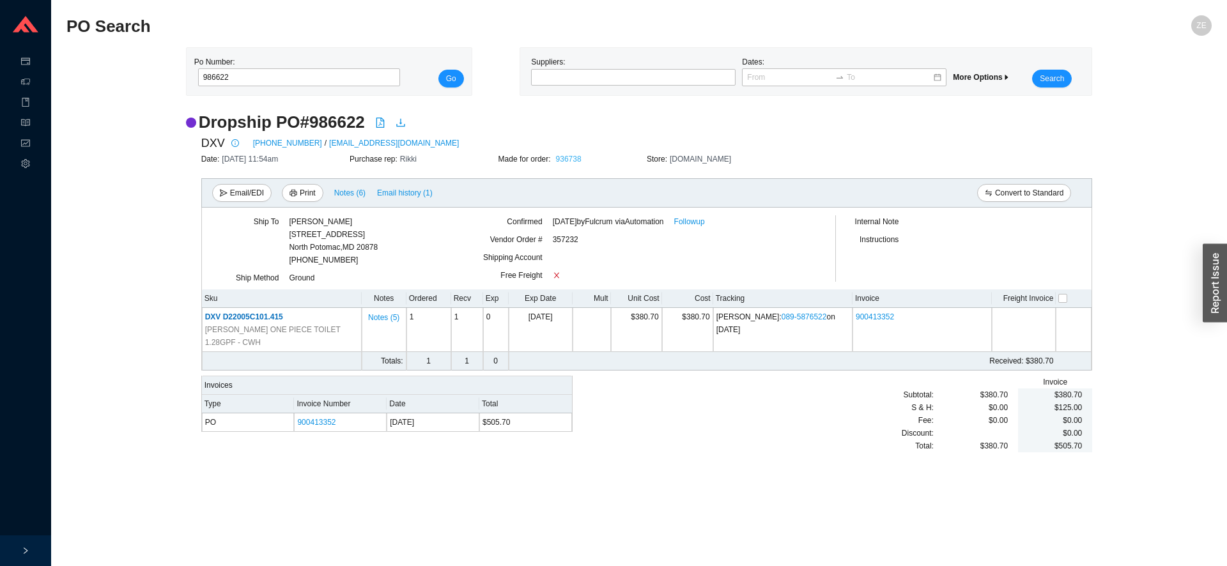
click at [569, 160] on link "936738" at bounding box center [569, 159] width 26 height 9
click at [254, 79] on input "986622" at bounding box center [299, 77] width 203 height 18
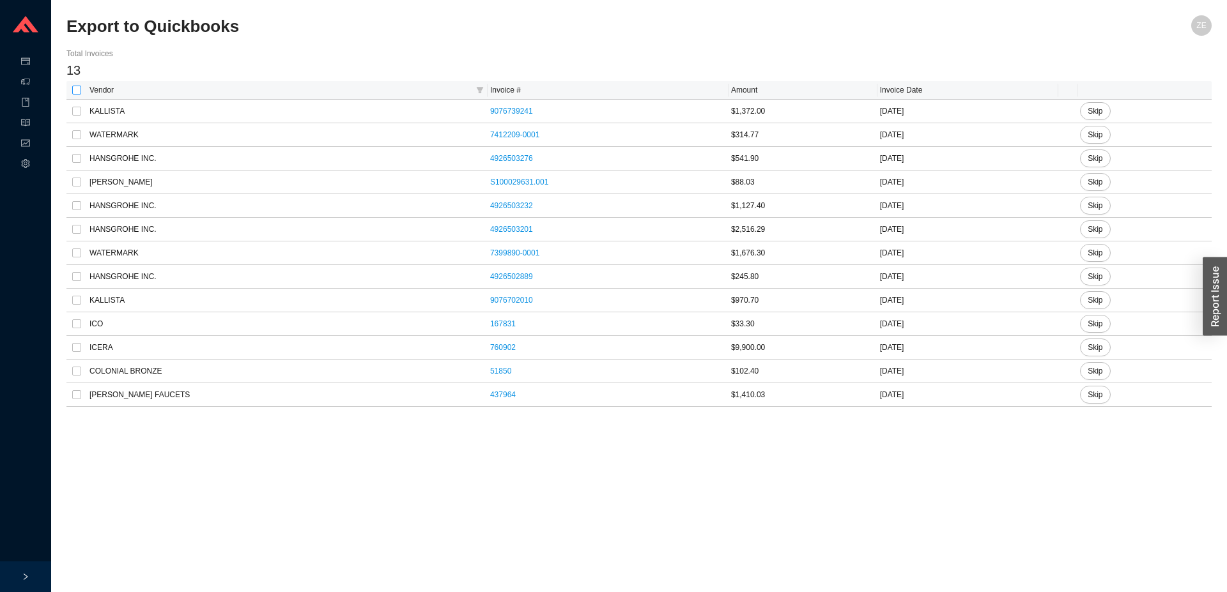
click at [75, 90] on input "checkbox" at bounding box center [76, 90] width 9 height 9
checkbox input "true"
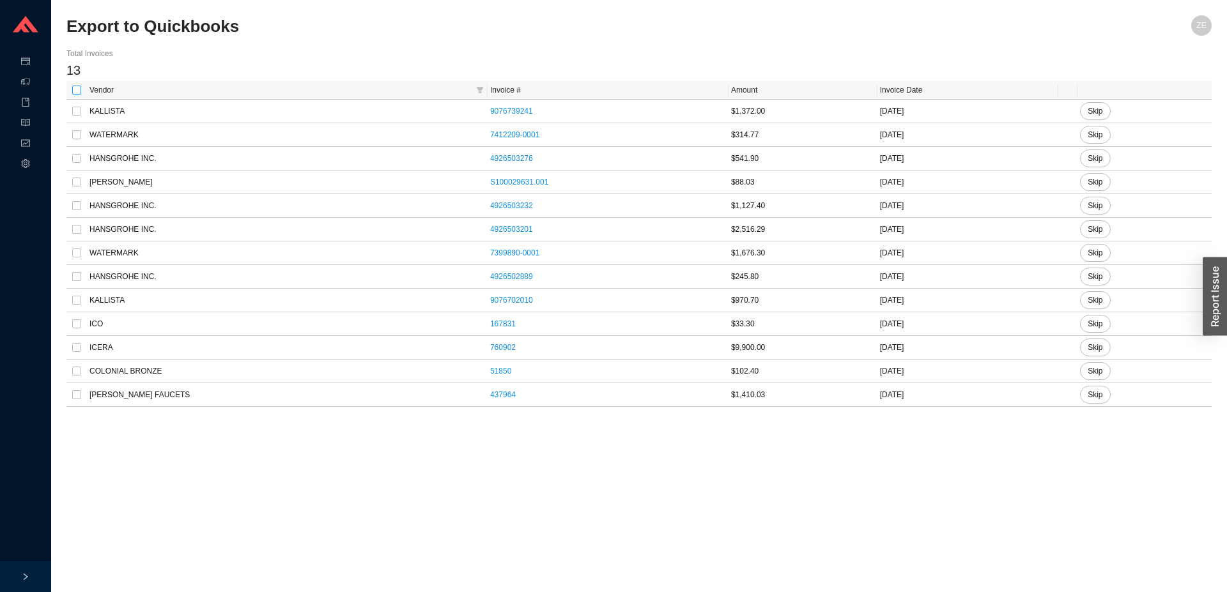
checkbox input "true"
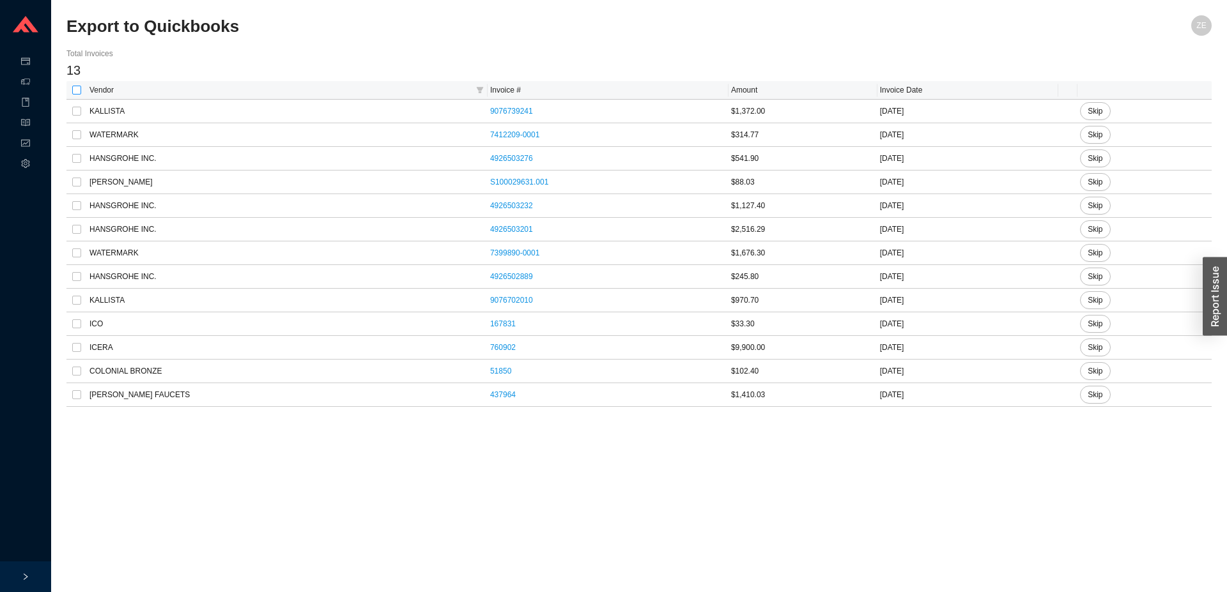
checkbox input "true"
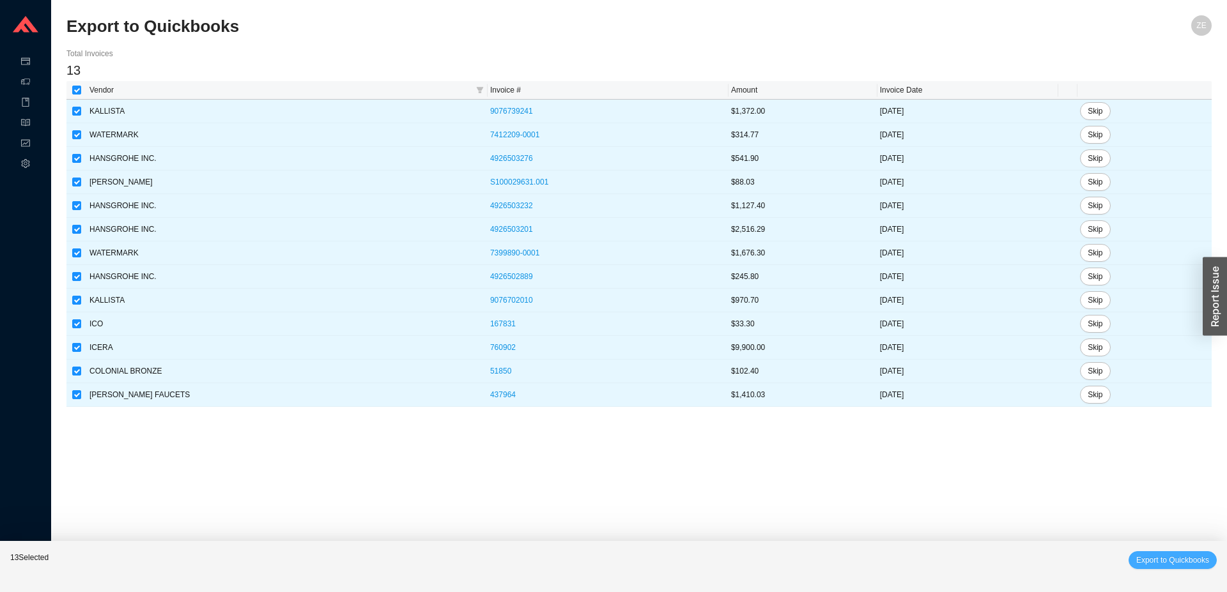
click at [1170, 563] on span "Export to Quickbooks" at bounding box center [1172, 560] width 73 height 13
checkbox input "false"
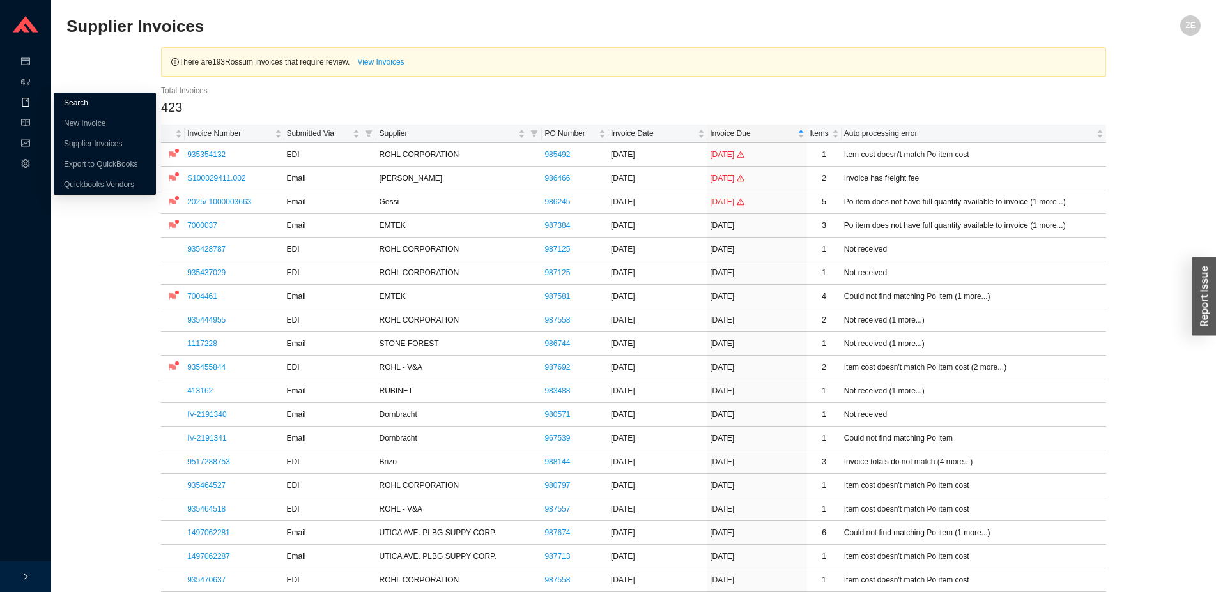
click at [68, 102] on link "Search" at bounding box center [76, 102] width 24 height 9
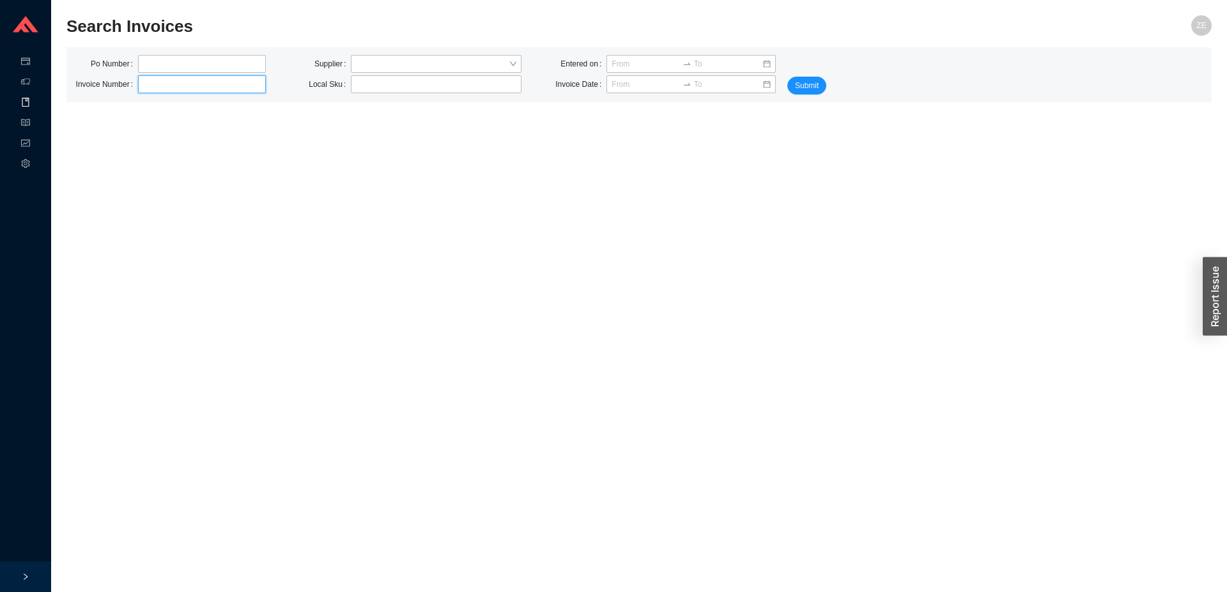
click at [155, 87] on input "text" at bounding box center [202, 84] width 128 height 18
type input "4926491476"
click button "Submit" at bounding box center [806, 86] width 39 height 18
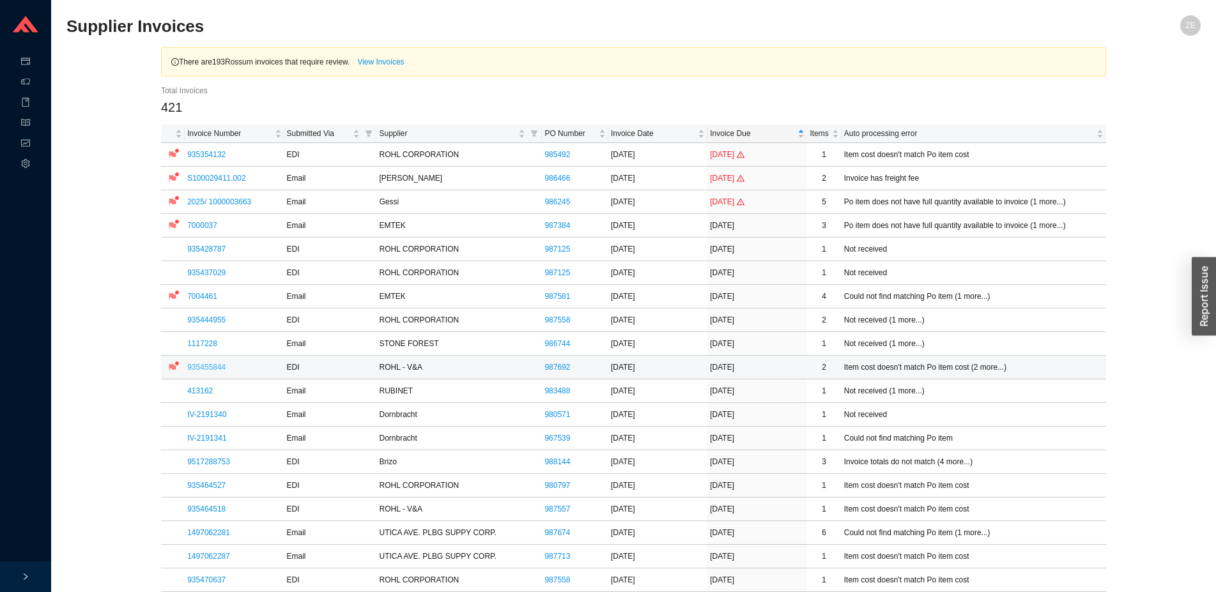
click at [201, 369] on link "935455844" at bounding box center [206, 367] width 38 height 9
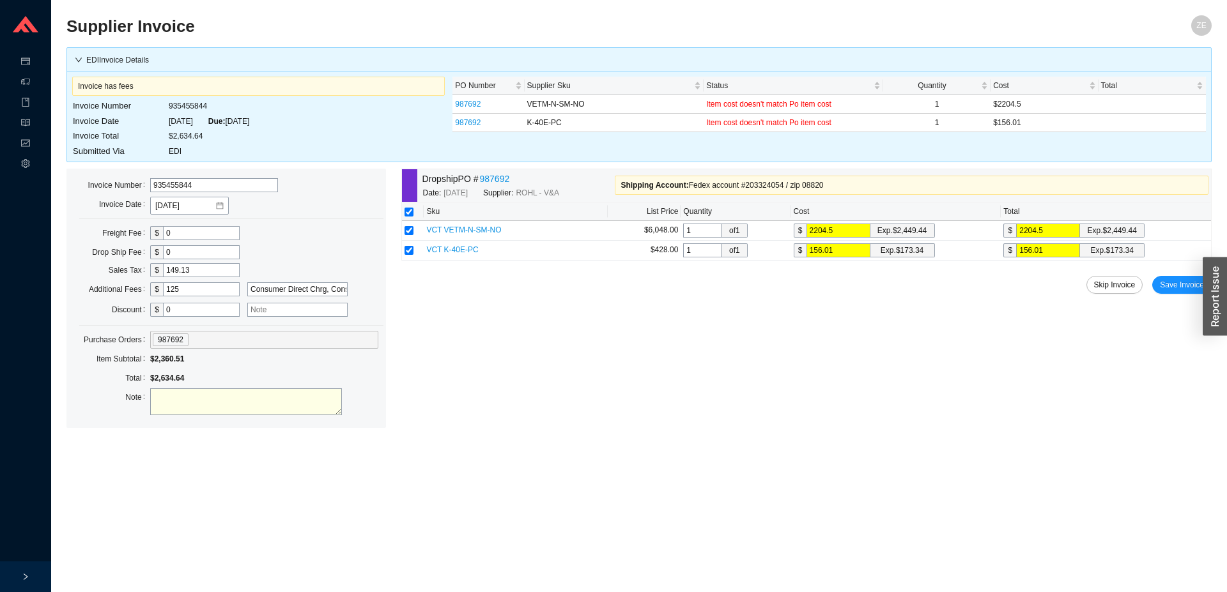
drag, startPoint x: 206, startPoint y: 278, endPoint x: 204, endPoint y: 267, distance: 11.2
click at [204, 268] on div "$ 149.13" at bounding box center [264, 270] width 228 height 18
drag, startPoint x: 204, startPoint y: 267, endPoint x: 114, endPoint y: 259, distance: 89.8
click at [163, 263] on input "149.13" at bounding box center [201, 270] width 77 height 14
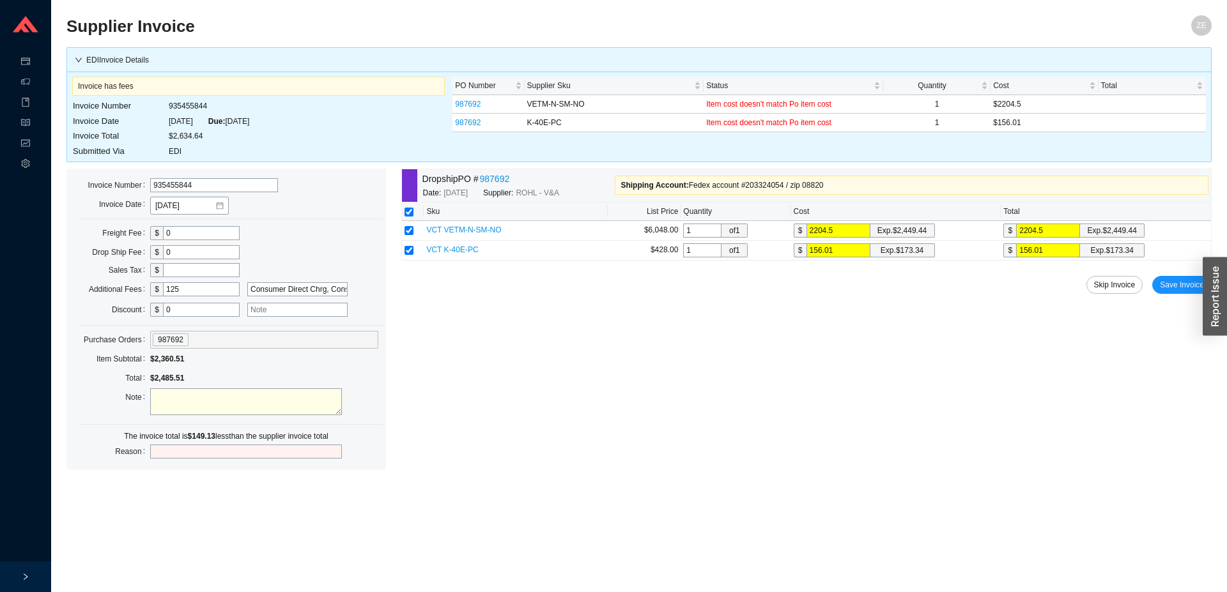
click at [246, 400] on textarea at bounding box center [246, 401] width 192 height 27
click at [169, 397] on textarea "shortpay 149.13" at bounding box center [246, 401] width 192 height 27
click at [170, 397] on textarea "shortpay 149.13" at bounding box center [246, 401] width 192 height 27
click at [171, 397] on textarea "shortpay 149.13" at bounding box center [246, 401] width 192 height 27
click at [178, 395] on textarea "shortpay 149.13" at bounding box center [246, 401] width 192 height 27
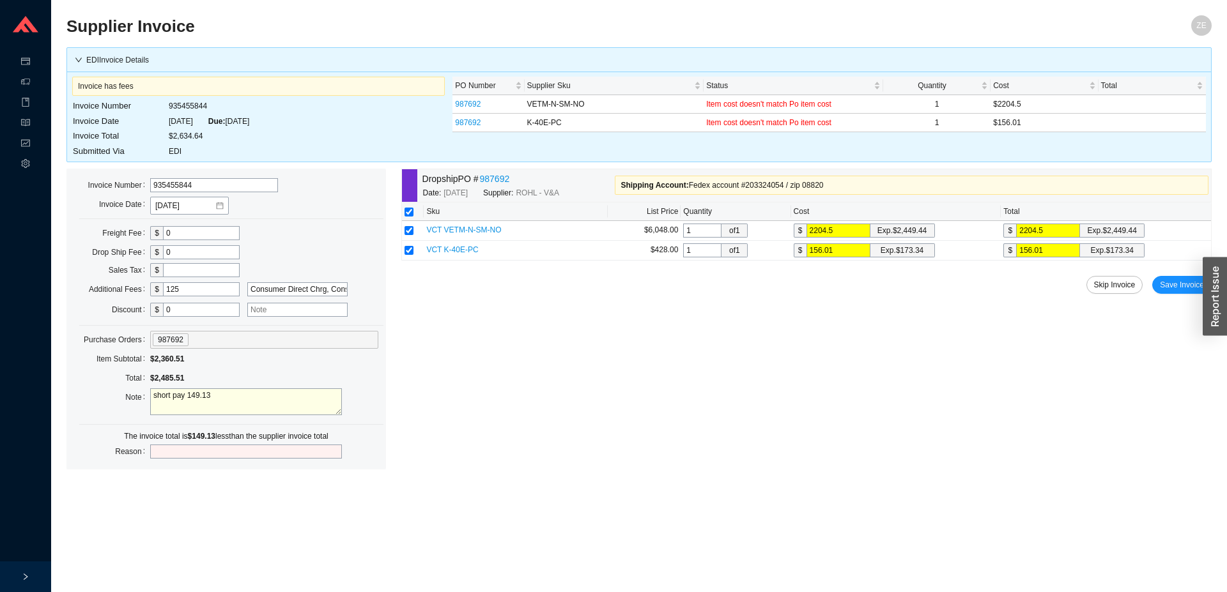
click at [238, 397] on textarea "short pay 149.13" at bounding box center [246, 401] width 192 height 27
type textarea "short pay 149.13 IA sales tax"
click at [226, 450] on input "text" at bounding box center [246, 452] width 192 height 14
type input "sales tax"
click at [1181, 283] on span "Save Invoice" at bounding box center [1181, 285] width 44 height 13
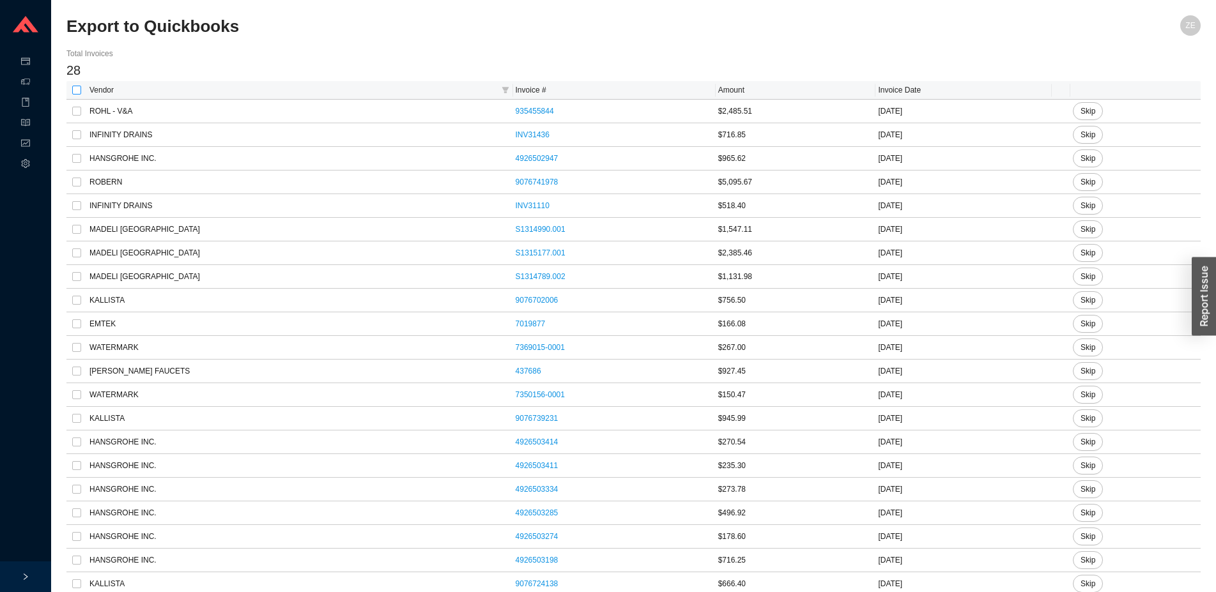
click at [75, 89] on input "checkbox" at bounding box center [76, 90] width 9 height 9
checkbox input "true"
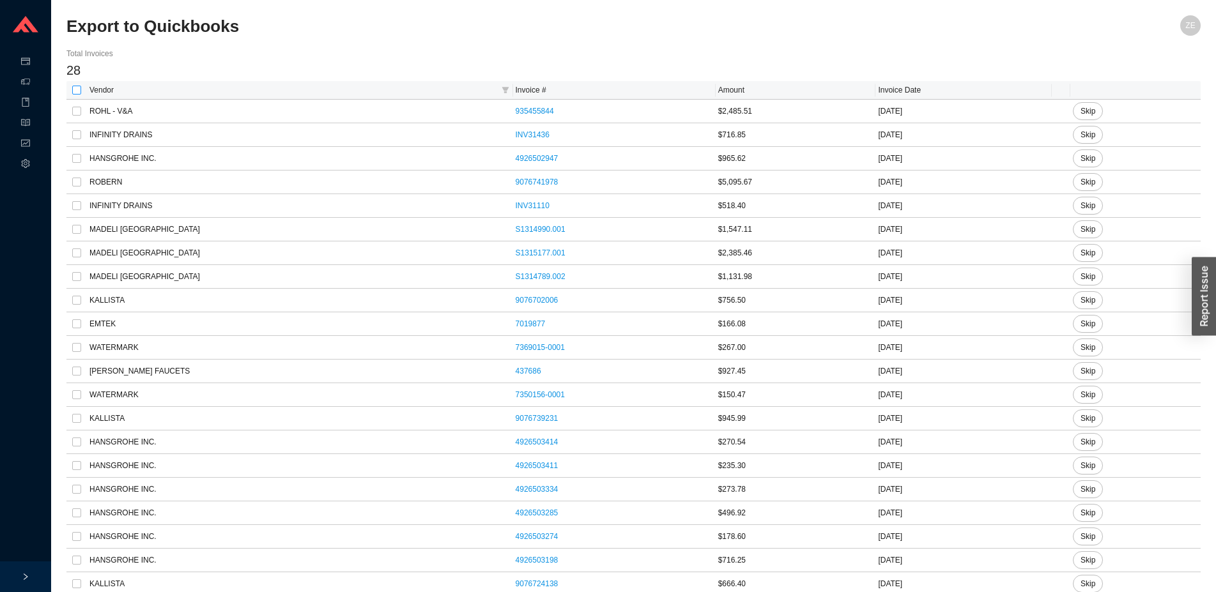
checkbox input "true"
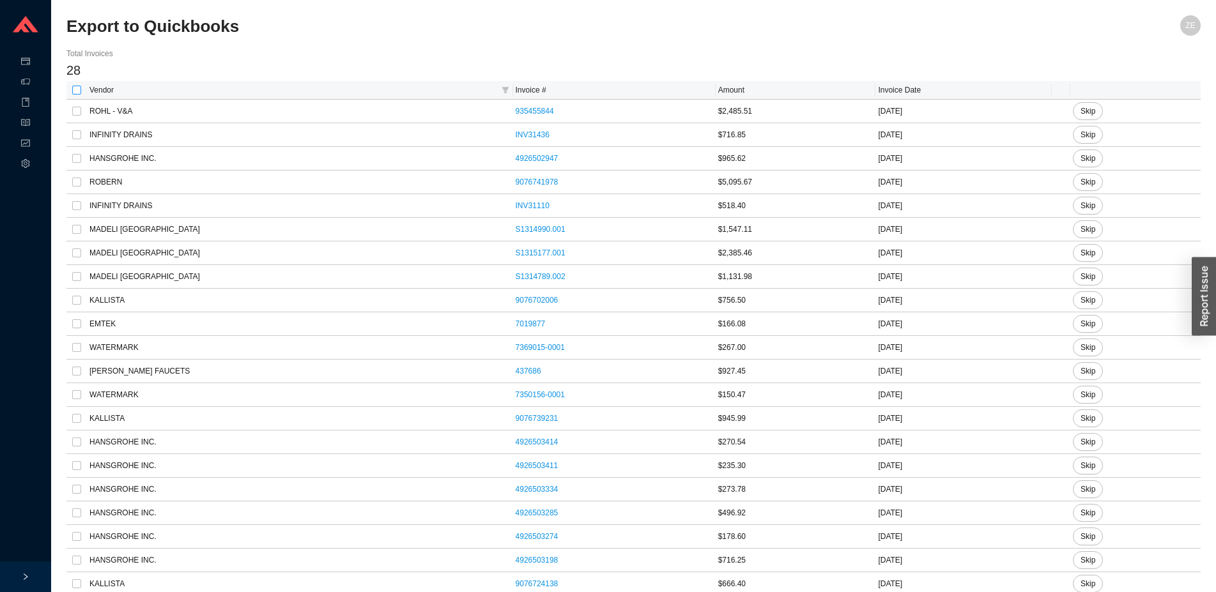
checkbox input "true"
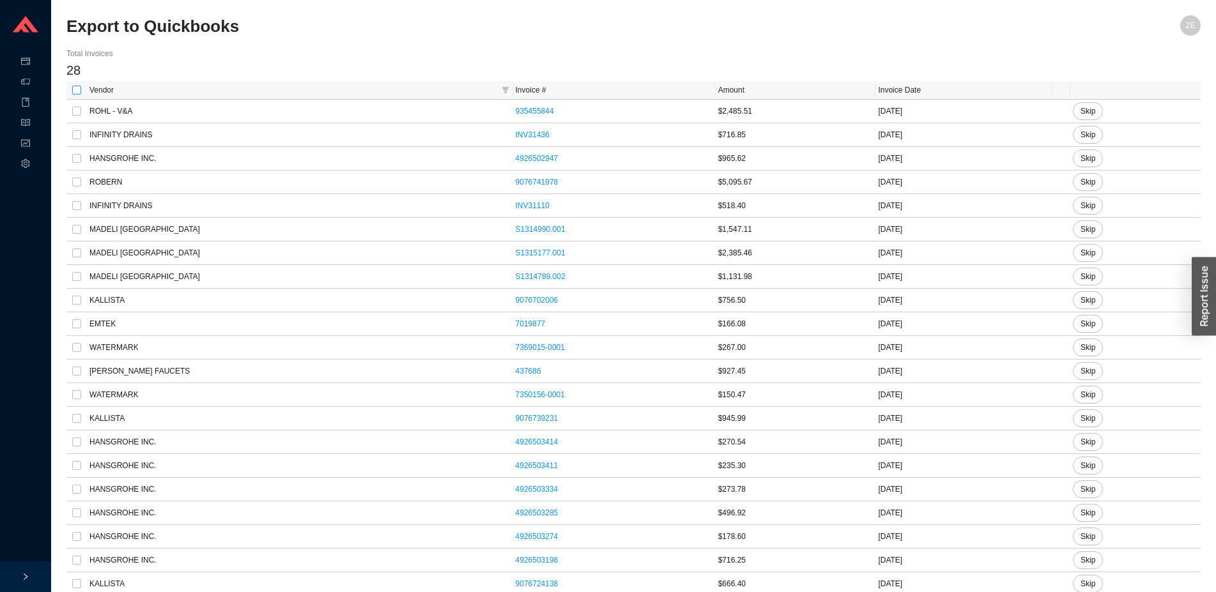
checkbox input "true"
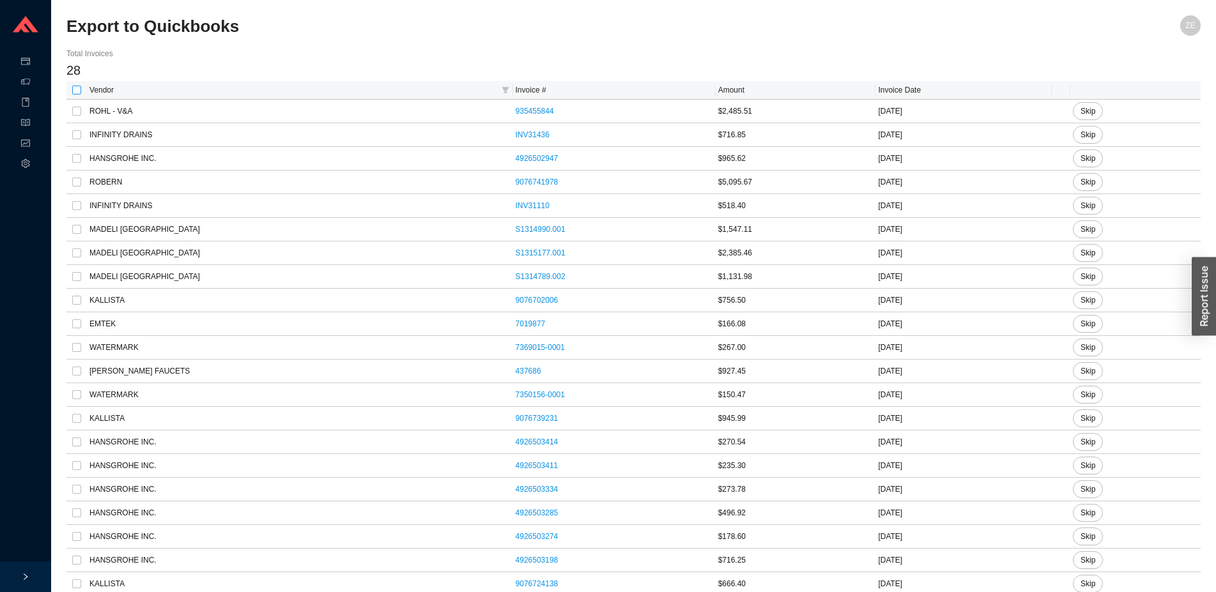
checkbox input "true"
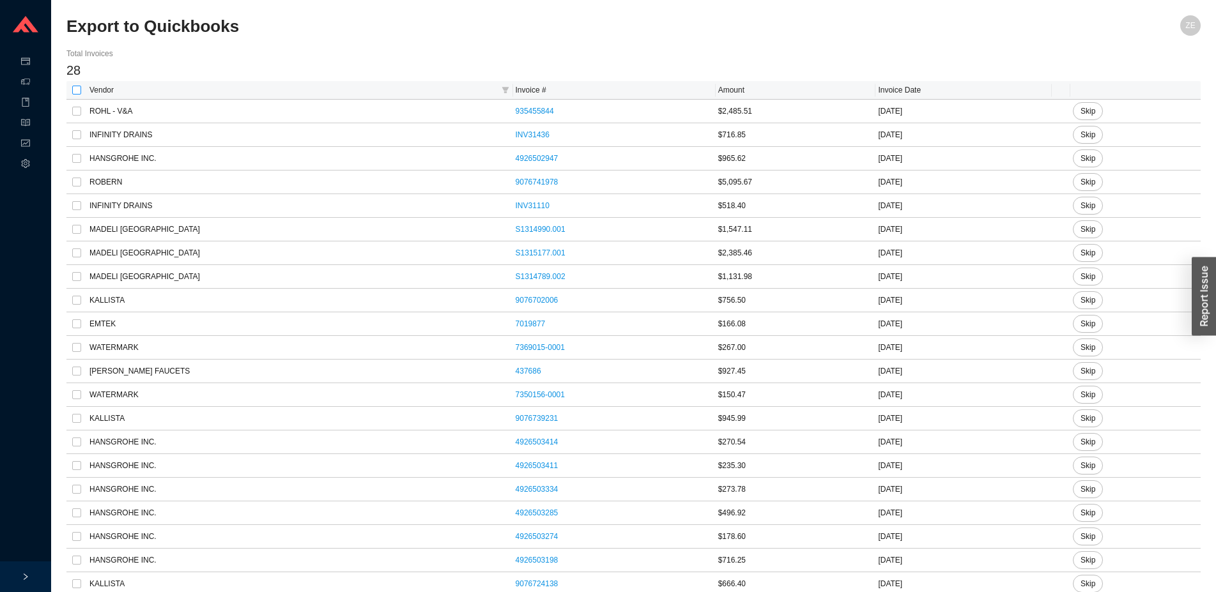
checkbox input "true"
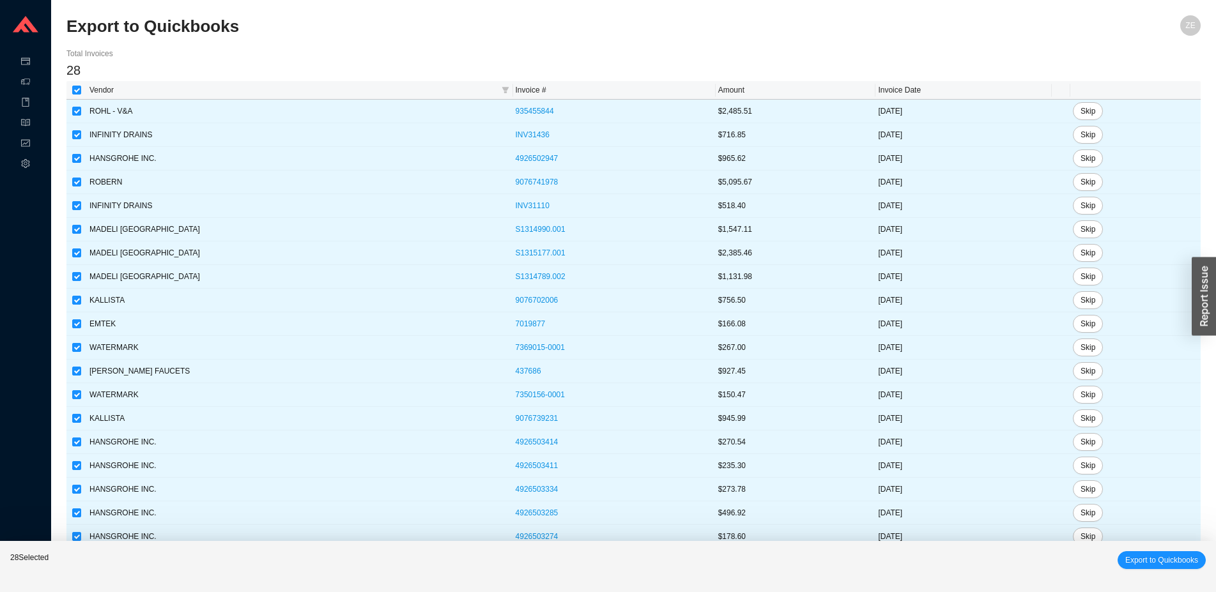
scroll to position [169, 0]
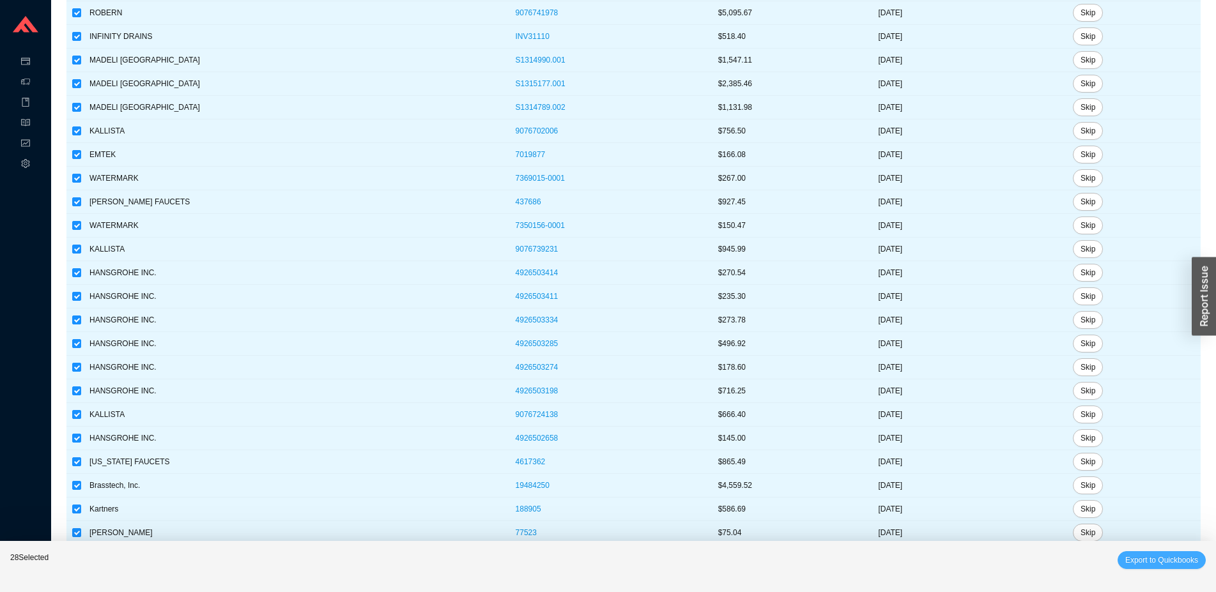
click at [1127, 559] on span "Export to Quickbooks" at bounding box center [1161, 560] width 73 height 13
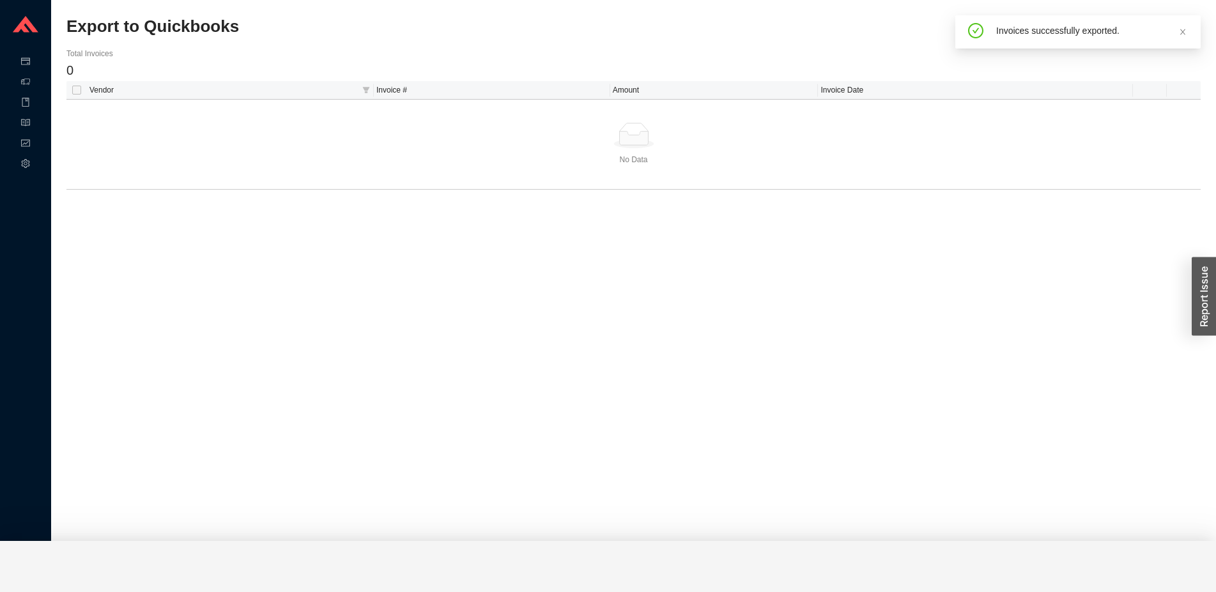
checkbox input "false"
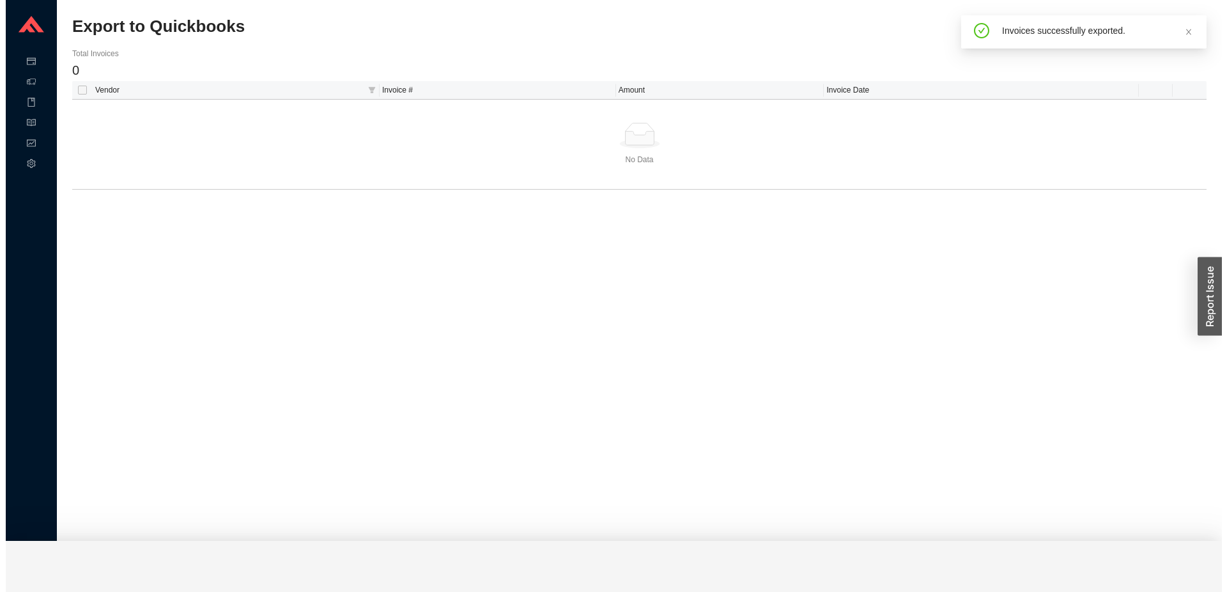
scroll to position [0, 0]
